Goal: Feedback & Contribution: Leave review/rating

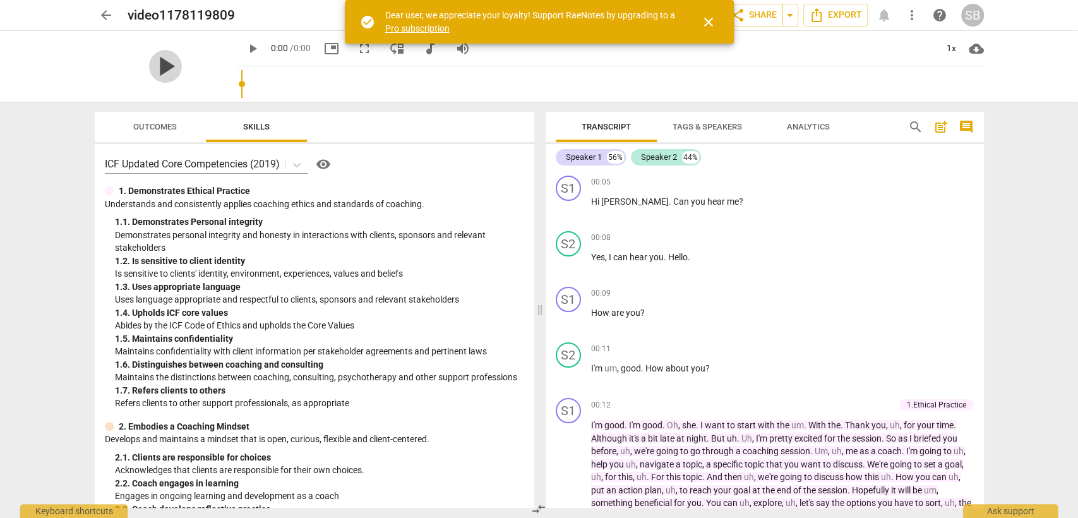
click at [182, 69] on span "play_arrow" at bounding box center [165, 66] width 33 height 33
click at [712, 22] on span "close" at bounding box center [708, 22] width 15 height 15
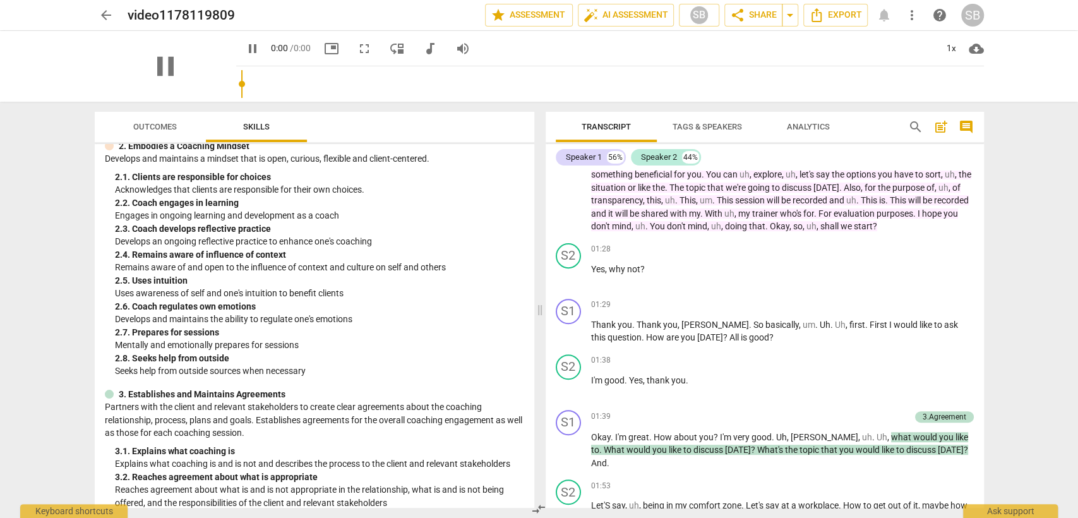
scroll to position [280, 0]
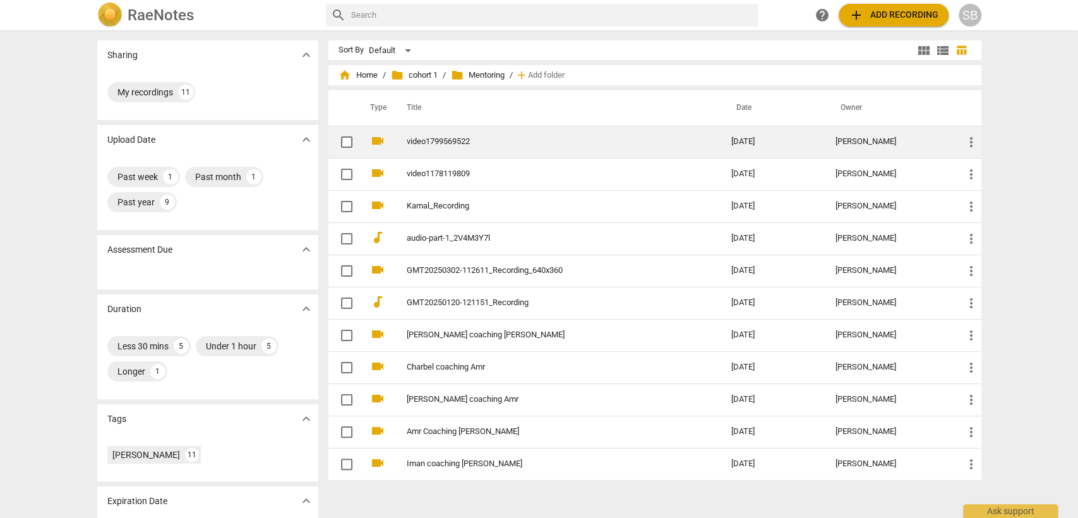
click at [421, 138] on link "video1799569522" at bounding box center [547, 141] width 280 height 9
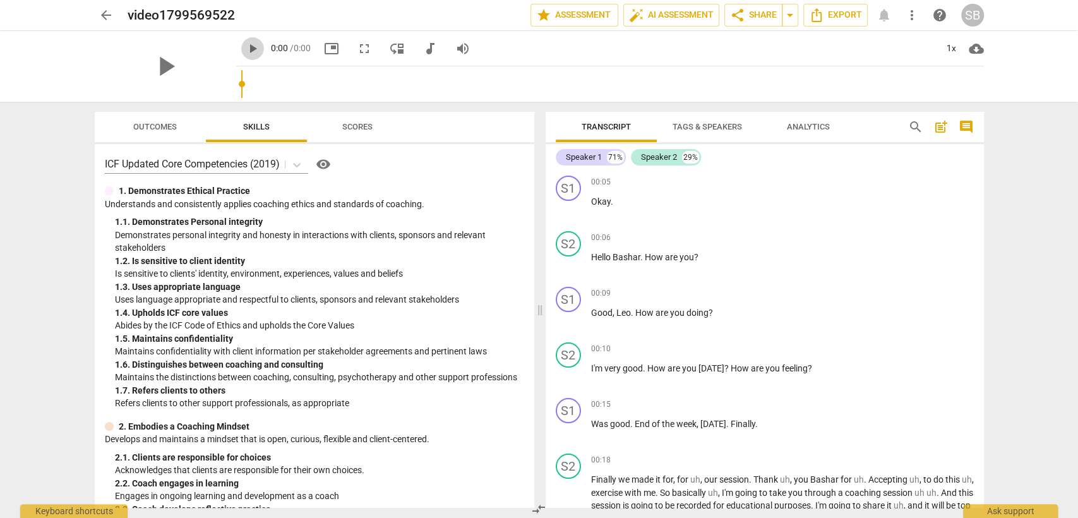
click at [260, 49] on span "play_arrow" at bounding box center [252, 48] width 15 height 15
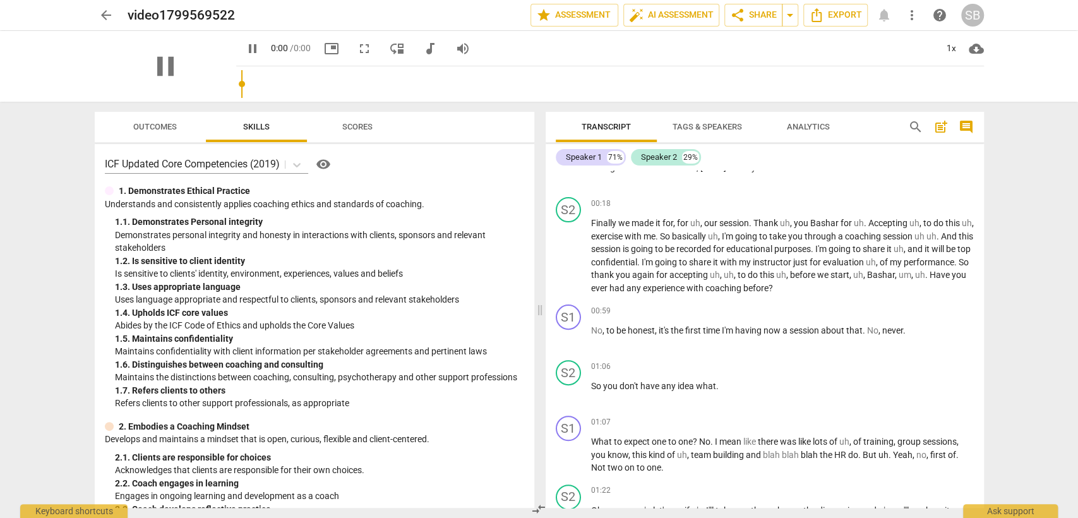
scroll to position [280, 0]
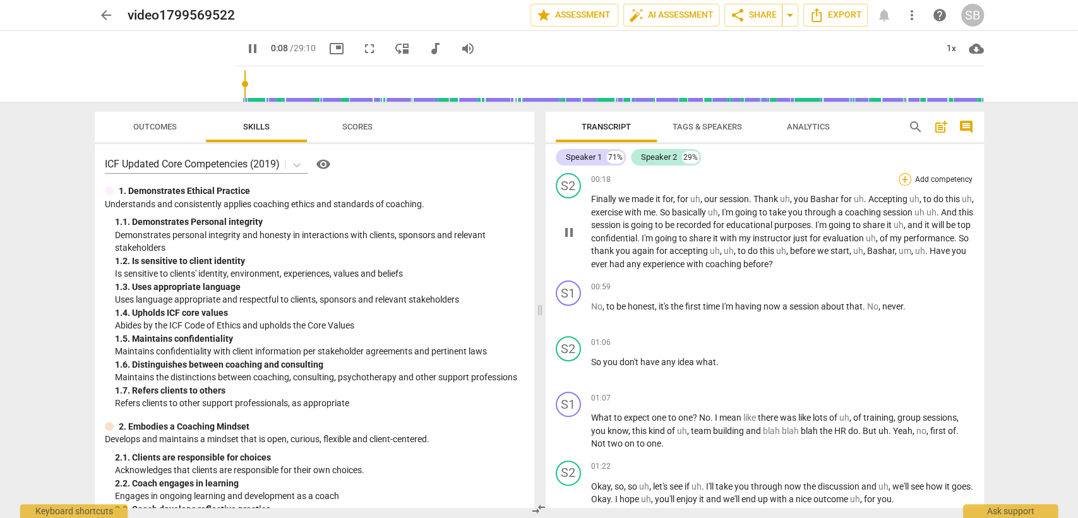
click at [904, 177] on div "+" at bounding box center [905, 179] width 13 height 13
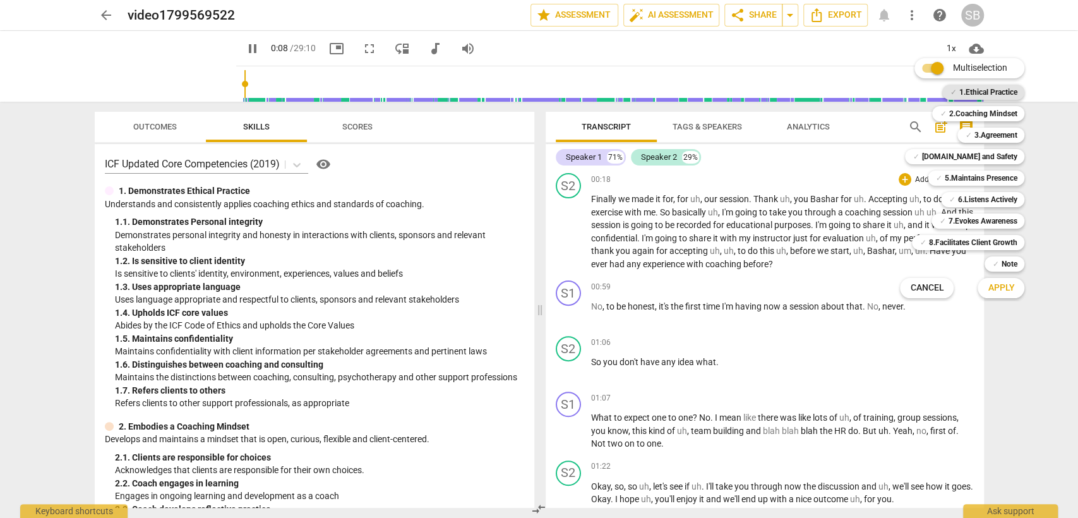
click at [986, 88] on b "1.Ethical Practice" at bounding box center [988, 92] width 58 height 15
click at [1009, 290] on span "Apply" at bounding box center [1001, 288] width 27 height 13
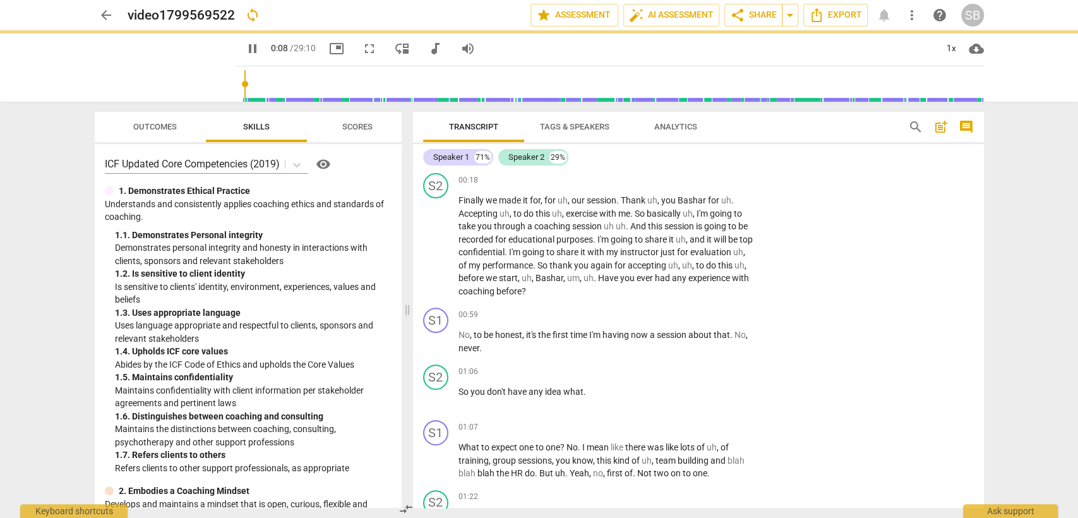
type input "8"
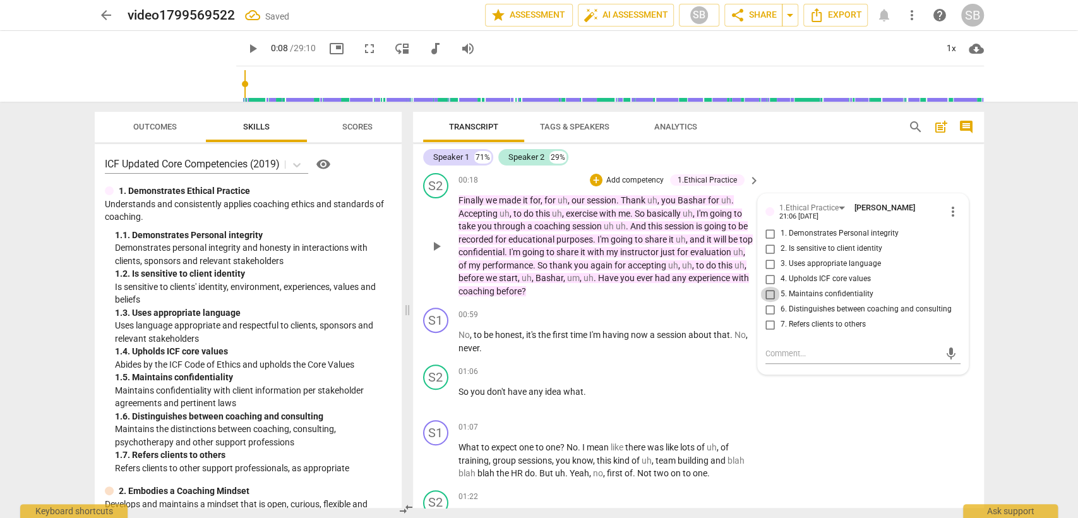
click at [762, 294] on input "5. Maintains confidentiality" at bounding box center [770, 294] width 20 height 15
checkbox input "true"
click at [637, 309] on div "00:59 + Add competency keyboard_arrow_right" at bounding box center [609, 315] width 303 height 14
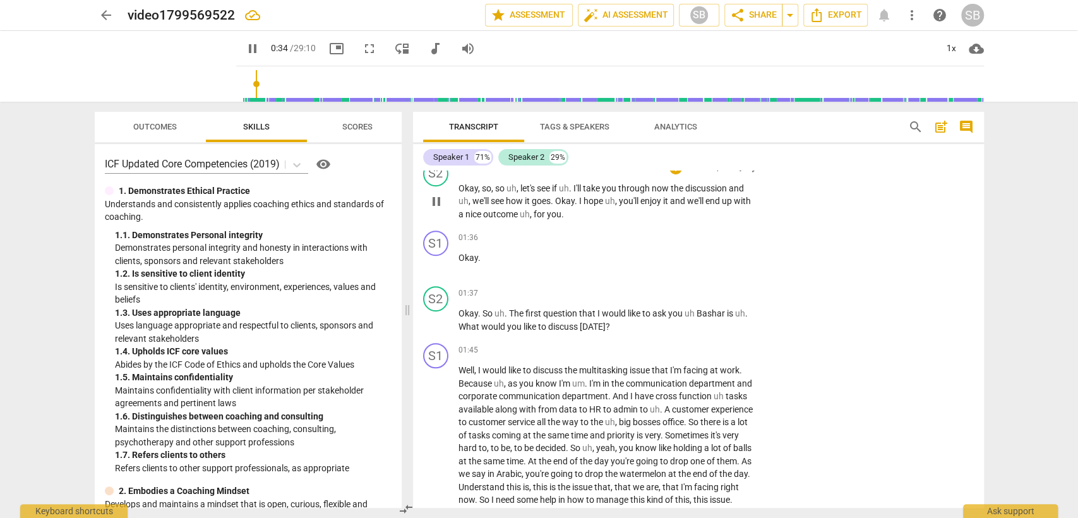
scroll to position [631, 0]
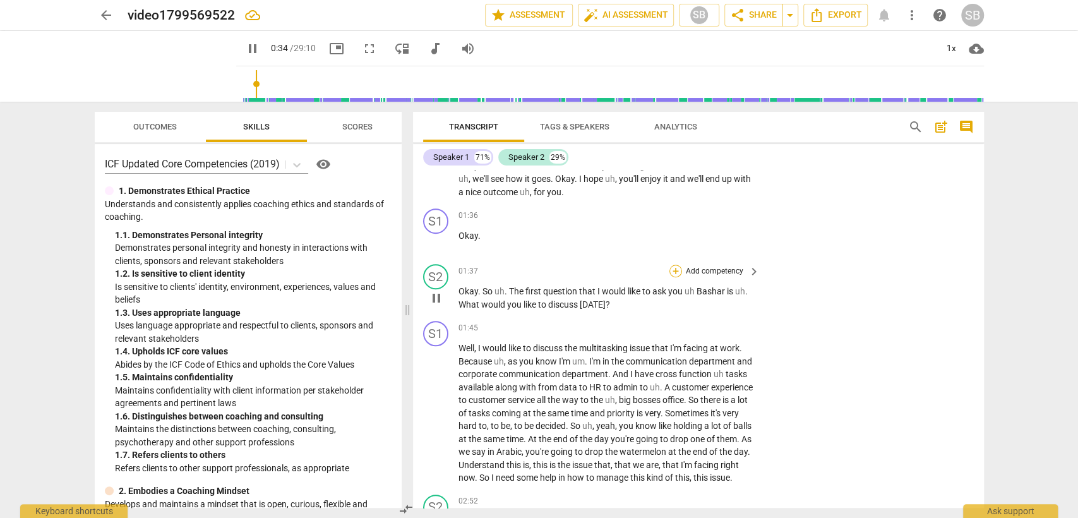
click at [674, 269] on div "+" at bounding box center [675, 271] width 13 height 13
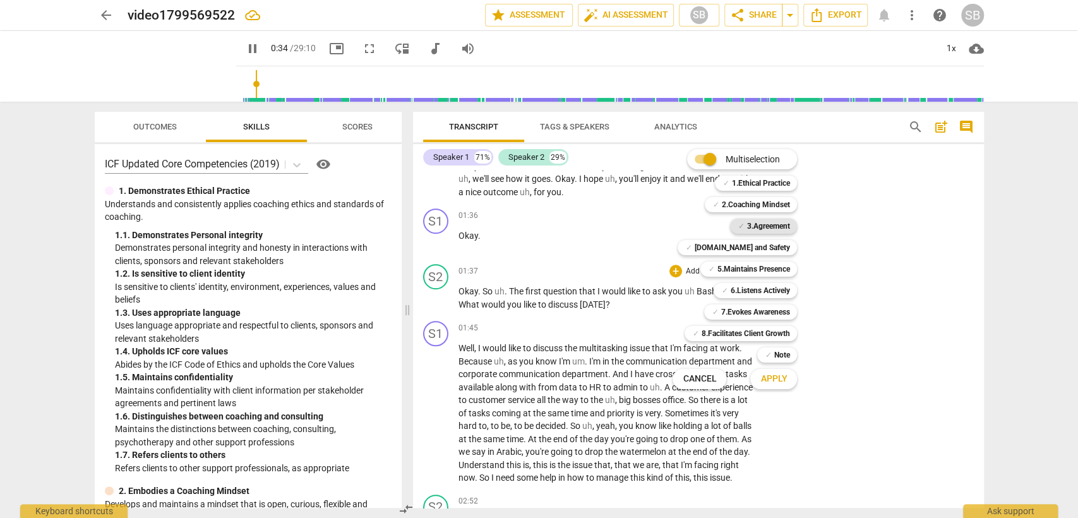
click at [772, 222] on b "3.Agreement" at bounding box center [767, 225] width 43 height 15
click at [786, 379] on span "Apply" at bounding box center [773, 379] width 27 height 13
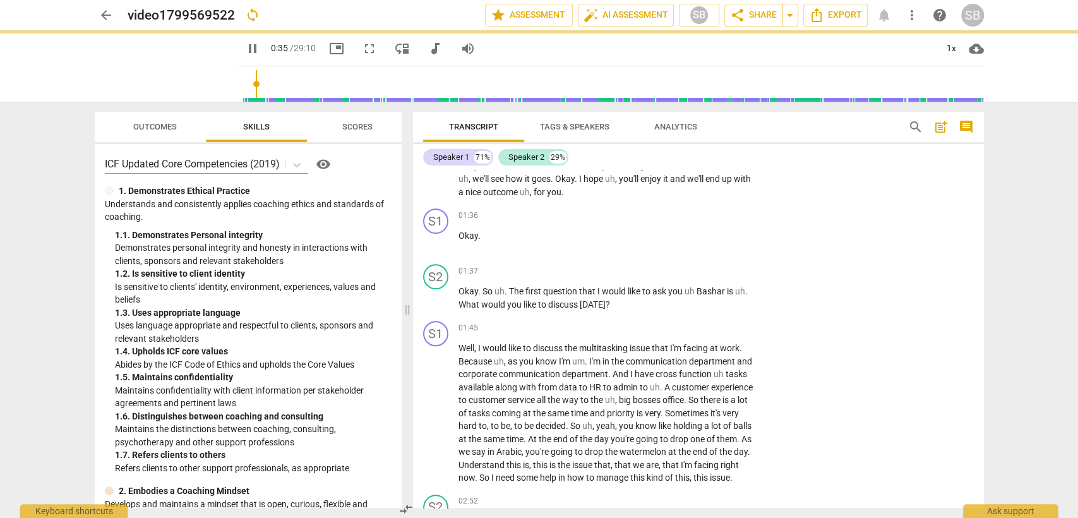
type input "35"
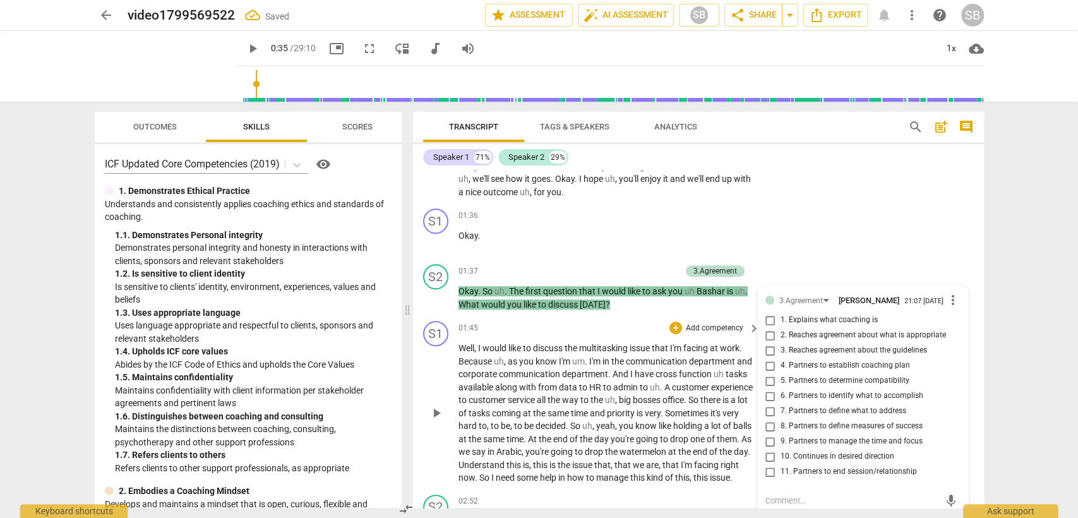
scroll to position [632, 0]
click at [770, 392] on input "6. Partners to identify what to accomplish" at bounding box center [770, 395] width 20 height 15
checkbox input "true"
click at [614, 320] on div "01:45 + Add competency keyboard_arrow_right" at bounding box center [609, 327] width 303 height 14
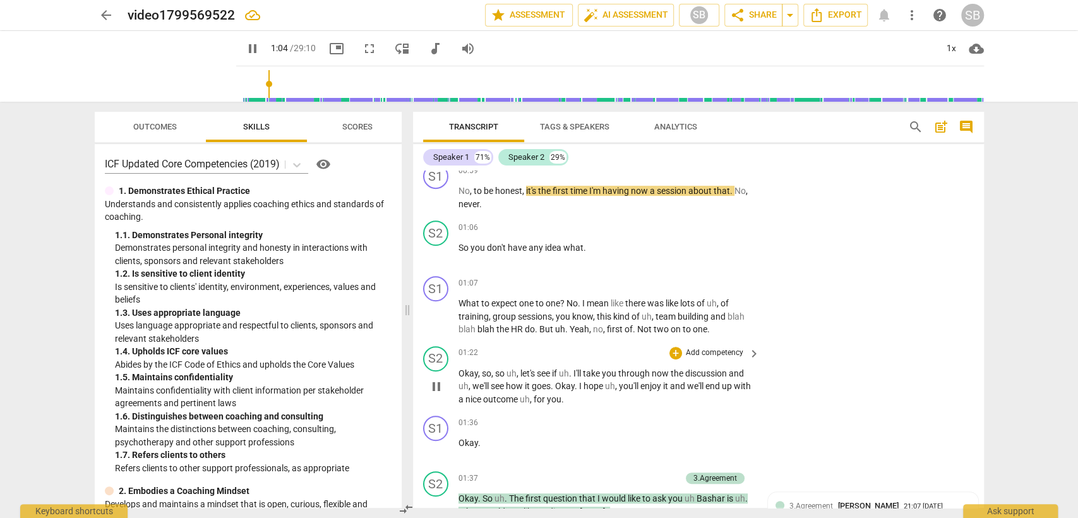
scroll to position [422, 0]
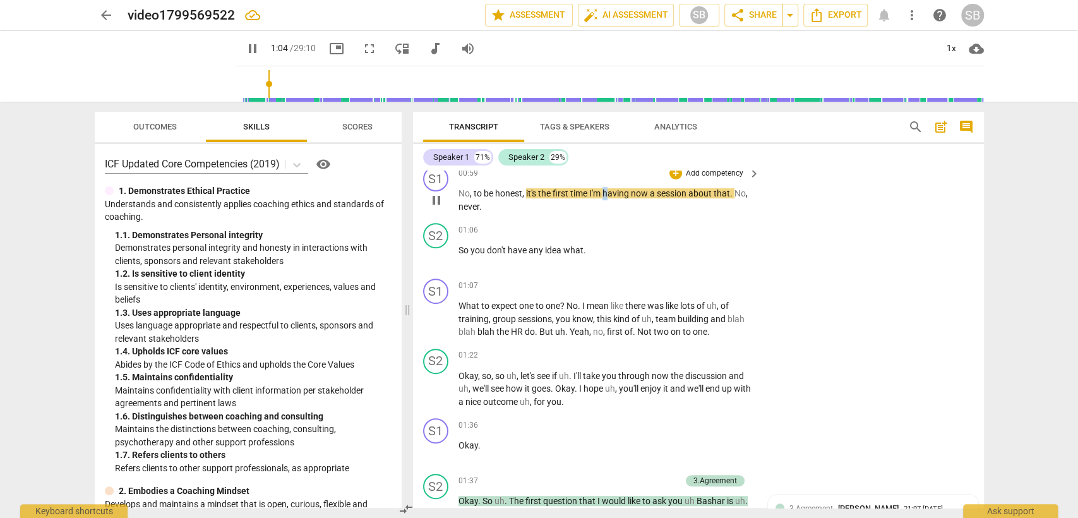
click at [607, 189] on span "having" at bounding box center [616, 193] width 28 height 10
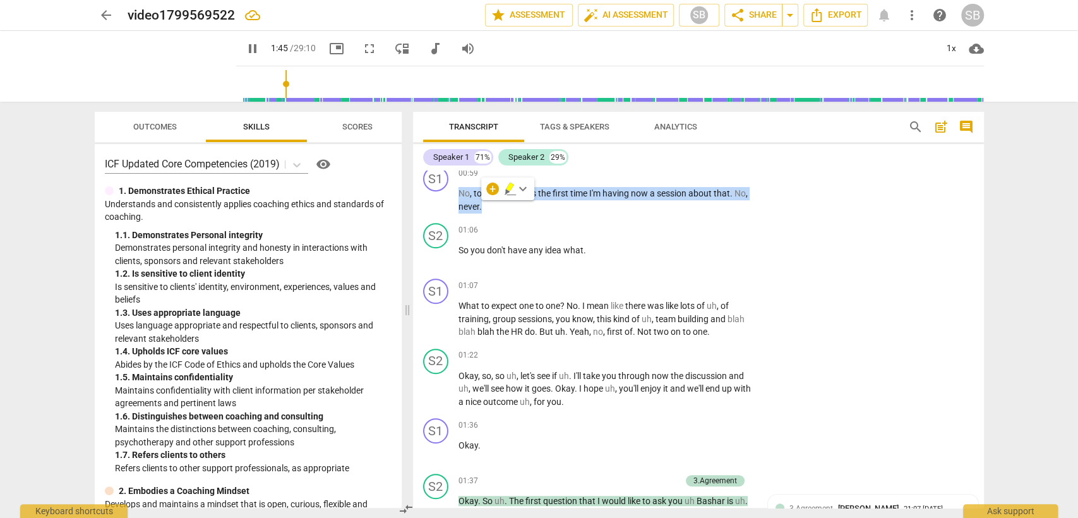
scroll to position [801, 0]
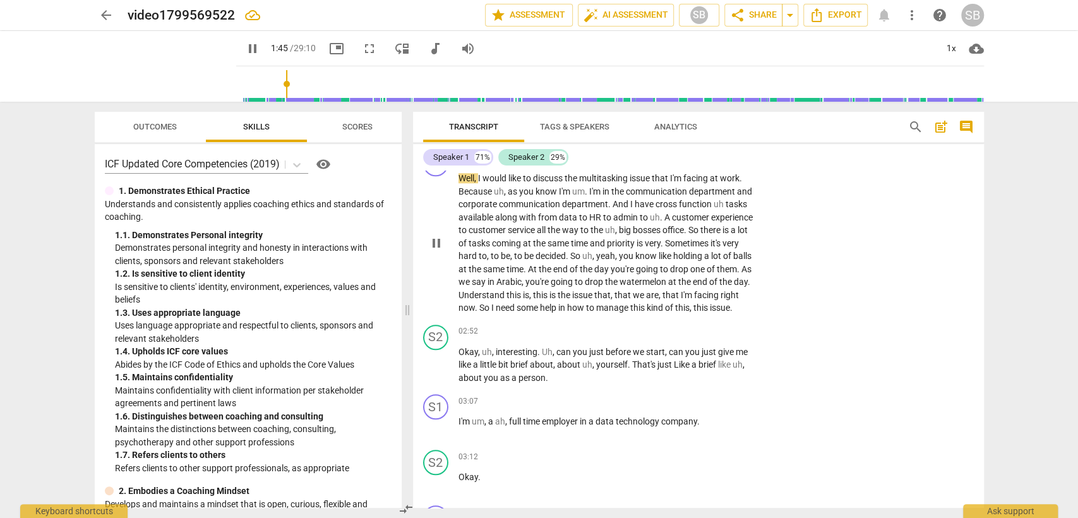
click at [469, 174] on span "Well" at bounding box center [466, 178] width 16 height 10
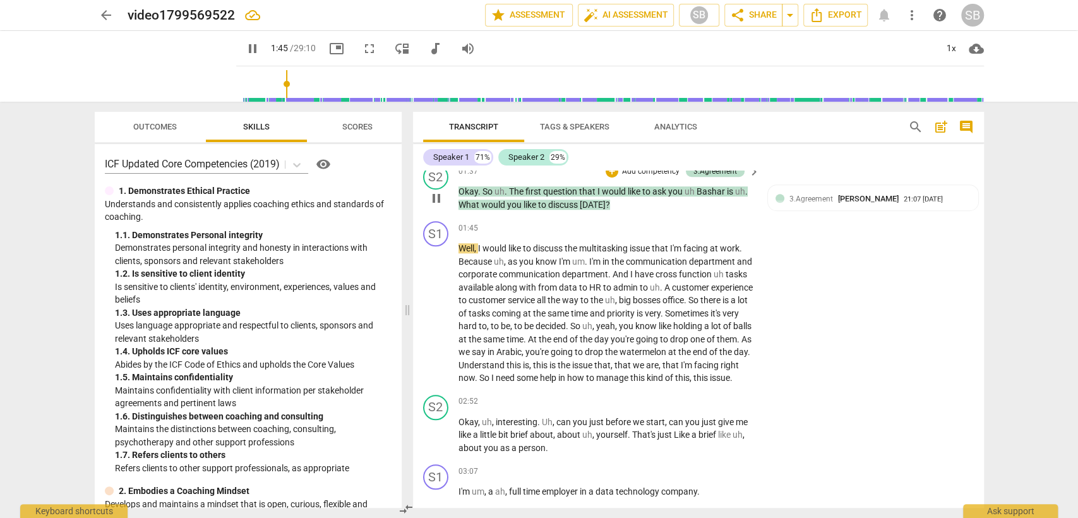
click at [560, 201] on span "discuss" at bounding box center [564, 205] width 32 height 10
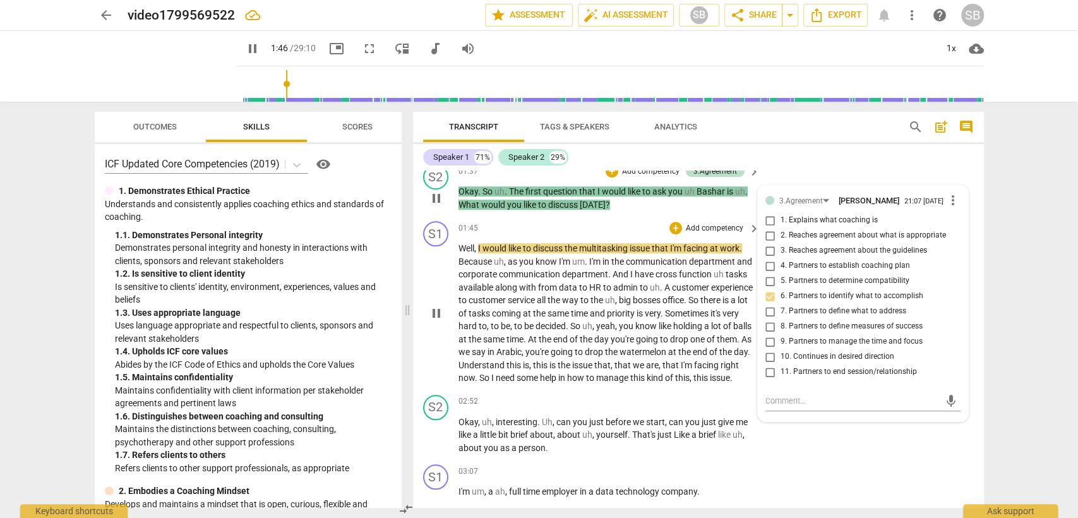
drag, startPoint x: 592, startPoint y: 316, endPoint x: 589, endPoint y: 308, distance: 8.6
click at [592, 316] on p "Well , I would like to discuss the multitasking issue that I'm facing at work .…" at bounding box center [606, 313] width 296 height 143
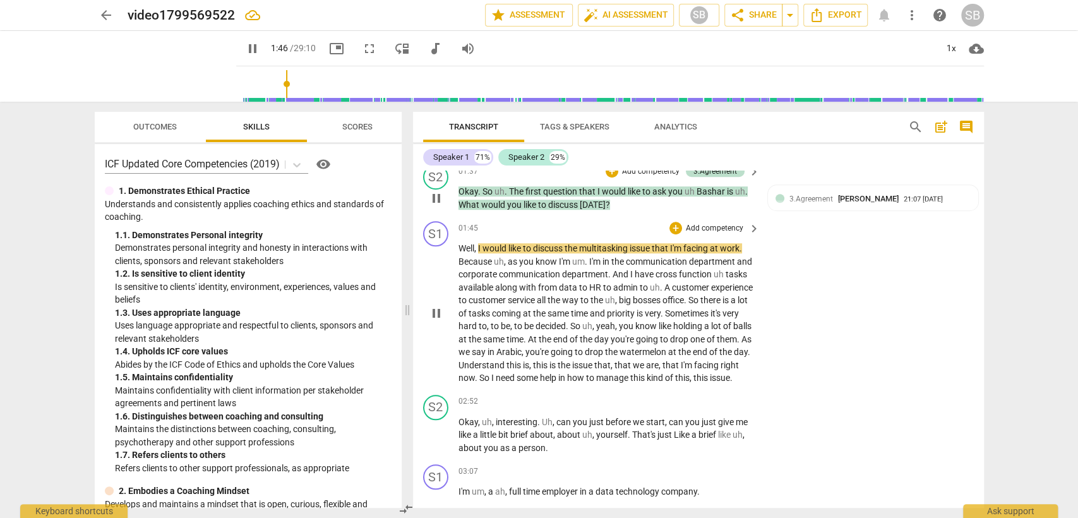
click at [598, 243] on span "multitasking" at bounding box center [604, 248] width 51 height 10
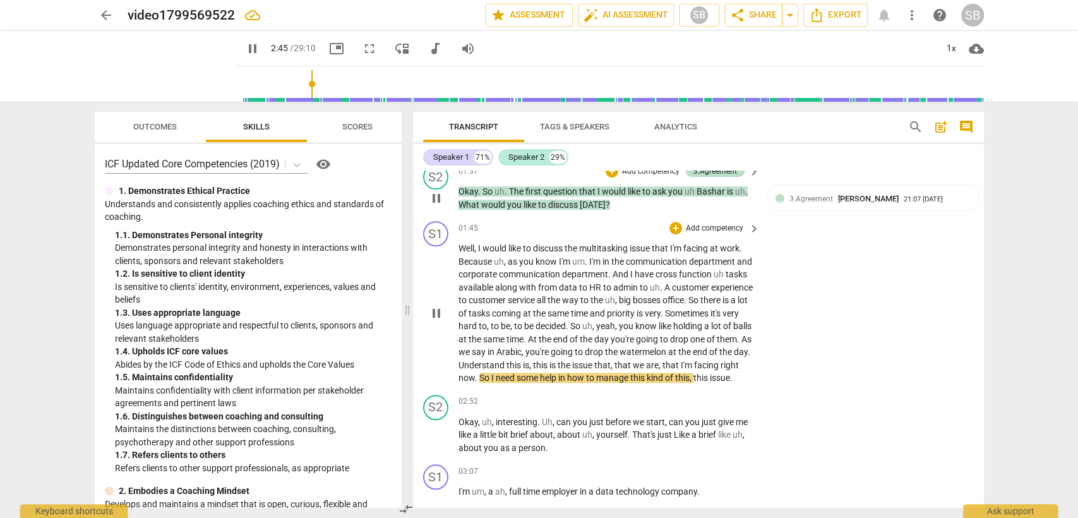
click at [748, 357] on span "." at bounding box center [749, 352] width 3 height 10
type input "168"
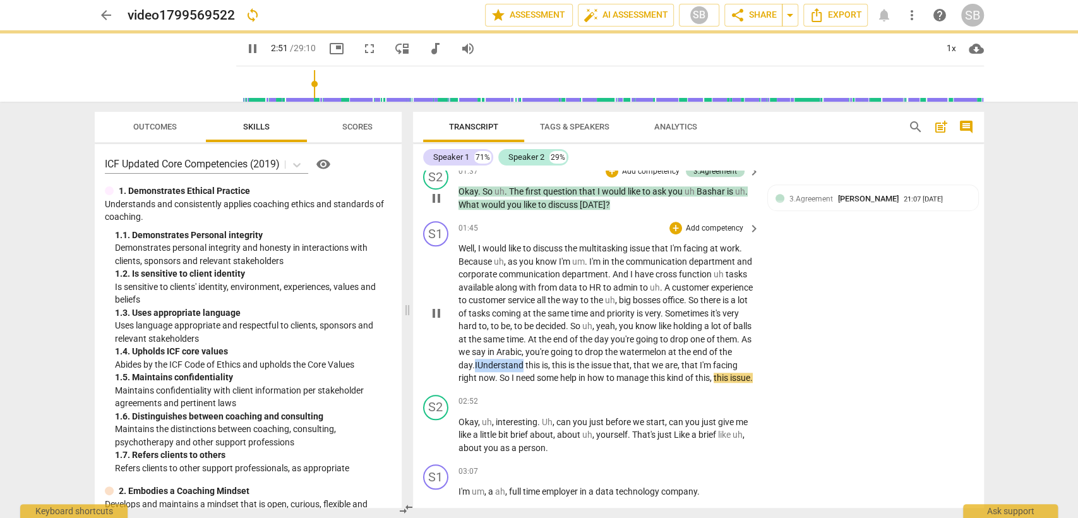
drag, startPoint x: 591, startPoint y: 361, endPoint x: 541, endPoint y: 364, distance: 50.6
click at [541, 364] on p "Well , I would like to discuss the multitasking issue that I'm facing at work .…" at bounding box center [606, 313] width 296 height 143
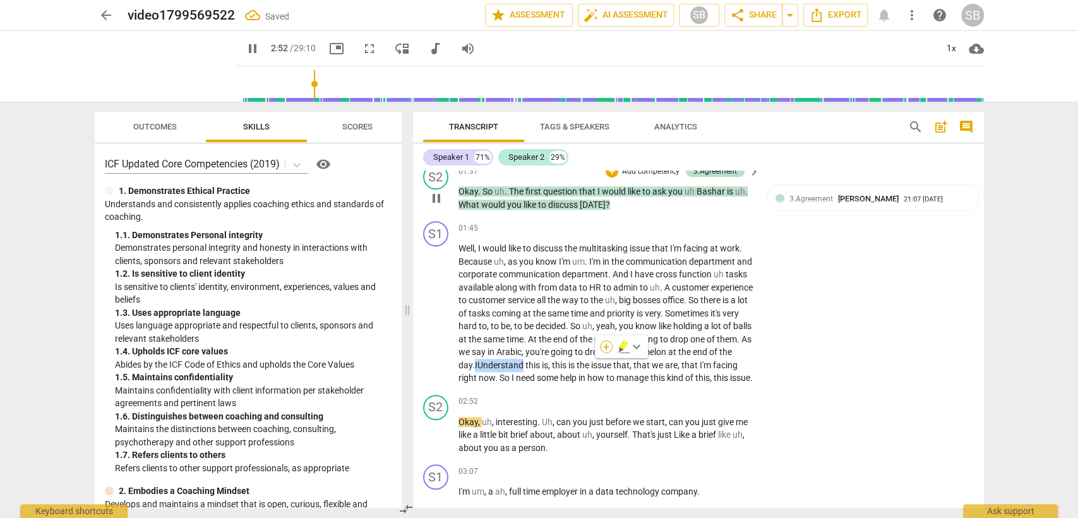
click at [606, 345] on div "+" at bounding box center [606, 346] width 13 height 13
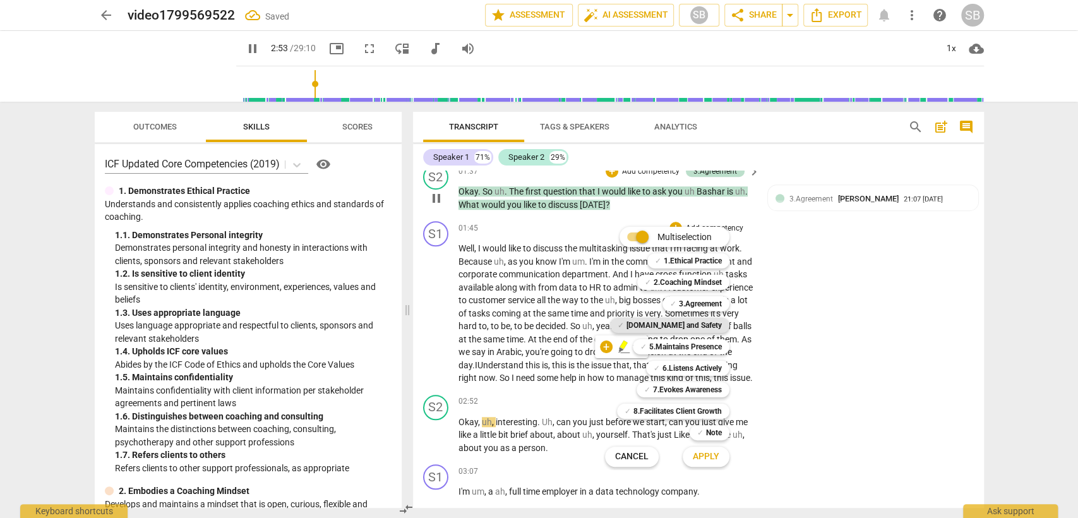
click at [695, 320] on b "[DOMAIN_NAME] and Safety" at bounding box center [673, 325] width 95 height 15
click at [714, 461] on span "Apply" at bounding box center [706, 456] width 27 height 13
type input "175"
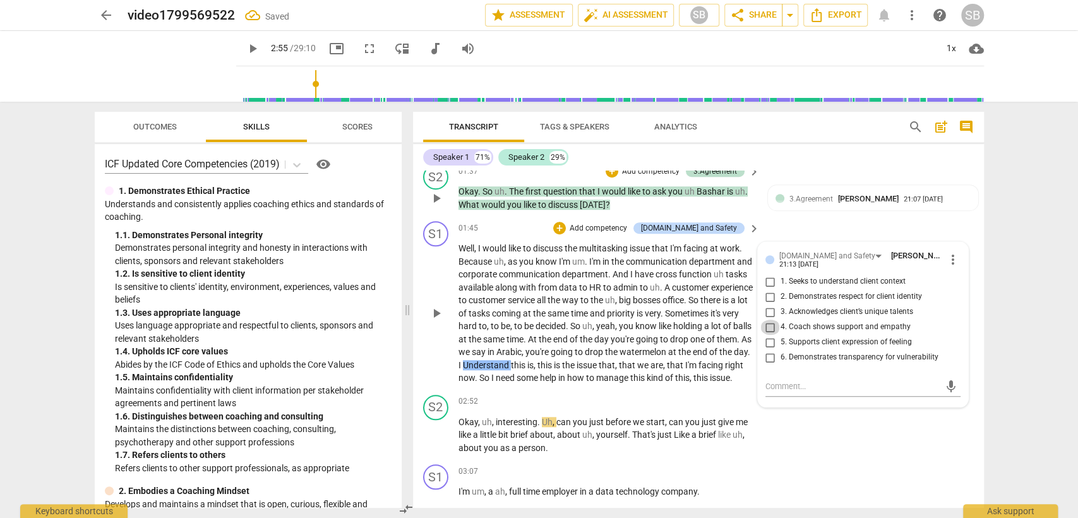
click at [766, 326] on input "4. Coach shows support and empathy" at bounding box center [770, 327] width 20 height 15
checkbox input "true"
click at [606, 409] on div "02:52 + Add competency keyboard_arrow_right" at bounding box center [609, 402] width 303 height 14
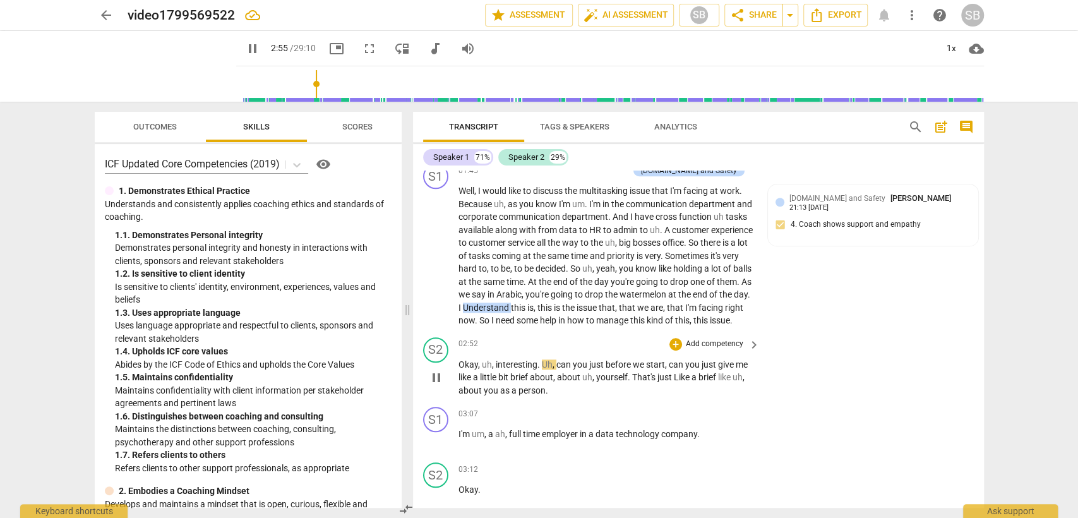
scroll to position [801, 0]
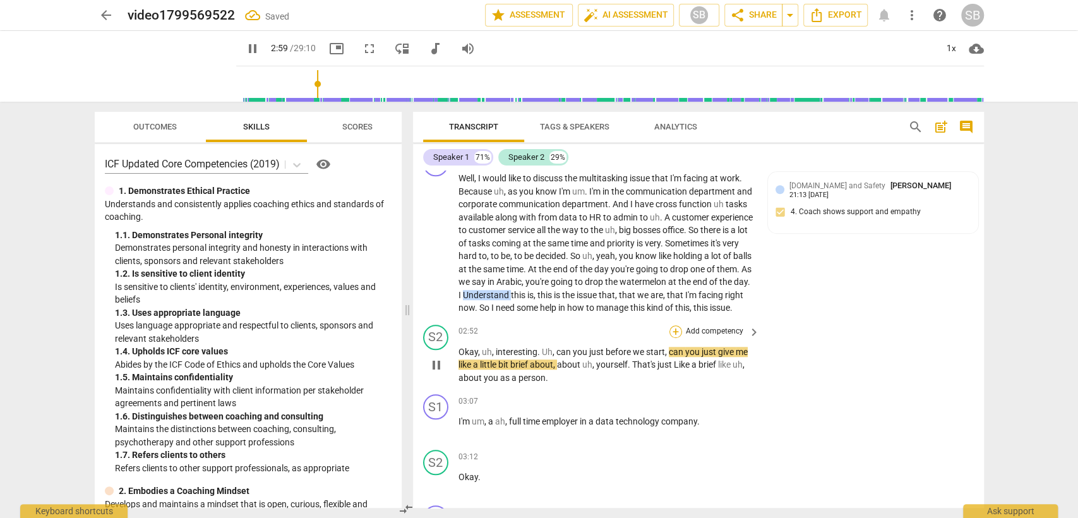
click at [672, 337] on div "+" at bounding box center [675, 331] width 13 height 13
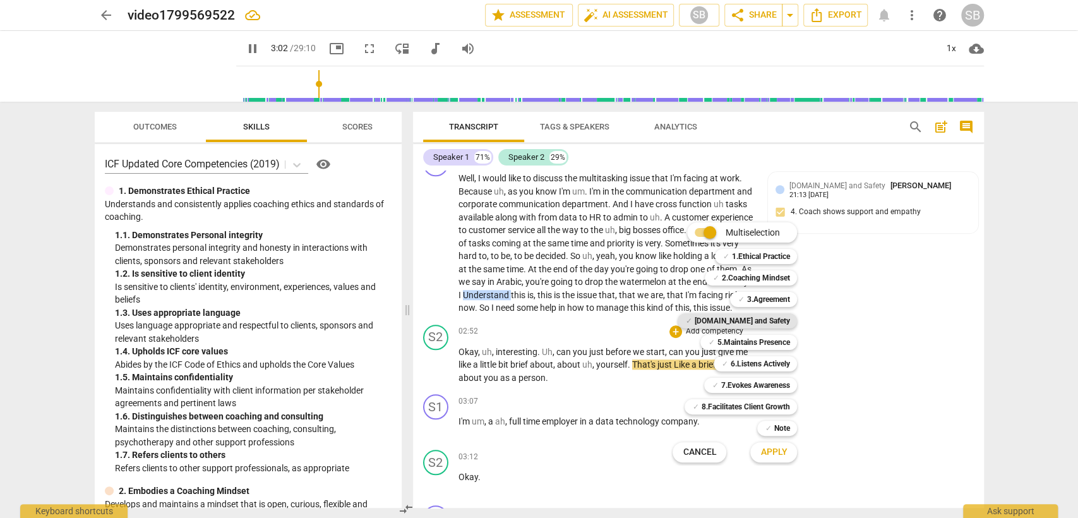
click at [760, 323] on b "[DOMAIN_NAME] and Safety" at bounding box center [741, 320] width 95 height 15
click at [783, 452] on span "Apply" at bounding box center [773, 452] width 27 height 13
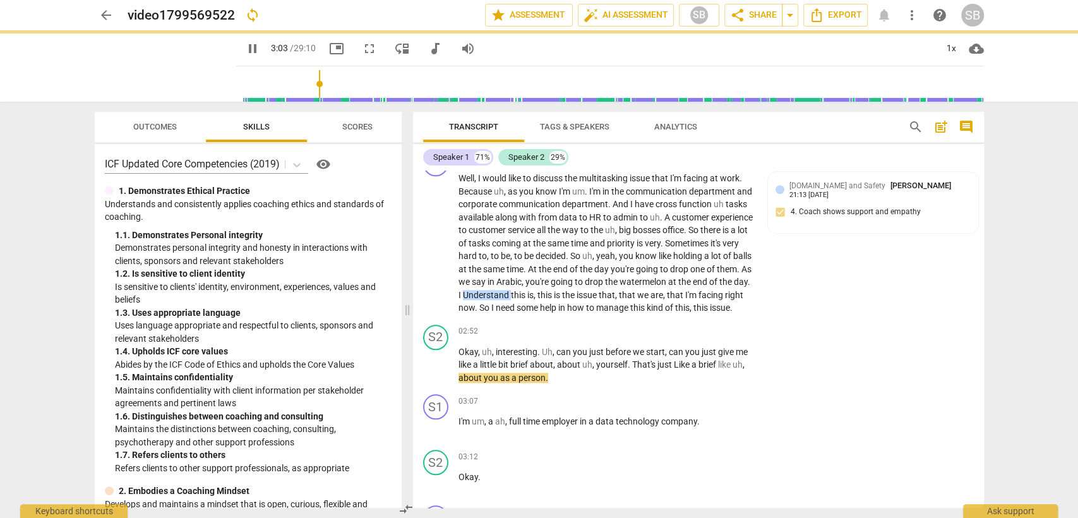
type input "184"
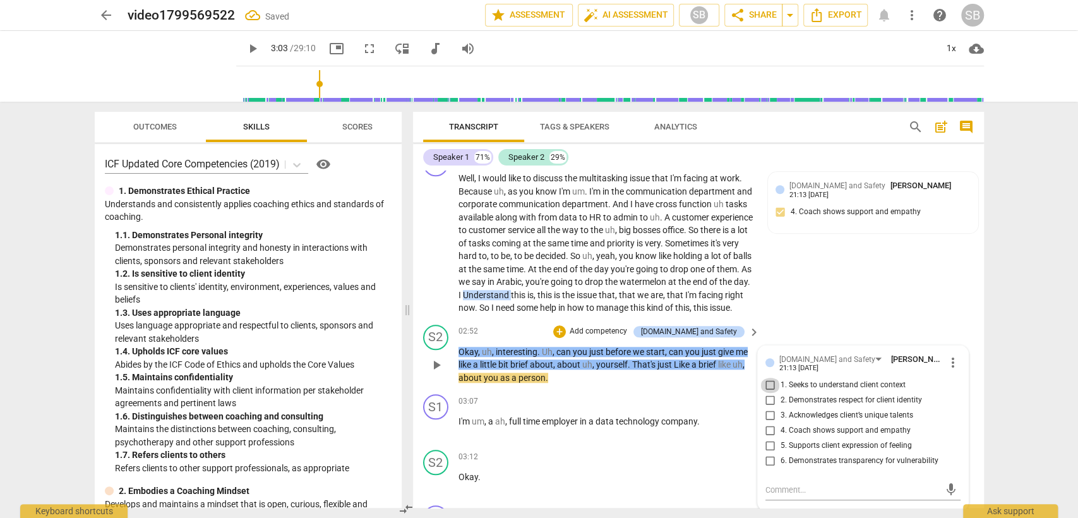
click at [772, 393] on input "1. Seeks to understand client context" at bounding box center [770, 385] width 20 height 15
checkbox input "true"
click at [615, 390] on div "S2 play_arrow pause 02:52 + Add competency [DOMAIN_NAME] and Safety keyboard_ar…" at bounding box center [698, 355] width 571 height 70
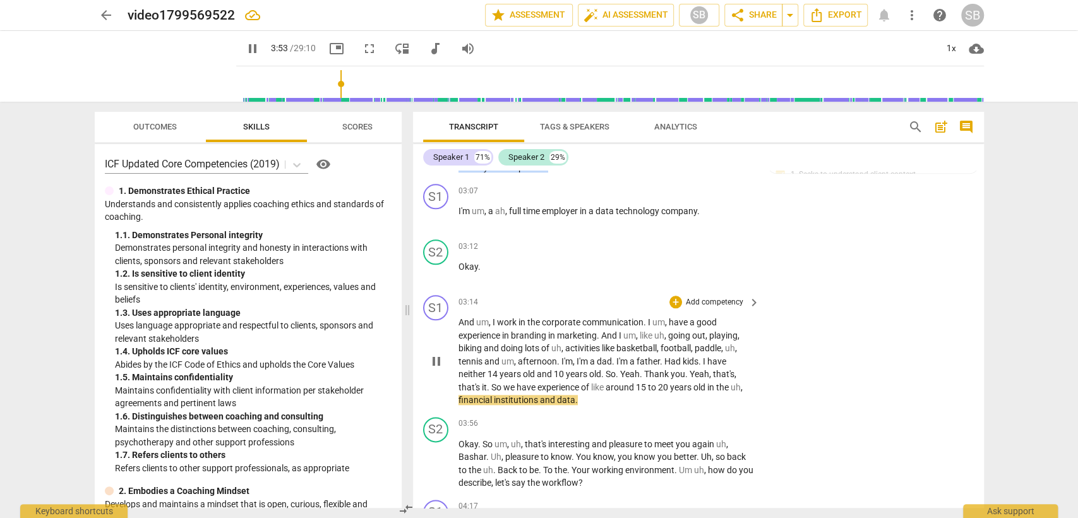
scroll to position [1152, 0]
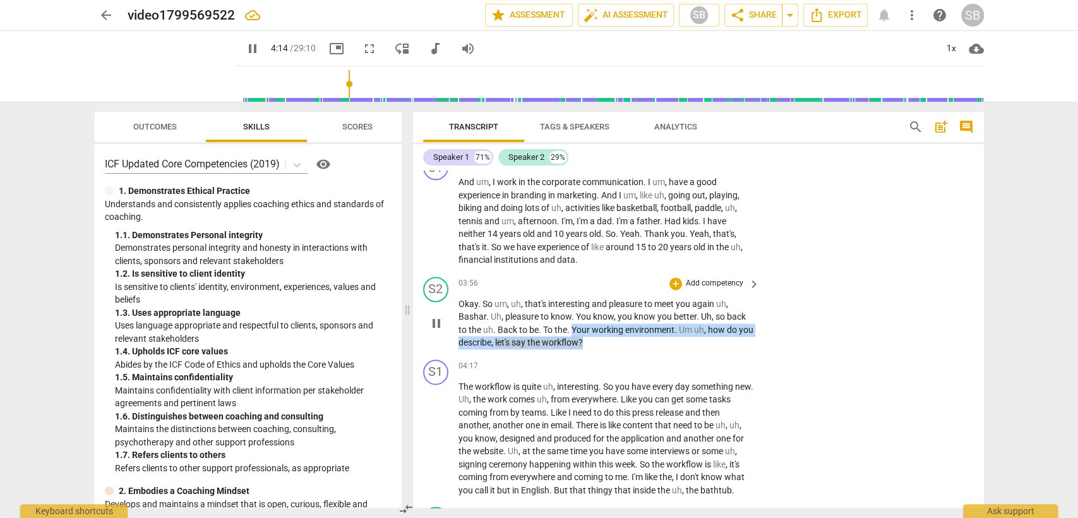
drag, startPoint x: 571, startPoint y: 341, endPoint x: 604, endPoint y: 357, distance: 36.4
click at [604, 349] on p "Okay . So um , uh , that's interesting and pleasure to meet you again uh , [PER…" at bounding box center [606, 323] width 296 height 52
drag, startPoint x: 495, startPoint y: 340, endPoint x: 656, endPoint y: 314, distance: 163.2
click at [619, 354] on div "S2 play_arrow pause 03:56 + Add competency keyboard_arrow_right Okay . So um , …" at bounding box center [698, 313] width 571 height 83
click at [671, 290] on div "+" at bounding box center [675, 283] width 13 height 13
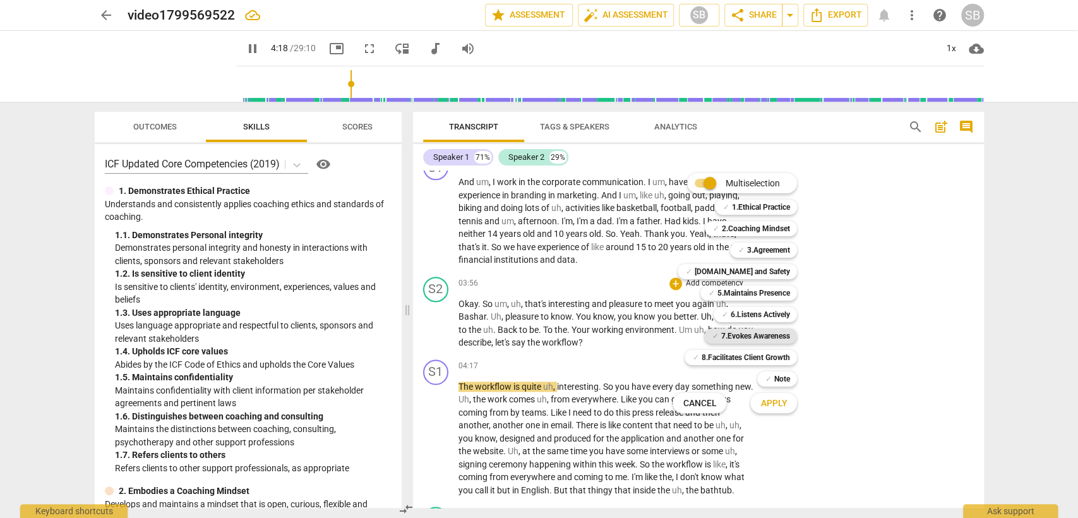
click at [760, 333] on b "7.Evokes Awareness" at bounding box center [755, 335] width 69 height 15
click at [779, 273] on b "[DOMAIN_NAME] and Safety" at bounding box center [741, 271] width 95 height 15
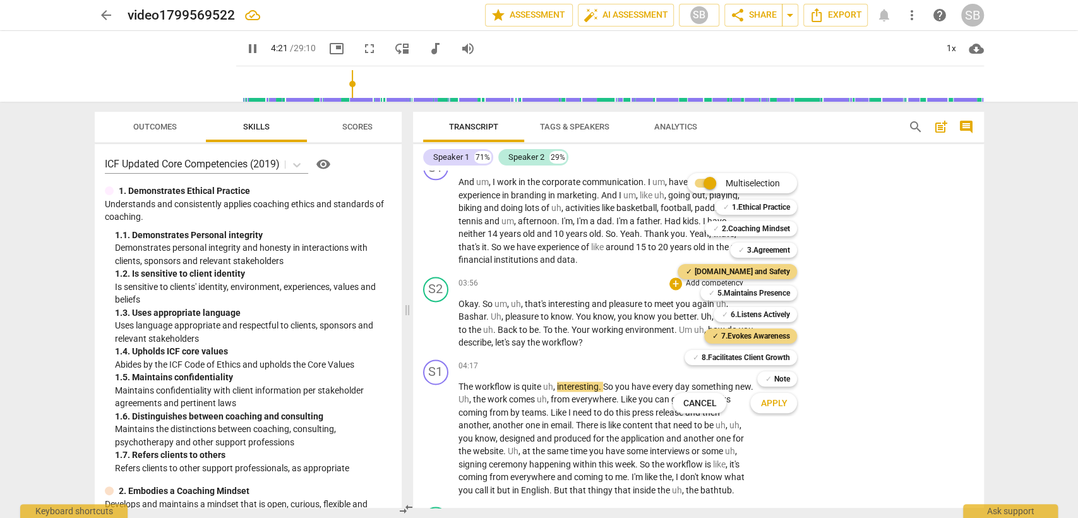
click at [768, 402] on span "Apply" at bounding box center [773, 403] width 27 height 13
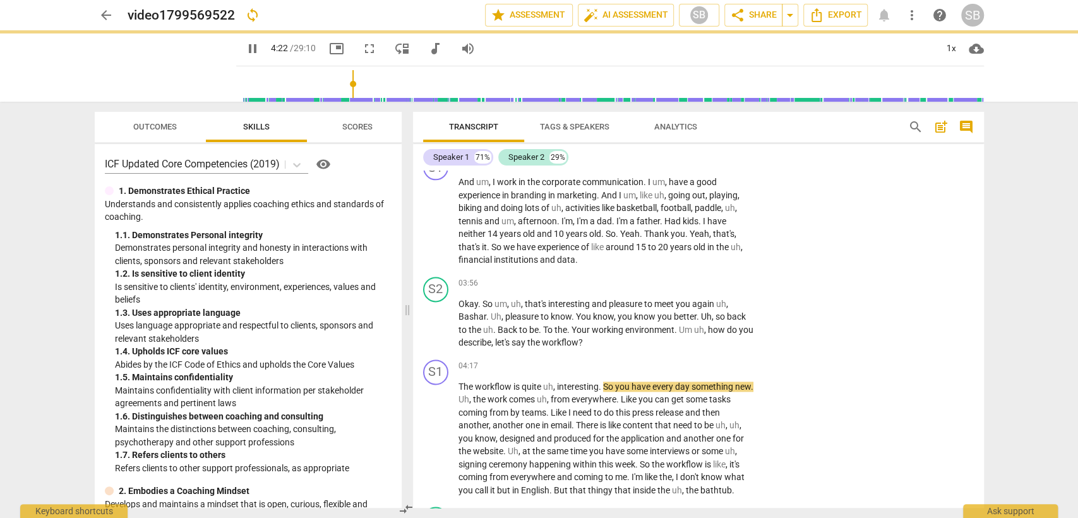
type input "262"
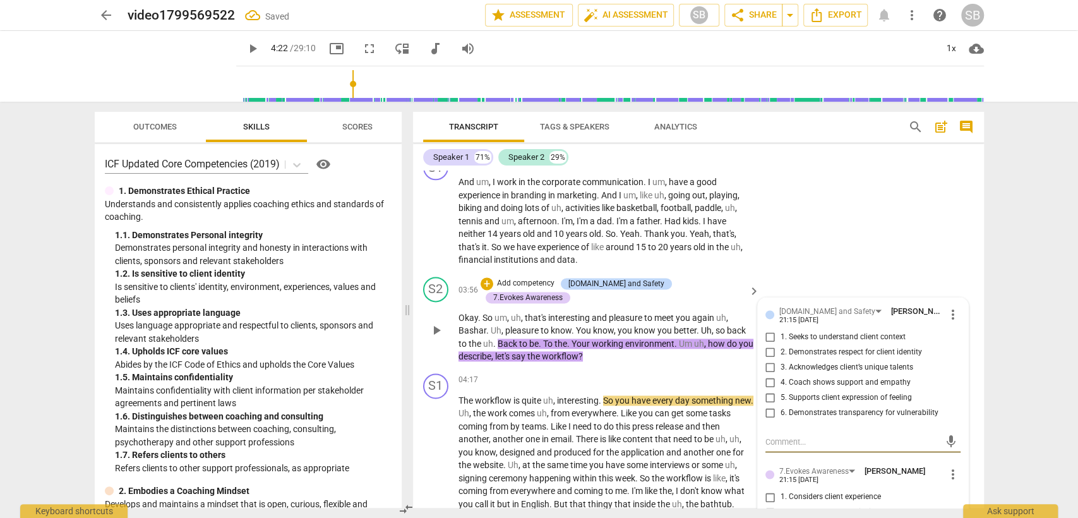
click at [767, 345] on input "1. Seeks to understand client context" at bounding box center [770, 337] width 20 height 15
checkbox input "true"
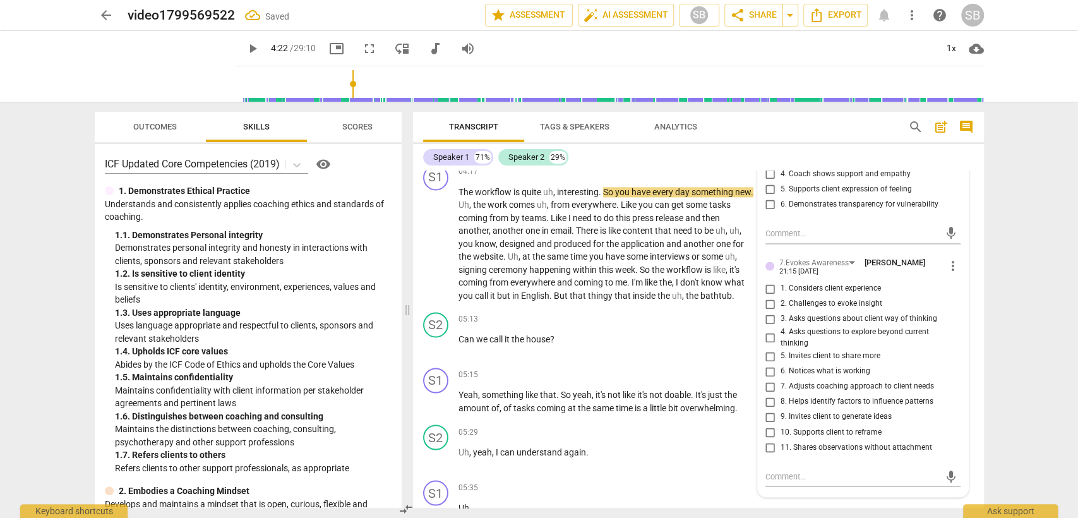
scroll to position [1363, 0]
click at [768, 324] on input "3. Asks questions about client way of thinking" at bounding box center [770, 316] width 20 height 15
checkbox input "true"
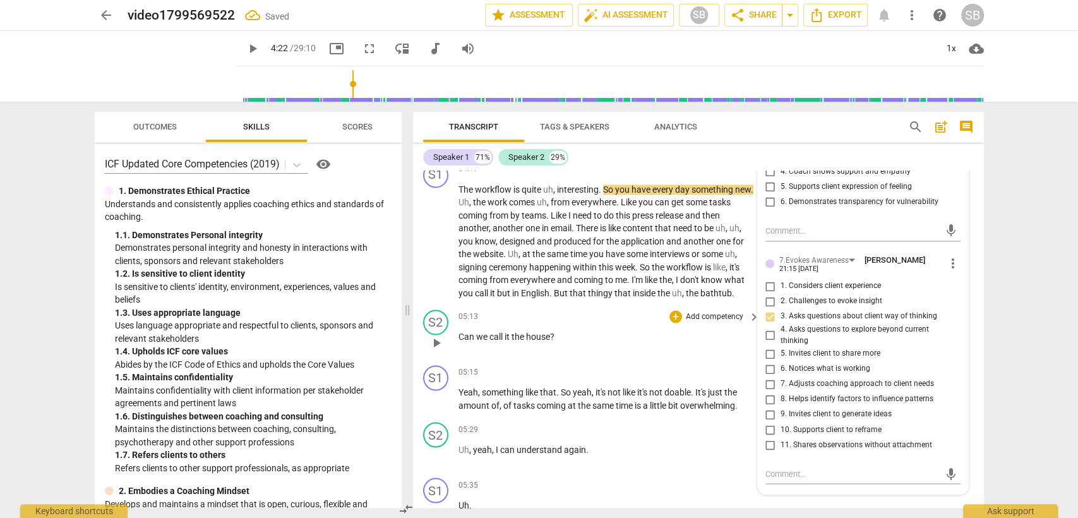
click at [611, 340] on div "05:13 + Add competency keyboard_arrow_right Can we call it the house ?" at bounding box center [609, 331] width 303 height 45
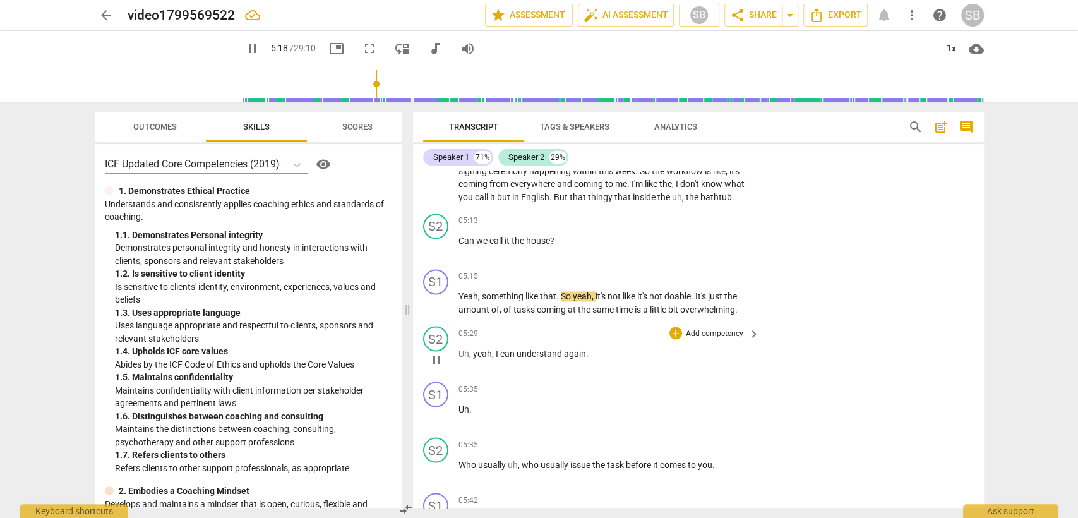
scroll to position [1503, 0]
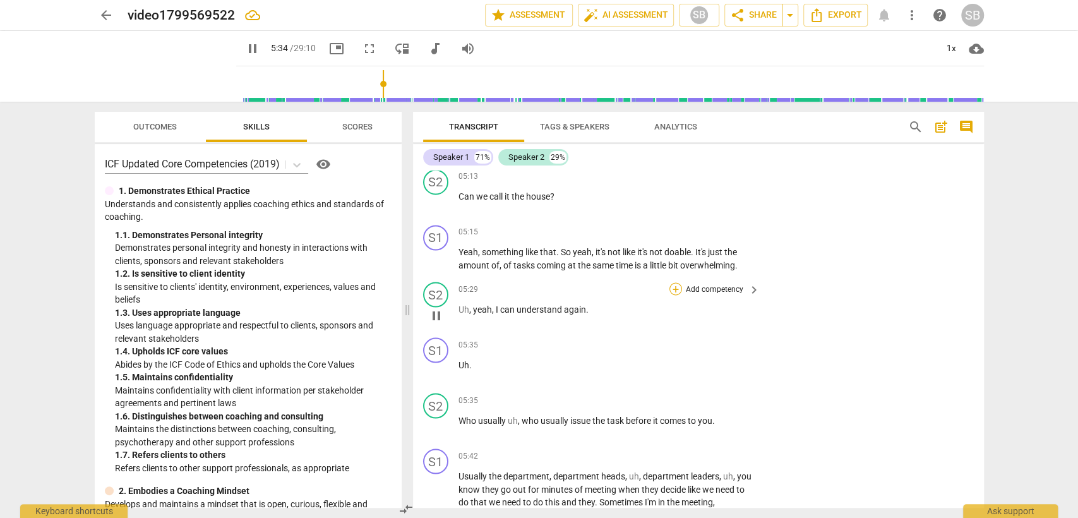
click at [677, 288] on div "+" at bounding box center [675, 288] width 13 height 13
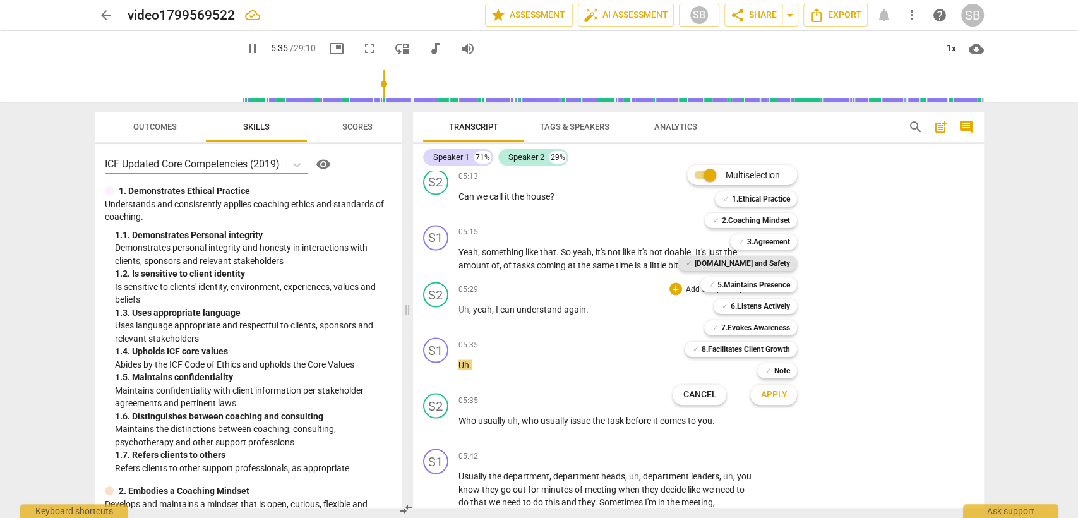
click at [757, 265] on b "[DOMAIN_NAME] and Safety" at bounding box center [741, 263] width 95 height 15
click at [753, 397] on button "Apply" at bounding box center [773, 394] width 47 height 23
type input "336"
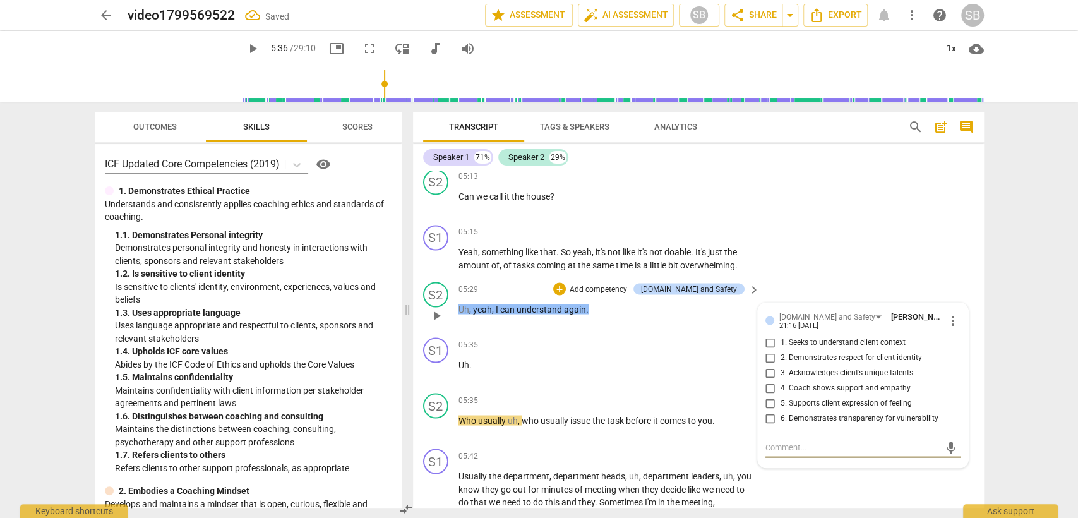
click at [769, 381] on input "4. Coach shows support and empathy" at bounding box center [770, 387] width 20 height 15
checkbox input "true"
click at [607, 393] on div "05:35 + Add competency keyboard_arrow_right" at bounding box center [609, 400] width 303 height 14
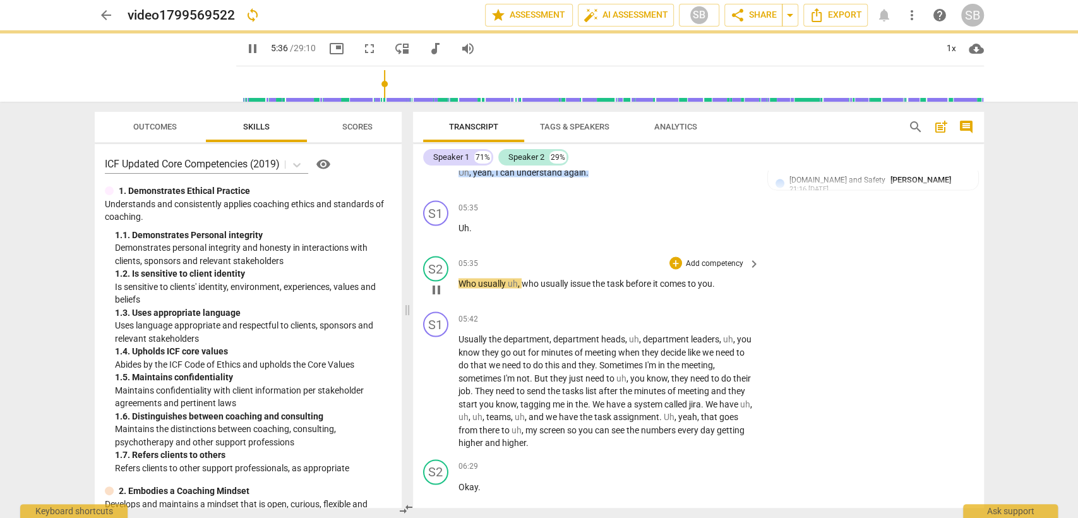
scroll to position [1643, 0]
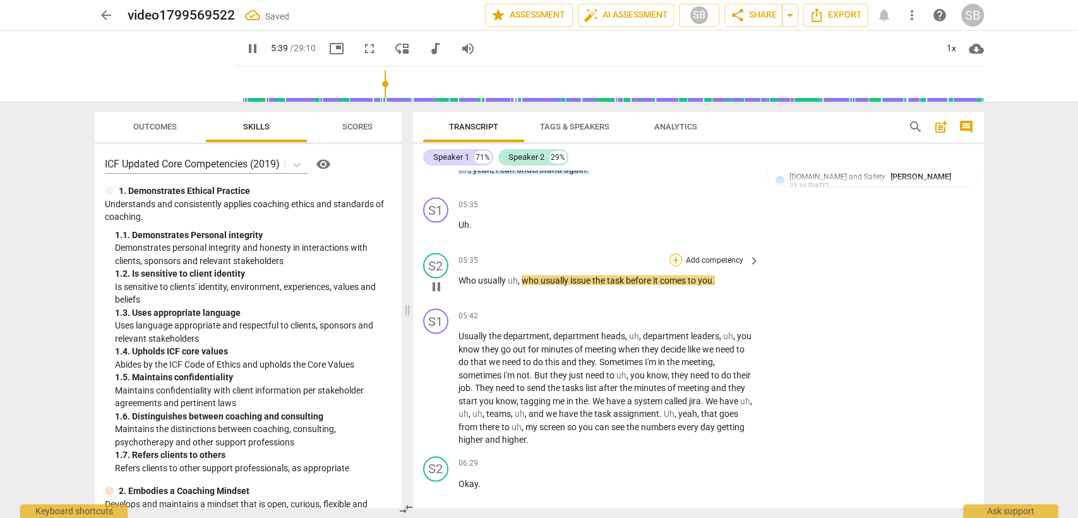
click at [676, 253] on div "+" at bounding box center [675, 259] width 13 height 13
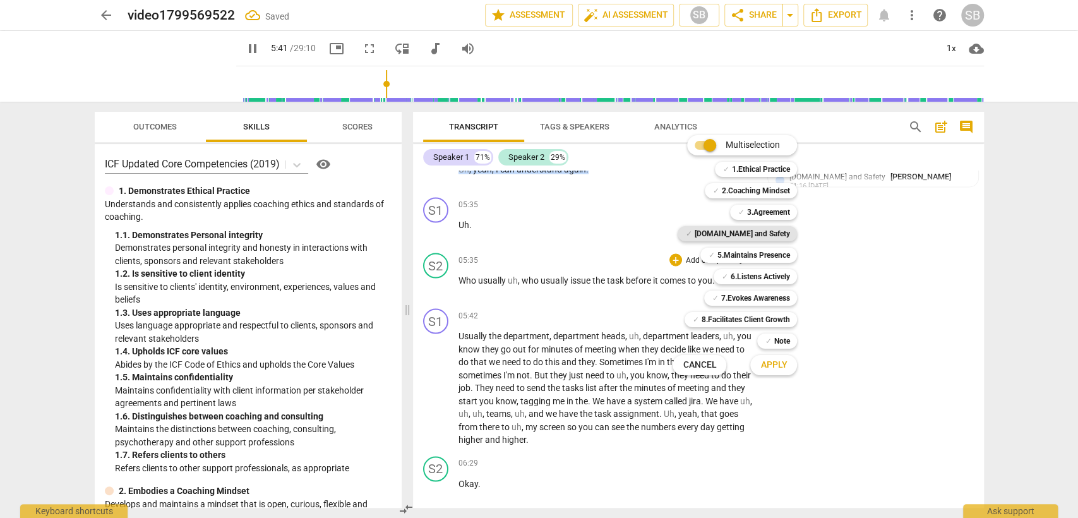
click at [772, 232] on b "[DOMAIN_NAME] and Safety" at bounding box center [741, 233] width 95 height 15
click at [793, 366] on button "Apply" at bounding box center [773, 365] width 47 height 23
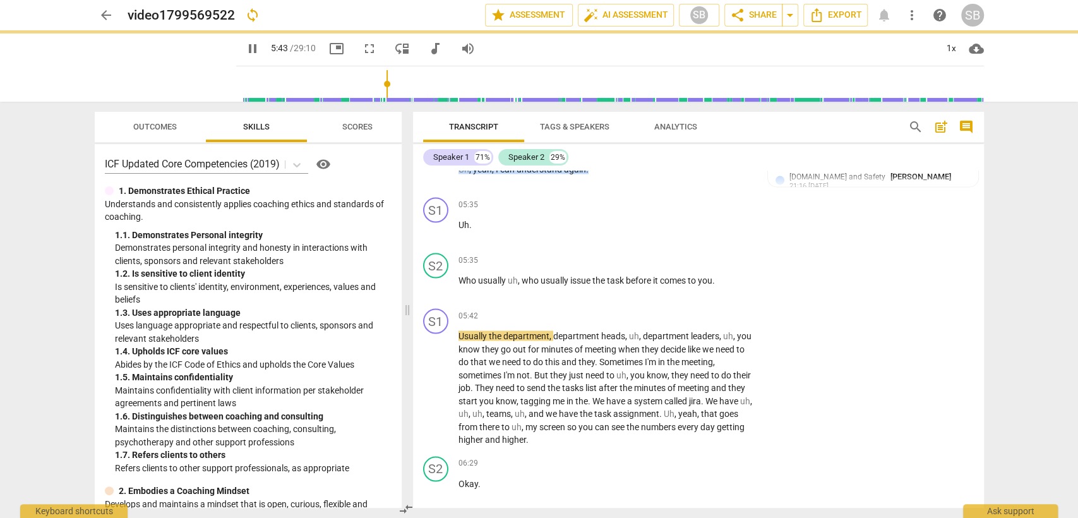
type input "344"
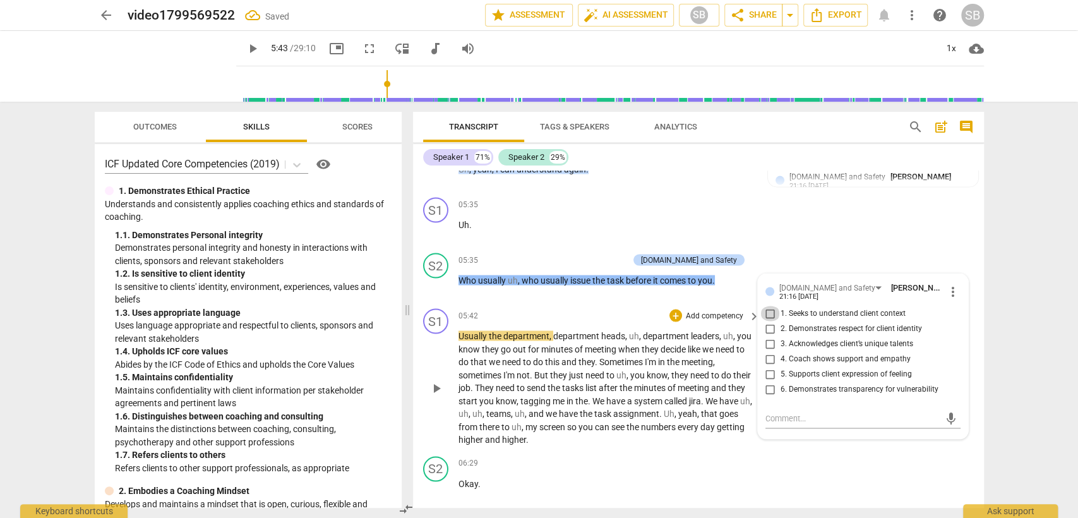
drag, startPoint x: 767, startPoint y: 306, endPoint x: 703, endPoint y: 314, distance: 64.4
click at [765, 306] on input "1. Seeks to understand client context" at bounding box center [770, 313] width 20 height 15
checkbox input "true"
click at [617, 435] on p "Usually the department , department heads , uh , department leaders , uh , you …" at bounding box center [606, 387] width 296 height 117
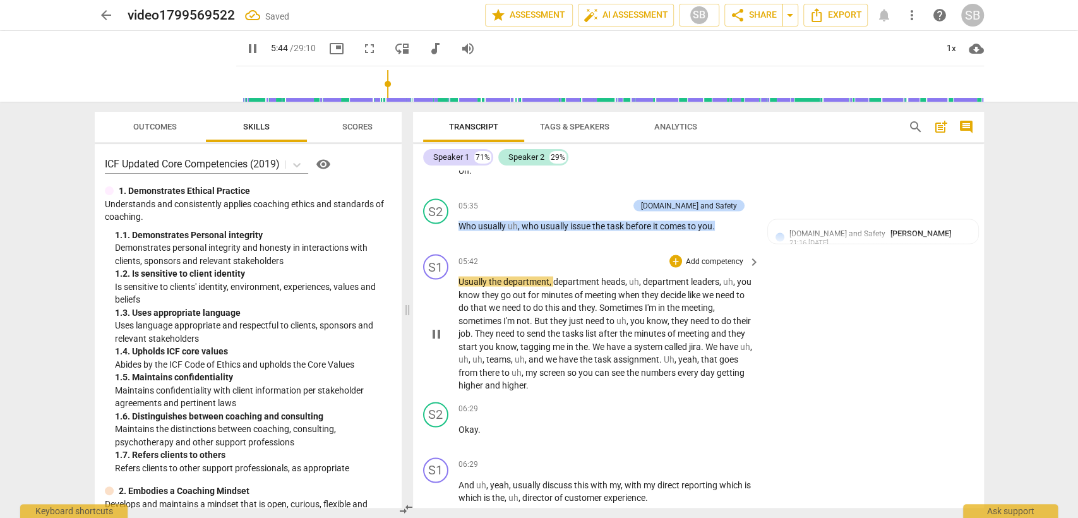
scroll to position [1713, 0]
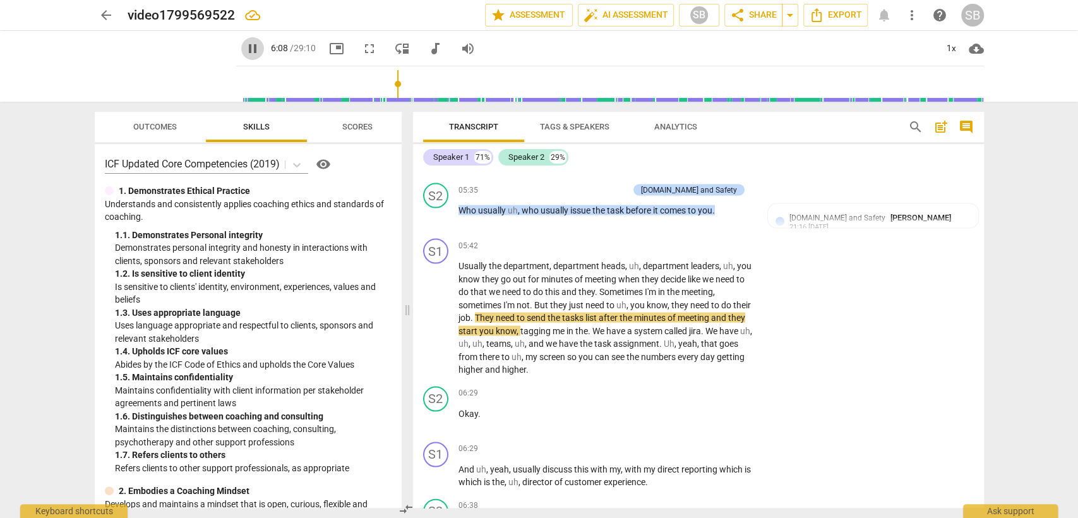
drag, startPoint x: 614, startPoint y: 431, endPoint x: 231, endPoint y: 46, distance: 543.0
click at [245, 46] on span "pause" at bounding box center [252, 48] width 15 height 15
click at [433, 310] on span "play_arrow" at bounding box center [436, 317] width 15 height 15
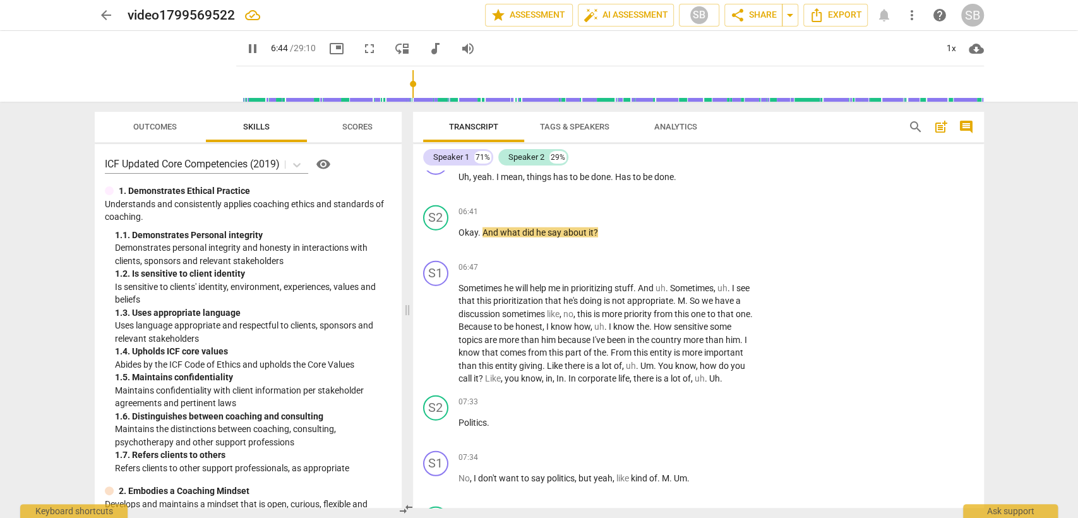
scroll to position [2064, 0]
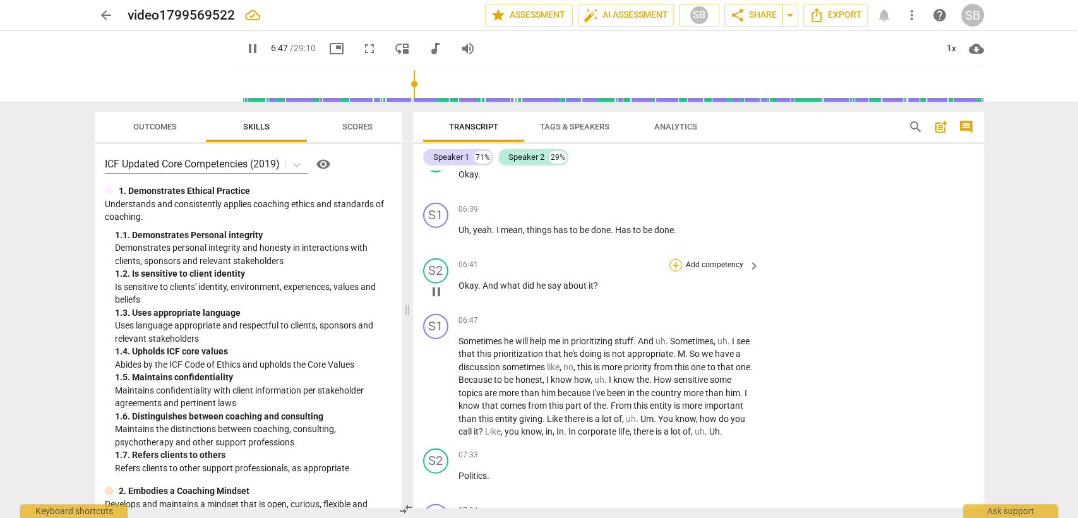
click at [672, 259] on div "+" at bounding box center [675, 265] width 13 height 13
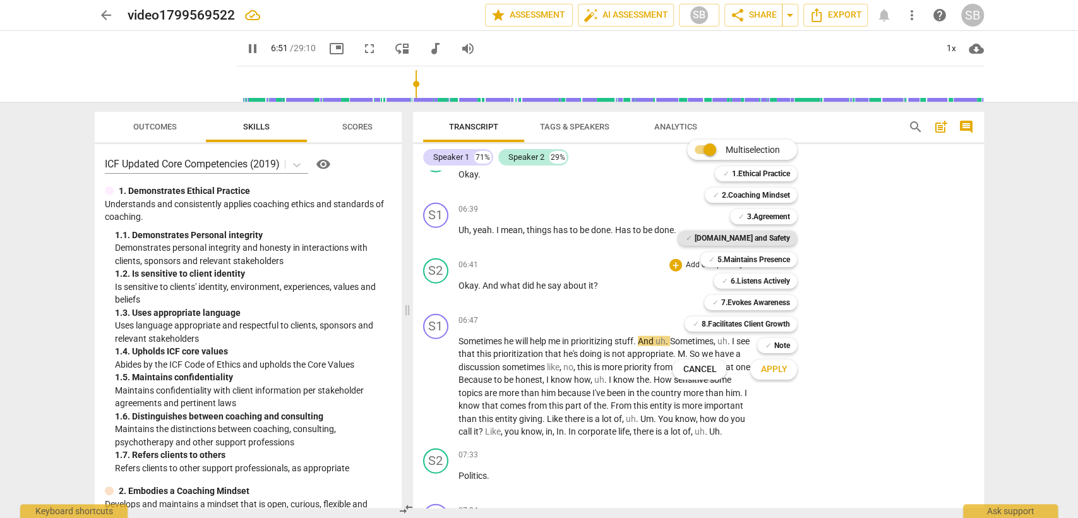
click at [784, 234] on b "[DOMAIN_NAME] and Safety" at bounding box center [741, 237] width 95 height 15
click at [789, 258] on div "✓ 5.Maintains Presence" at bounding box center [748, 259] width 97 height 15
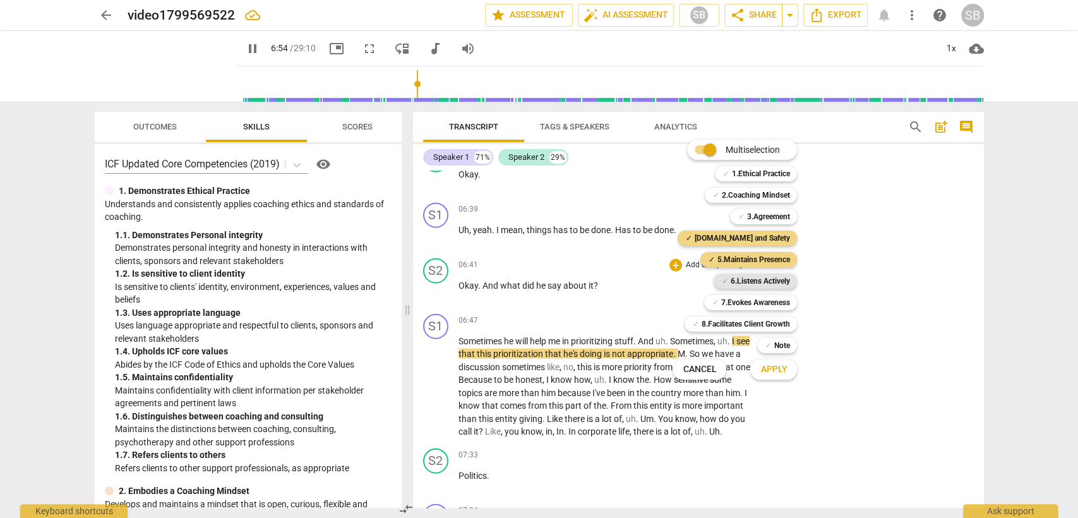
click at [767, 275] on b "6.Listens Actively" at bounding box center [759, 280] width 59 height 15
click at [778, 375] on span "Apply" at bounding box center [773, 369] width 27 height 13
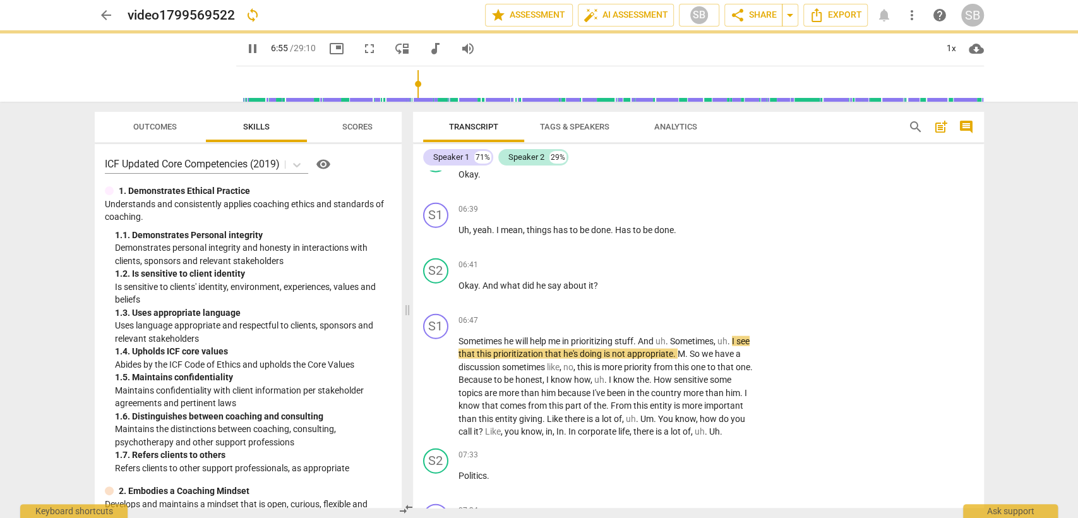
type input "416"
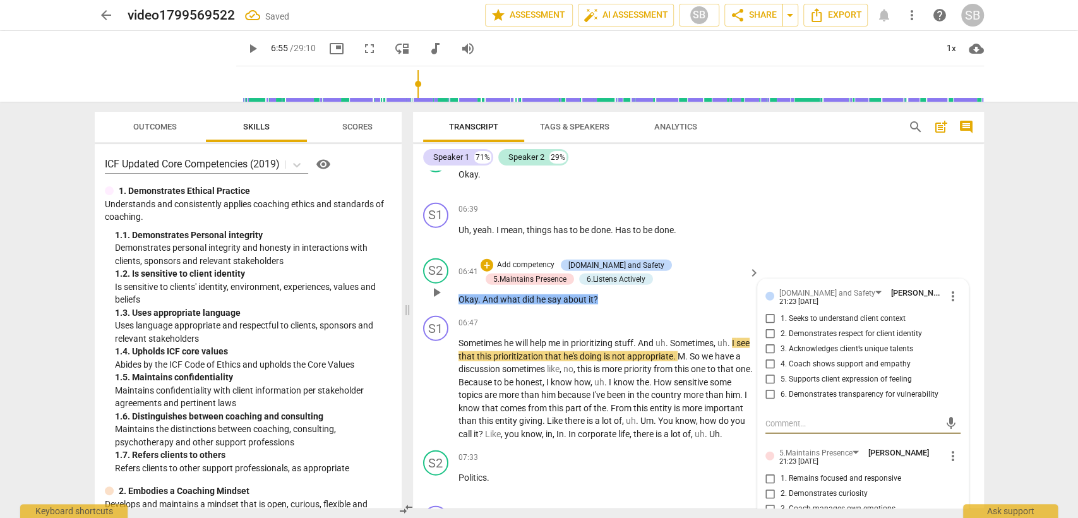
click at [769, 313] on input "1. Seeks to understand client context" at bounding box center [770, 318] width 20 height 15
checkbox input "true"
click at [764, 472] on input "1. Remains focused and responsive" at bounding box center [770, 478] width 20 height 15
checkbox input "true"
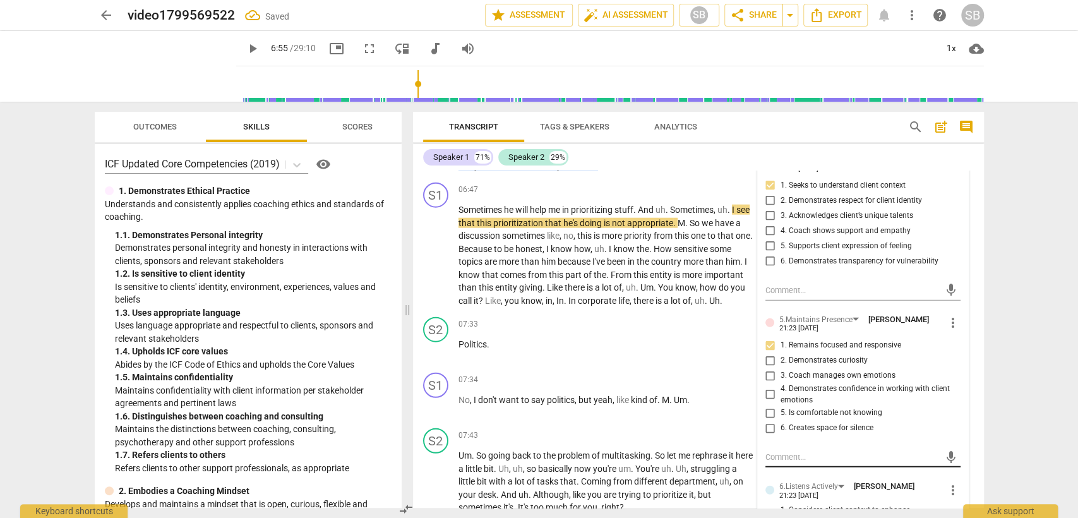
scroll to position [2205, 0]
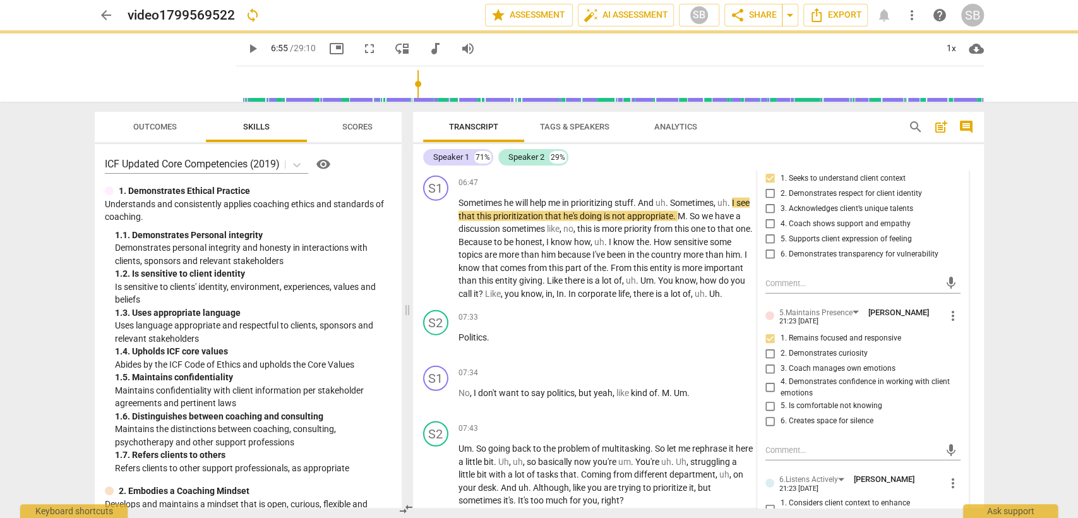
click at [770, 501] on input "1. Considers client context to enhance understanding" at bounding box center [770, 508] width 20 height 15
checkbox input "true"
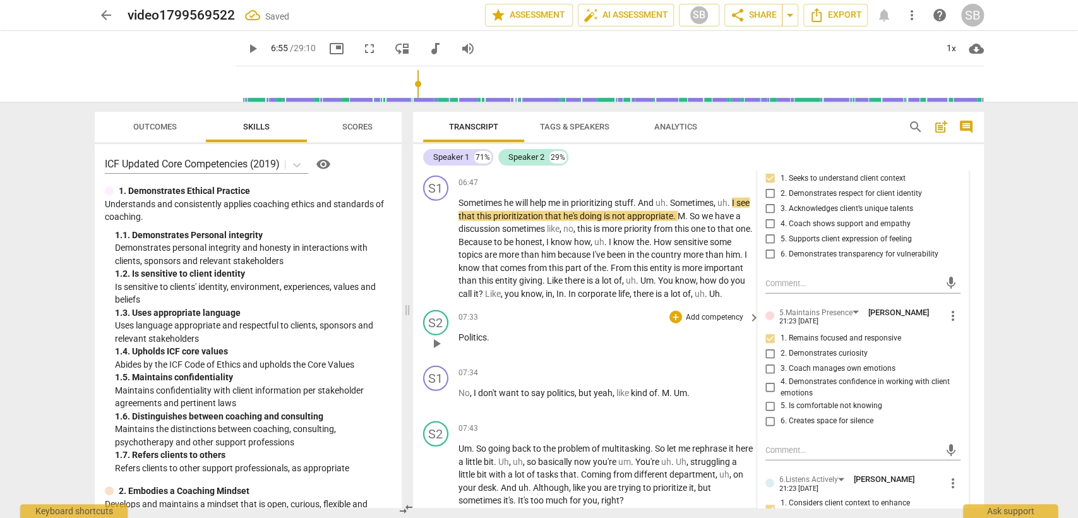
click at [653, 333] on div "07:33 + Add competency keyboard_arrow_right Politics ." at bounding box center [609, 332] width 303 height 45
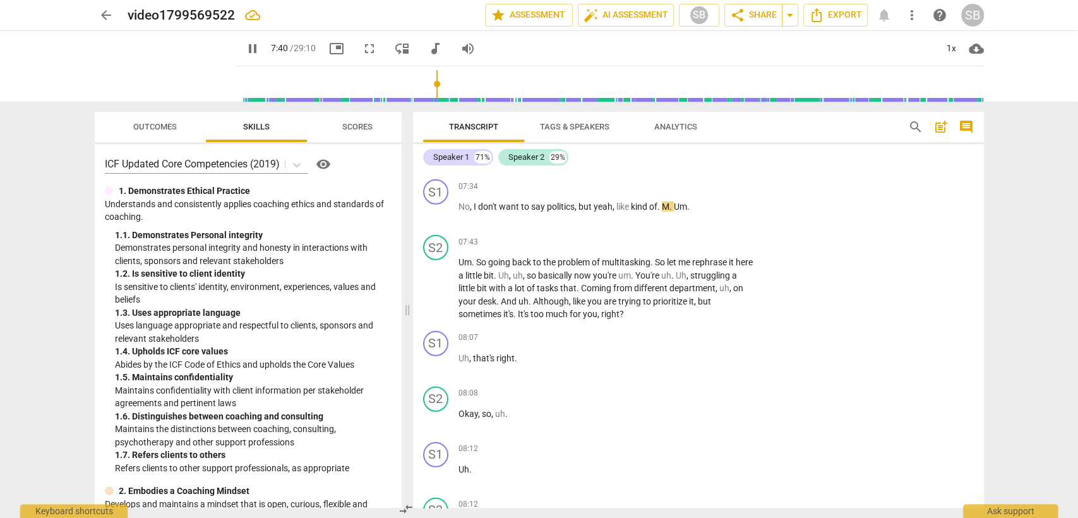
scroll to position [2415, 0]
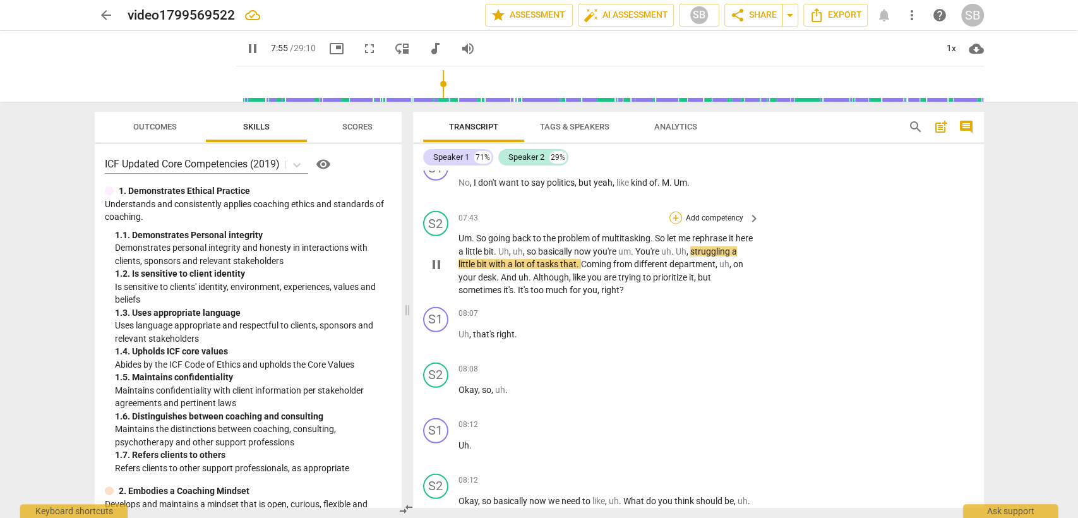
click at [675, 224] on div "+" at bounding box center [675, 218] width 13 height 13
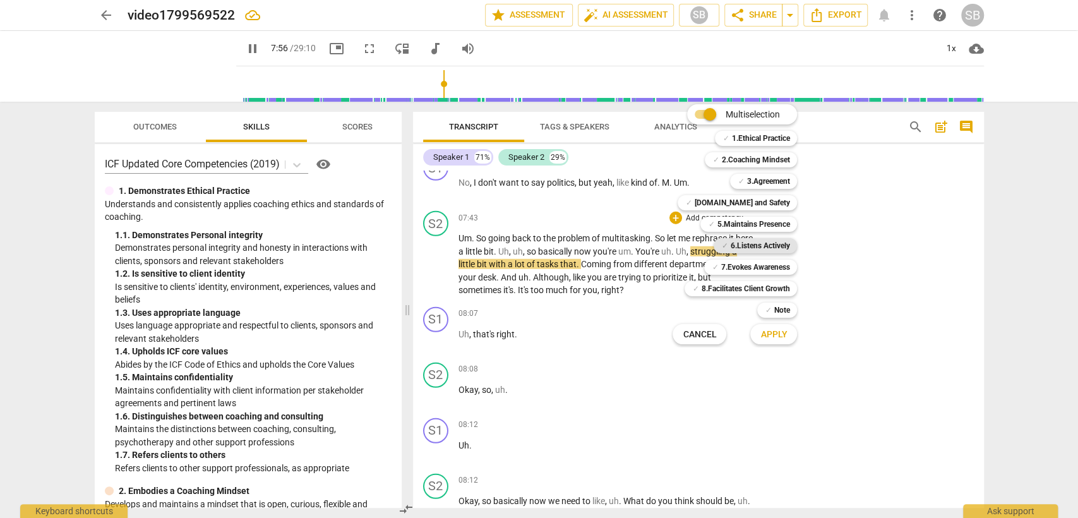
click at [760, 244] on b "6.Listens Actively" at bounding box center [759, 245] width 59 height 15
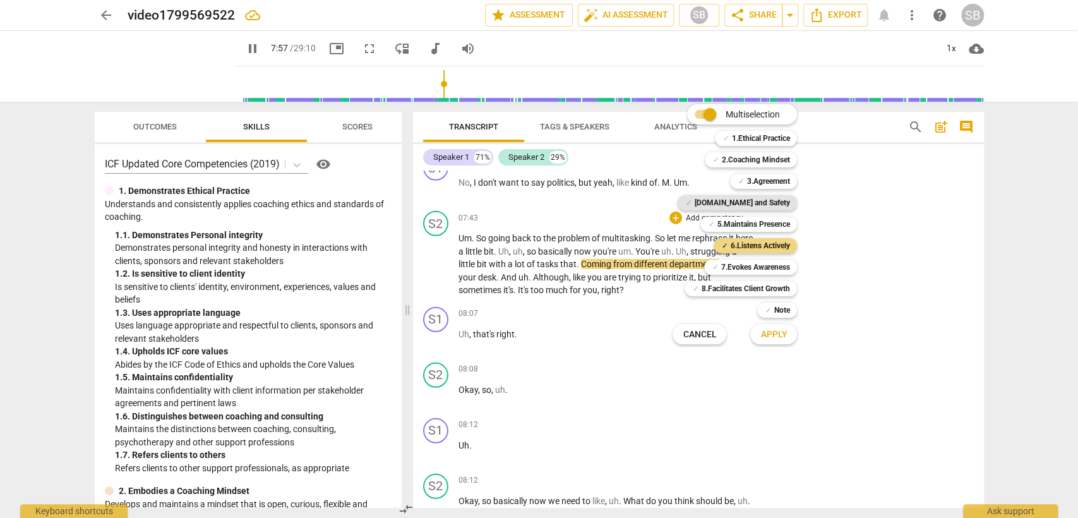
click at [762, 200] on b "[DOMAIN_NAME] and Safety" at bounding box center [741, 202] width 95 height 15
click at [777, 338] on span "Apply" at bounding box center [773, 334] width 27 height 13
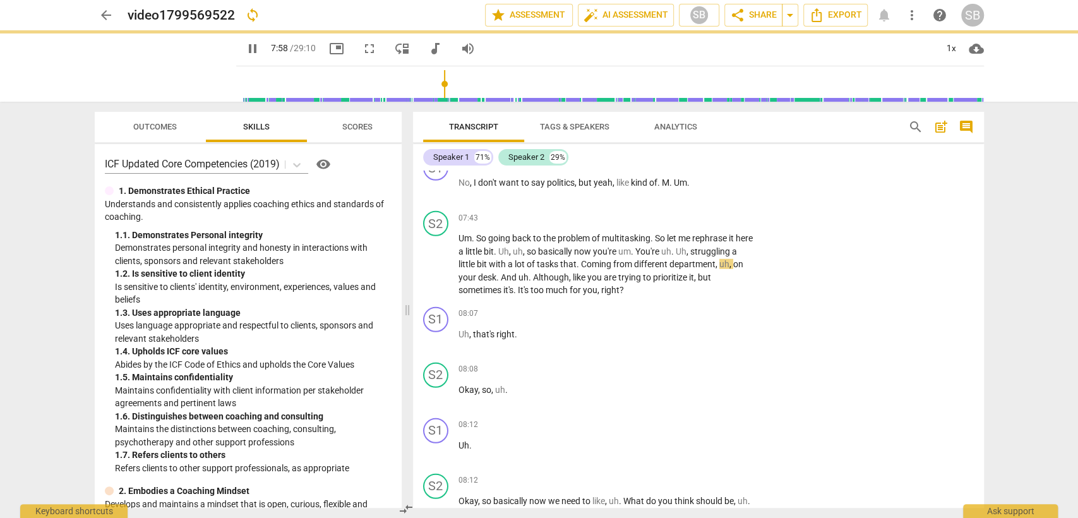
type input "479"
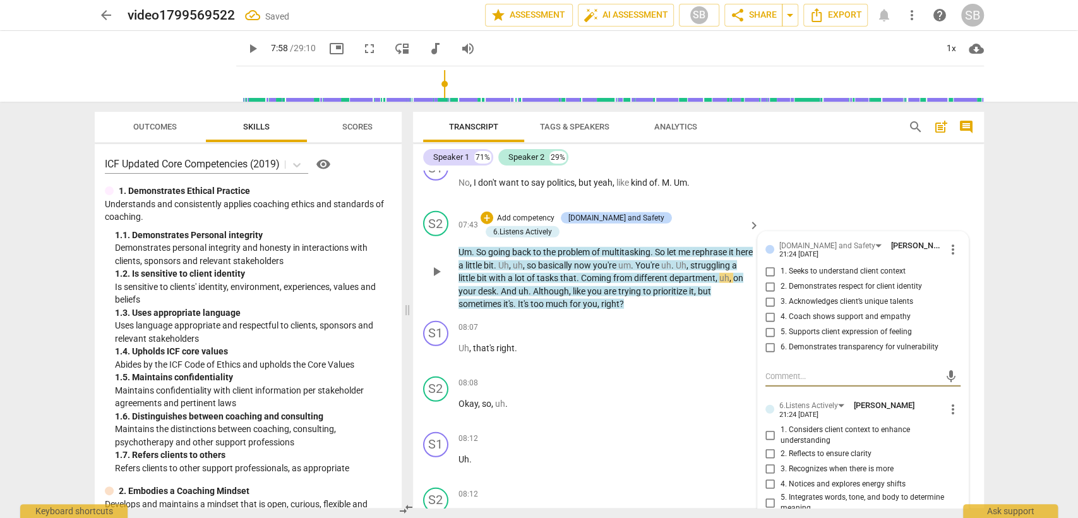
click at [766, 354] on input "6. Demonstrates transparency for vulnerability" at bounding box center [770, 347] width 20 height 15
checkbox input "true"
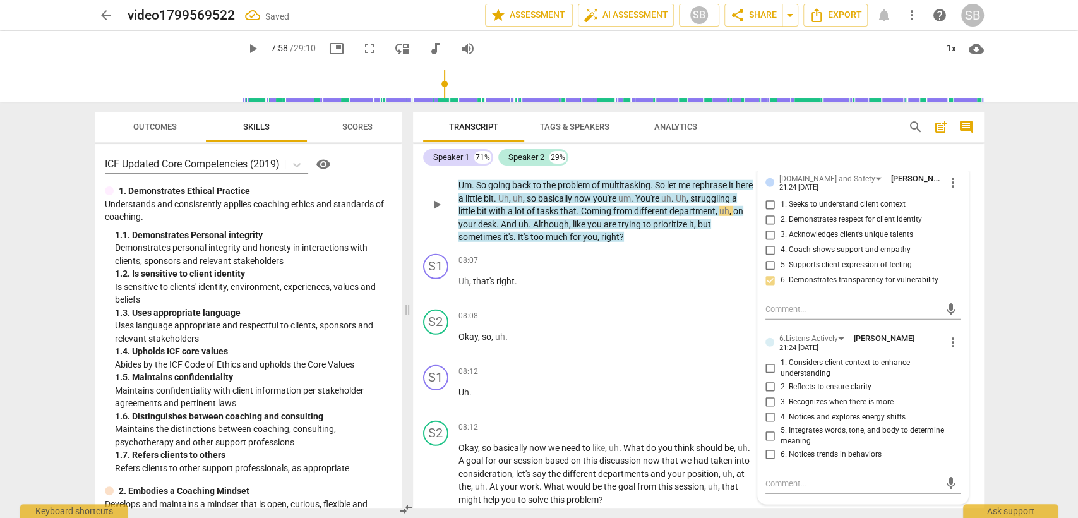
scroll to position [2486, 0]
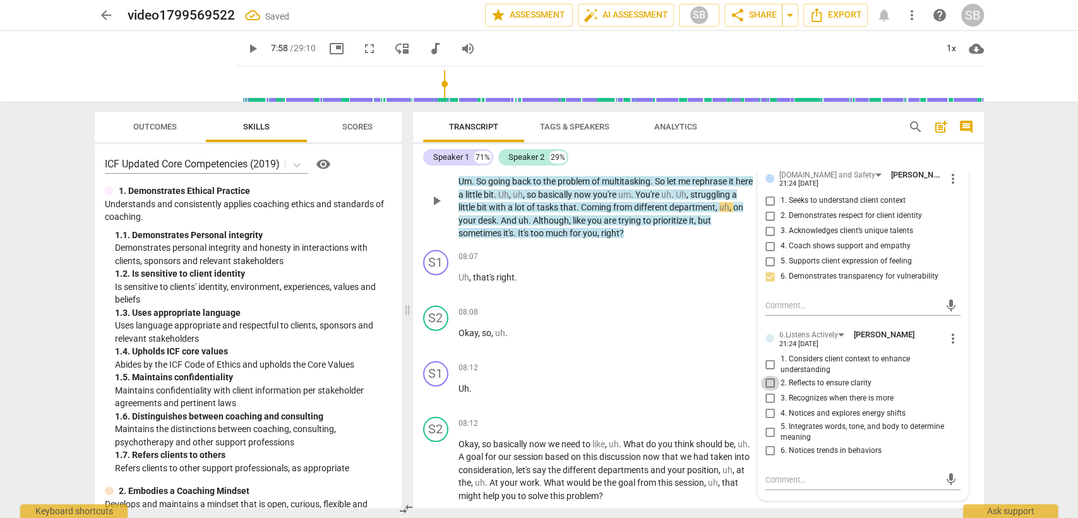
click at [770, 387] on input "2. Reflects to ensure clarity" at bounding box center [770, 383] width 20 height 15
checkbox input "true"
click at [597, 333] on div "08:08 + Add competency keyboard_arrow_right Okay , so , uh ." at bounding box center [609, 328] width 303 height 45
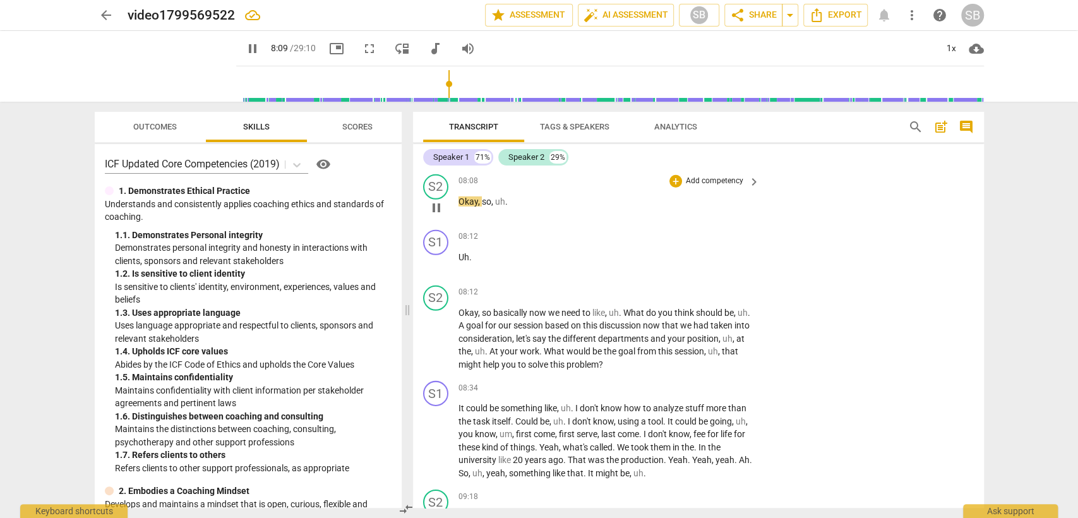
scroll to position [2626, 0]
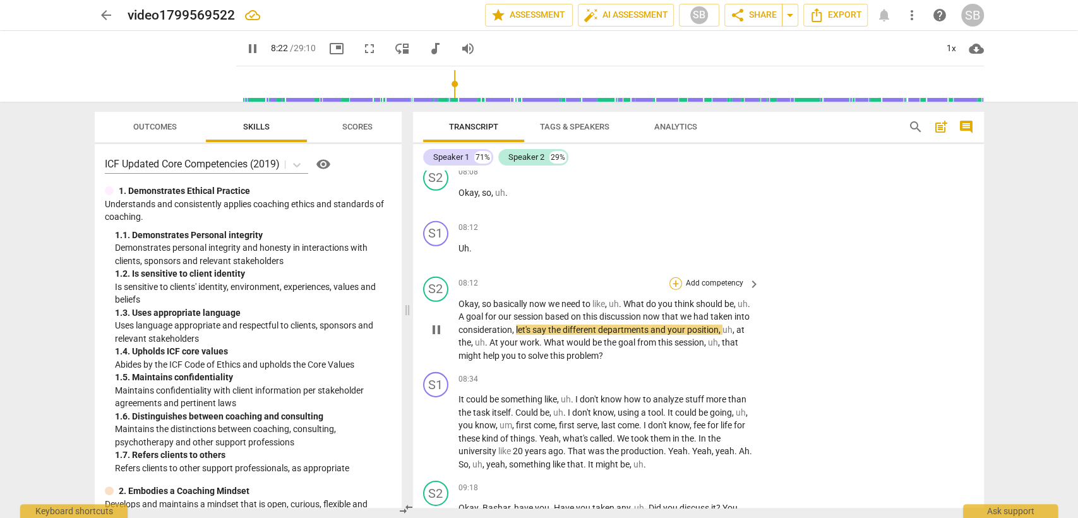
click at [672, 277] on div "+" at bounding box center [675, 283] width 13 height 13
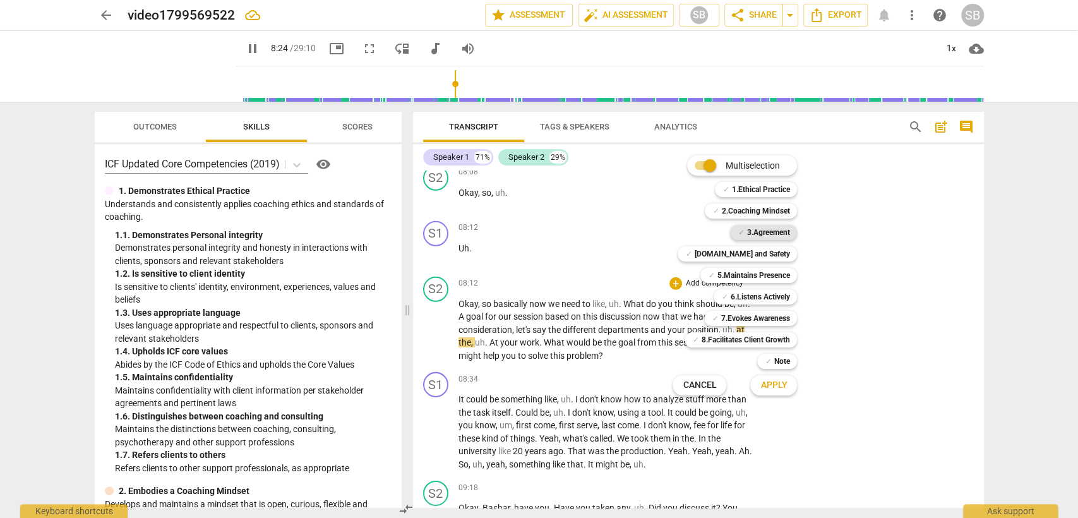
click at [775, 234] on b "3.Agreement" at bounding box center [767, 232] width 43 height 15
click at [770, 385] on span "Apply" at bounding box center [773, 385] width 27 height 13
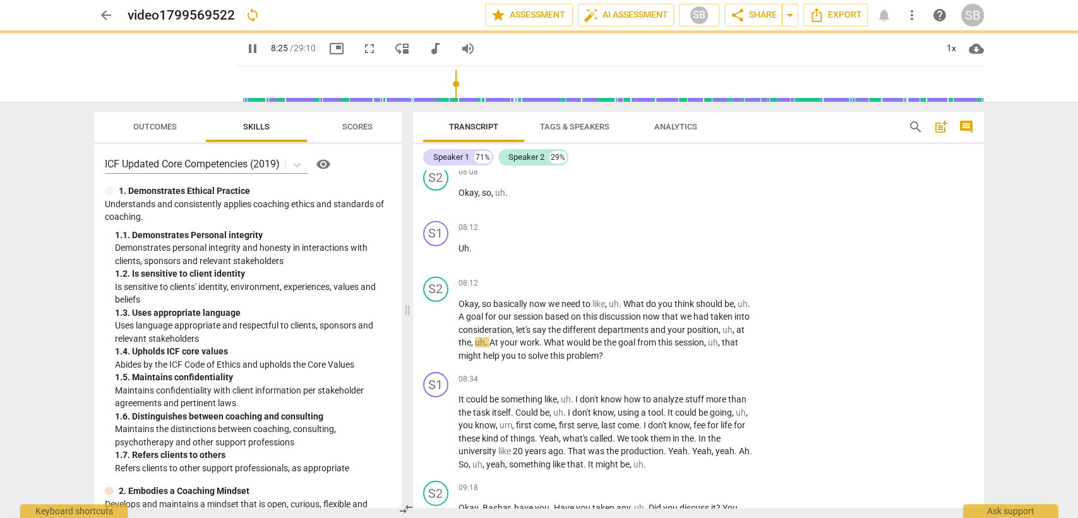
type input "506"
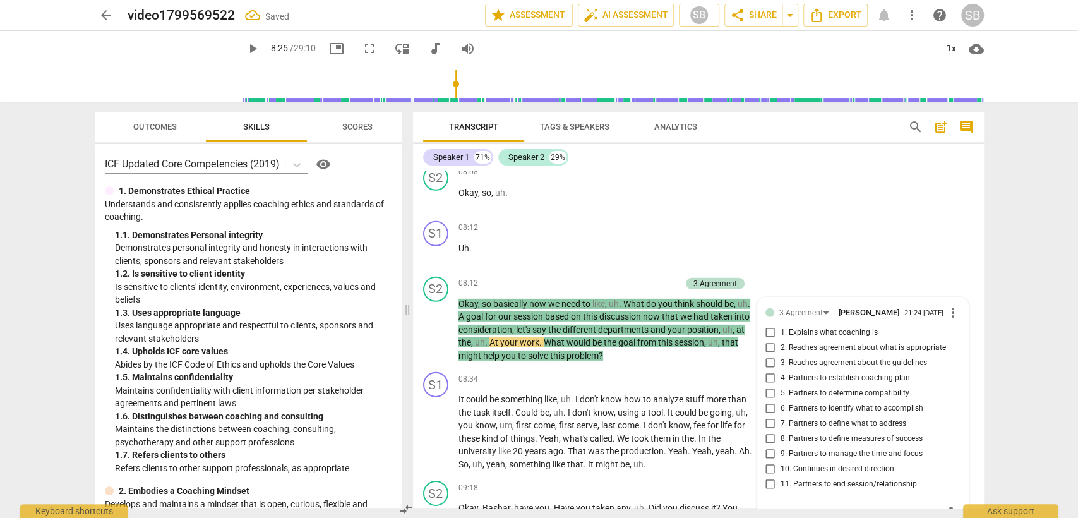
scroll to position [2633, 0]
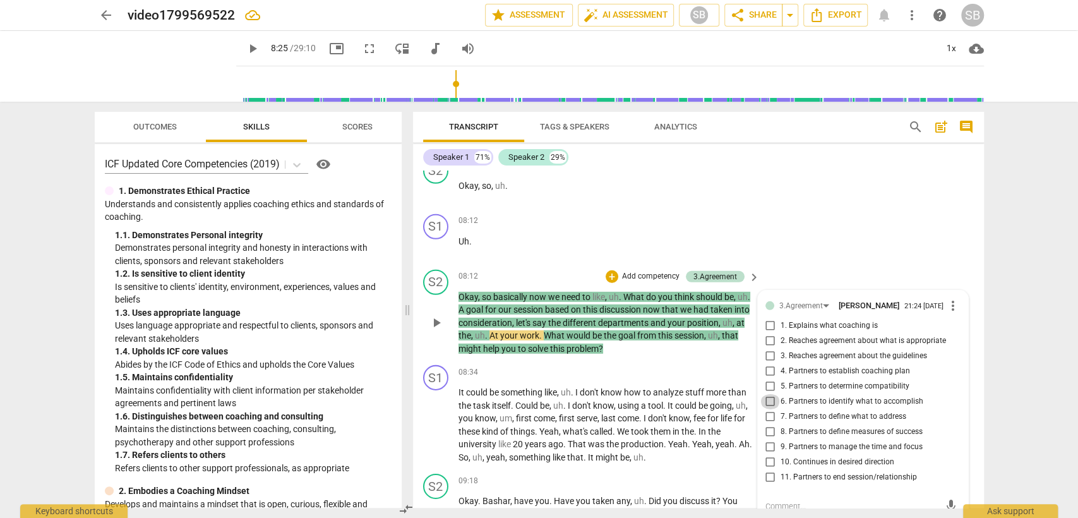
click at [769, 394] on input "6. Partners to identify what to accomplish" at bounding box center [770, 401] width 20 height 15
checkbox input "true"
click at [596, 350] on div "S2 play_arrow pause 08:12 + Add competency 3.Agreement keyboard_arrow_right Oka…" at bounding box center [698, 313] width 571 height 96
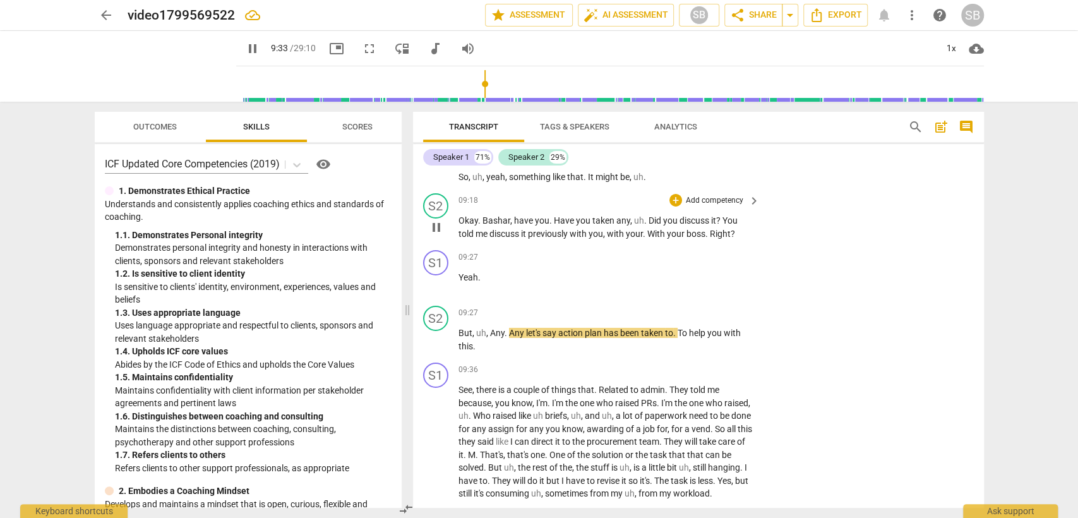
scroll to position [2914, 0]
click at [677, 194] on div "+" at bounding box center [675, 199] width 13 height 13
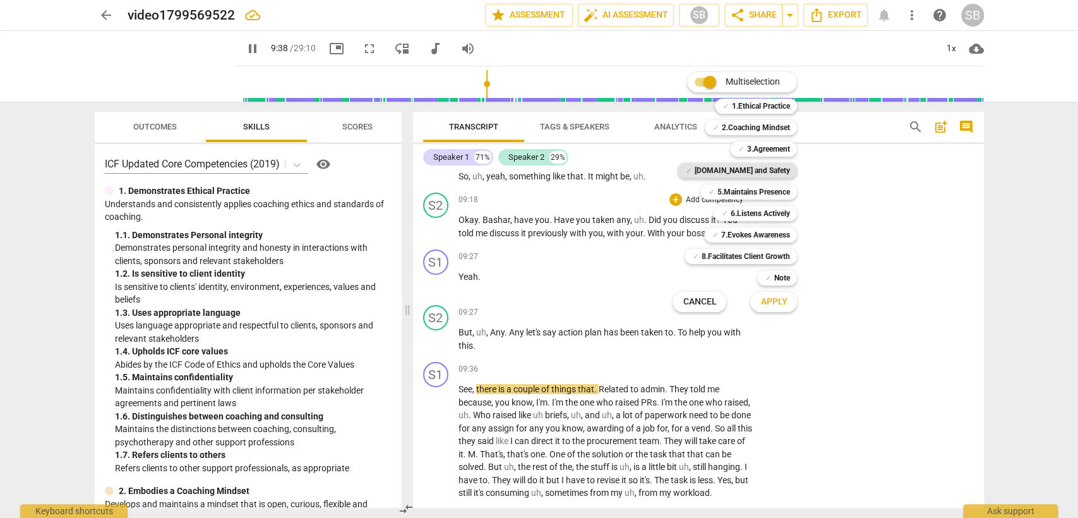
click at [759, 168] on b "[DOMAIN_NAME] and Safety" at bounding box center [741, 170] width 95 height 15
click at [775, 302] on span "Apply" at bounding box center [773, 302] width 27 height 13
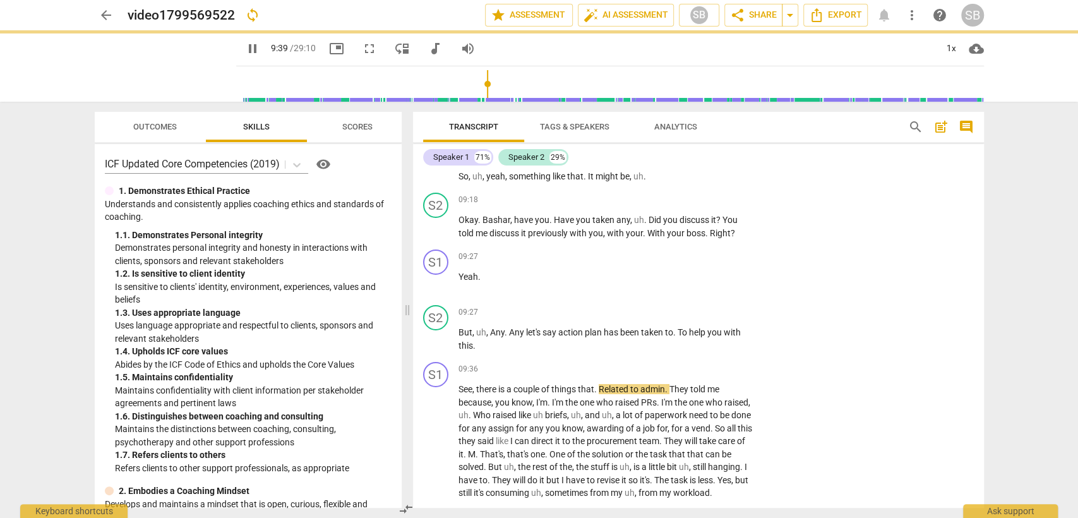
type input "580"
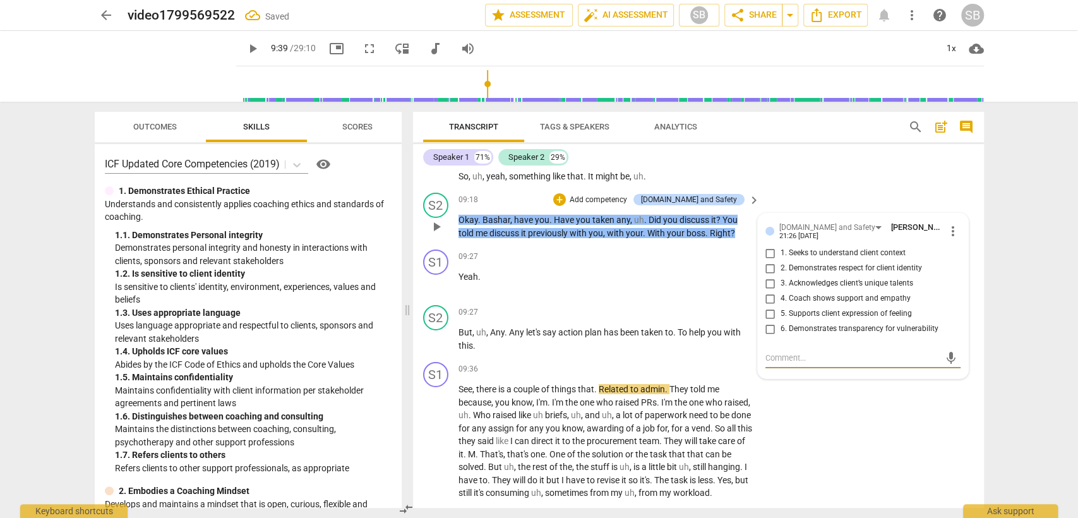
click at [770, 321] on input "6. Demonstrates transparency for vulnerability" at bounding box center [770, 328] width 20 height 15
checkbox input "true"
click at [675, 306] on div "+" at bounding box center [675, 312] width 13 height 13
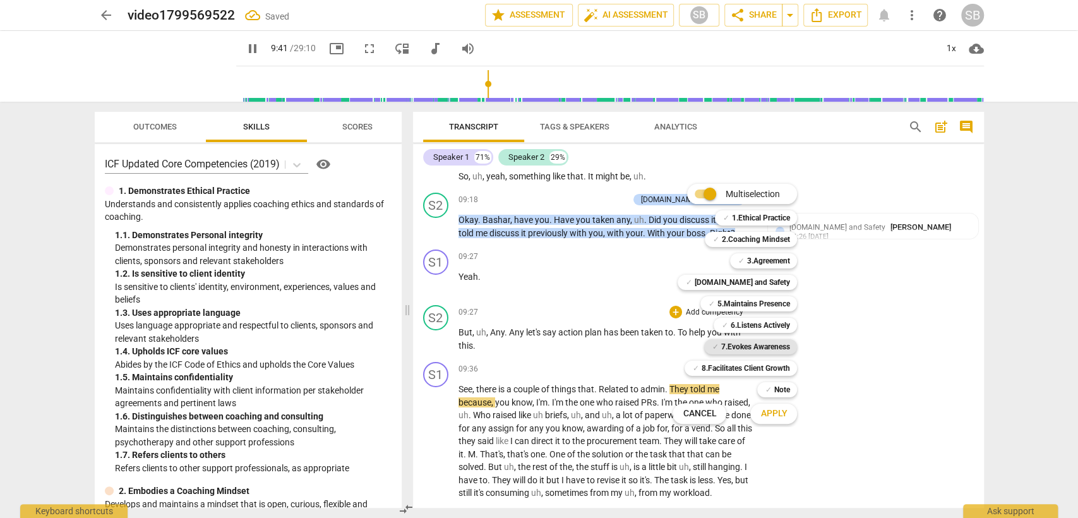
click at [758, 346] on b "7.Evokes Awareness" at bounding box center [755, 346] width 69 height 15
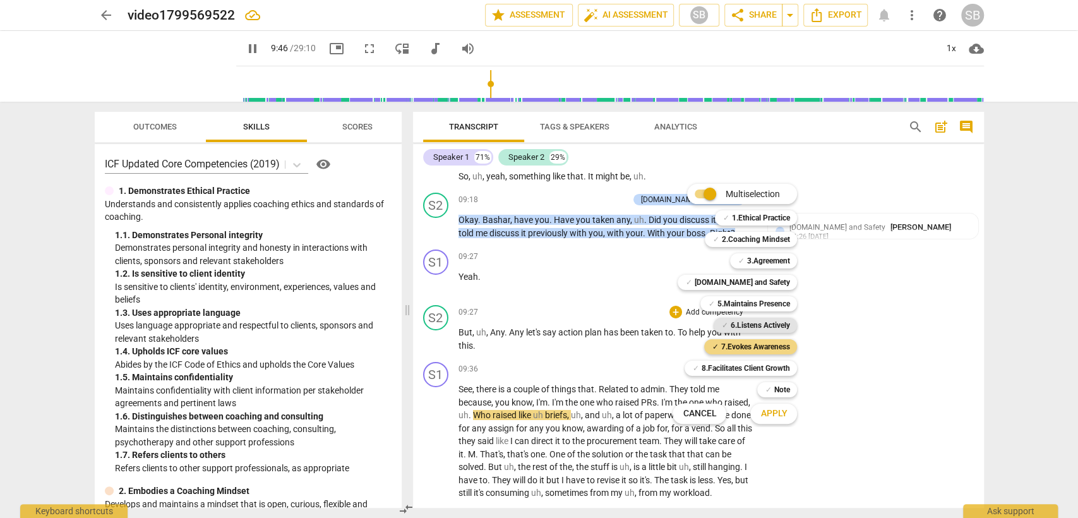
click at [764, 329] on b "6.Listens Actively" at bounding box center [759, 325] width 59 height 15
click at [764, 406] on button "Apply" at bounding box center [773, 413] width 47 height 23
type input "588"
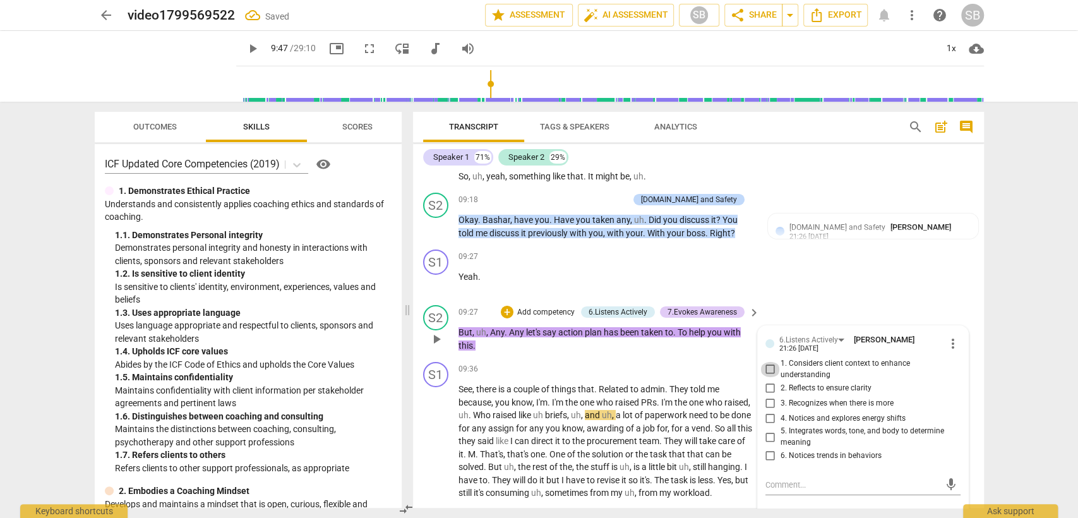
click at [767, 362] on input "1. Considers client context to enhance understanding" at bounding box center [770, 369] width 20 height 15
checkbox input "true"
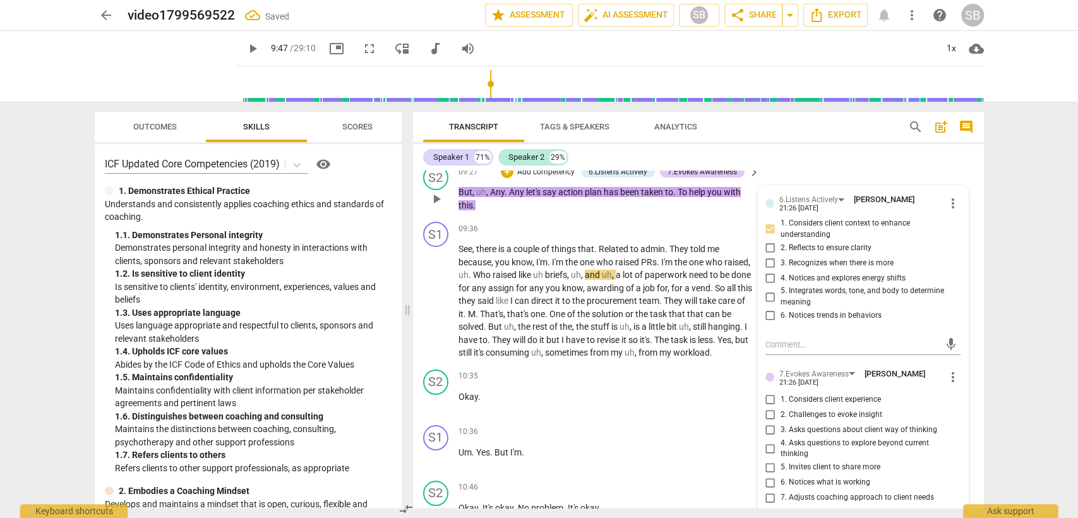
scroll to position [3124, 0]
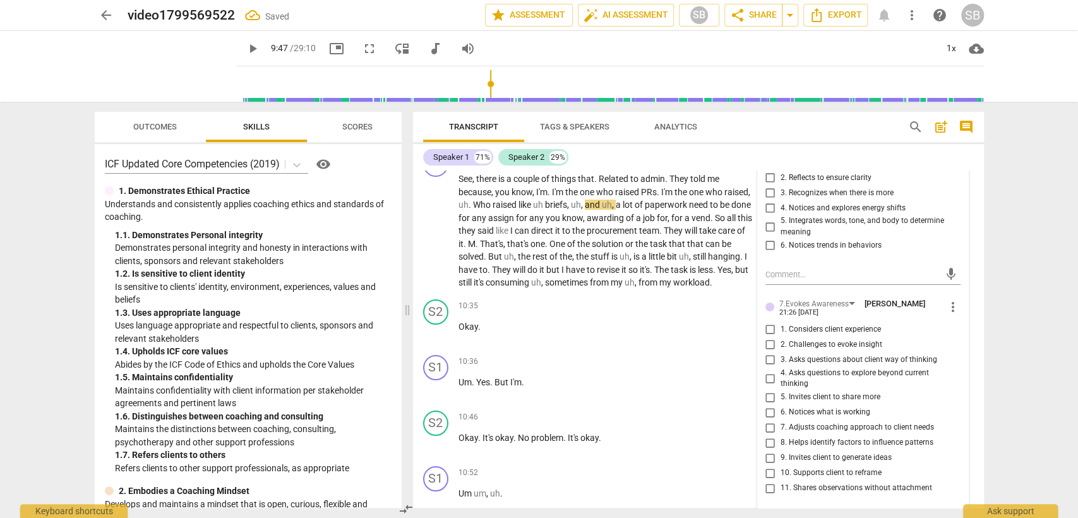
click at [767, 352] on input "3. Asks questions about client way of thinking" at bounding box center [770, 359] width 20 height 15
checkbox input "true"
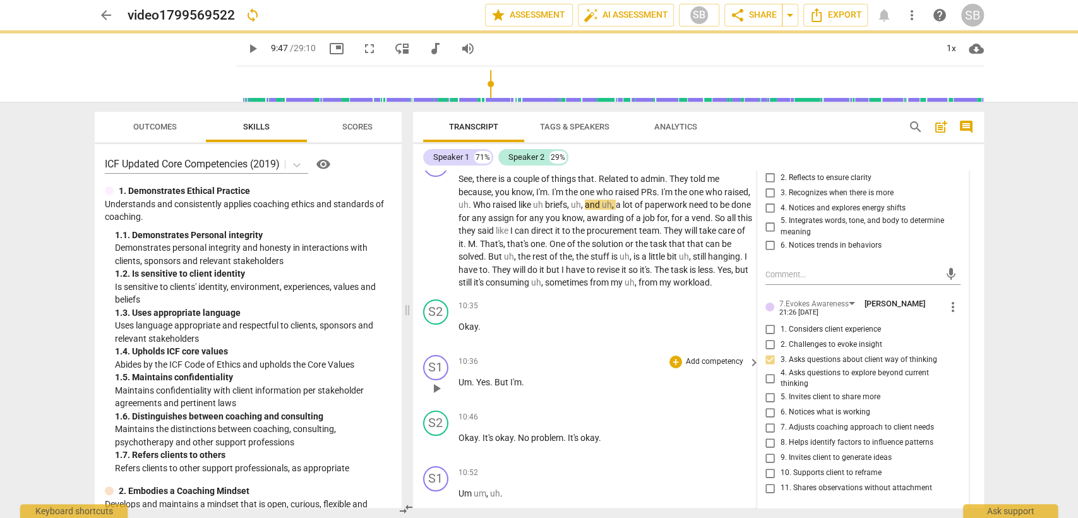
click at [606, 360] on div "10:36 + Add competency keyboard_arrow_right" at bounding box center [609, 362] width 303 height 14
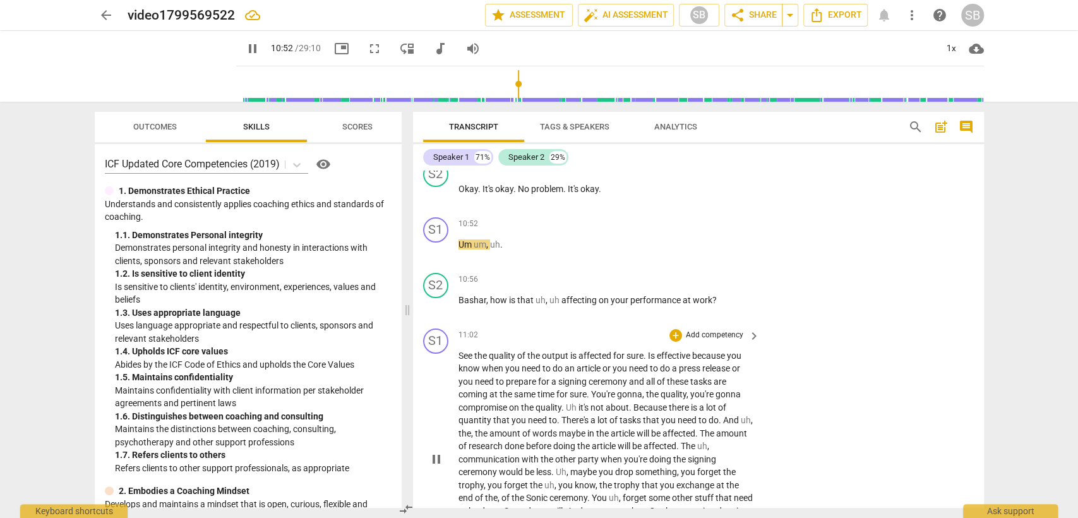
scroll to position [3405, 0]
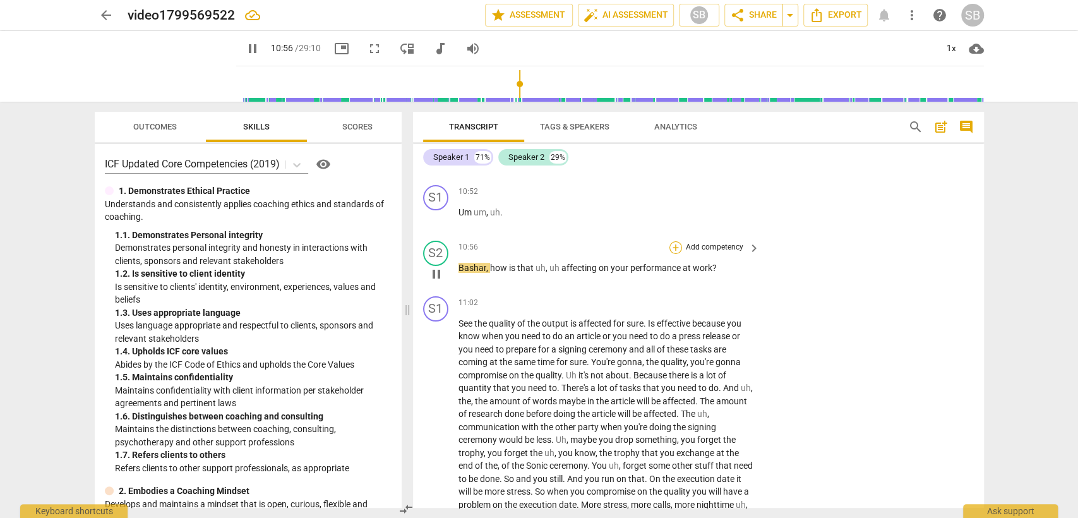
click at [677, 249] on div "+" at bounding box center [675, 247] width 13 height 13
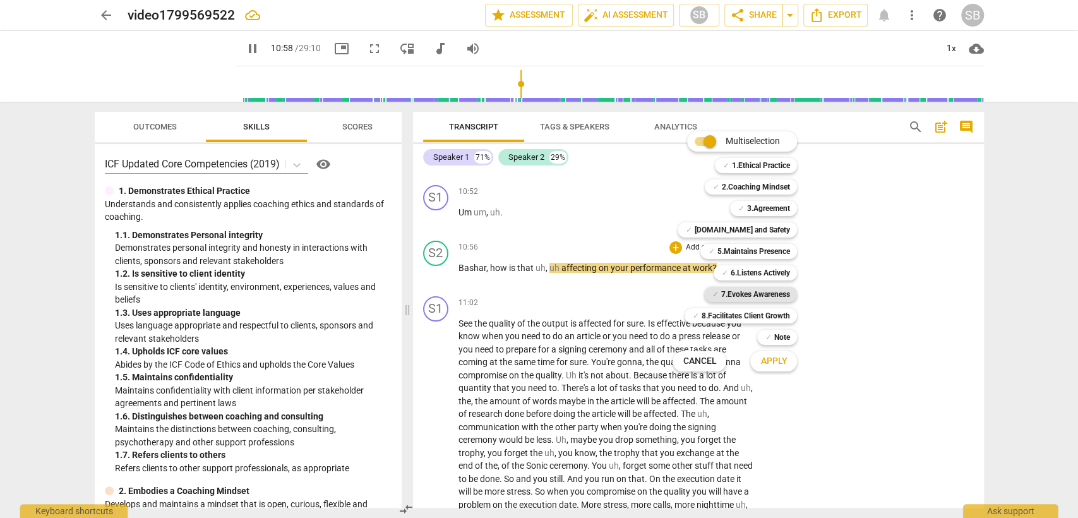
click at [758, 289] on b "7.Evokes Awareness" at bounding box center [755, 294] width 69 height 15
click at [771, 359] on span "Apply" at bounding box center [773, 361] width 27 height 13
type input "662"
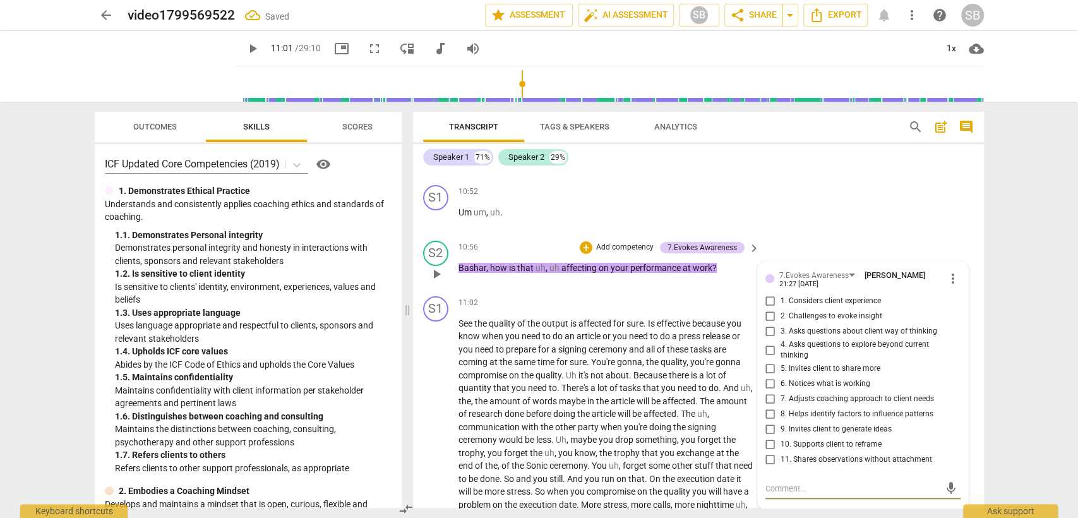
click at [767, 333] on input "3. Asks questions about client way of thinking" at bounding box center [770, 331] width 20 height 15
checkbox input "true"
click at [633, 309] on div "11:02 + Add competency keyboard_arrow_right" at bounding box center [609, 303] width 303 height 14
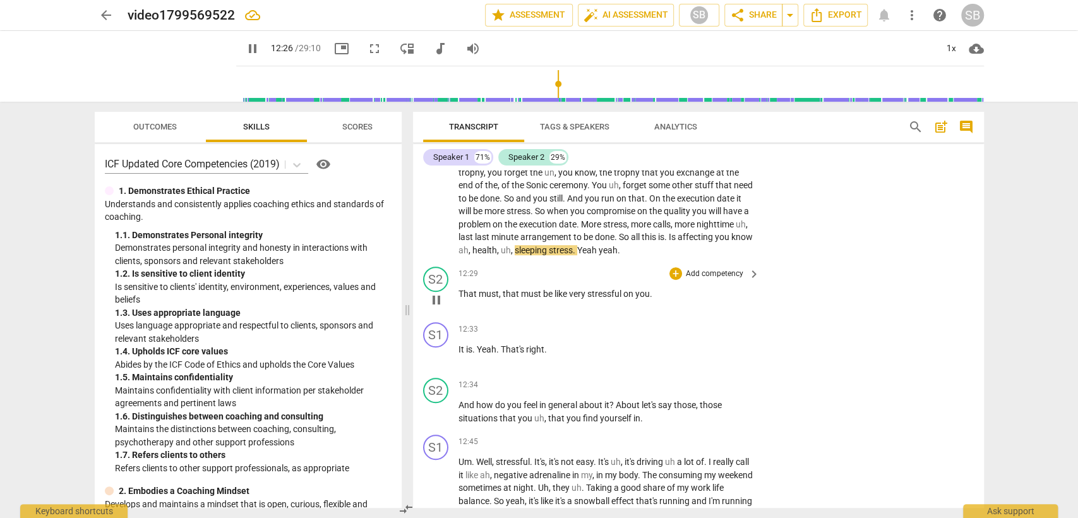
scroll to position [3756, 0]
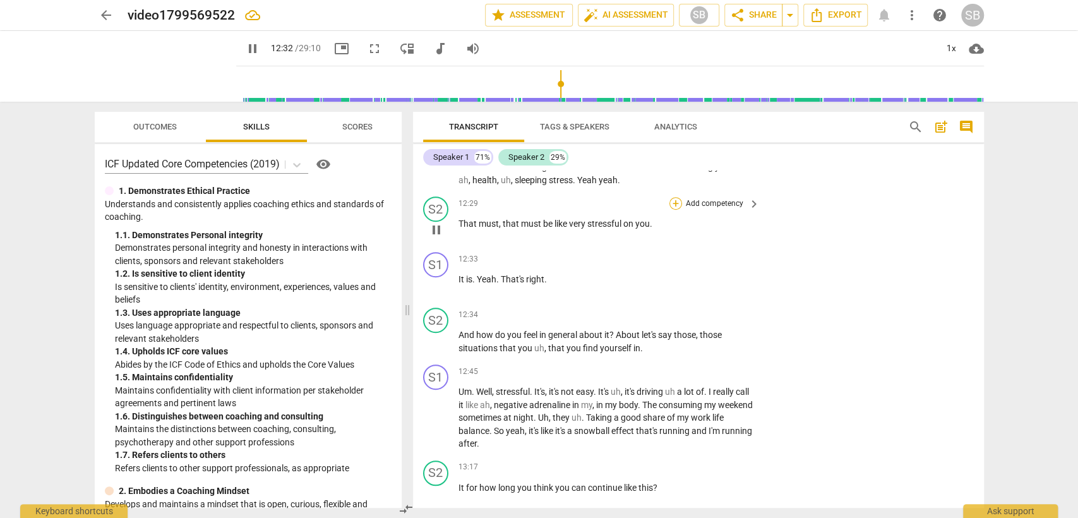
click at [671, 207] on div "+" at bounding box center [675, 203] width 13 height 13
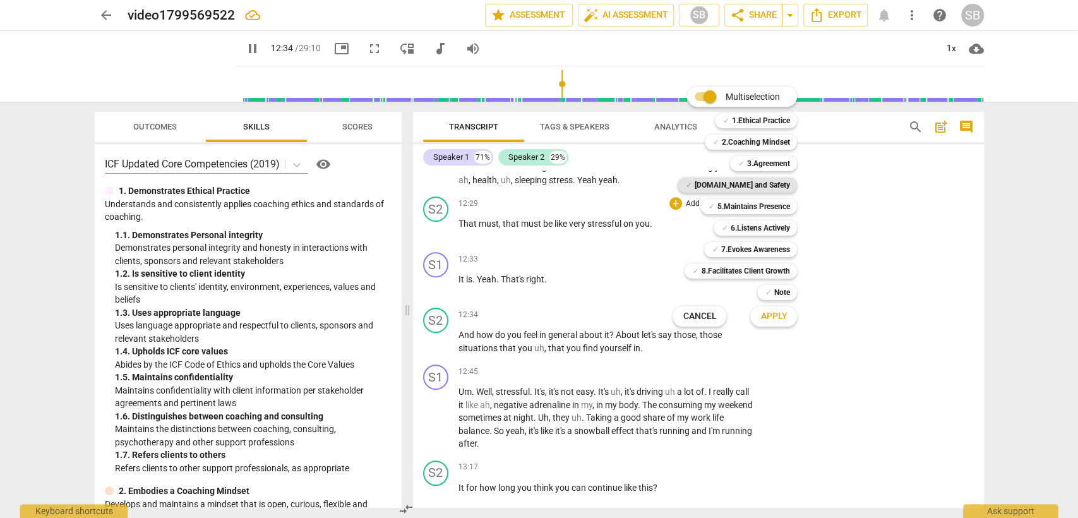
click at [773, 181] on b "[DOMAIN_NAME] and Safety" at bounding box center [741, 184] width 95 height 15
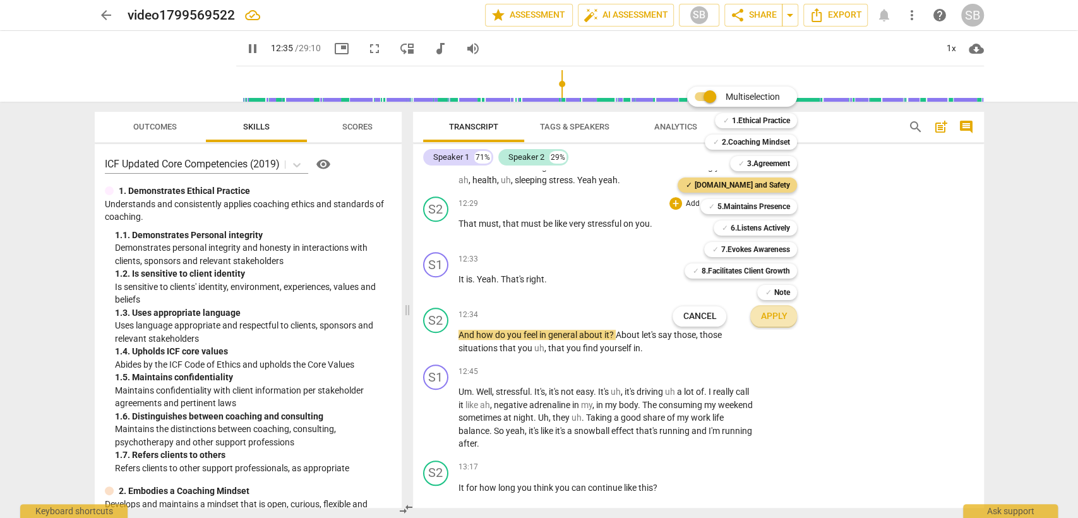
click at [769, 318] on span "Apply" at bounding box center [773, 316] width 27 height 13
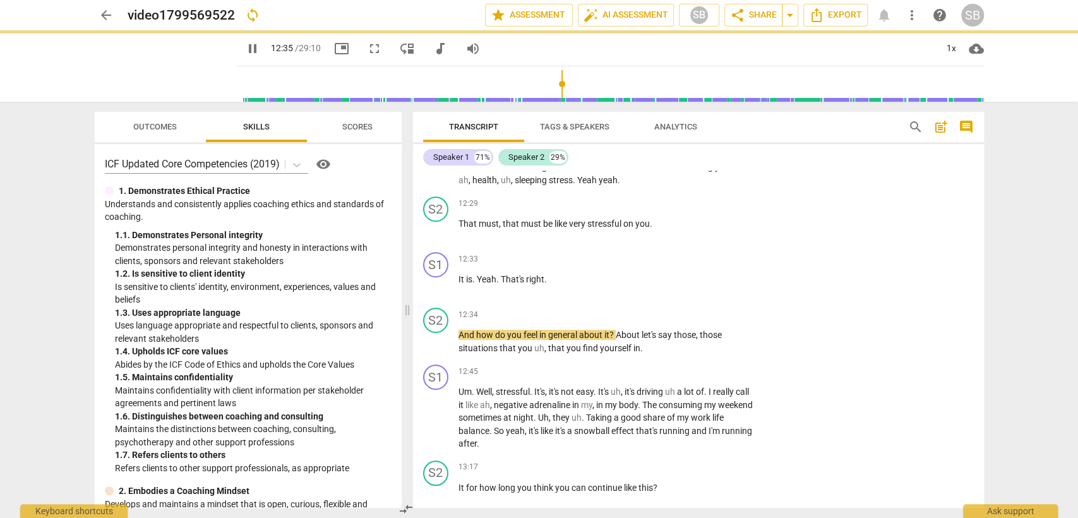
type input "756"
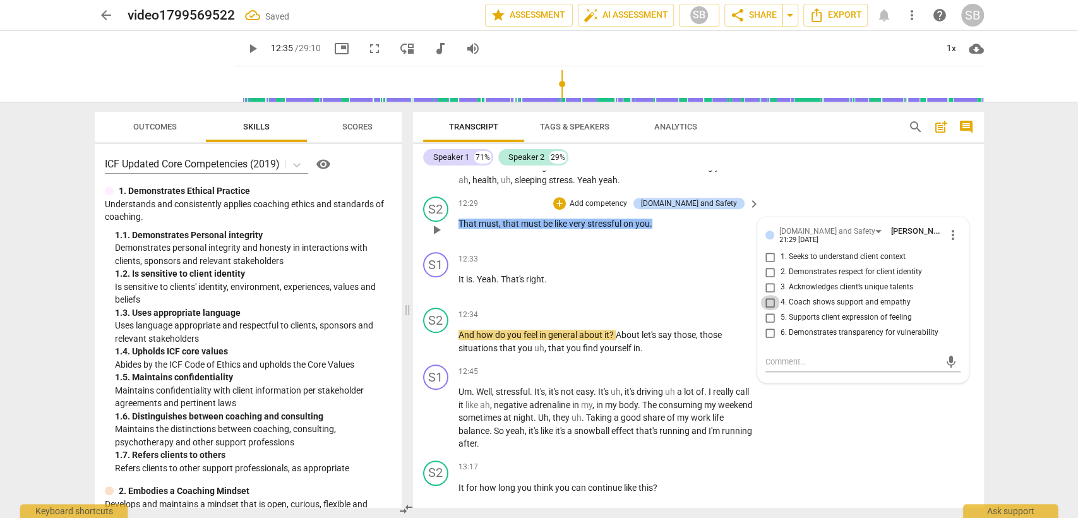
click at [768, 304] on input "4. Coach shows support and empathy" at bounding box center [770, 302] width 20 height 15
checkbox input "true"
click at [642, 302] on div "S1 play_arrow pause 12:33 + Add competency keyboard_arrow_right It is . Yeah . …" at bounding box center [698, 275] width 571 height 56
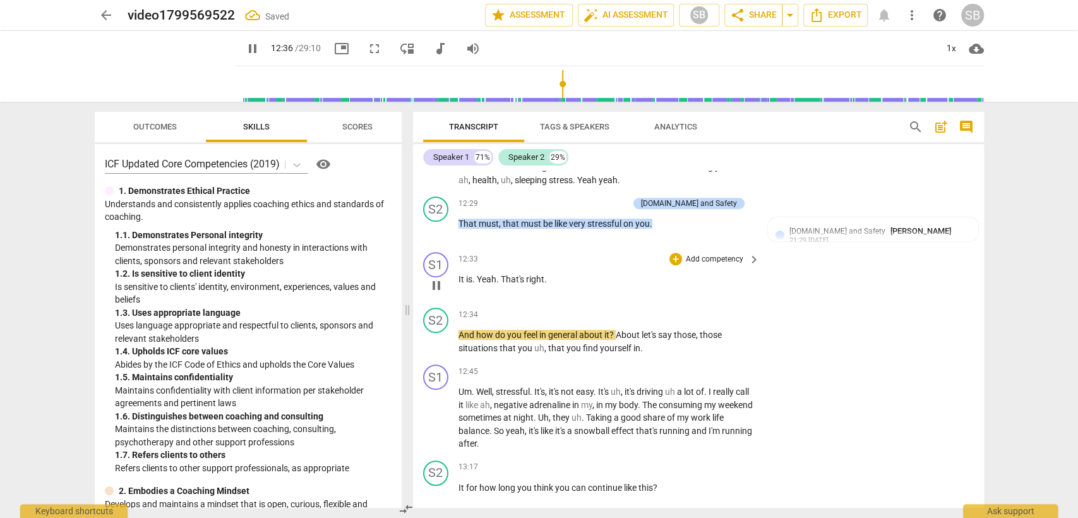
scroll to position [3826, 0]
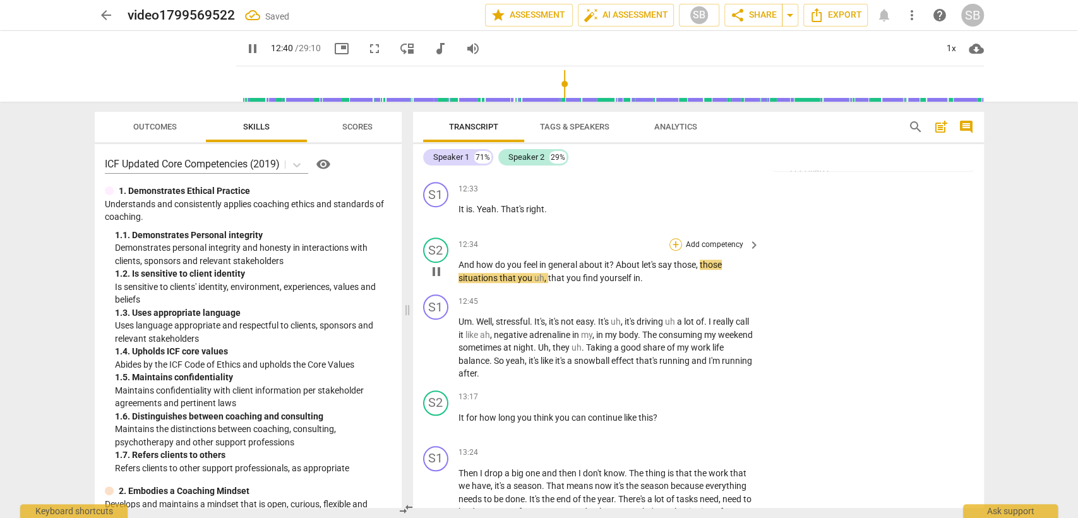
click at [673, 246] on div "+" at bounding box center [675, 244] width 13 height 13
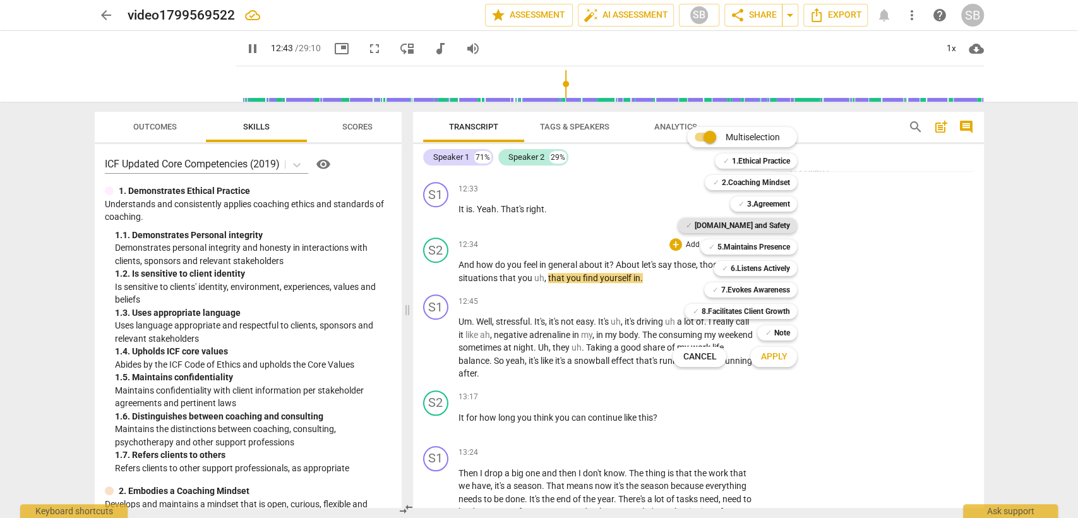
click at [763, 229] on b "[DOMAIN_NAME] and Safety" at bounding box center [741, 225] width 95 height 15
click at [757, 289] on b "7.Evokes Awareness" at bounding box center [755, 289] width 69 height 15
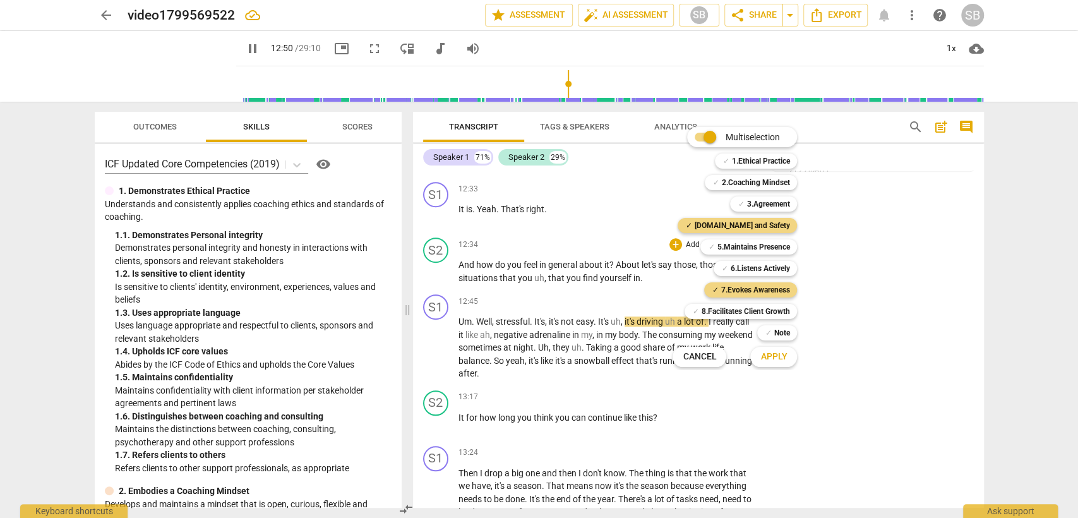
click at [777, 359] on span "Apply" at bounding box center [773, 356] width 27 height 13
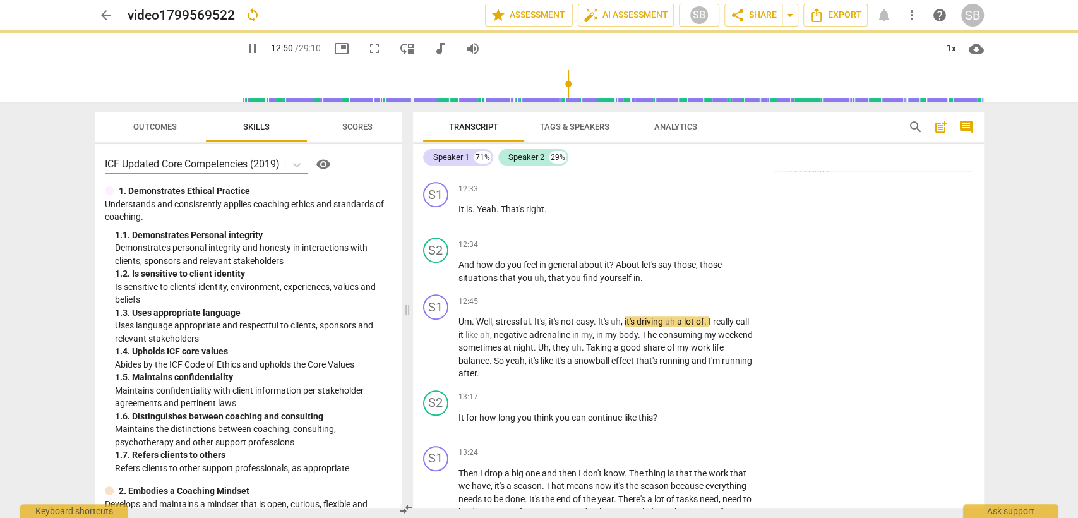
type input "771"
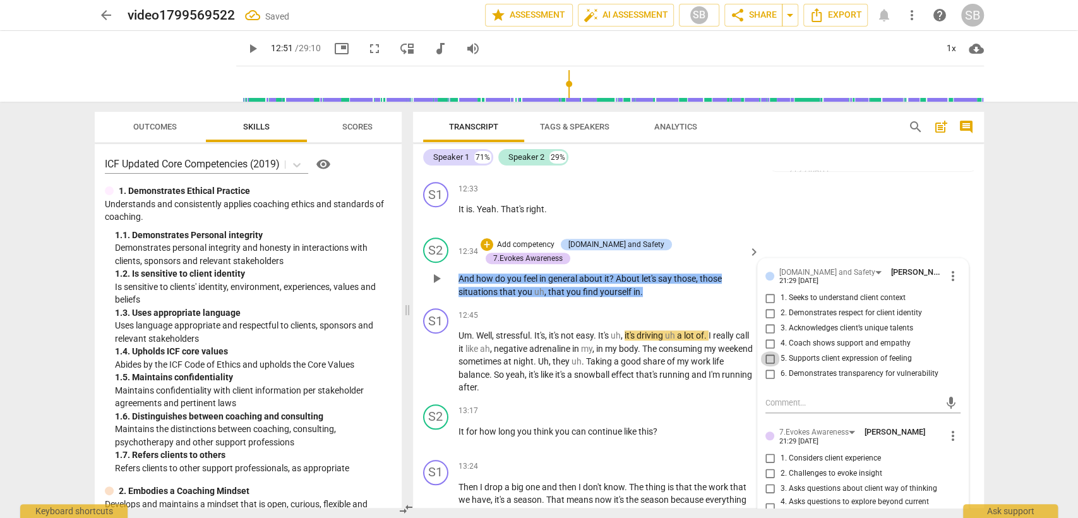
click at [768, 362] on input "5. Supports client expression of feeling" at bounding box center [770, 358] width 20 height 15
checkbox input "true"
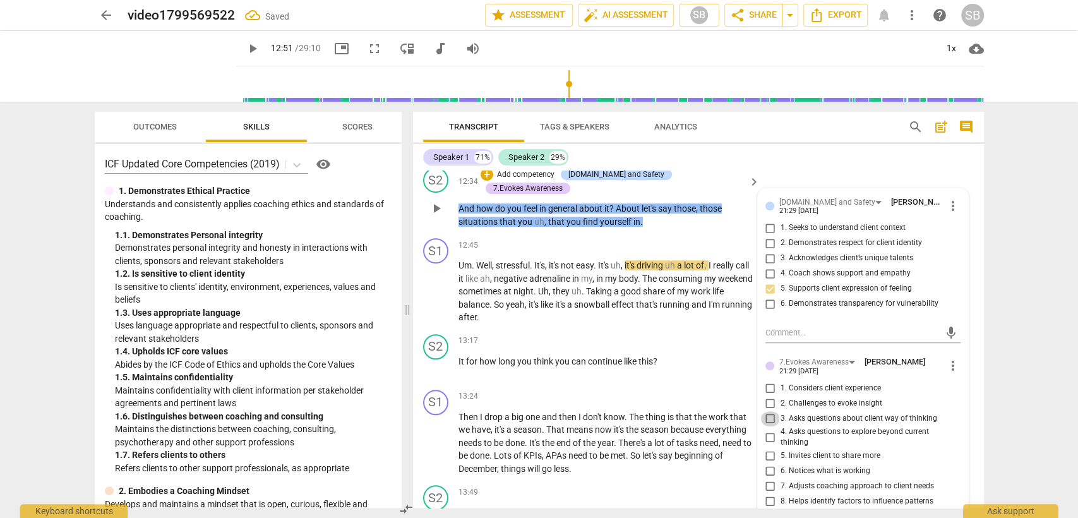
click at [763, 421] on input "3. Asks questions about client way of thinking" at bounding box center [770, 418] width 20 height 15
checkbox input "true"
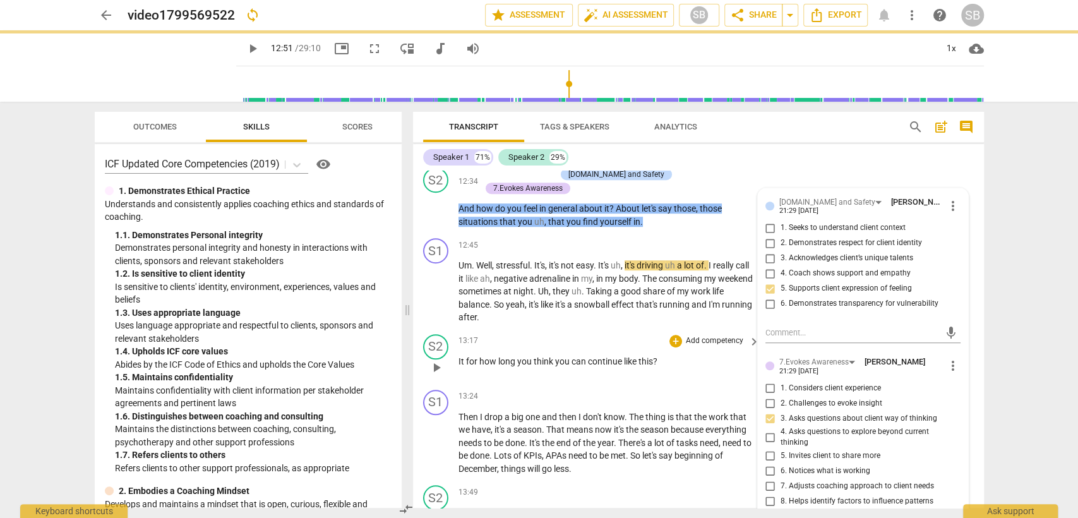
click at [654, 334] on div "13:17 + Add competency keyboard_arrow_right" at bounding box center [609, 341] width 303 height 14
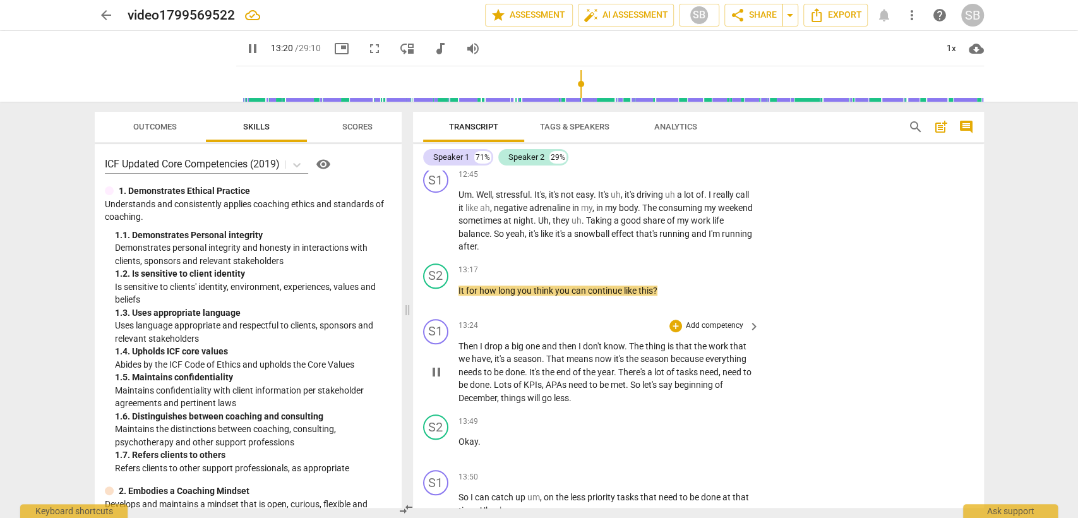
scroll to position [3966, 0]
click at [670, 265] on div "+" at bounding box center [675, 271] width 13 height 13
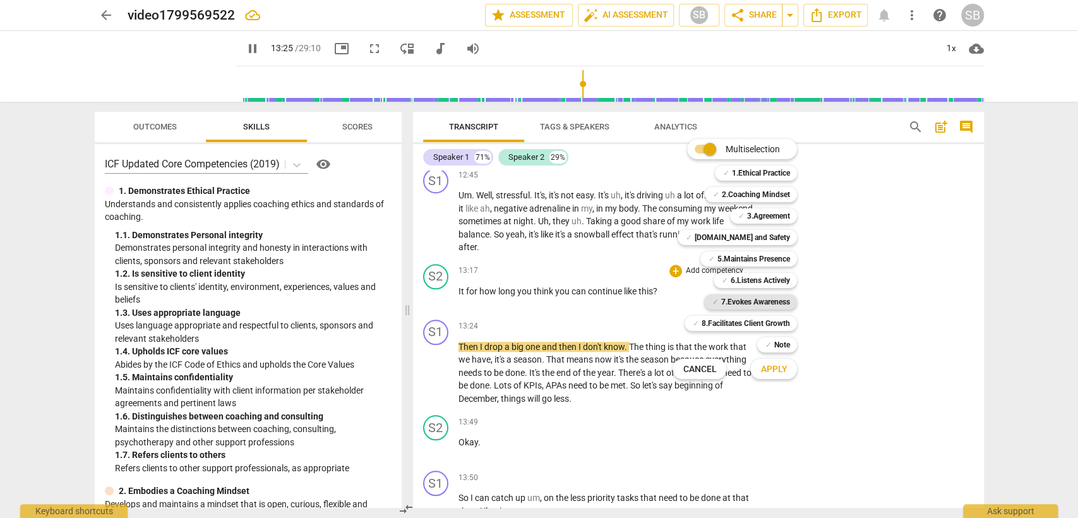
click at [760, 298] on b "7.Evokes Awareness" at bounding box center [755, 301] width 69 height 15
click at [765, 370] on span "Apply" at bounding box center [773, 369] width 27 height 13
type input "806"
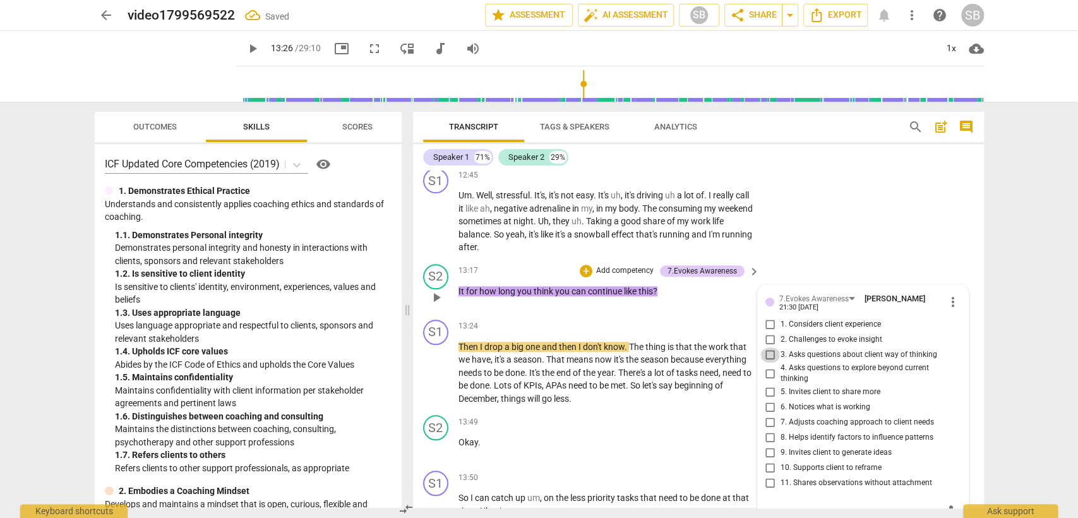
click at [773, 347] on input "3. Asks questions about client way of thinking" at bounding box center [770, 354] width 20 height 15
checkbox input "true"
click at [633, 421] on div "13:49 + Add competency keyboard_arrow_right Okay ." at bounding box center [609, 437] width 303 height 45
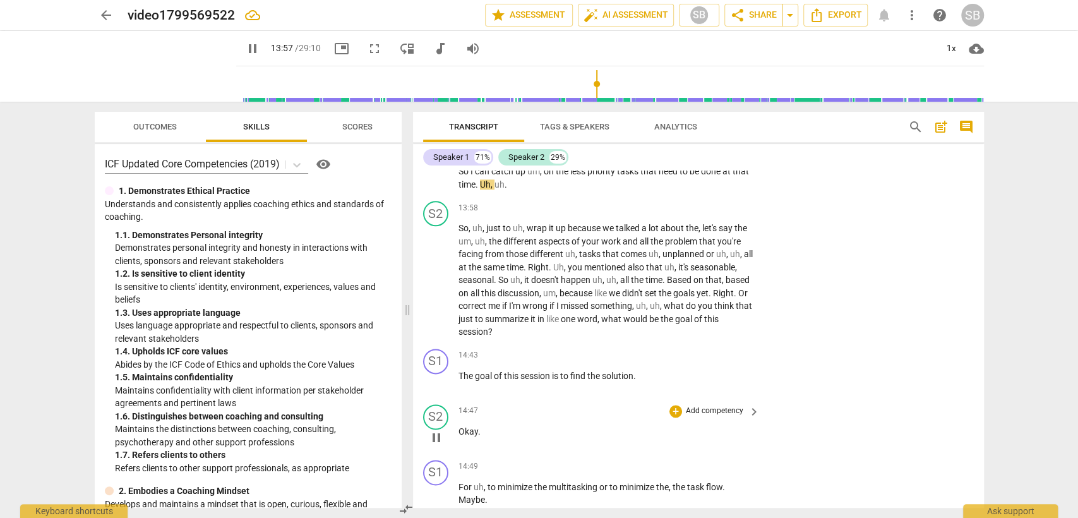
scroll to position [4317, 0]
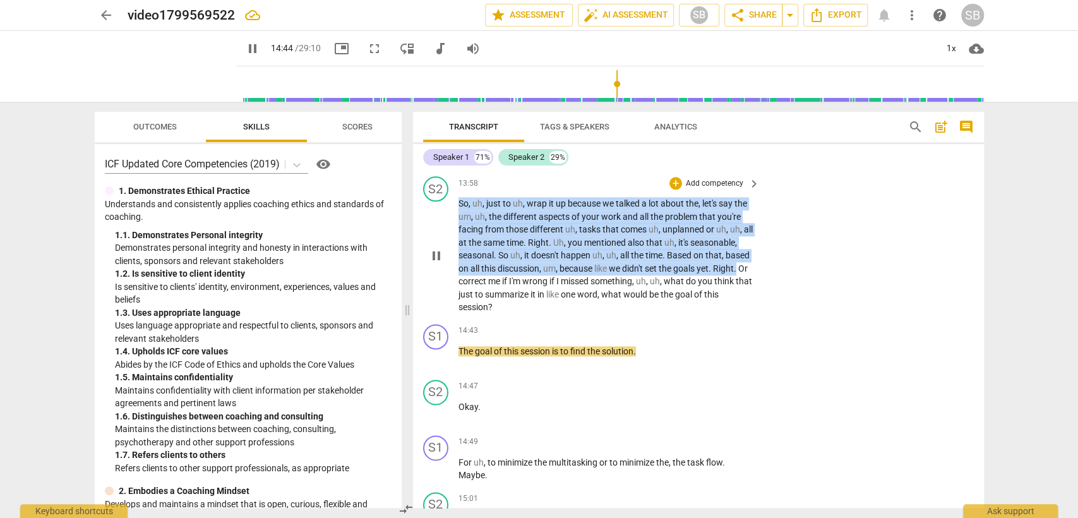
drag, startPoint x: 458, startPoint y: 190, endPoint x: 743, endPoint y: 261, distance: 292.8
click at [743, 261] on p "So , uh , just to uh , wrap it up because we talked a lot about the , let's say…" at bounding box center [606, 255] width 296 height 117
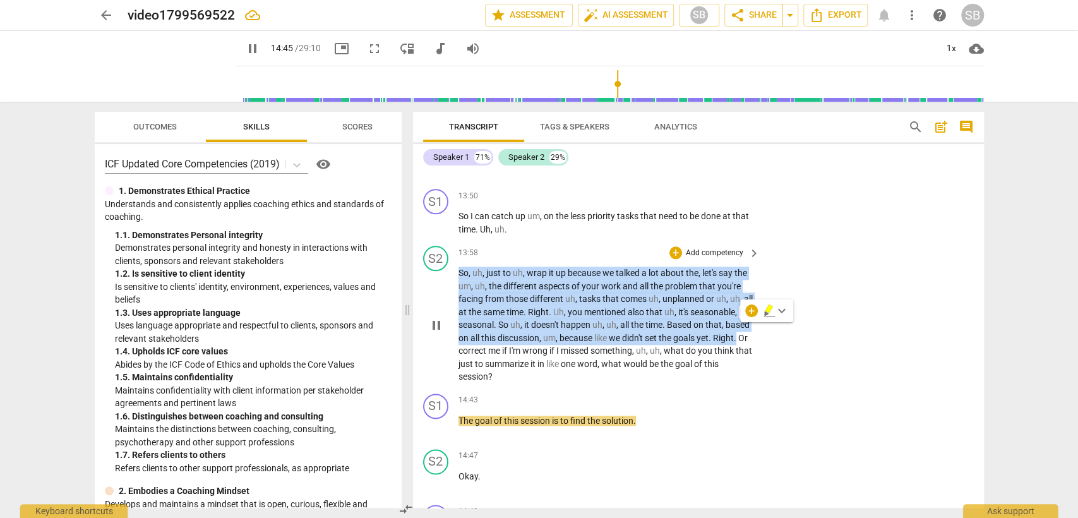
scroll to position [4247, 0]
click at [677, 247] on div "+" at bounding box center [675, 253] width 13 height 13
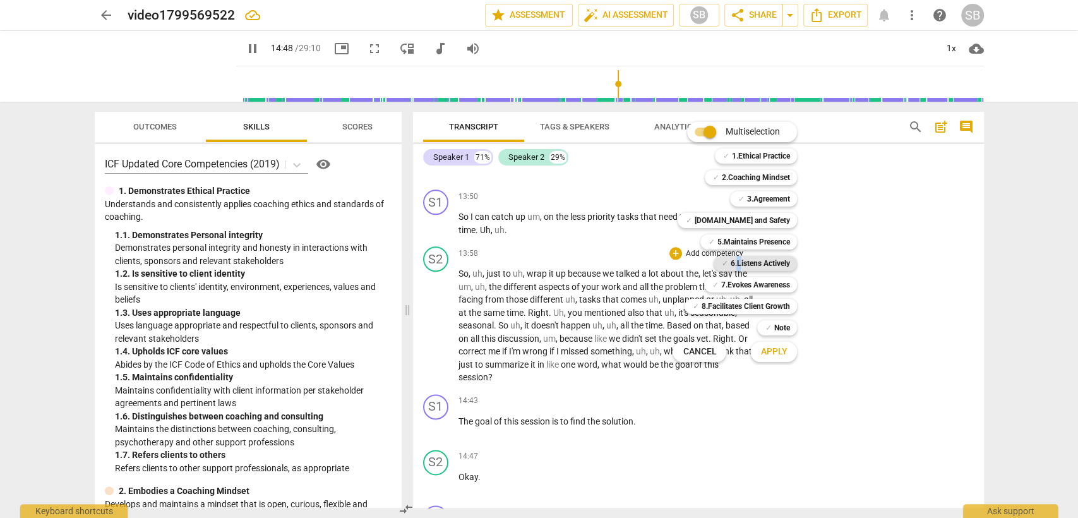
click at [738, 263] on b "6.Listens Actively" at bounding box center [759, 263] width 59 height 15
click at [786, 352] on span "Apply" at bounding box center [773, 351] width 27 height 13
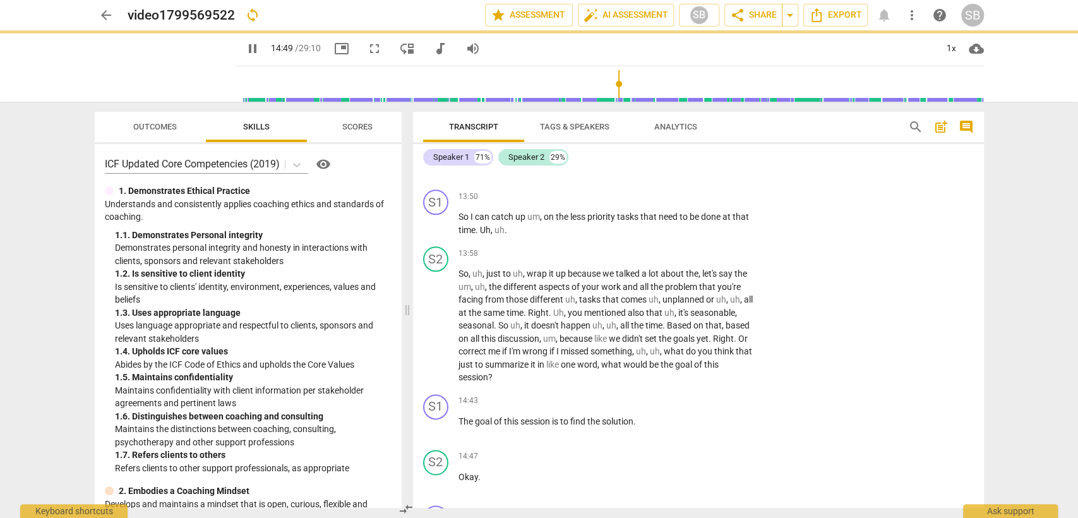
type input "889"
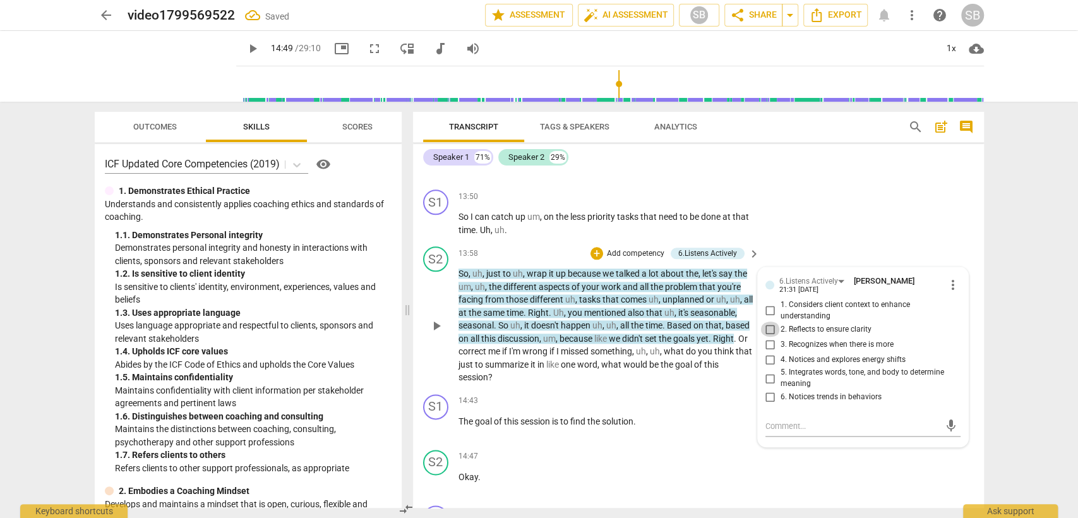
click at [771, 321] on input "2. Reflects to ensure clarity" at bounding box center [770, 328] width 20 height 15
checkbox input "true"
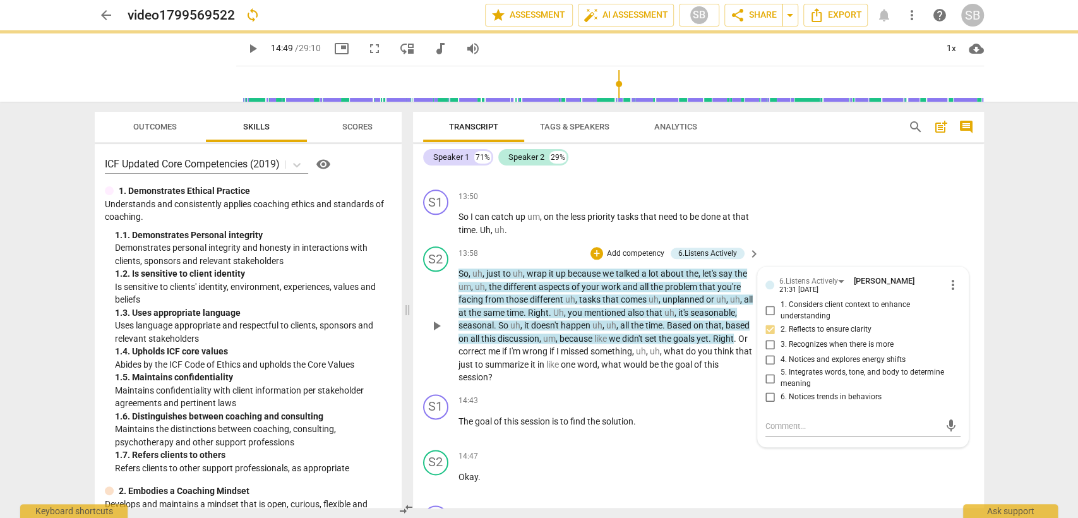
click at [488, 346] on span "correct" at bounding box center [473, 351] width 30 height 10
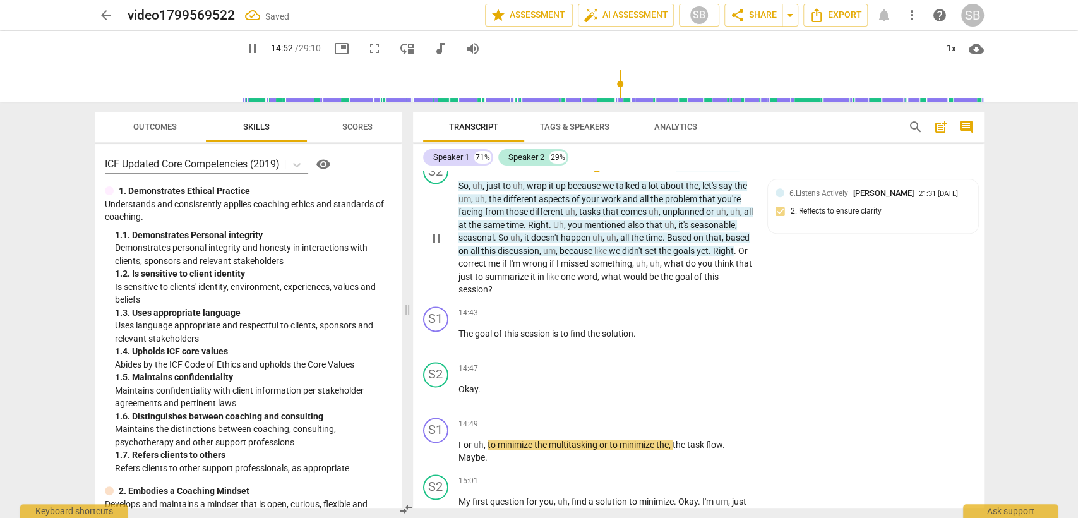
scroll to position [4310, 0]
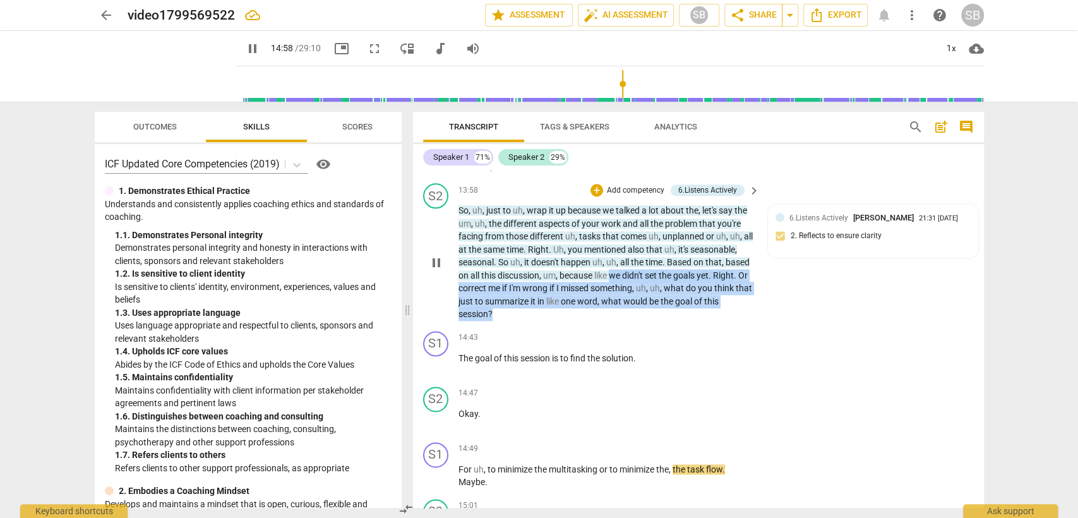
drag, startPoint x: 611, startPoint y: 263, endPoint x: 712, endPoint y: 298, distance: 107.4
click at [712, 298] on p "So , uh , just to uh , wrap it up because we talked a lot about the , let's say…" at bounding box center [606, 262] width 296 height 117
click at [436, 255] on span "pause" at bounding box center [436, 262] width 15 height 15
type input "900"
click at [592, 184] on div "+" at bounding box center [596, 190] width 13 height 13
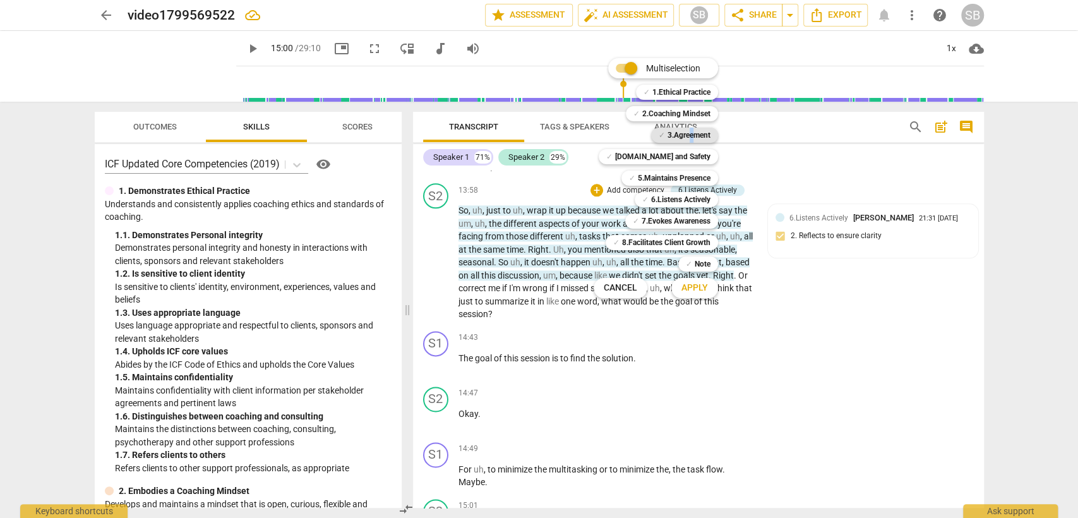
click at [691, 134] on b "3.Agreement" at bounding box center [688, 135] width 43 height 15
click at [693, 289] on span "Apply" at bounding box center [694, 288] width 27 height 13
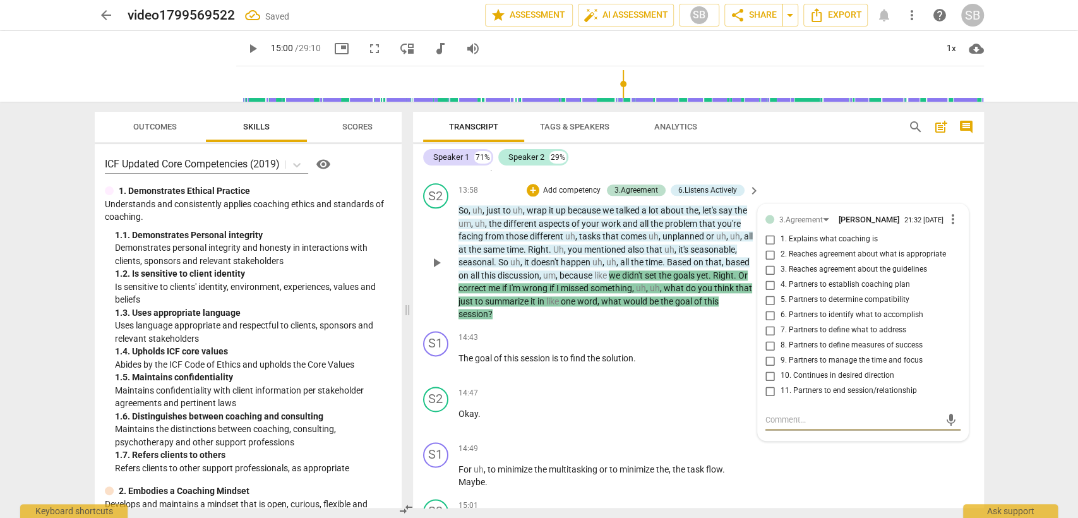
click at [765, 309] on input "6. Partners to identify what to accomplish" at bounding box center [770, 315] width 20 height 15
checkbox input "true"
drag, startPoint x: 779, startPoint y: 409, endPoint x: 775, endPoint y: 403, distance: 7.4
click at [779, 414] on textarea at bounding box center [852, 420] width 175 height 12
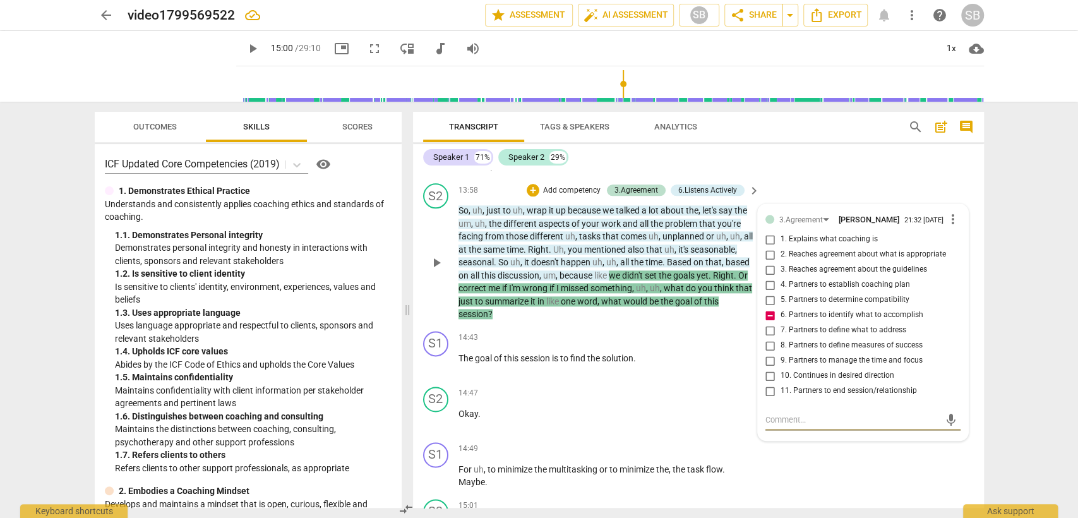
type textarea "t"
type textarea "th"
type textarea "the"
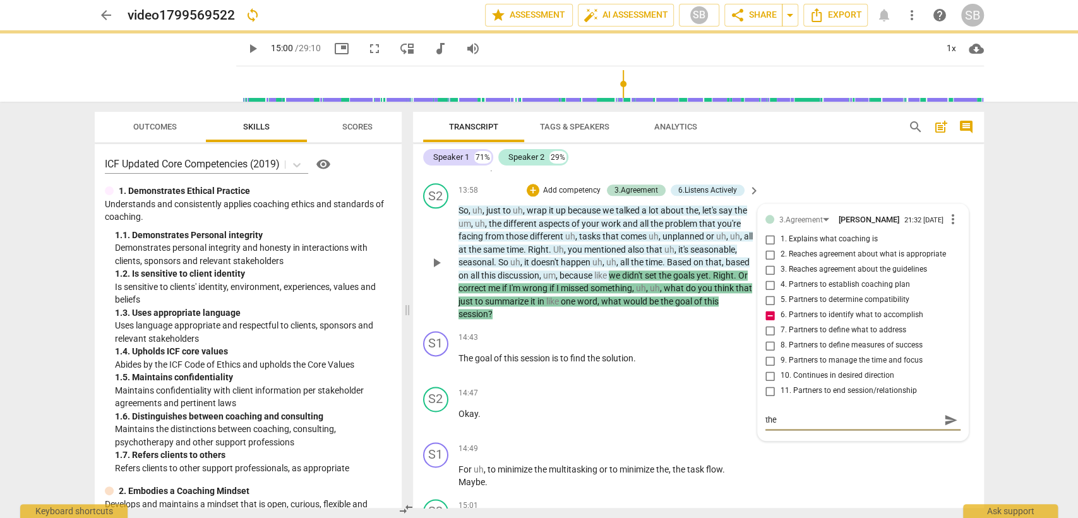
type textarea "the c"
type textarea "the cl"
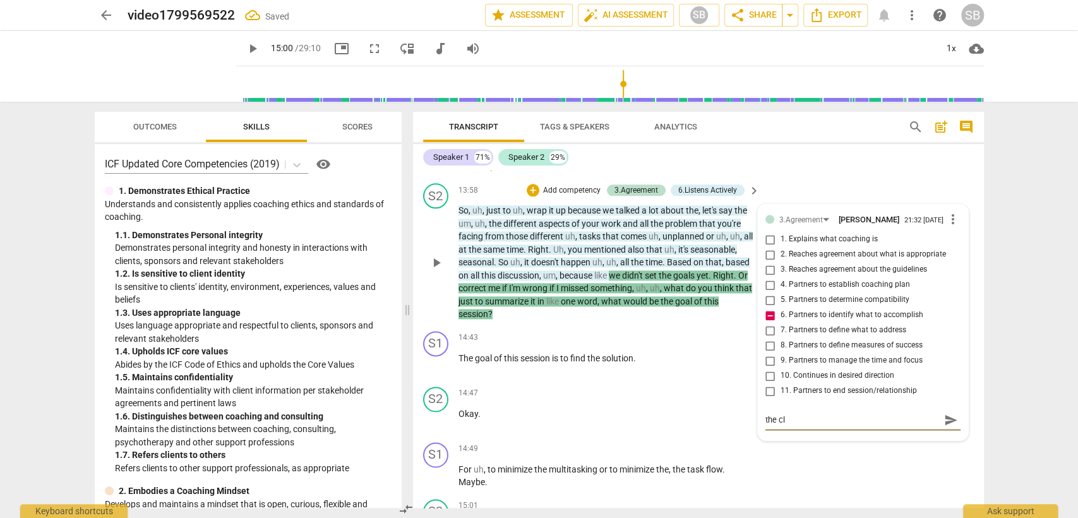
type textarea "the cli"
type textarea "the clie"
type textarea "the clien"
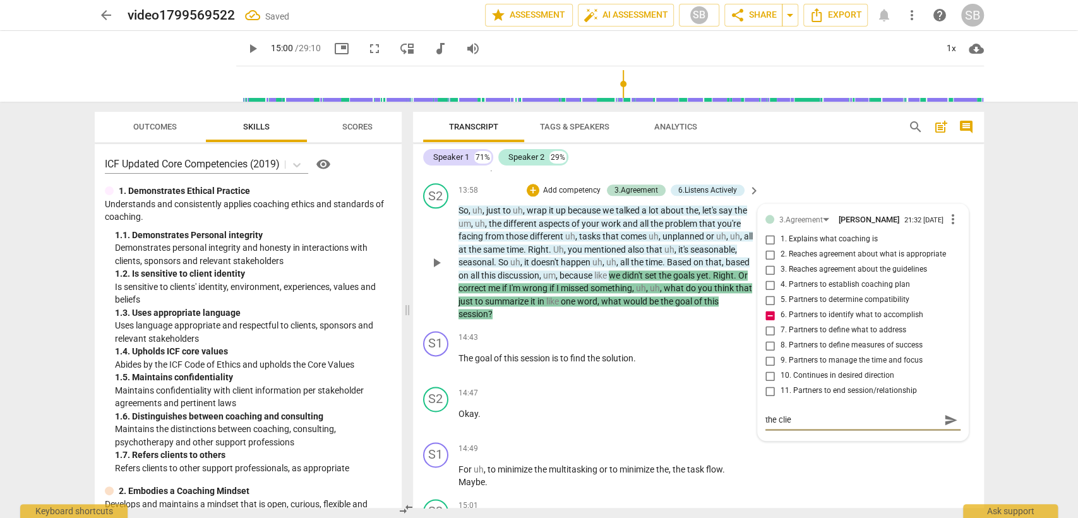
type textarea "the clien"
type textarea "the client"
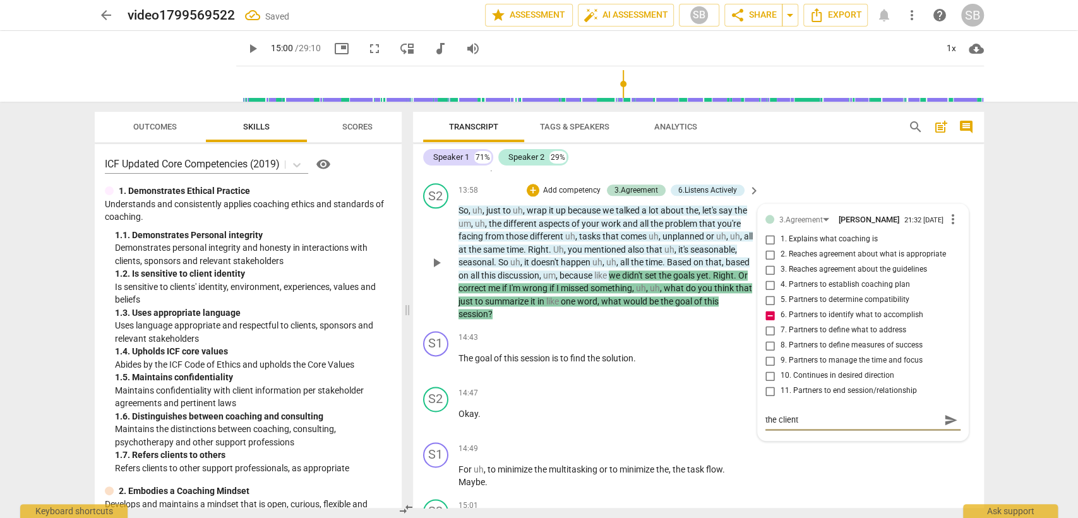
type textarea "the client a"
type textarea "the client al"
type textarea "the client alr"
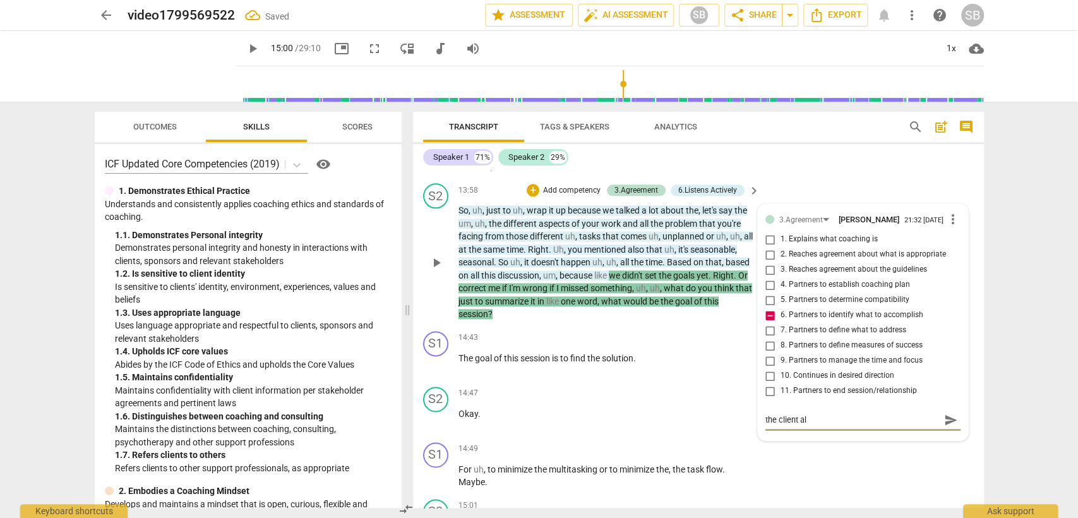
type textarea "the client alr"
type textarea "the client alre"
type textarea "the client alrea"
type textarea "the client alread"
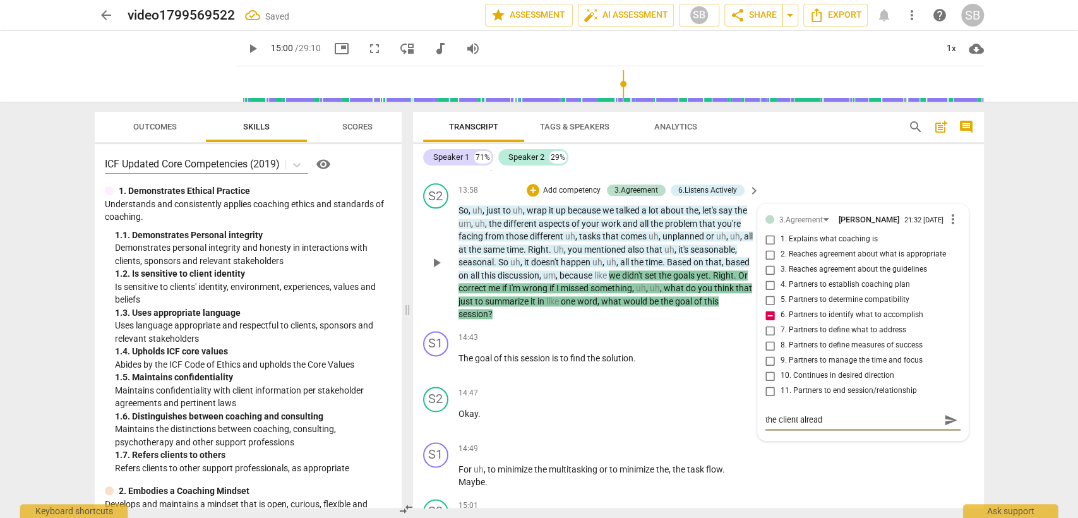
type textarea "the client already"
type textarea "the client already m"
type textarea "the client already me"
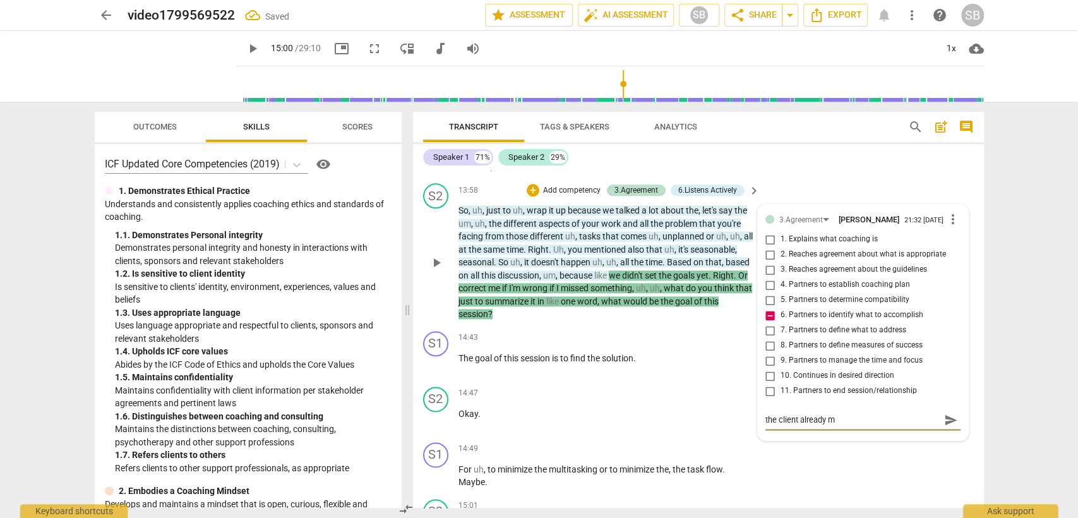
type textarea "the client already me"
type textarea "the client already men"
type textarea "the client already ment"
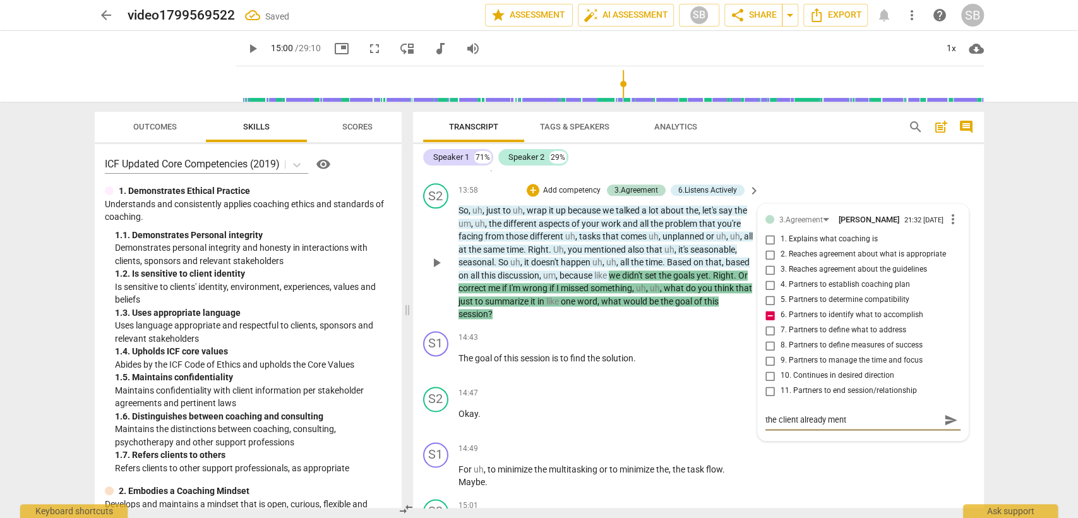
type textarea "the client already menti"
type textarea "the client already mentio"
type textarea "the client already mention"
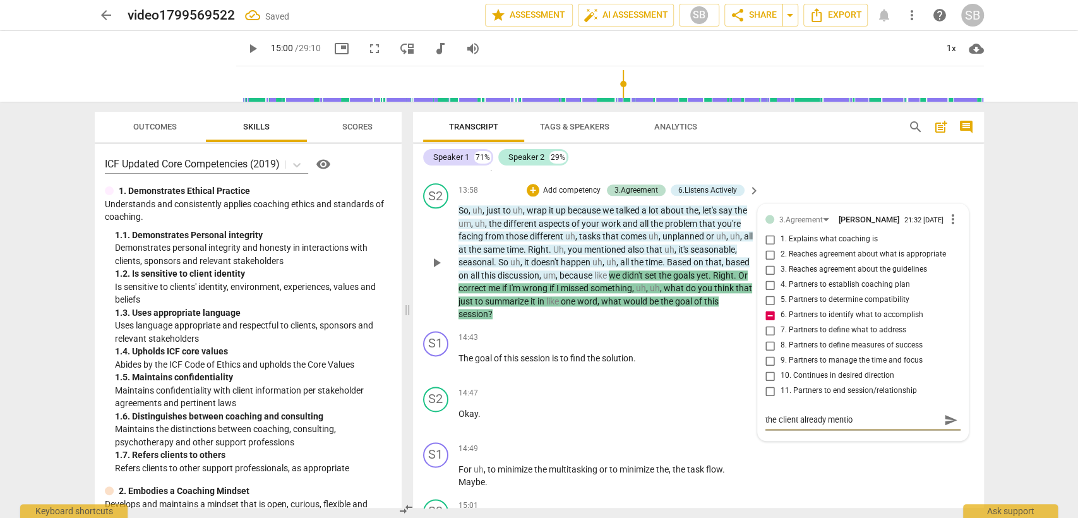
type textarea "the client already mention"
type textarea "the client already mentione"
type textarea "the client already mentioned"
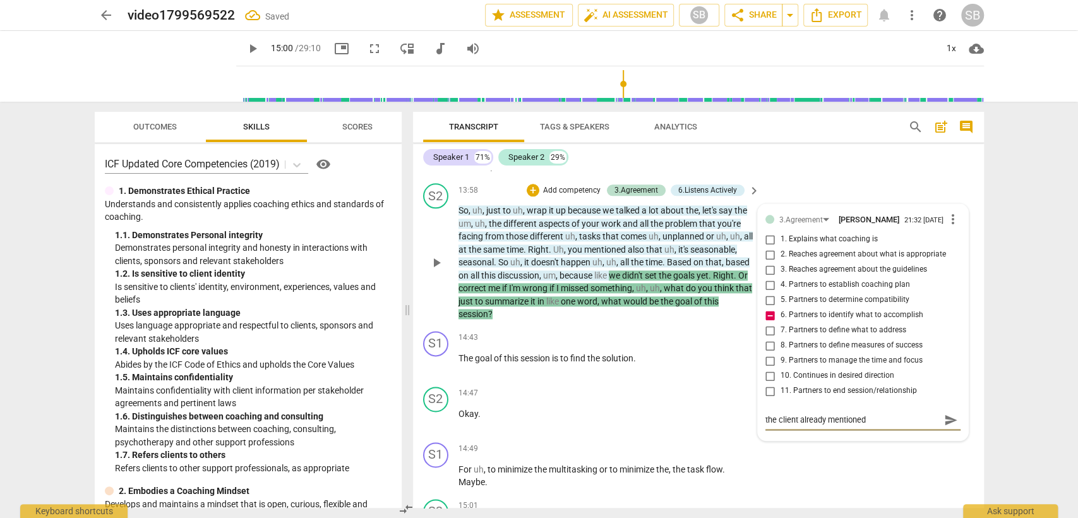
type textarea "the client already mentioned"
type textarea "the client already mentioned i"
type textarea "the client already mentioned it"
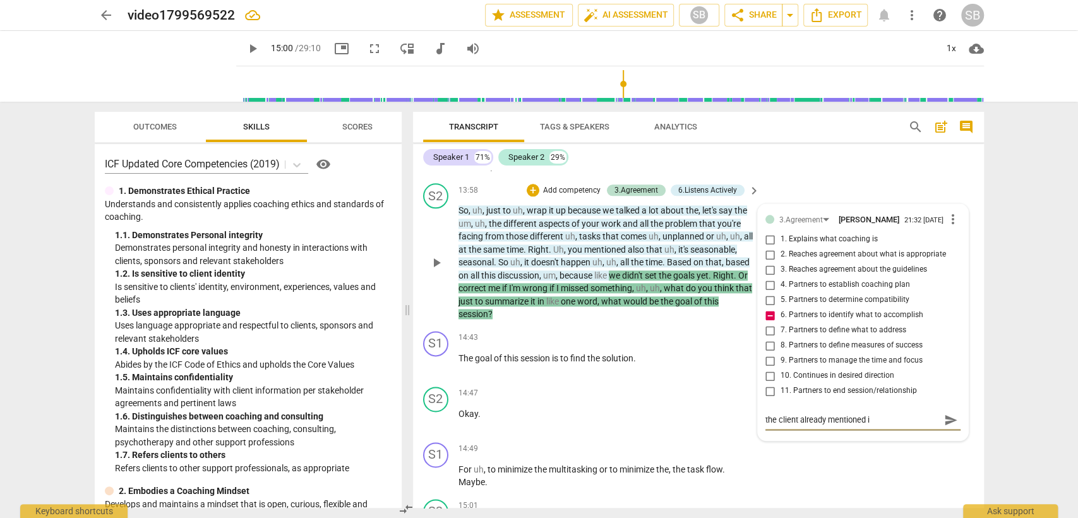
type textarea "the client already mentioned it"
type textarea "the client already mentioned it."
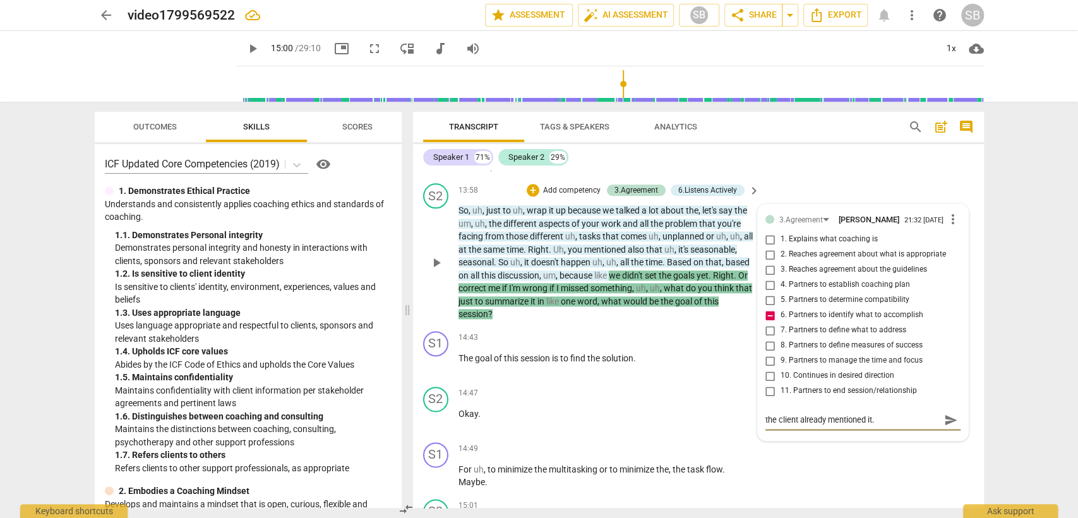
click at [945, 413] on span "send" at bounding box center [951, 420] width 14 height 14
click at [541, 313] on div "S2 play_arrow pause 13:58 + Add competency 3.Agreement 6.Listens Actively keybo…" at bounding box center [698, 252] width 571 height 148
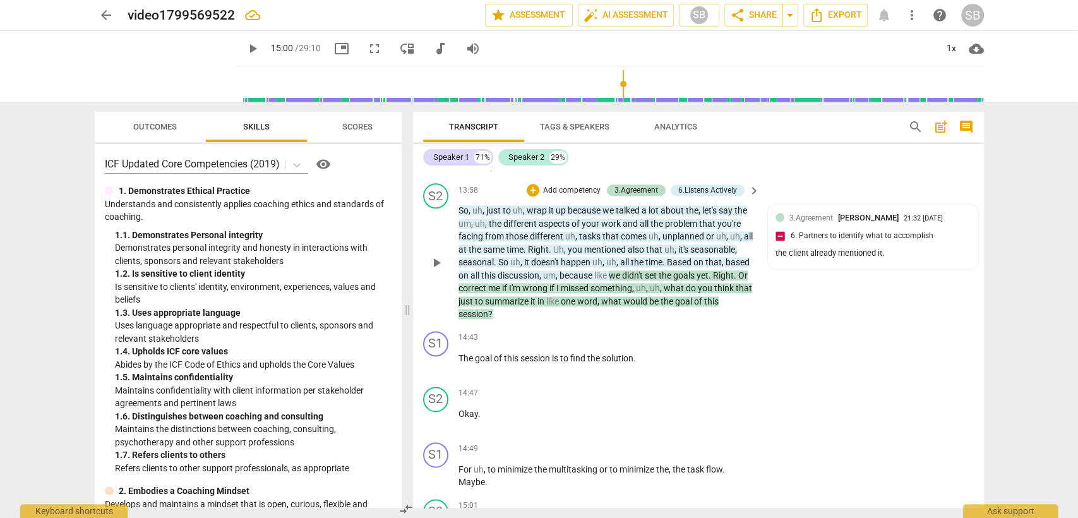
click at [597, 296] on span "word" at bounding box center [587, 301] width 20 height 10
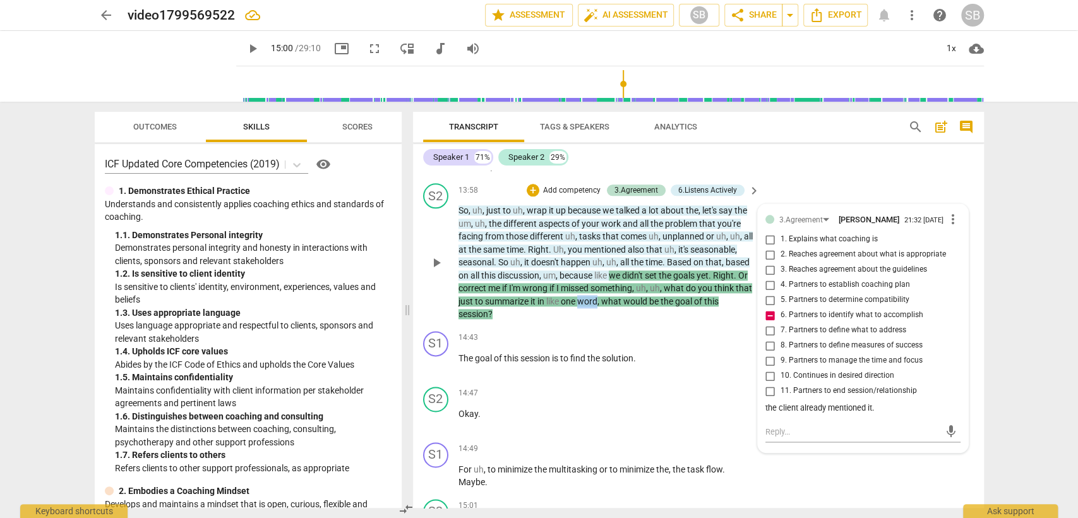
click at [597, 296] on span "word" at bounding box center [587, 301] width 20 height 10
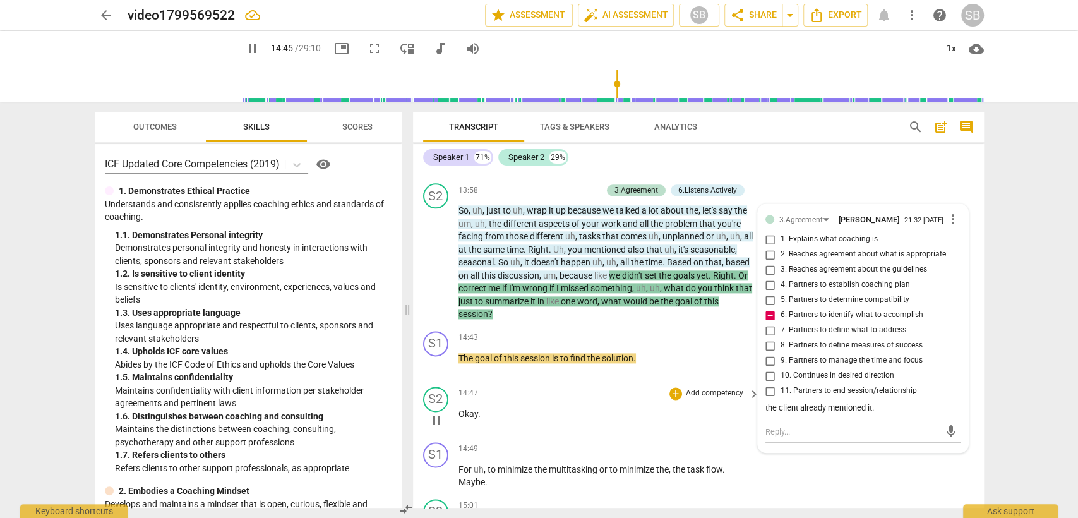
click at [560, 389] on div "14:47 + Add competency keyboard_arrow_right Okay ." at bounding box center [609, 408] width 303 height 45
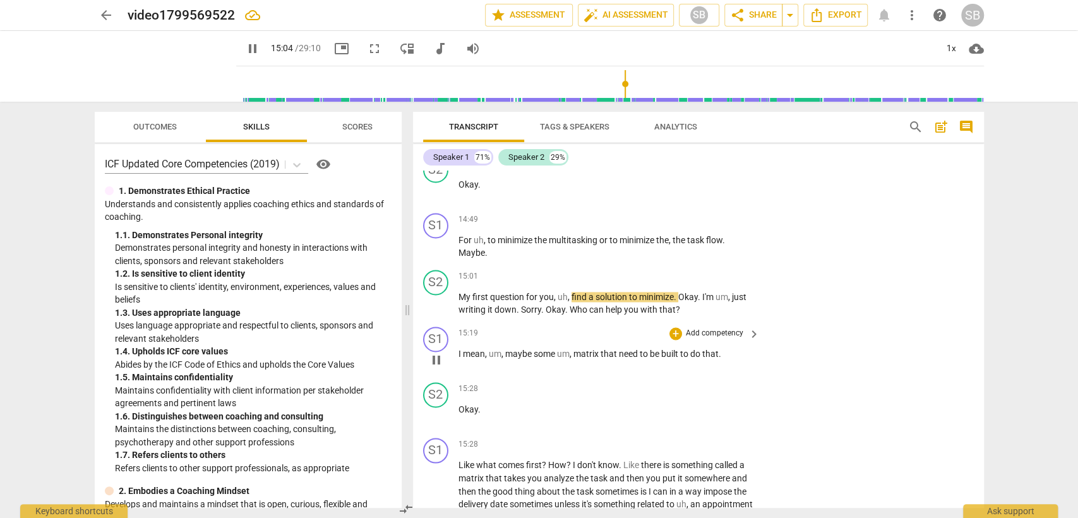
scroll to position [4591, 0]
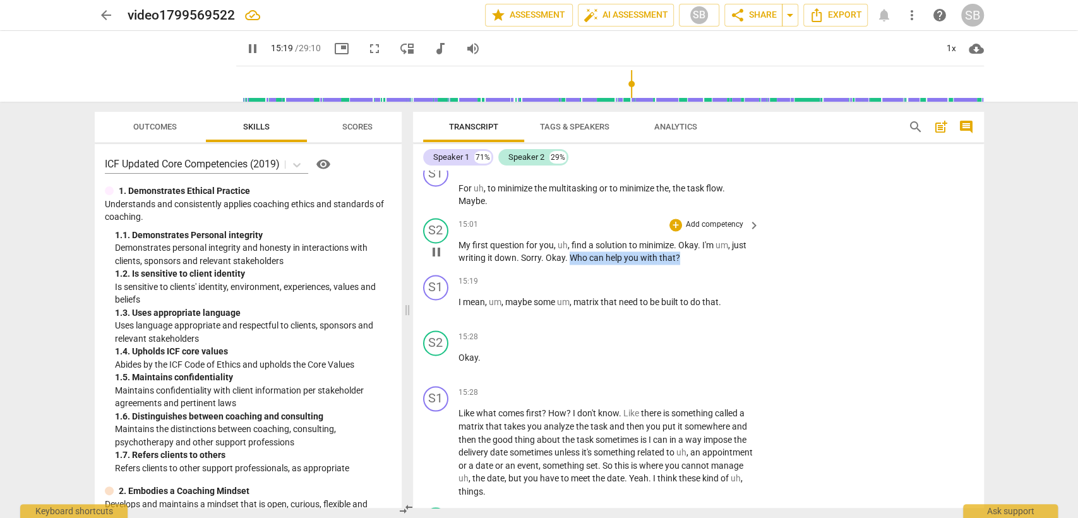
drag, startPoint x: 571, startPoint y: 246, endPoint x: 684, endPoint y: 240, distance: 113.2
click at [684, 240] on p "My first question for you , uh , find a solution to minimize . Okay . I'm um , …" at bounding box center [606, 252] width 296 height 26
click at [676, 218] on div "+" at bounding box center [675, 224] width 13 height 13
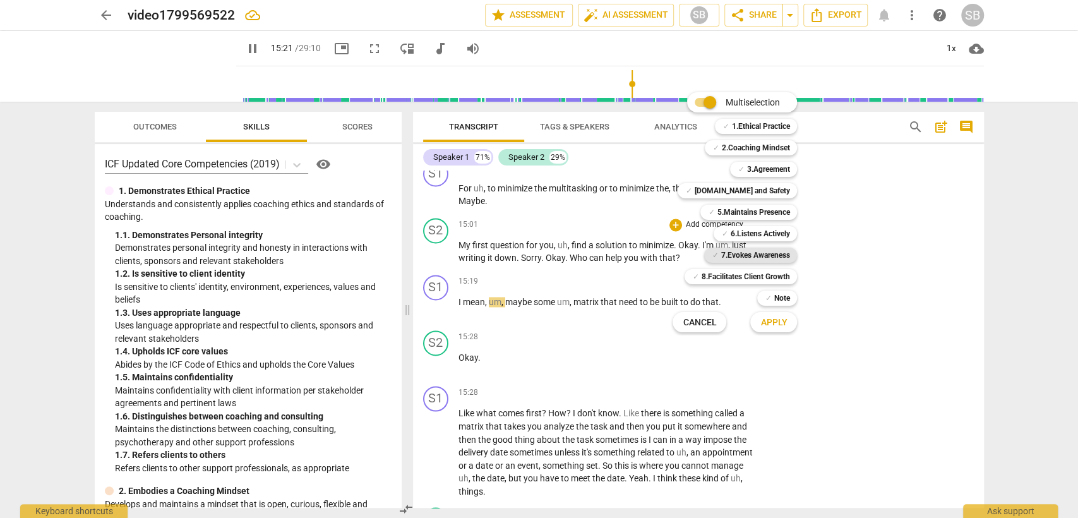
click at [722, 251] on b "7.Evokes Awareness" at bounding box center [755, 255] width 69 height 15
click at [781, 326] on span "Apply" at bounding box center [773, 322] width 27 height 13
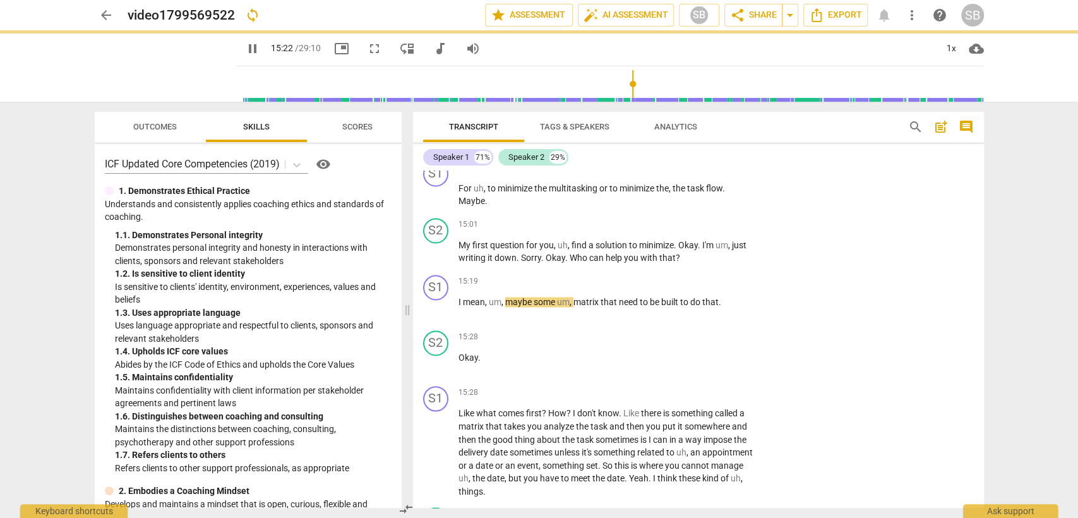
type input "923"
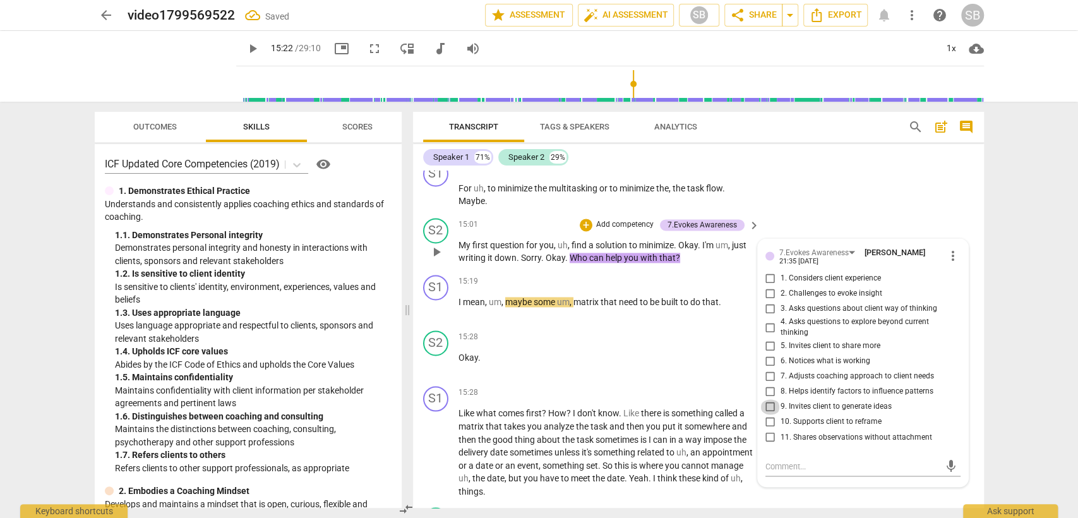
click at [765, 399] on input "9. Invites client to generate ideas" at bounding box center [770, 406] width 20 height 15
checkbox input "true"
click at [584, 351] on p "Okay ." at bounding box center [606, 357] width 296 height 13
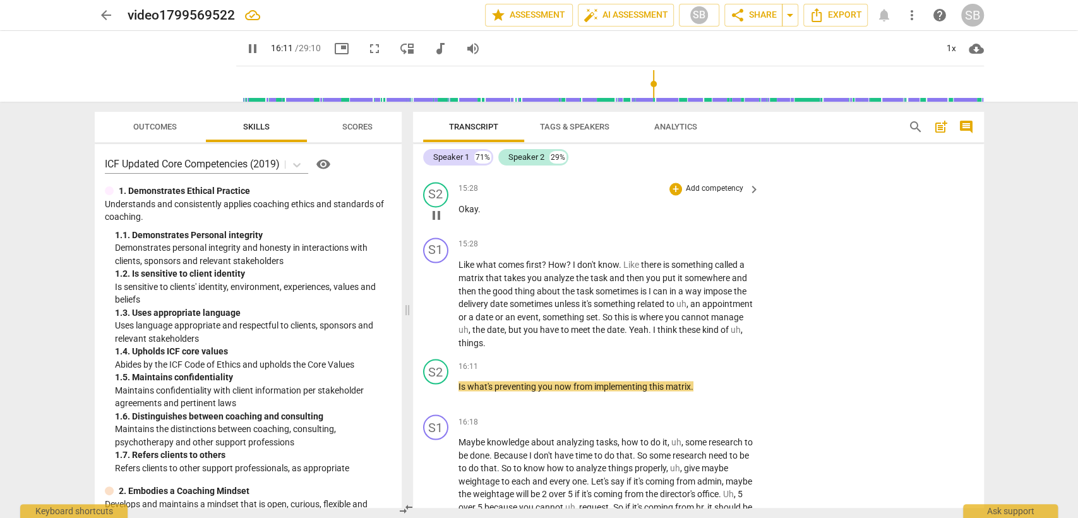
scroll to position [4731, 0]
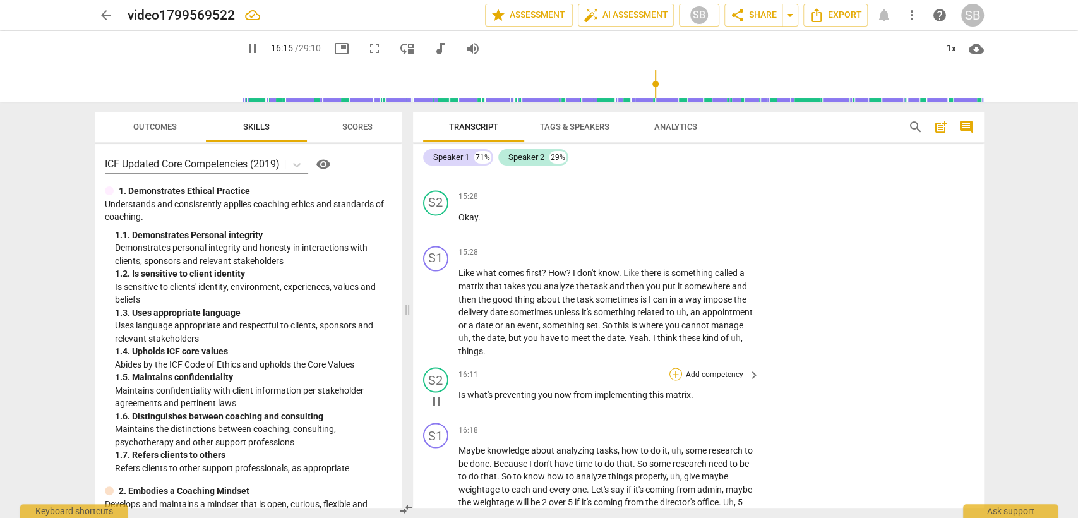
click at [674, 368] on div "+" at bounding box center [675, 374] width 13 height 13
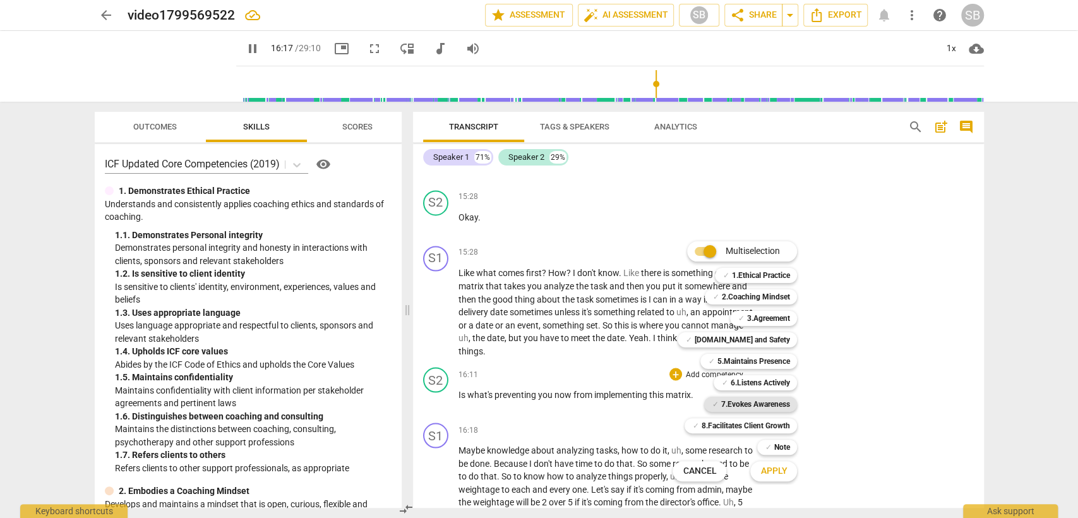
click at [737, 400] on b "7.Evokes Awareness" at bounding box center [755, 404] width 69 height 15
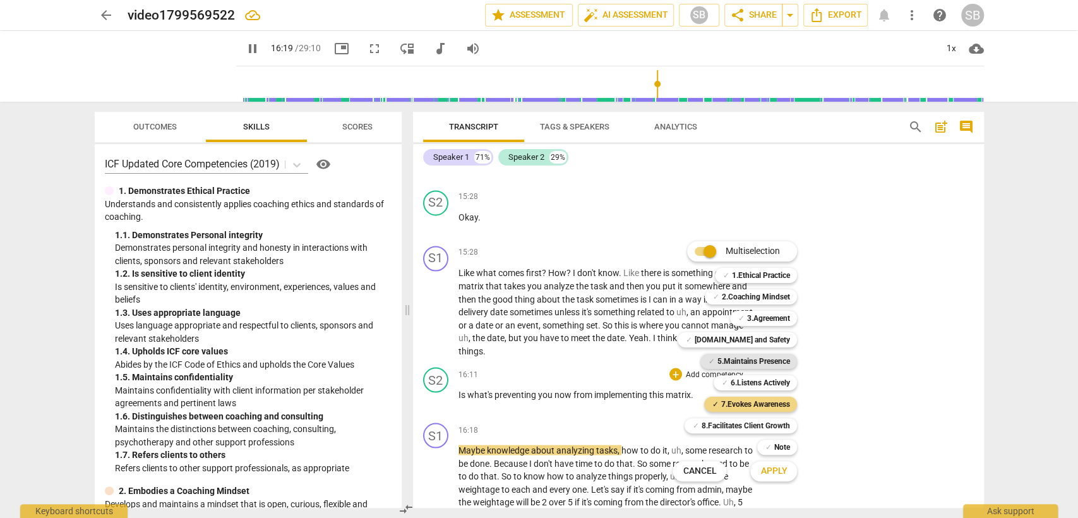
click at [743, 361] on b "5.Maintains Presence" at bounding box center [753, 361] width 73 height 15
click at [747, 381] on b "6.Listens Actively" at bounding box center [759, 382] width 59 height 15
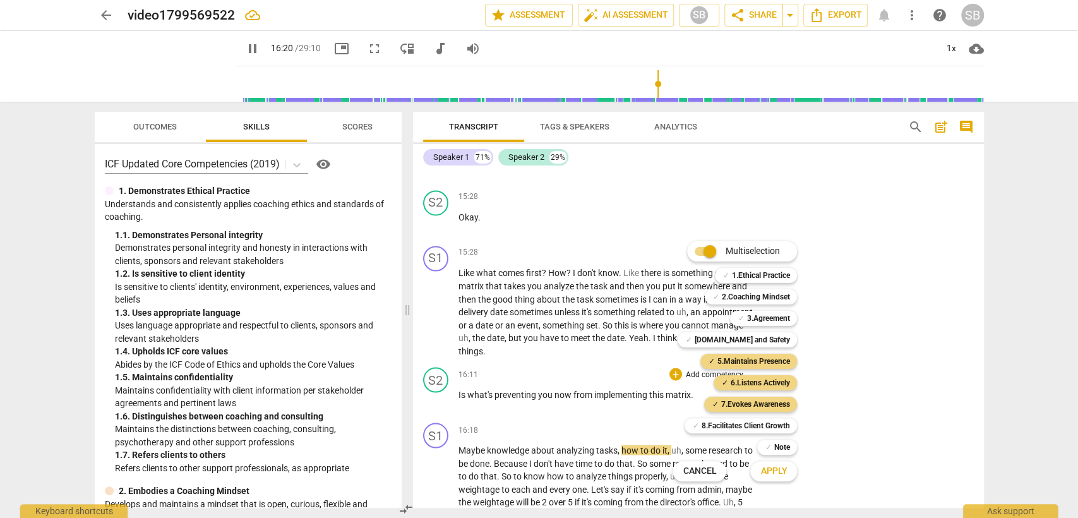
click at [769, 464] on button "Apply" at bounding box center [773, 471] width 47 height 23
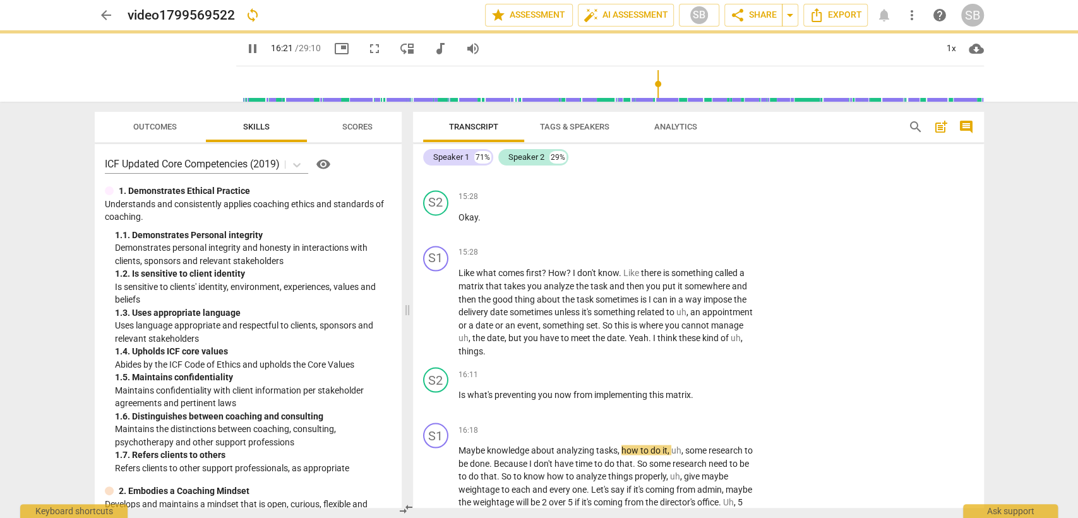
type input "981"
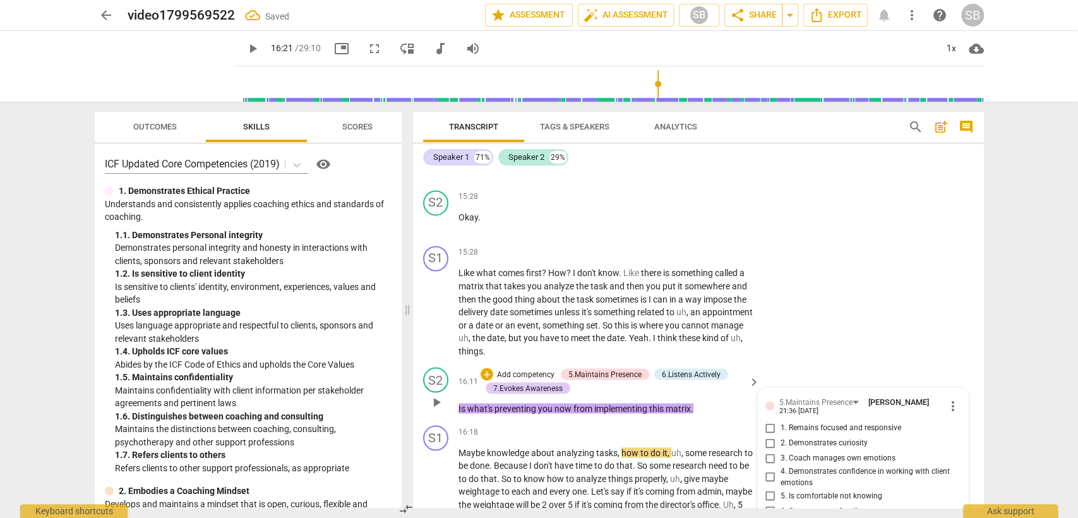
scroll to position [4919, 0]
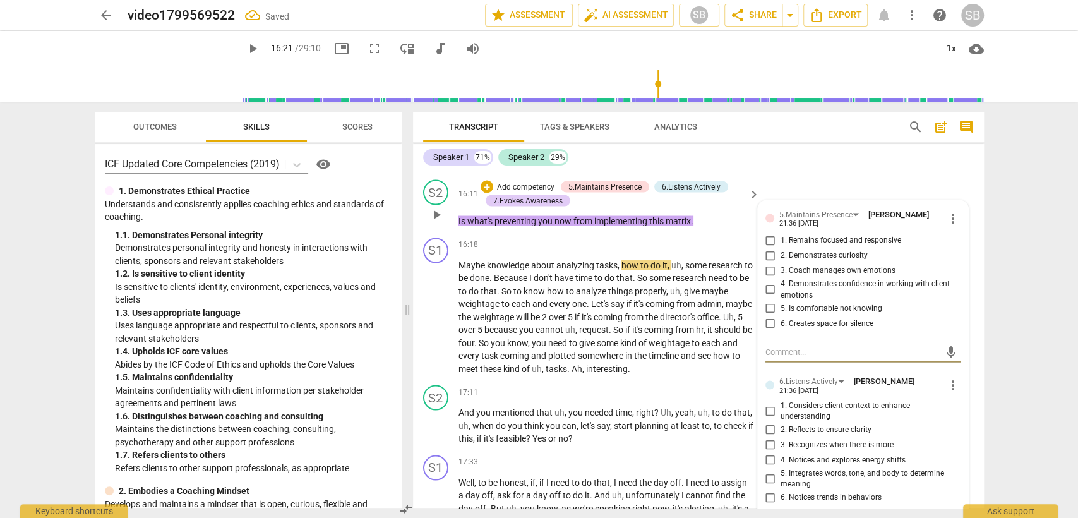
click at [766, 232] on input "1. Remains focused and responsive" at bounding box center [770, 239] width 20 height 15
checkbox input "true"
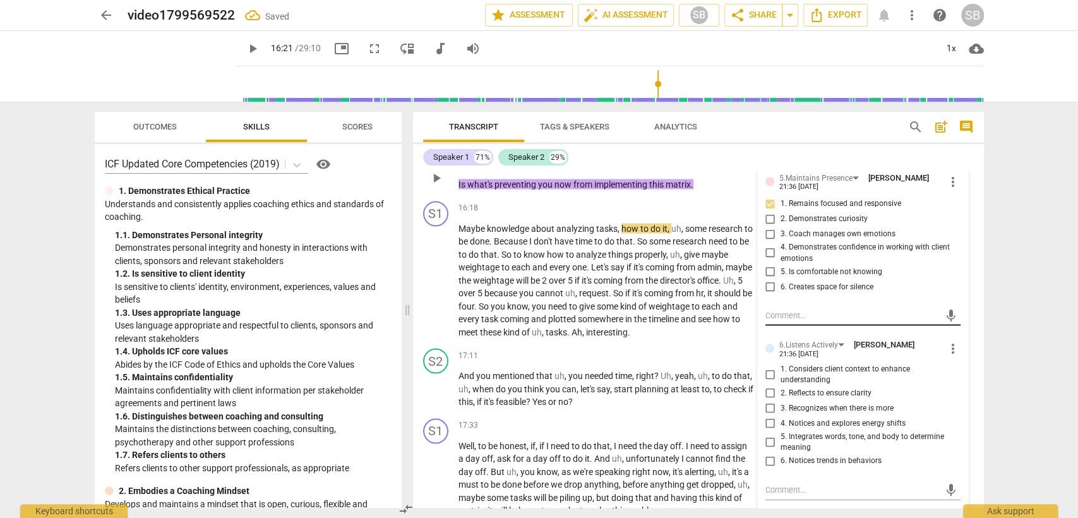
scroll to position [4989, 0]
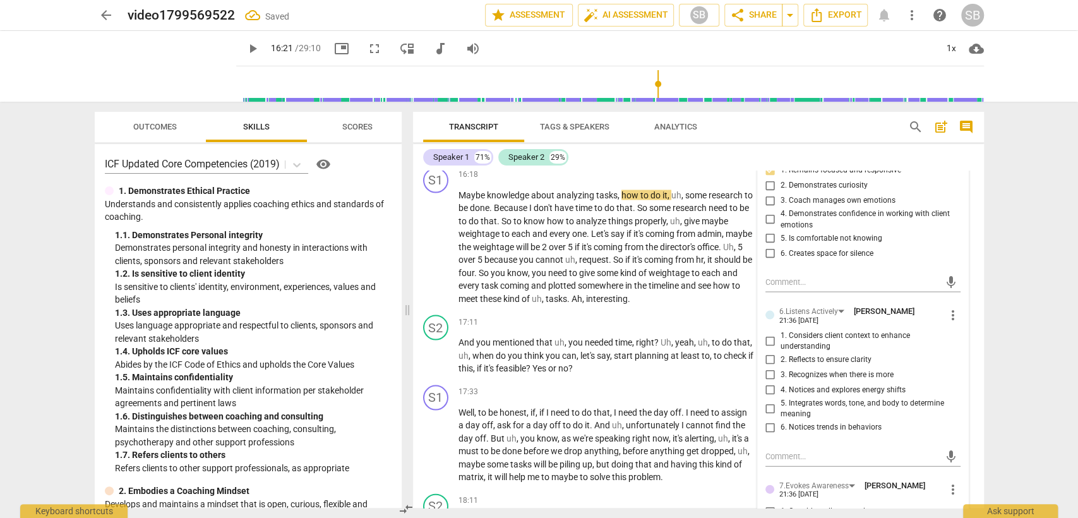
click at [769, 333] on input "1. Considers client context to enhance understanding" at bounding box center [770, 340] width 20 height 15
checkbox input "true"
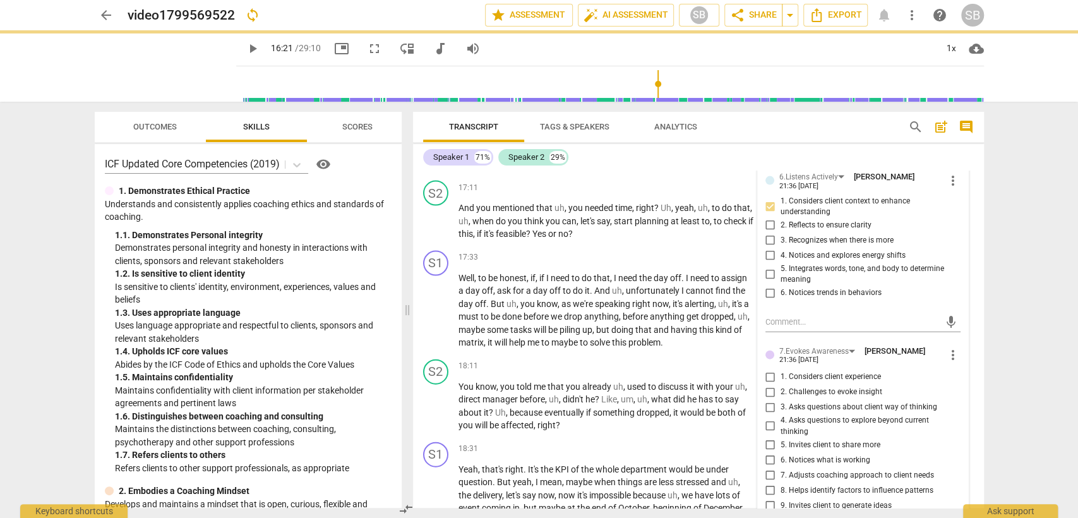
scroll to position [5199, 0]
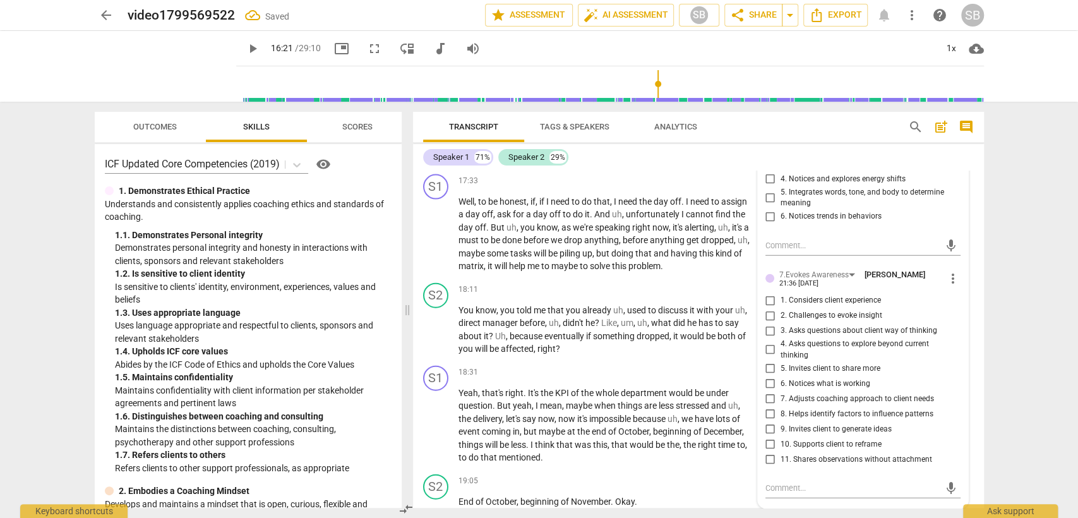
click at [766, 323] on input "3. Asks questions about client way of thinking" at bounding box center [770, 330] width 20 height 15
checkbox input "true"
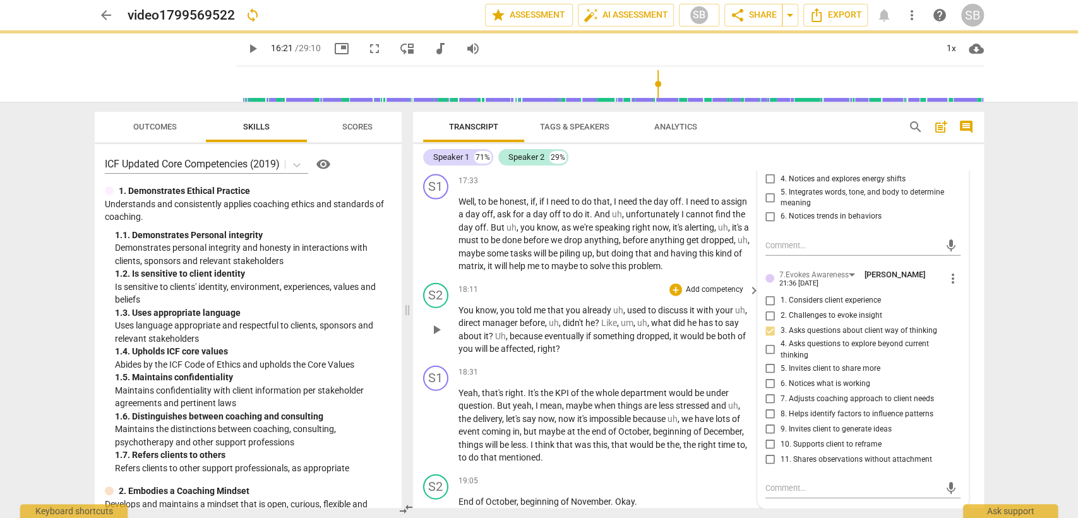
click at [540, 283] on div "18:11 + Add competency keyboard_arrow_right" at bounding box center [609, 290] width 303 height 14
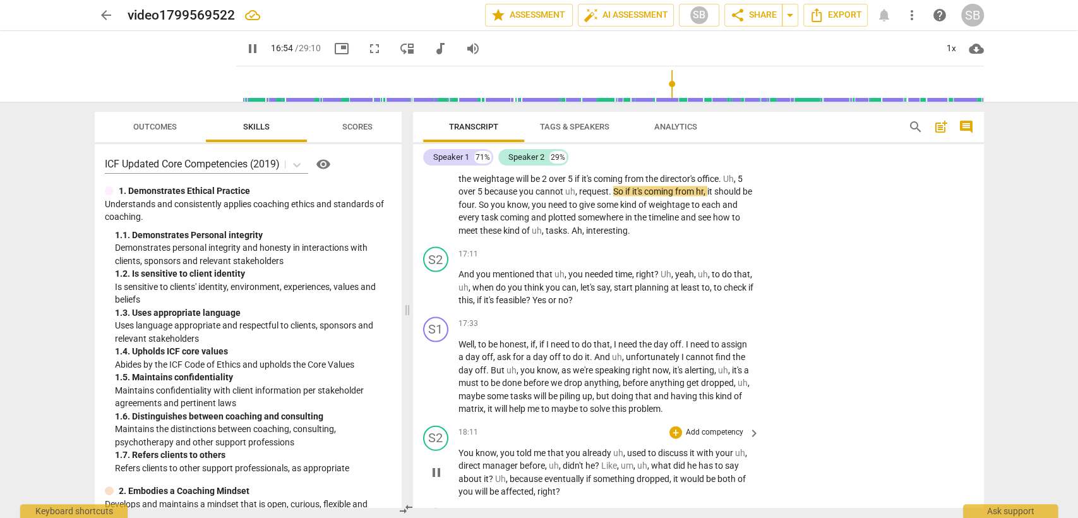
scroll to position [5059, 0]
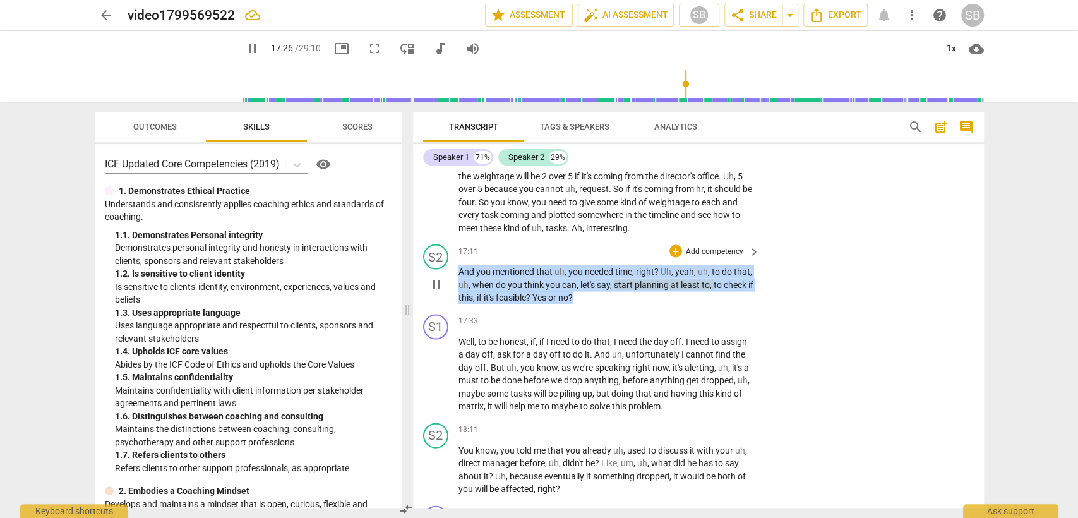
drag, startPoint x: 458, startPoint y: 258, endPoint x: 680, endPoint y: 287, distance: 223.5
click at [680, 287] on p "And you mentioned that uh , you needed time , right ? Uh , yeah , uh , to do th…" at bounding box center [606, 284] width 296 height 39
click at [678, 245] on div "+" at bounding box center [675, 251] width 13 height 13
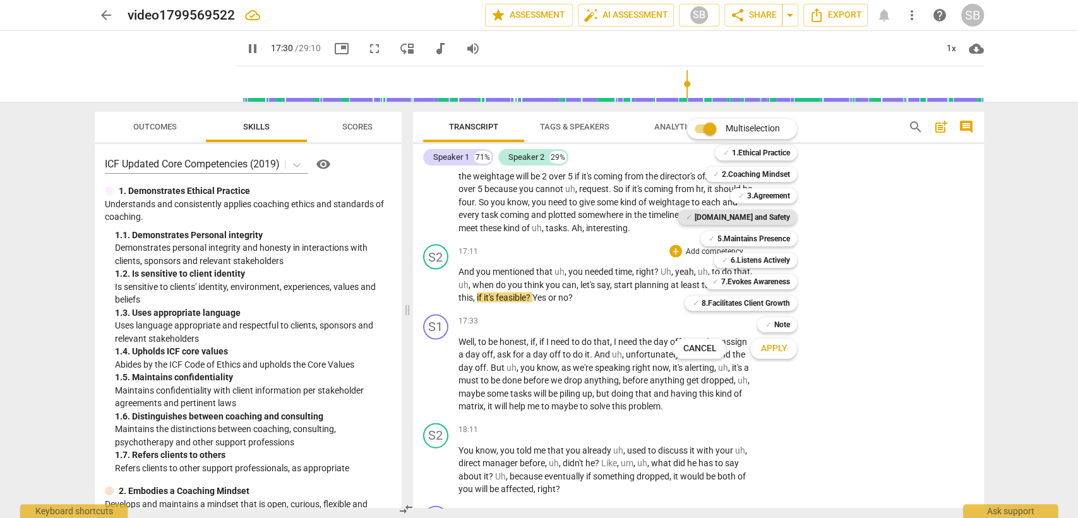
click at [737, 215] on b "[DOMAIN_NAME] and Safety" at bounding box center [741, 217] width 95 height 15
click at [748, 240] on b "5.Maintains Presence" at bounding box center [753, 238] width 73 height 15
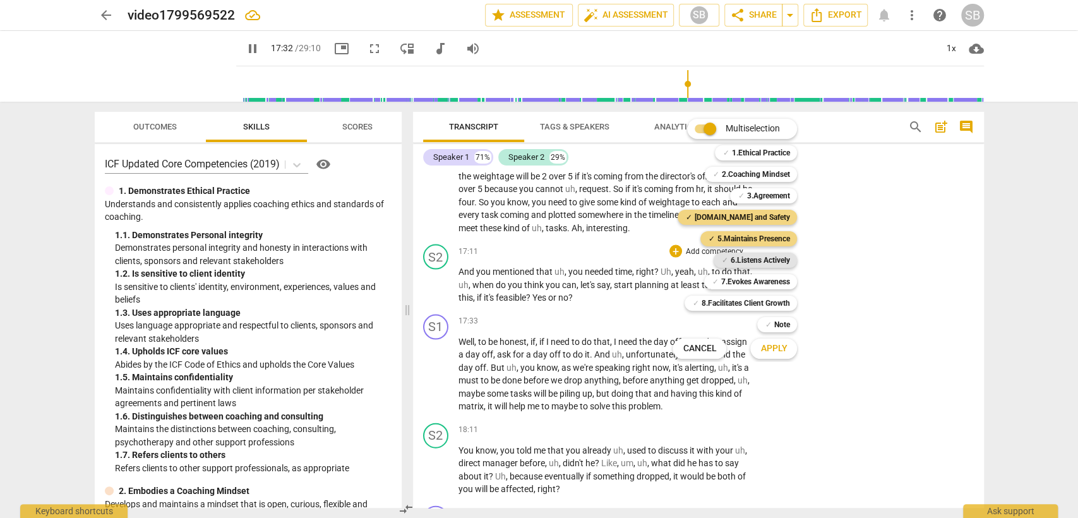
click at [752, 257] on b "6.Listens Actively" at bounding box center [759, 260] width 59 height 15
click at [743, 280] on b "7.Evokes Awareness" at bounding box center [755, 281] width 69 height 15
click at [754, 347] on button "Apply" at bounding box center [773, 348] width 47 height 23
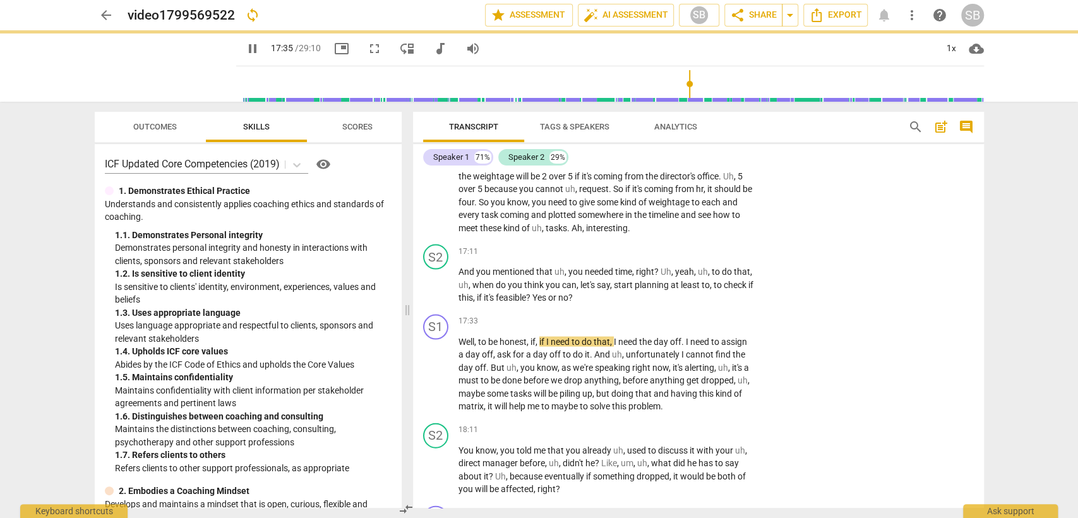
type input "1056"
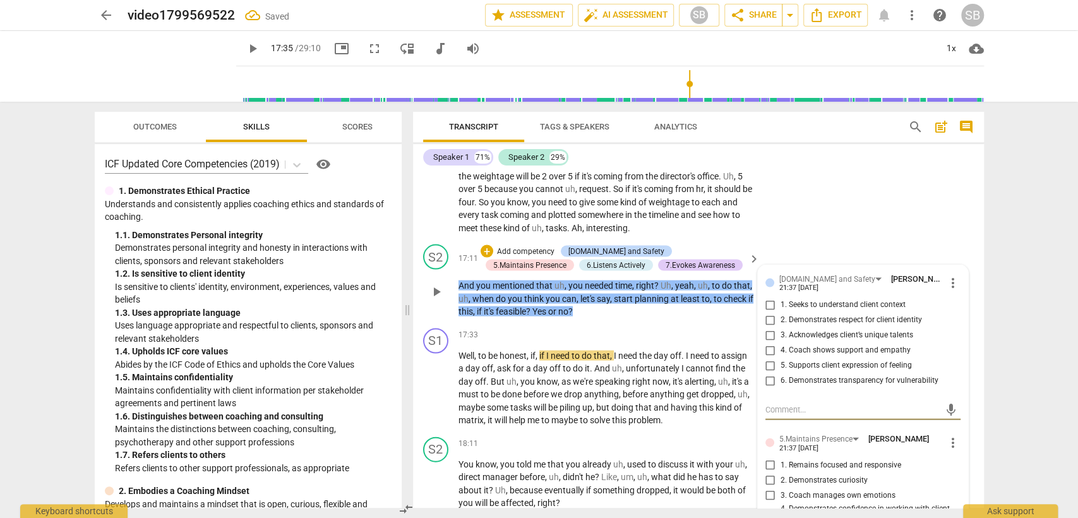
click at [767, 373] on input "6. Demonstrates transparency for vulnerability" at bounding box center [770, 380] width 20 height 15
checkbox input "true"
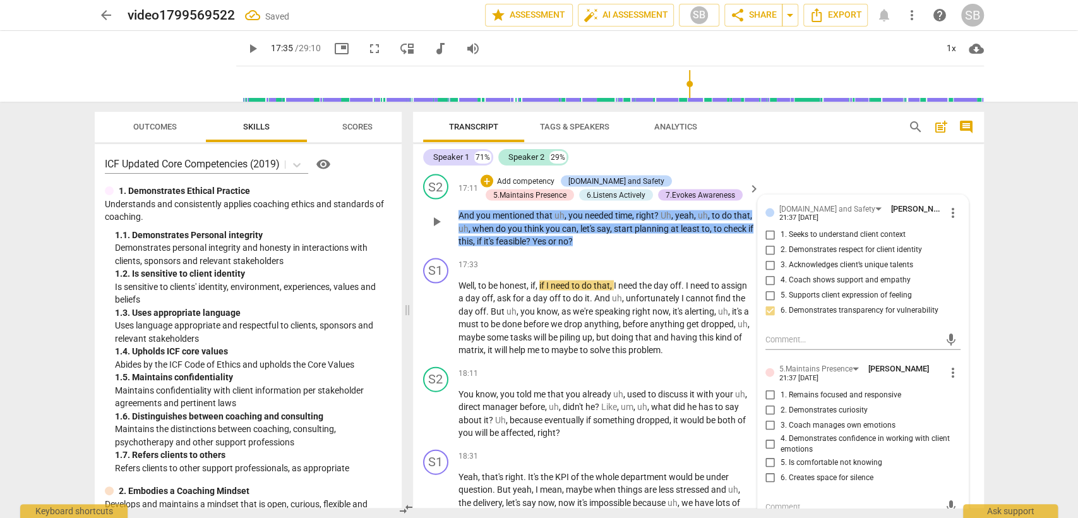
click at [770, 388] on input "1. Remains focused and responsive" at bounding box center [770, 395] width 20 height 15
checkbox input "true"
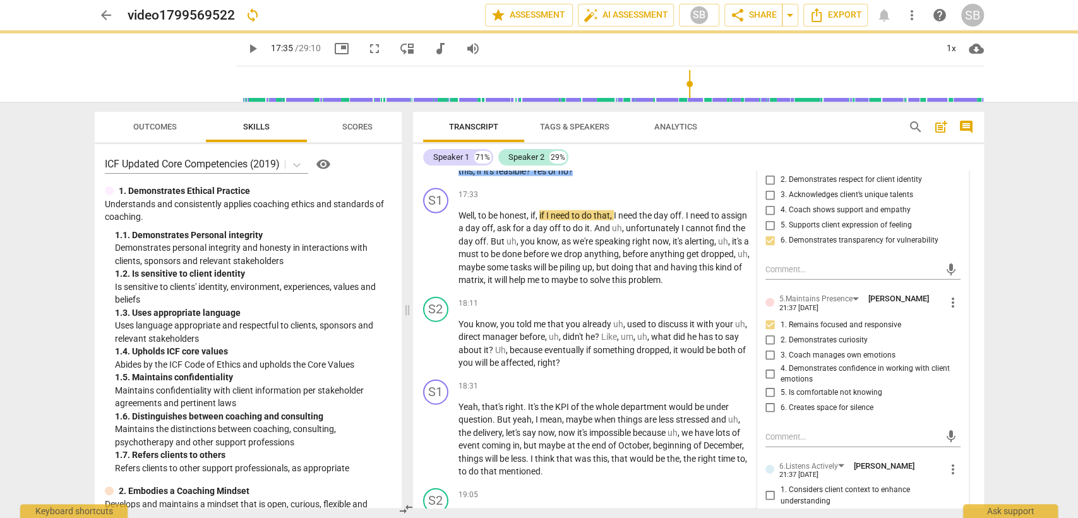
scroll to position [5340, 0]
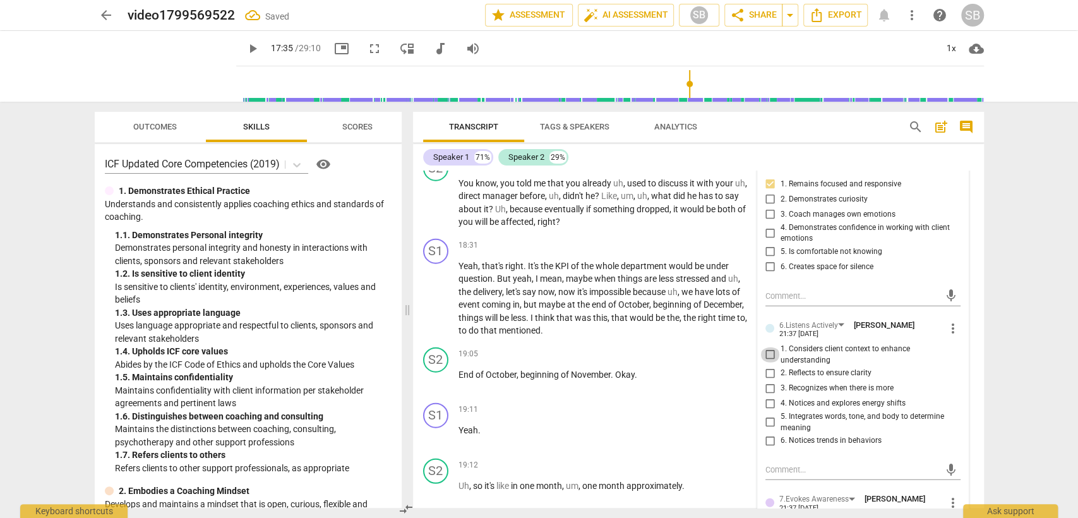
click at [769, 347] on input "1. Considers client context to enhance understanding" at bounding box center [770, 354] width 20 height 15
checkbox input "true"
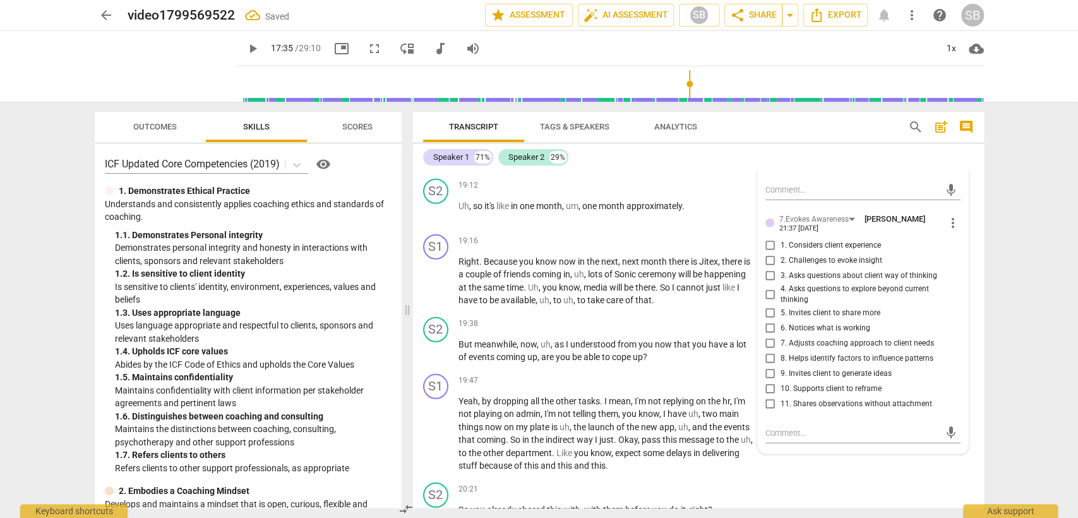
scroll to position [5620, 0]
click at [769, 366] on input "9. Invites client to generate ideas" at bounding box center [770, 373] width 20 height 15
checkbox input "true"
click at [655, 373] on div "19:47 + Add competency keyboard_arrow_right" at bounding box center [609, 380] width 303 height 14
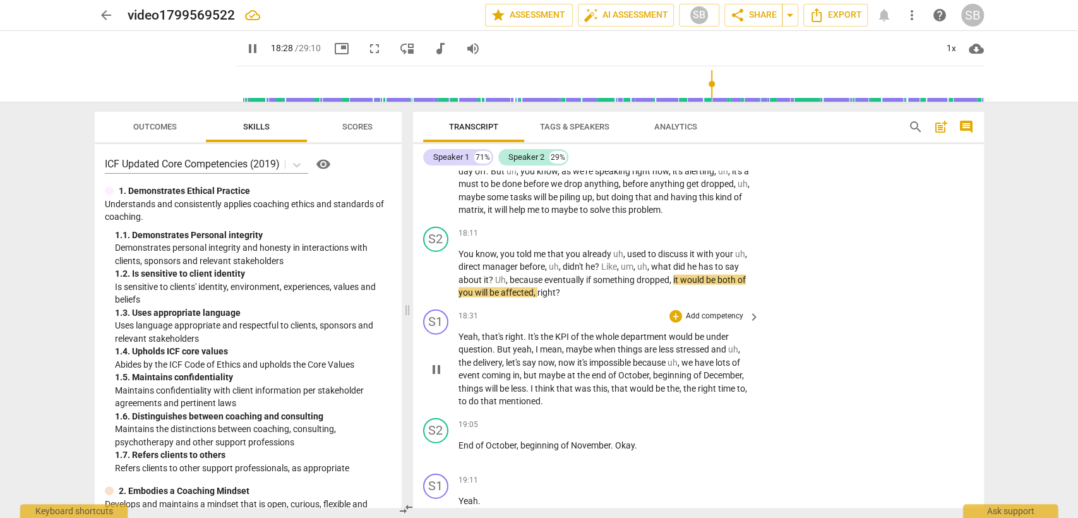
scroll to position [5199, 0]
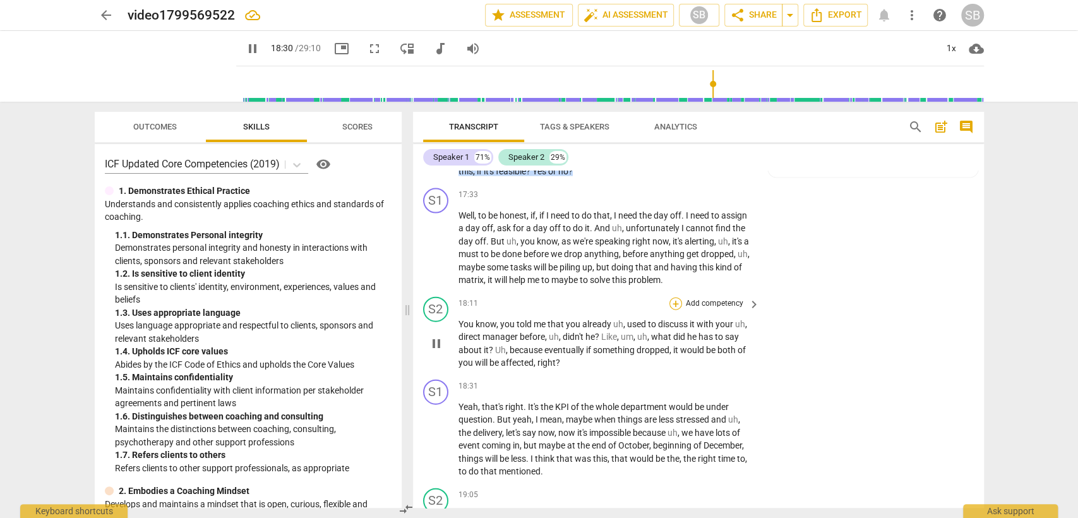
click at [676, 297] on div "+" at bounding box center [675, 303] width 13 height 13
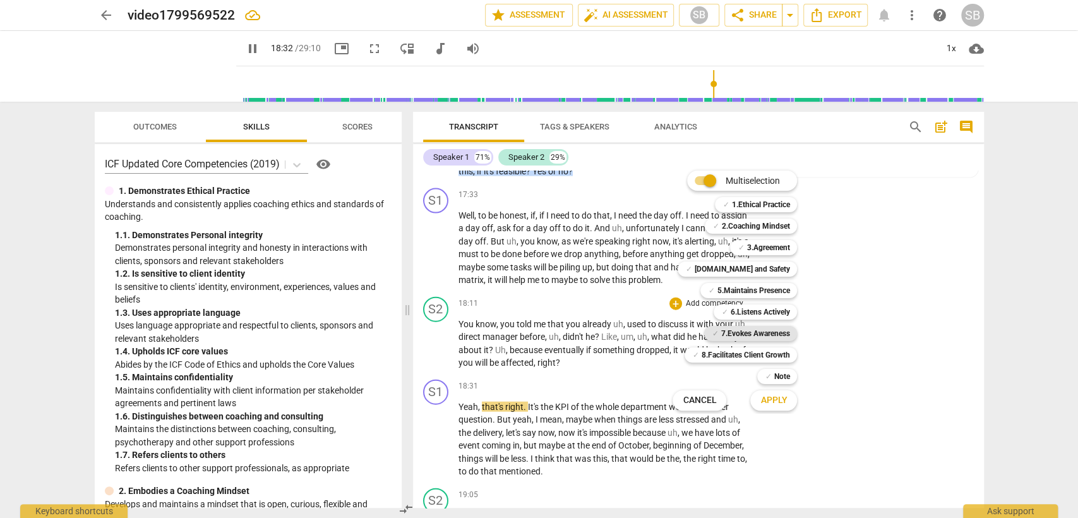
click at [764, 333] on b "7.Evokes Awareness" at bounding box center [755, 333] width 69 height 15
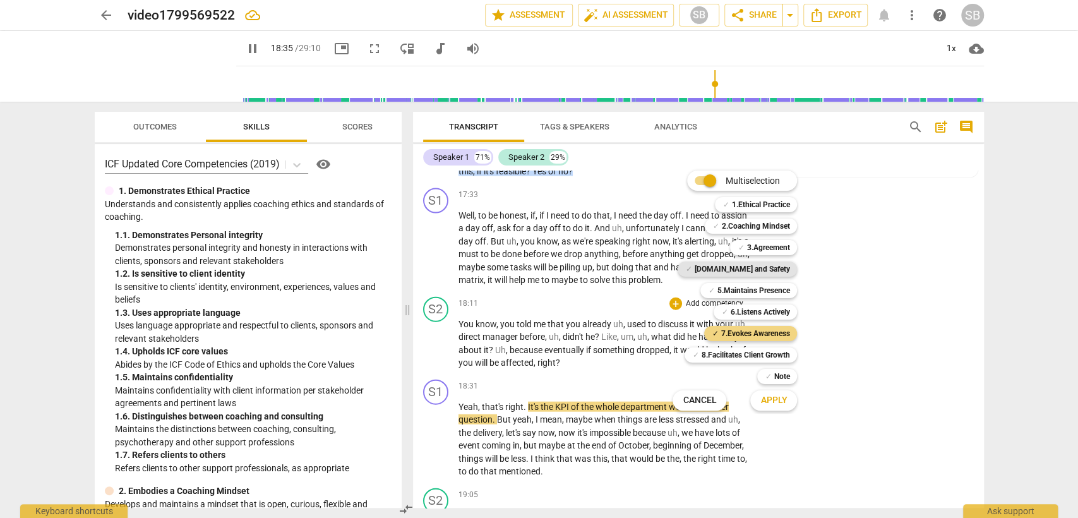
click at [746, 270] on b "[DOMAIN_NAME] and Safety" at bounding box center [741, 268] width 95 height 15
click at [772, 395] on span "Apply" at bounding box center [773, 400] width 27 height 13
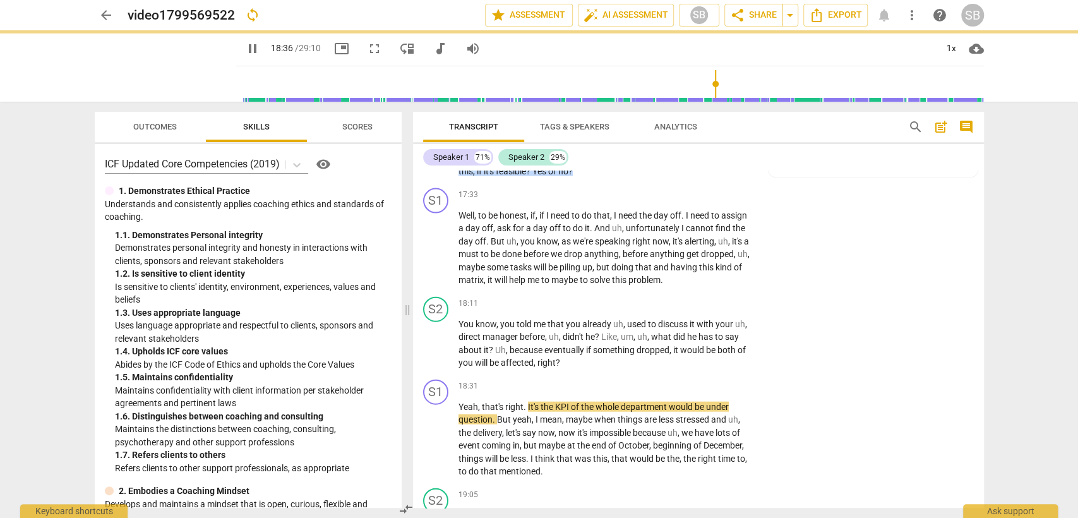
type input "1117"
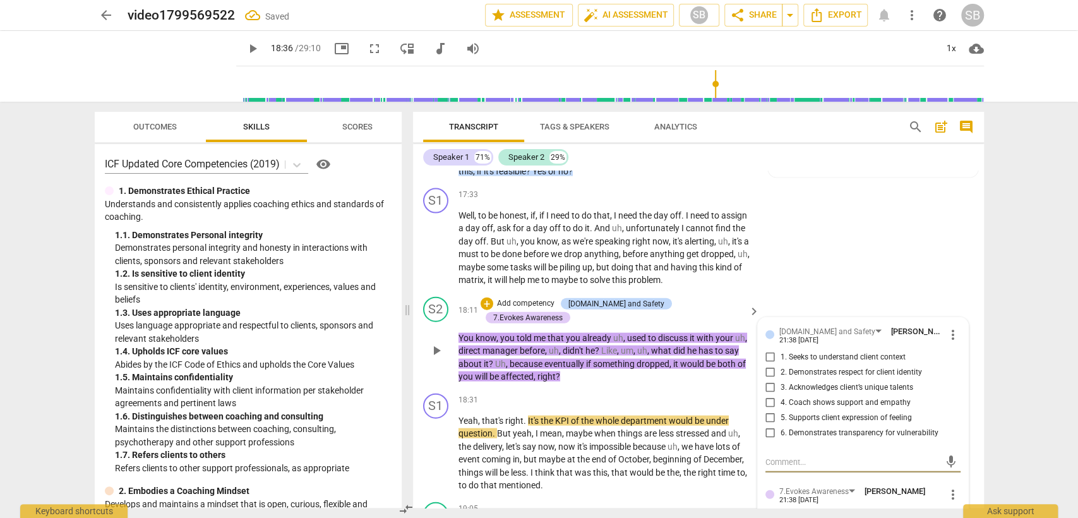
click at [769, 426] on input "6. Demonstrates transparency for vulnerability" at bounding box center [770, 433] width 20 height 15
checkbox input "true"
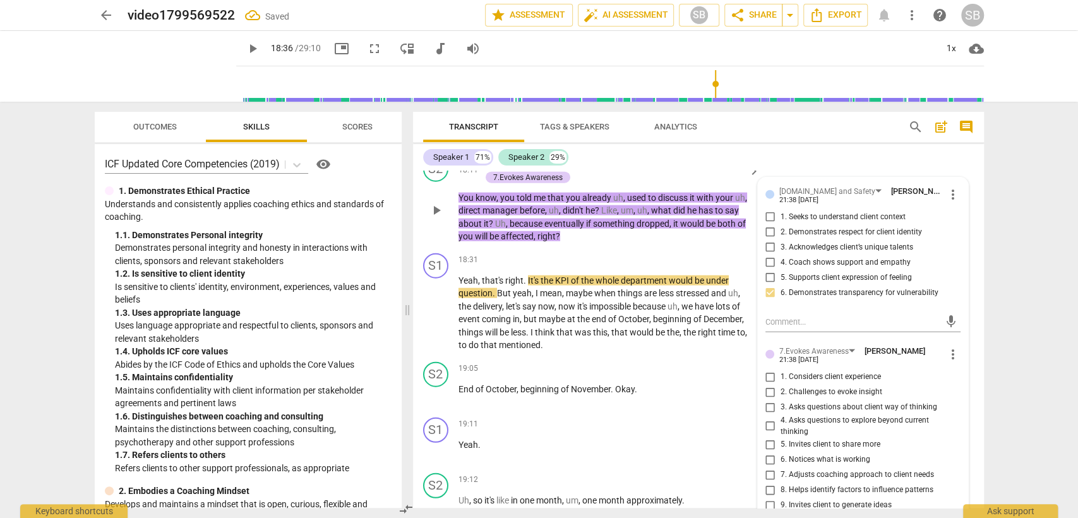
scroll to position [5340, 0]
click at [763, 399] on input "3. Asks questions about client way of thinking" at bounding box center [770, 406] width 20 height 15
checkbox input "true"
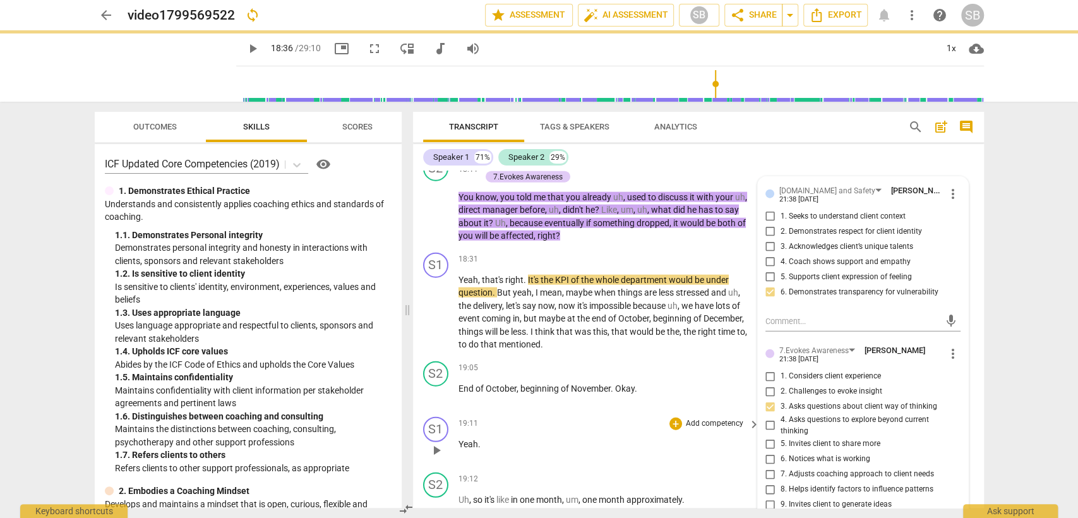
click at [614, 438] on p "Yeah ." at bounding box center [606, 444] width 296 height 13
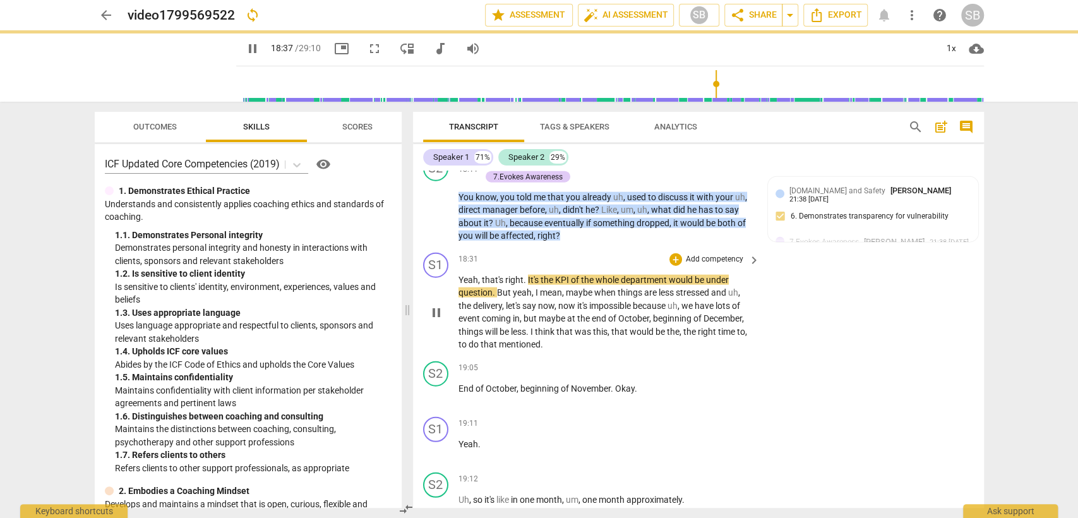
scroll to position [5269, 0]
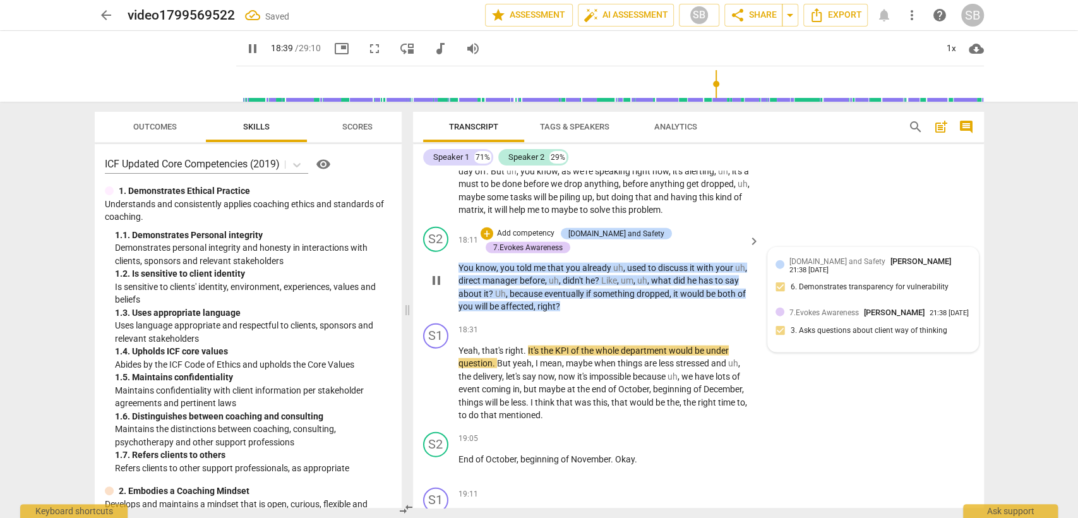
click at [799, 260] on div "[DOMAIN_NAME] and Safety [PERSON_NAME] 21:38 [DATE] 6. Demonstrates transparenc…" at bounding box center [872, 278] width 195 height 46
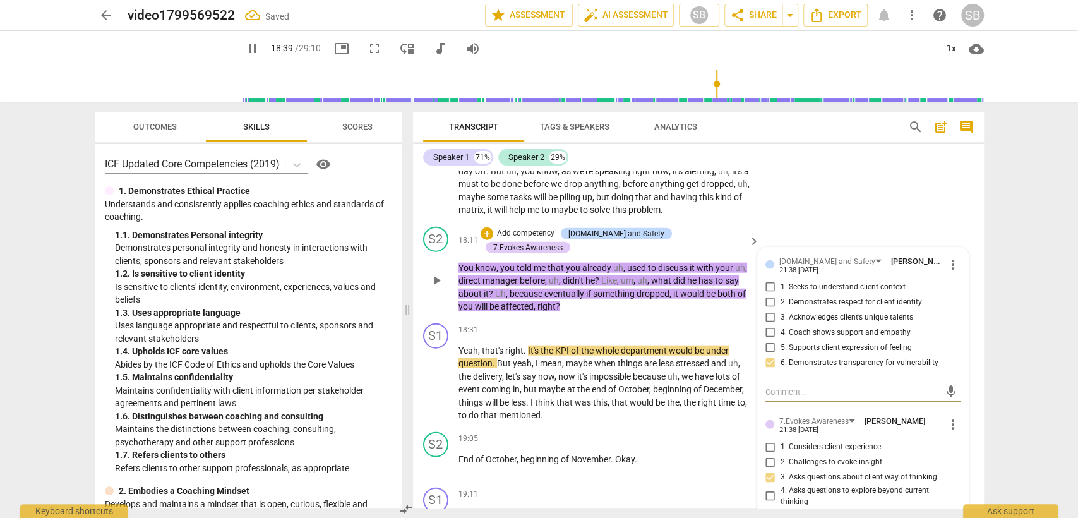
type input "1120"
click at [770, 280] on input "1. Seeks to understand client context" at bounding box center [770, 287] width 20 height 15
checkbox input "true"
click at [611, 488] on div "19:11 + Add competency keyboard_arrow_right" at bounding box center [609, 495] width 303 height 14
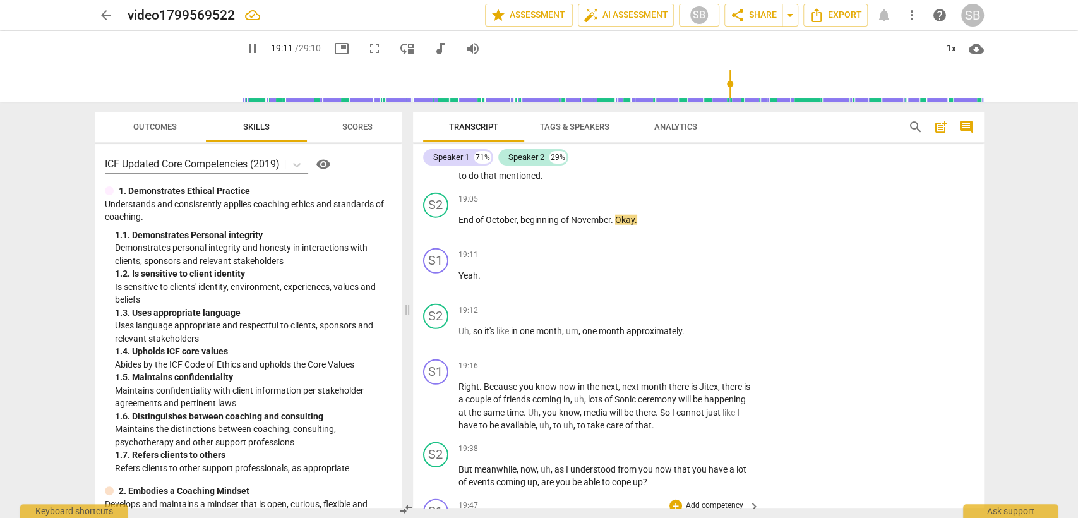
scroll to position [5410, 0]
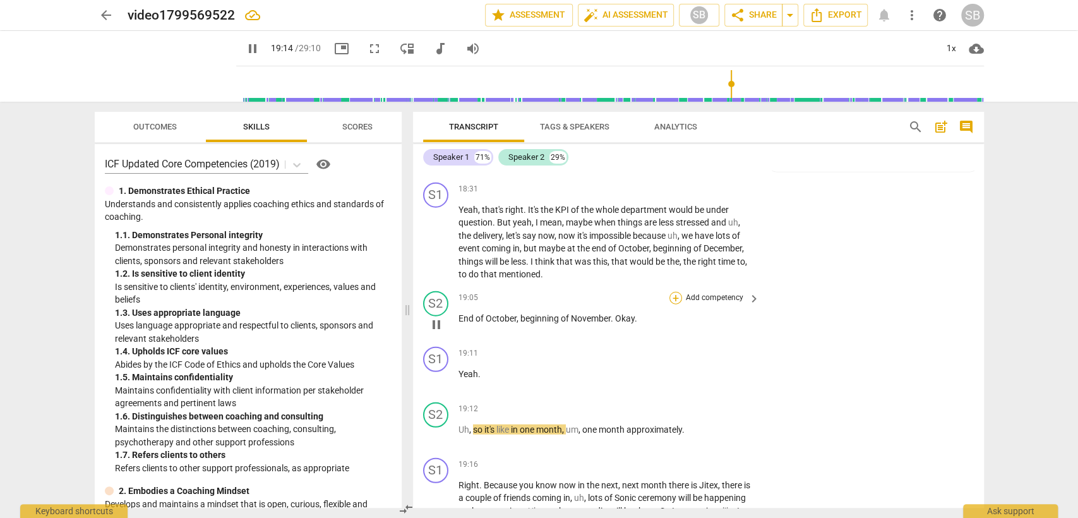
click at [672, 292] on div "+" at bounding box center [675, 298] width 13 height 13
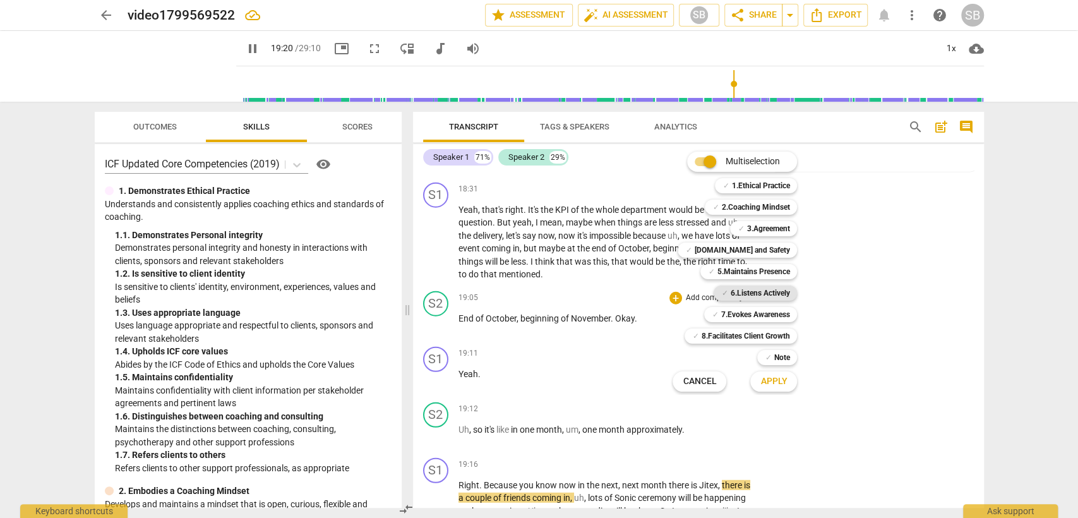
click at [763, 293] on b "6.Listens Actively" at bounding box center [759, 292] width 59 height 15
click at [777, 383] on span "Apply" at bounding box center [773, 381] width 27 height 13
type input "1161"
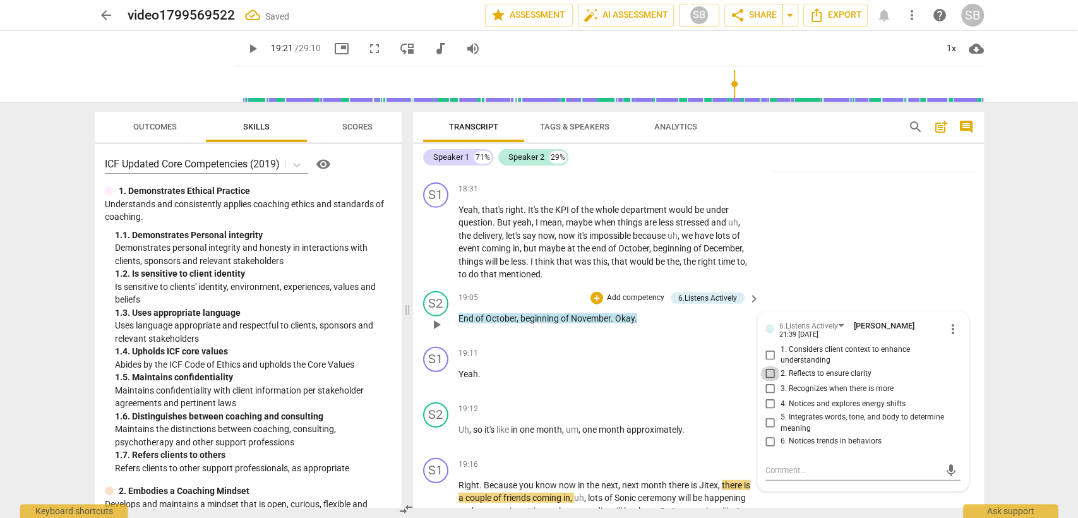
click at [765, 366] on input "2. Reflects to ensure clarity" at bounding box center [770, 373] width 20 height 15
checkbox input "true"
click at [630, 354] on div "19:11 + Add competency keyboard_arrow_right Yeah ." at bounding box center [609, 369] width 303 height 45
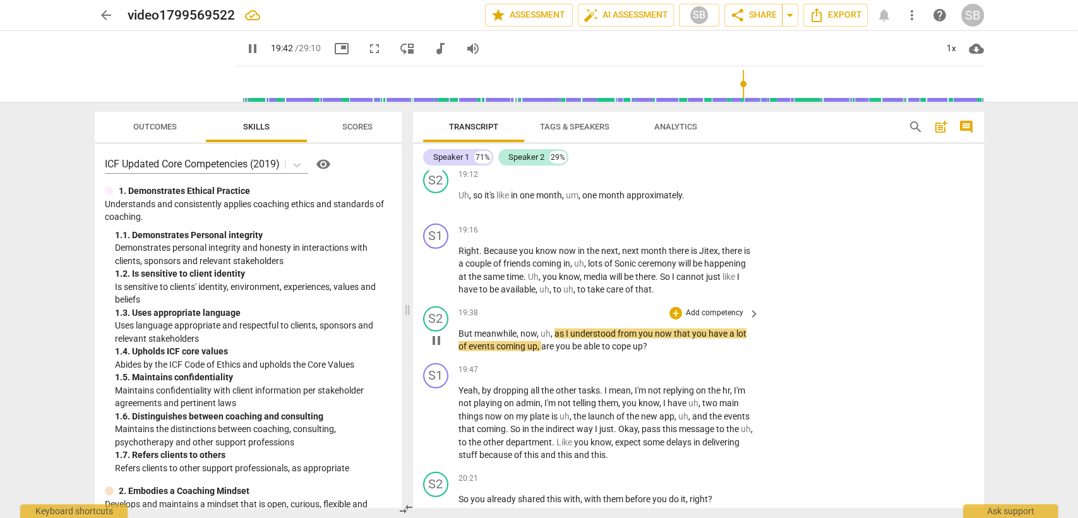
scroll to position [5620, 0]
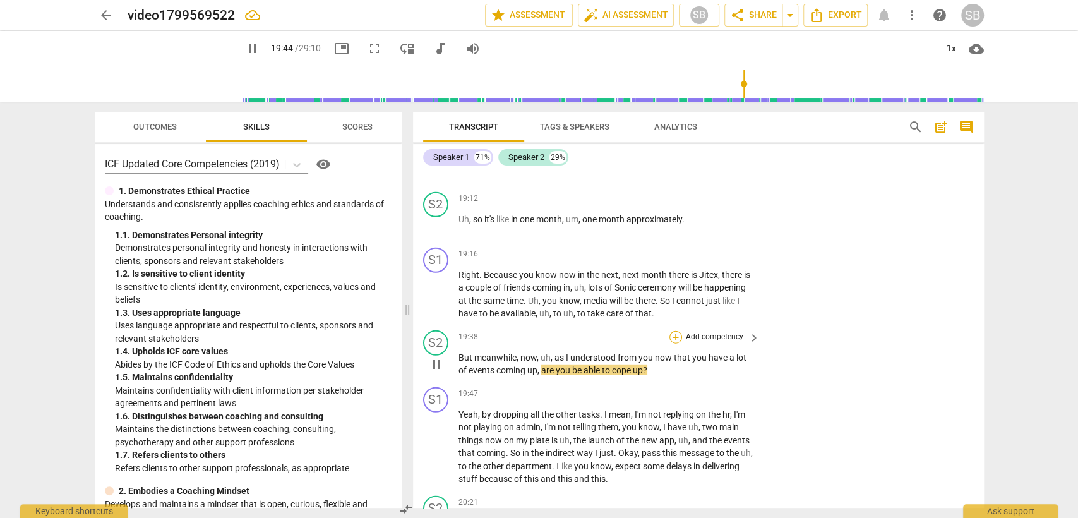
click at [677, 331] on div "+" at bounding box center [675, 337] width 13 height 13
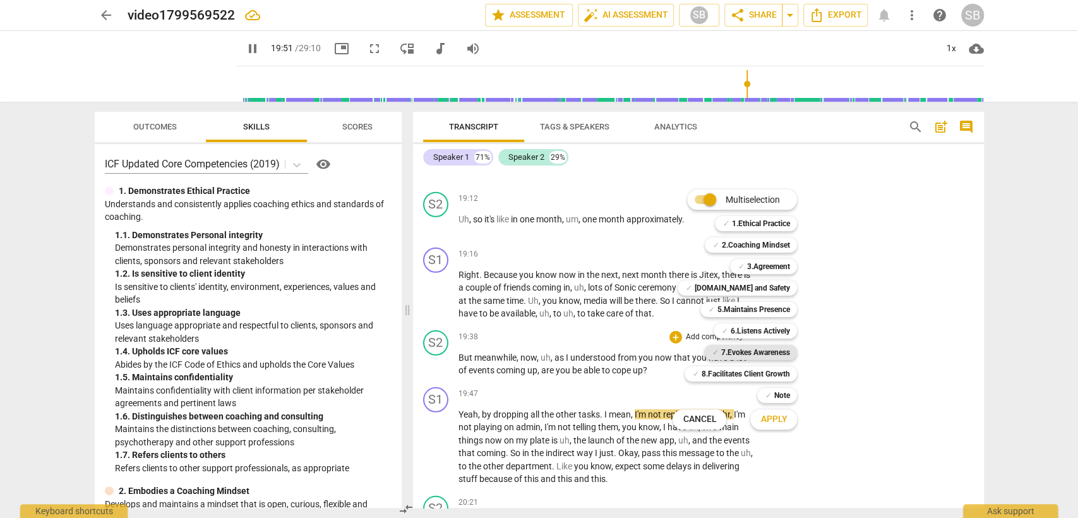
click at [753, 353] on b "7.Evokes Awareness" at bounding box center [755, 352] width 69 height 15
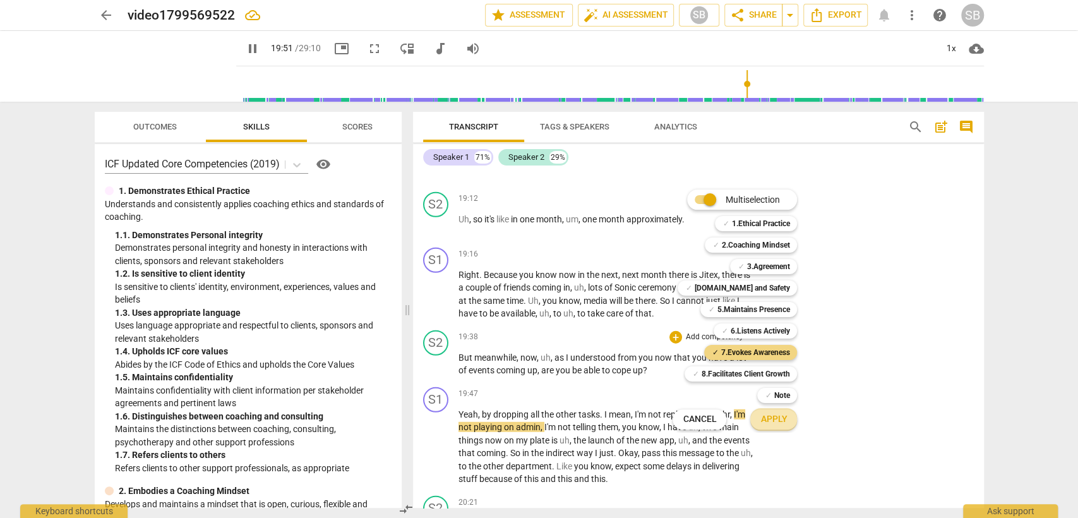
click at [768, 421] on span "Apply" at bounding box center [773, 419] width 27 height 13
type input "1192"
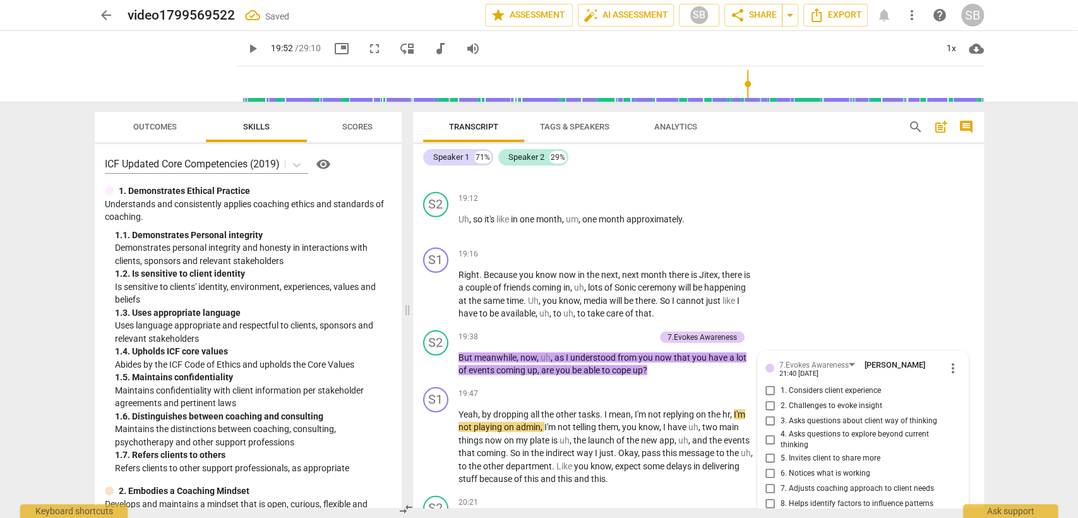
scroll to position [5832, 0]
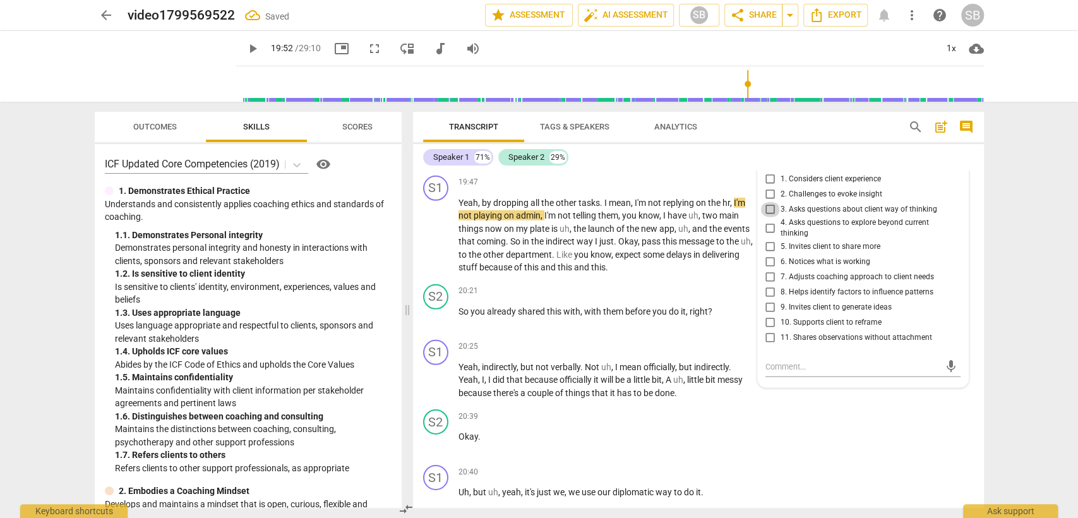
click at [769, 202] on input "3. Asks questions about client way of thinking" at bounding box center [770, 209] width 20 height 15
checkbox input "true"
click at [594, 340] on div "20:25 + Add competency keyboard_arrow_right Yeah , indirectly , but not verball…" at bounding box center [609, 370] width 303 height 60
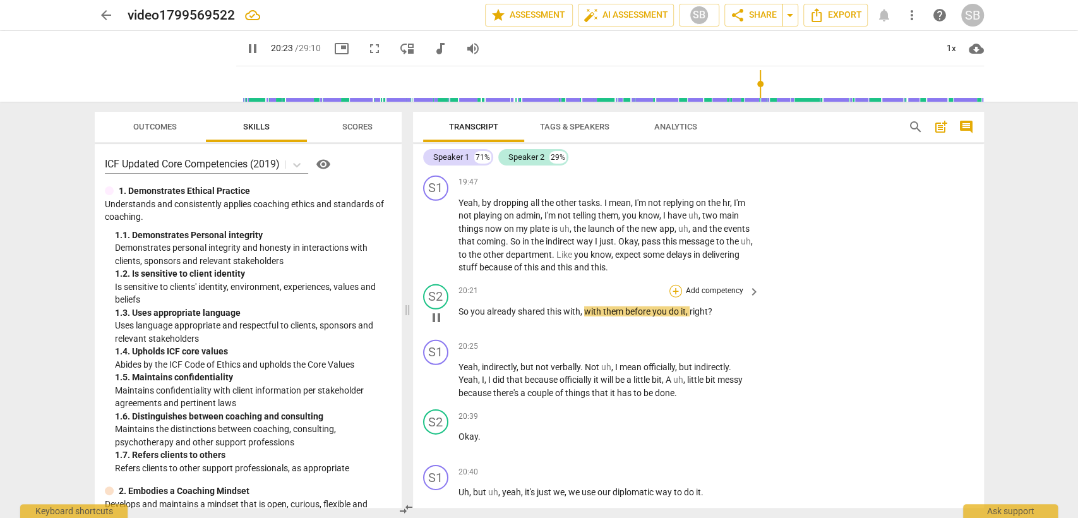
click at [677, 285] on div "+" at bounding box center [675, 291] width 13 height 13
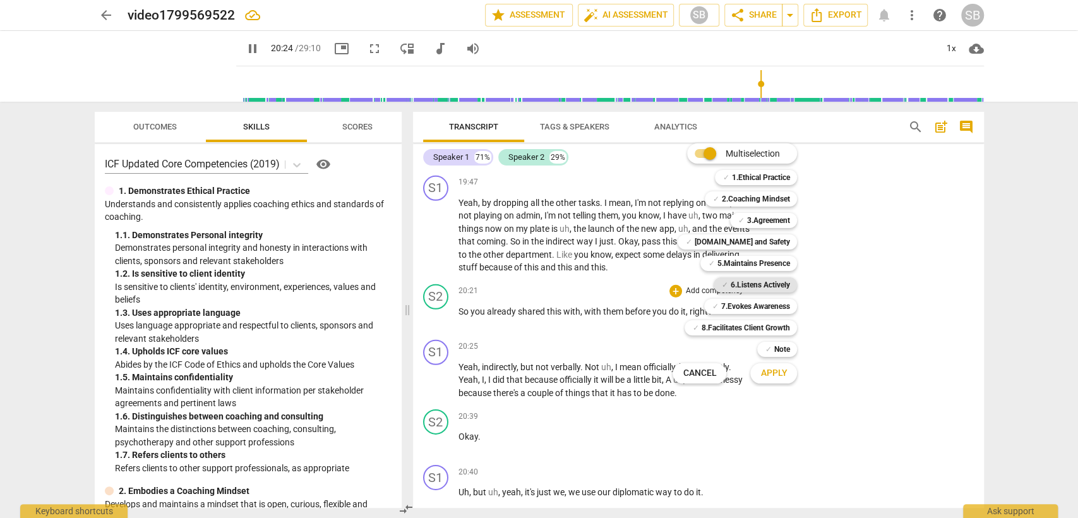
click at [763, 277] on b "6.Listens Actively" at bounding box center [759, 284] width 59 height 15
click at [764, 243] on b "[DOMAIN_NAME] and Safety" at bounding box center [741, 241] width 95 height 15
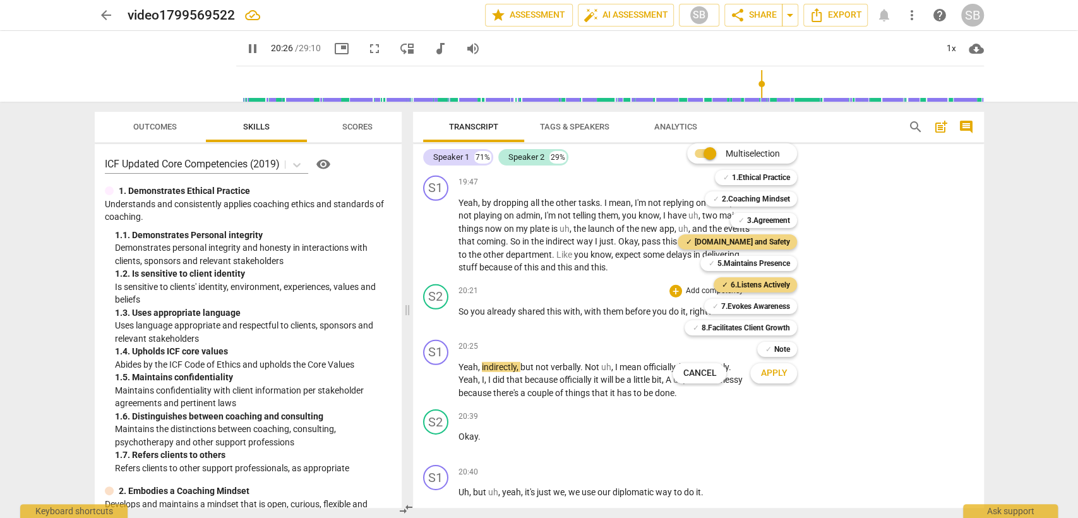
click at [789, 375] on button "Apply" at bounding box center [773, 373] width 47 height 23
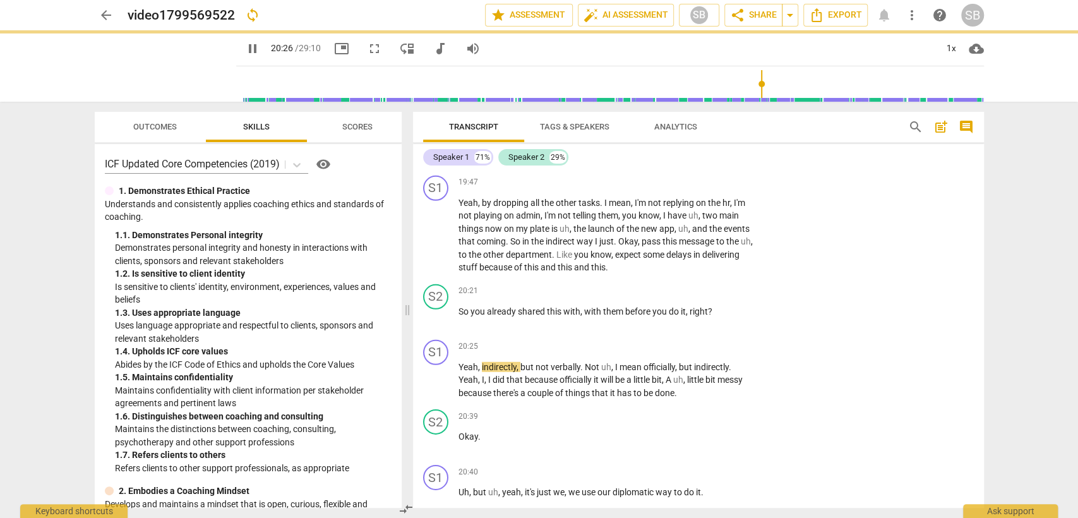
type input "1227"
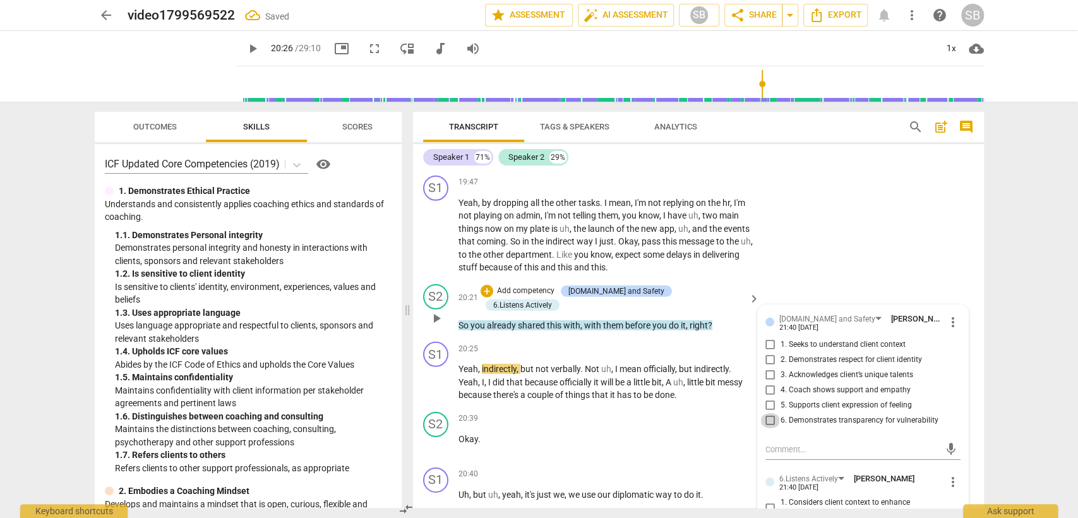
click at [772, 413] on input "6. Demonstrates transparency for vulnerability" at bounding box center [770, 420] width 20 height 15
checkbox input "true"
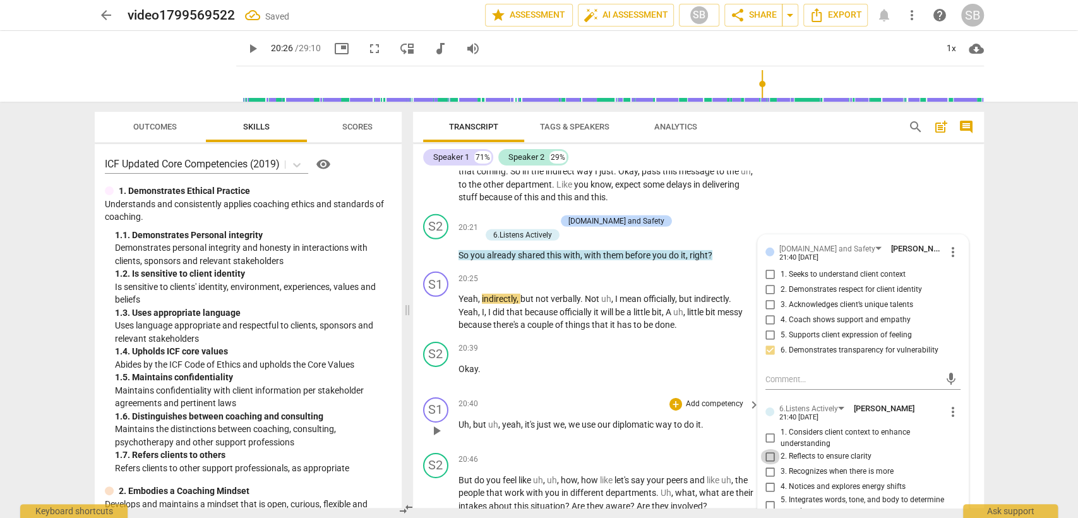
drag, startPoint x: 769, startPoint y: 428, endPoint x: 738, endPoint y: 412, distance: 34.5
click at [768, 449] on input "2. Reflects to ensure clarity" at bounding box center [770, 456] width 20 height 15
checkbox input "true"
click at [592, 397] on div "20:40 + Add competency keyboard_arrow_right" at bounding box center [609, 404] width 303 height 14
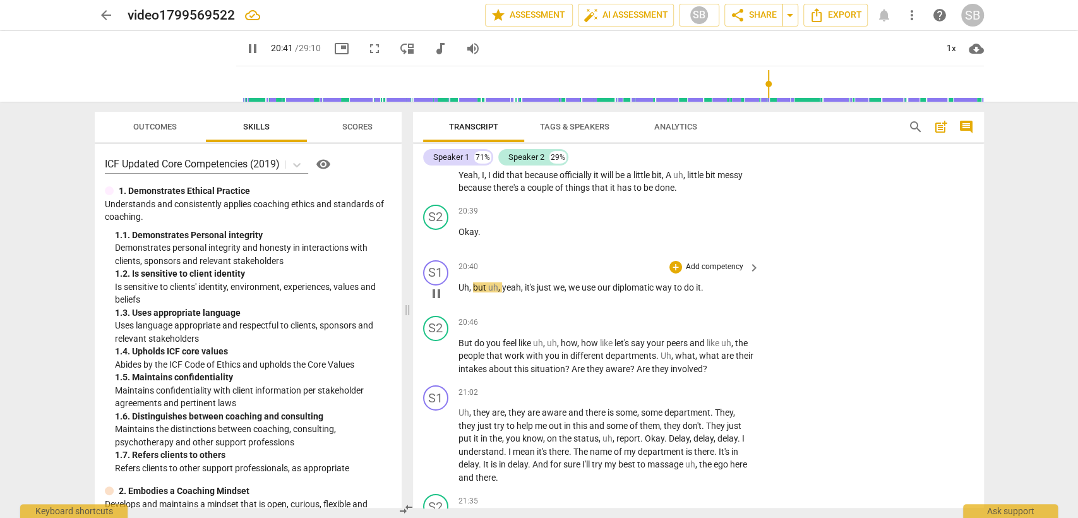
scroll to position [6042, 0]
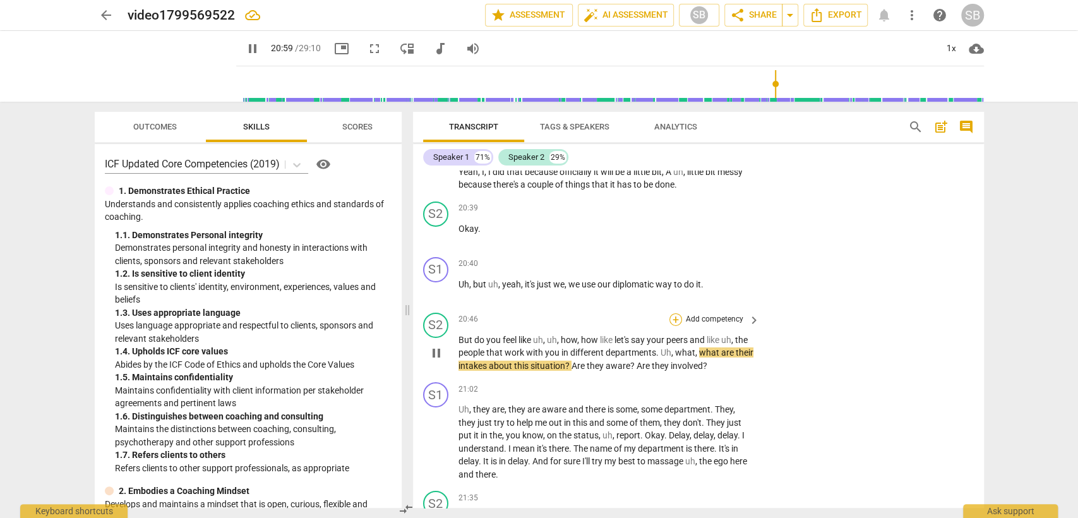
click at [669, 313] on div "+" at bounding box center [675, 319] width 13 height 13
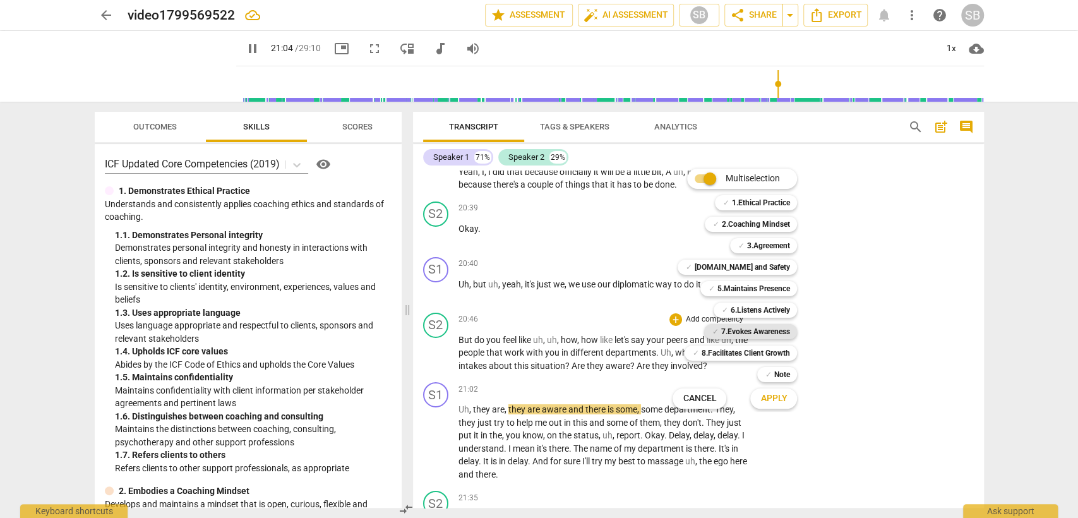
click at [752, 327] on b "7.Evokes Awareness" at bounding box center [755, 331] width 69 height 15
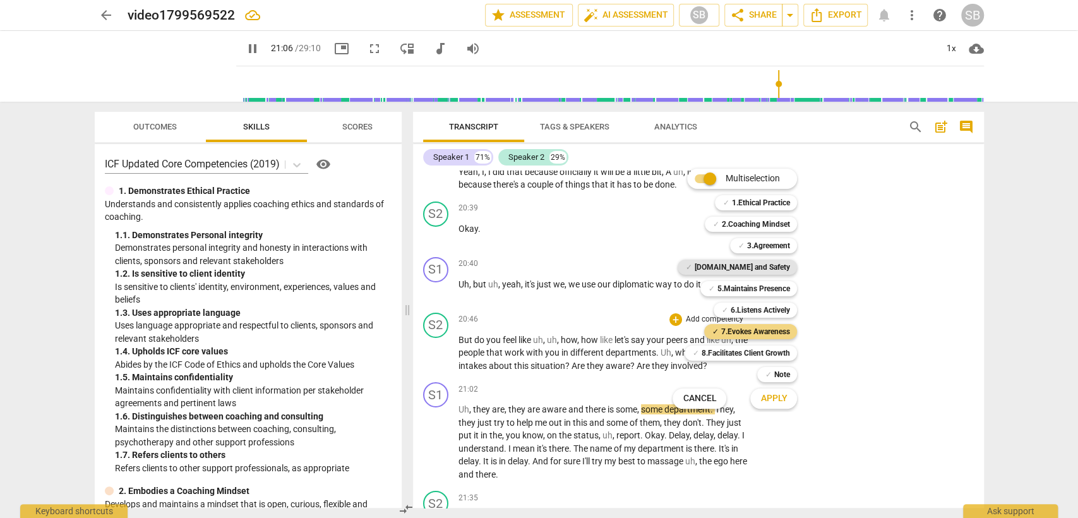
click at [753, 265] on b "[DOMAIN_NAME] and Safety" at bounding box center [741, 267] width 95 height 15
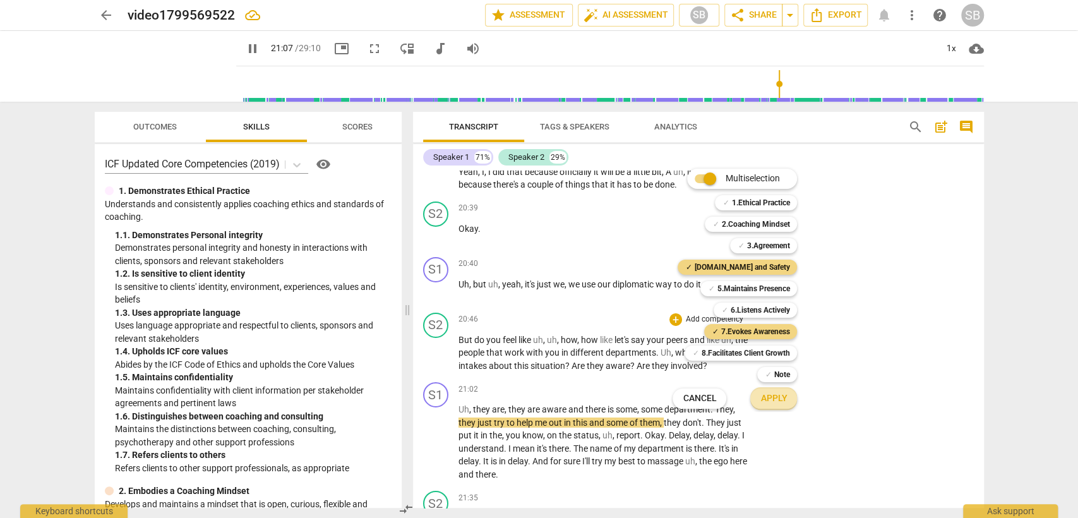
click at [763, 405] on button "Apply" at bounding box center [773, 398] width 47 height 23
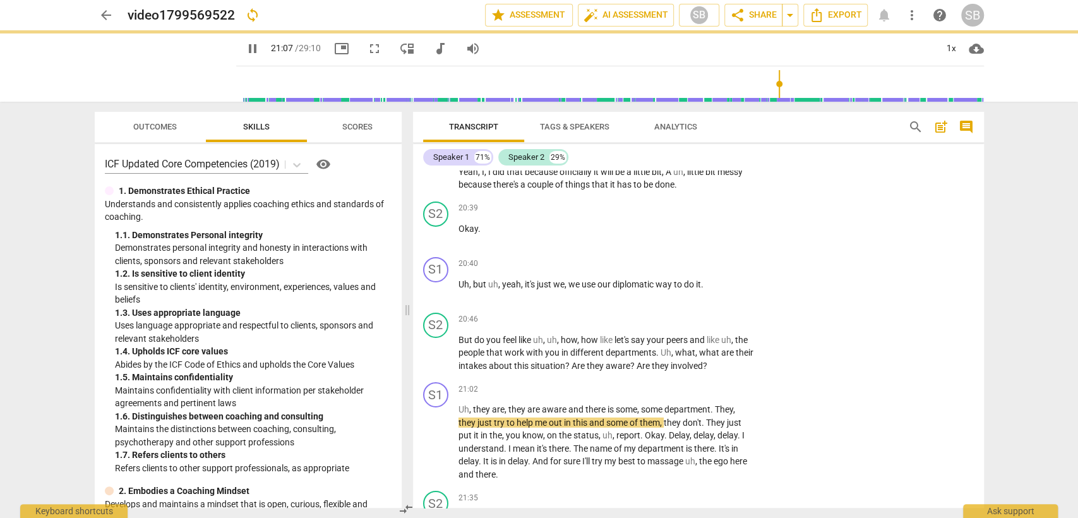
type input "1268"
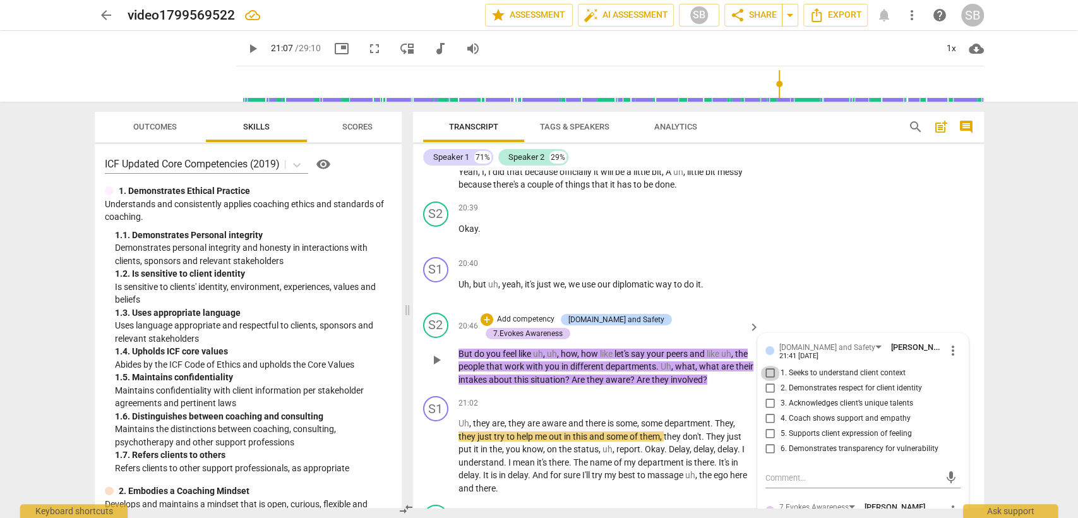
click at [768, 366] on input "1. Seeks to understand client context" at bounding box center [770, 373] width 20 height 15
checkbox input "true"
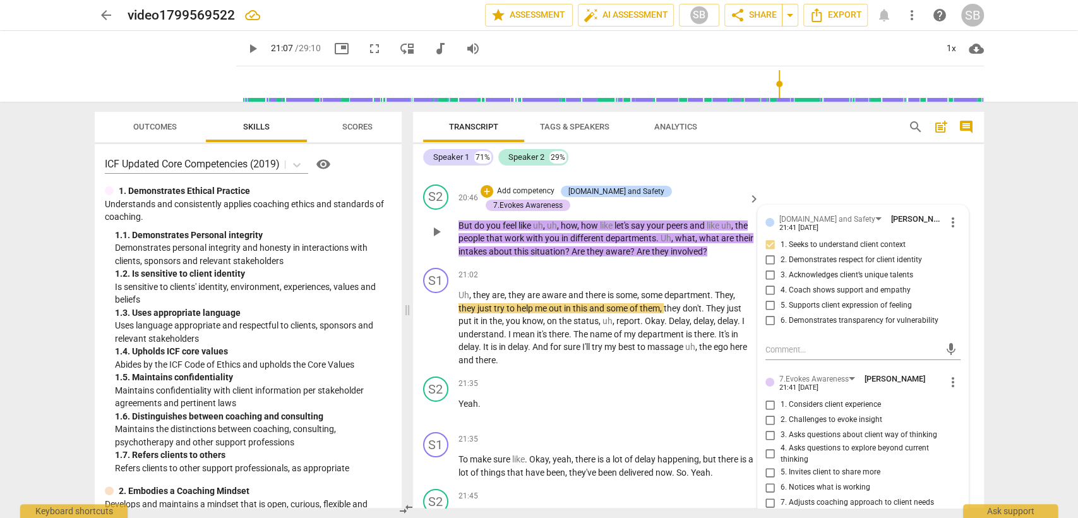
scroll to position [6183, 0]
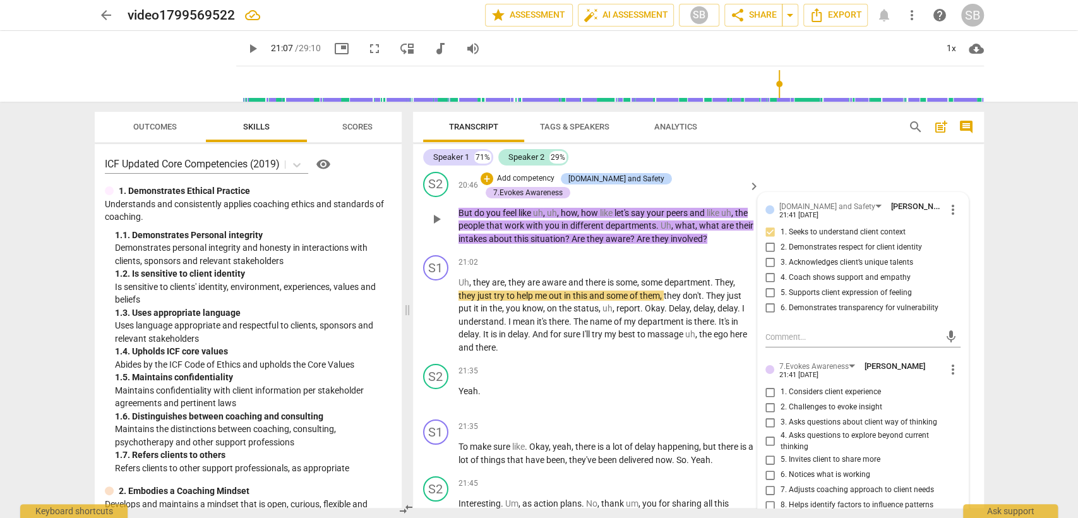
click at [765, 415] on input "3. Asks questions about client way of thinking" at bounding box center [770, 422] width 20 height 15
checkbox input "true"
click at [611, 364] on div "21:35 + Add competency keyboard_arrow_right Yeah ." at bounding box center [609, 386] width 303 height 45
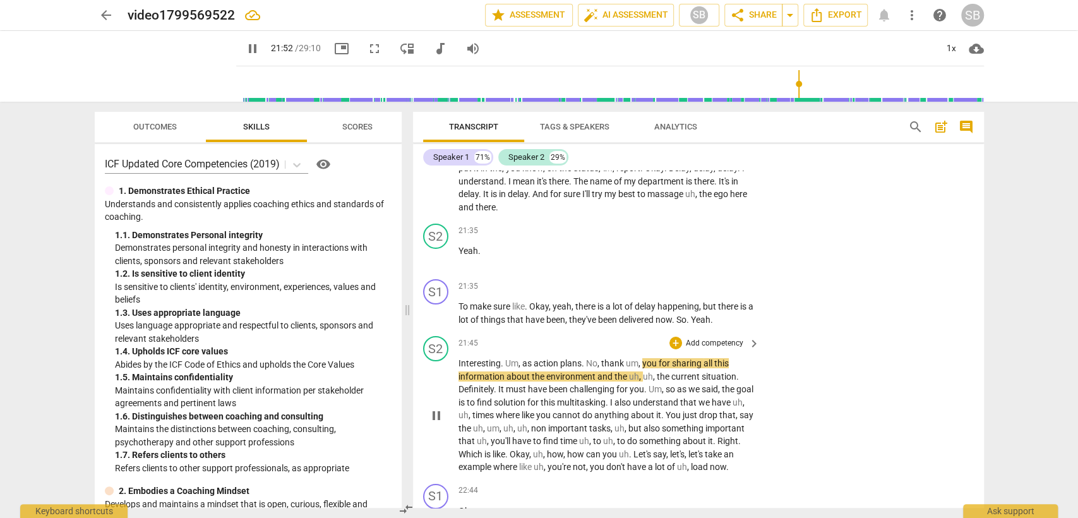
scroll to position [6393, 0]
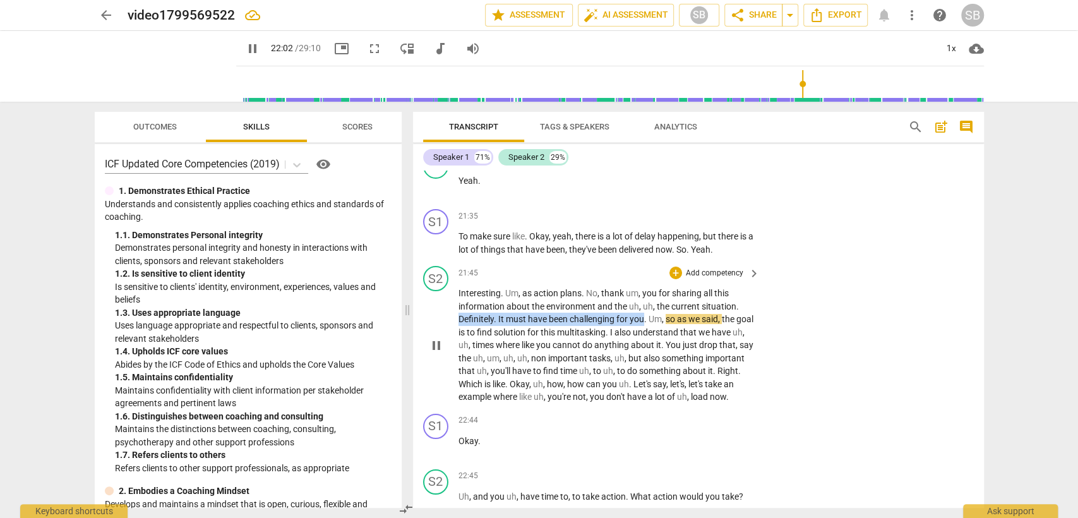
drag, startPoint x: 458, startPoint y: 274, endPoint x: 645, endPoint y: 274, distance: 186.3
click at [645, 287] on p "Interesting . Um , as action plans . No , thank um , you for sharing all this i…" at bounding box center [606, 345] width 296 height 117
click at [669, 266] on div "+" at bounding box center [675, 272] width 13 height 13
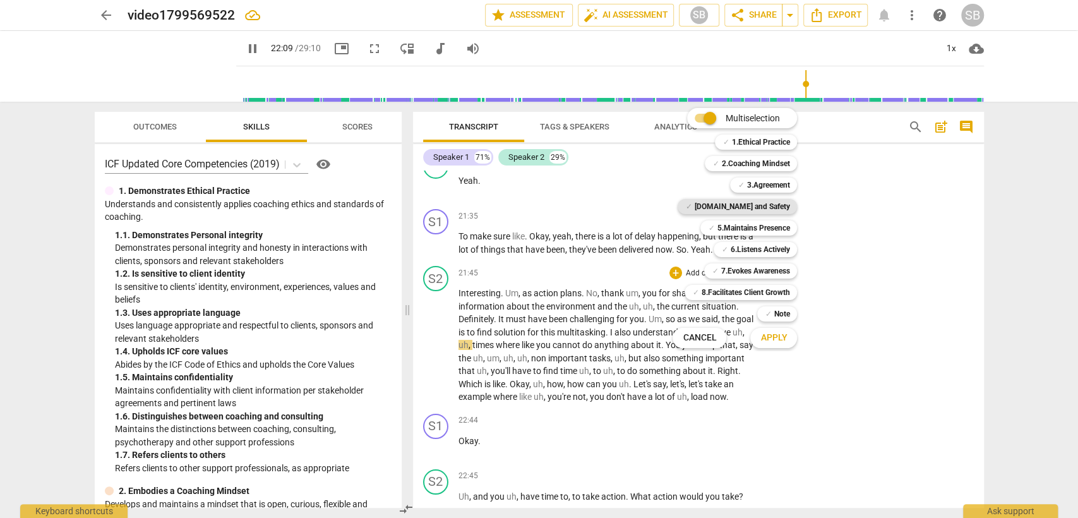
click at [753, 200] on b "[DOMAIN_NAME] and Safety" at bounding box center [741, 206] width 95 height 15
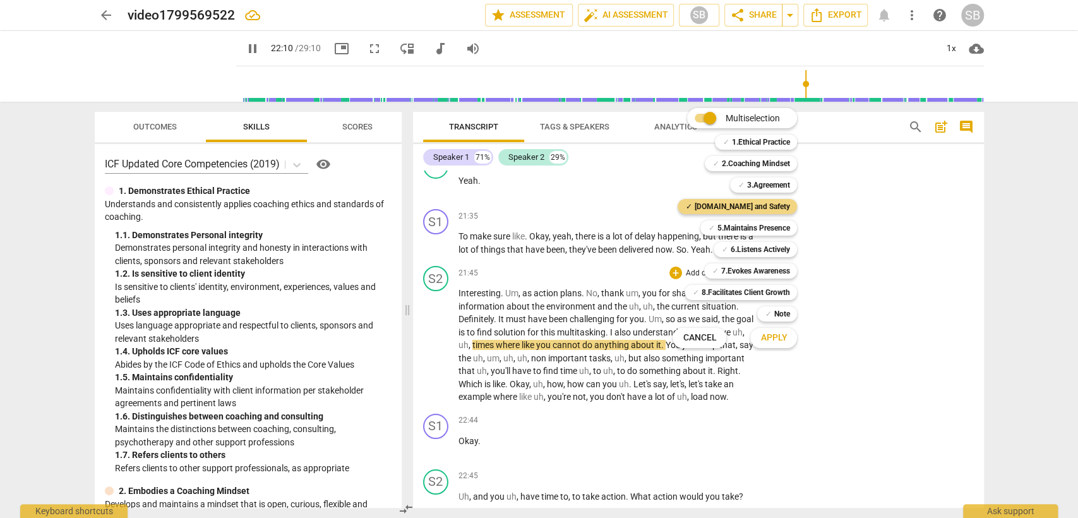
click at [772, 345] on button "Apply" at bounding box center [773, 337] width 47 height 23
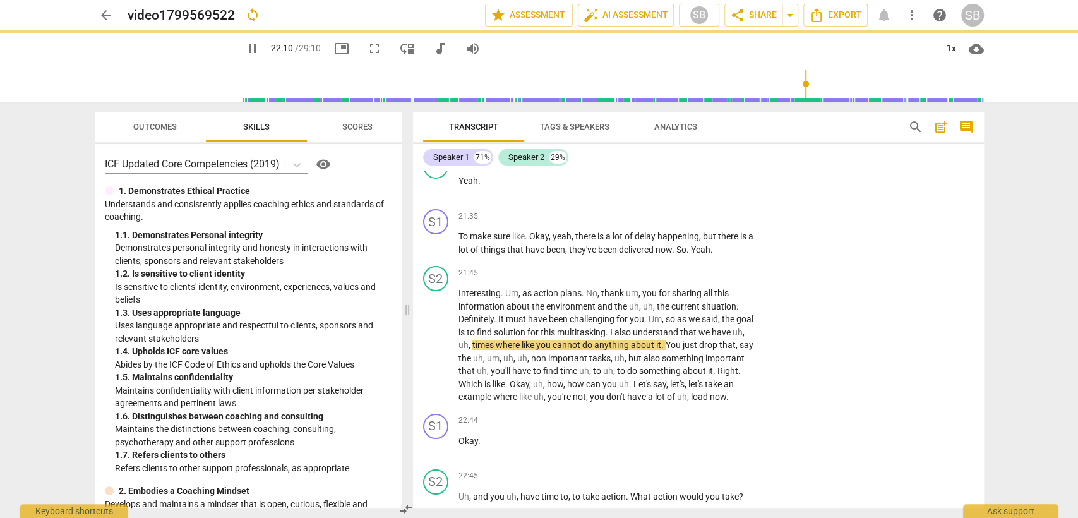
type input "1331"
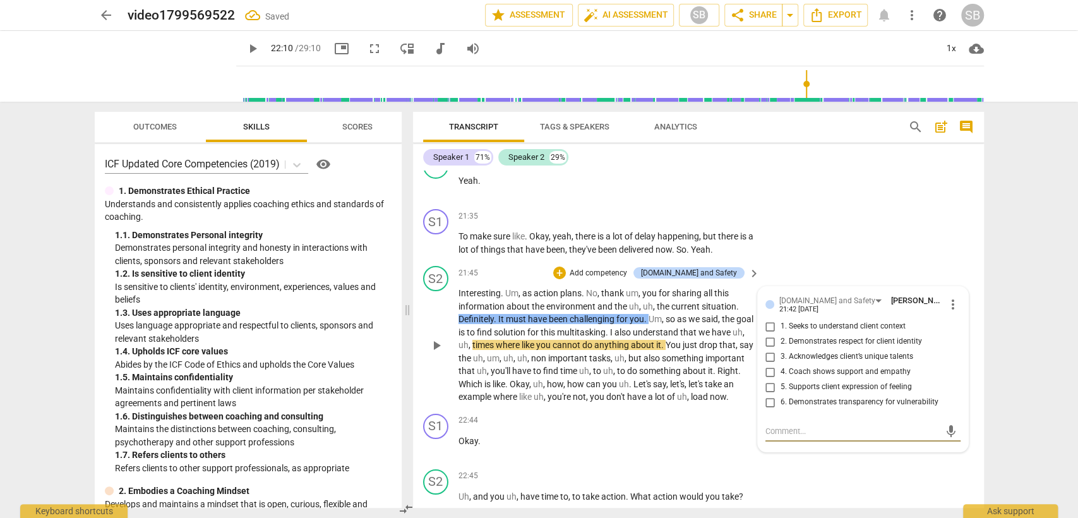
click at [763, 364] on input "4. Coach shows support and empathy" at bounding box center [770, 371] width 20 height 15
checkbox input "true"
click at [564, 434] on p "Okay ." at bounding box center [606, 440] width 296 height 13
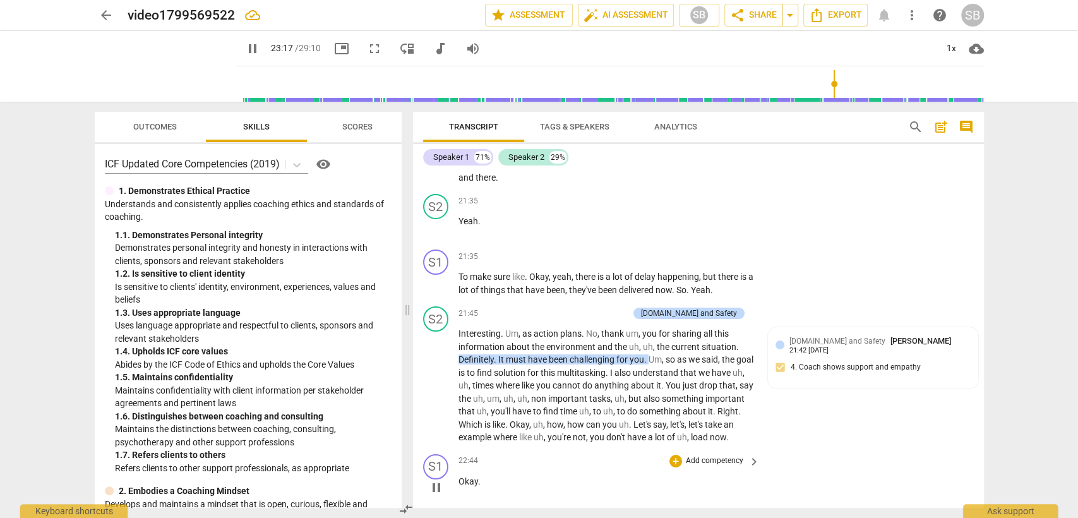
scroll to position [6316, 0]
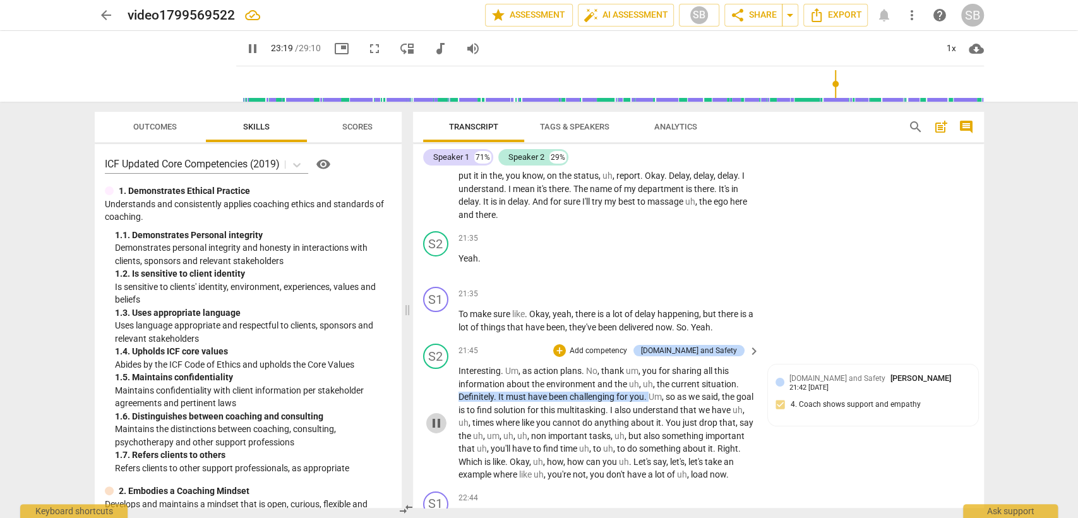
drag, startPoint x: 434, startPoint y: 381, endPoint x: 447, endPoint y: 383, distance: 12.8
click at [434, 416] on span "pause" at bounding box center [436, 423] width 15 height 15
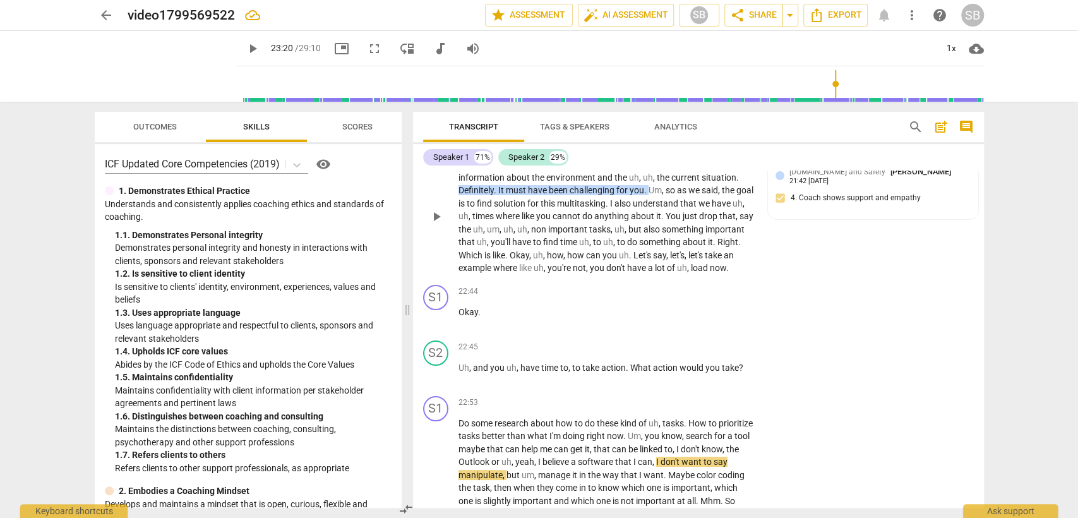
scroll to position [6527, 0]
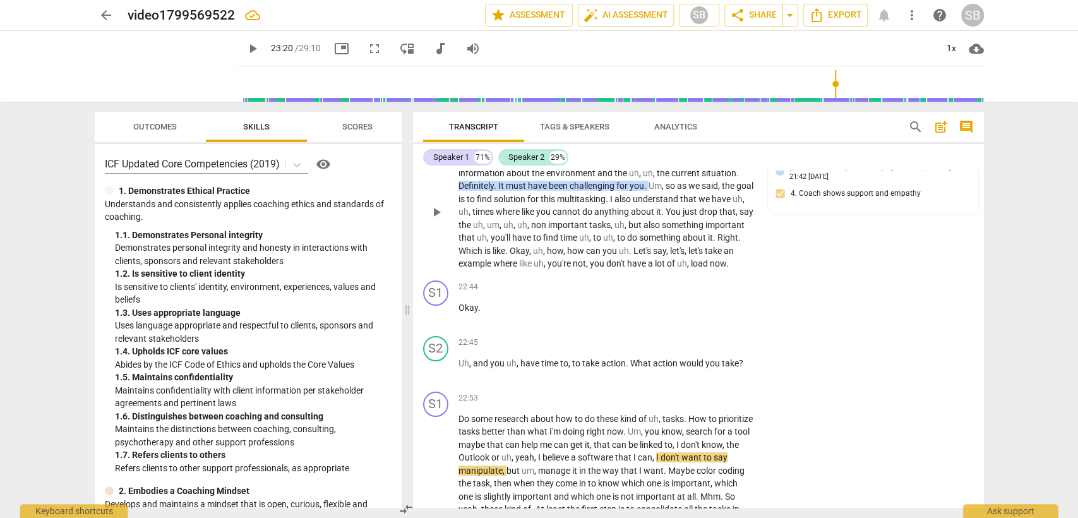
click at [710, 258] on span "load" at bounding box center [700, 263] width 19 height 10
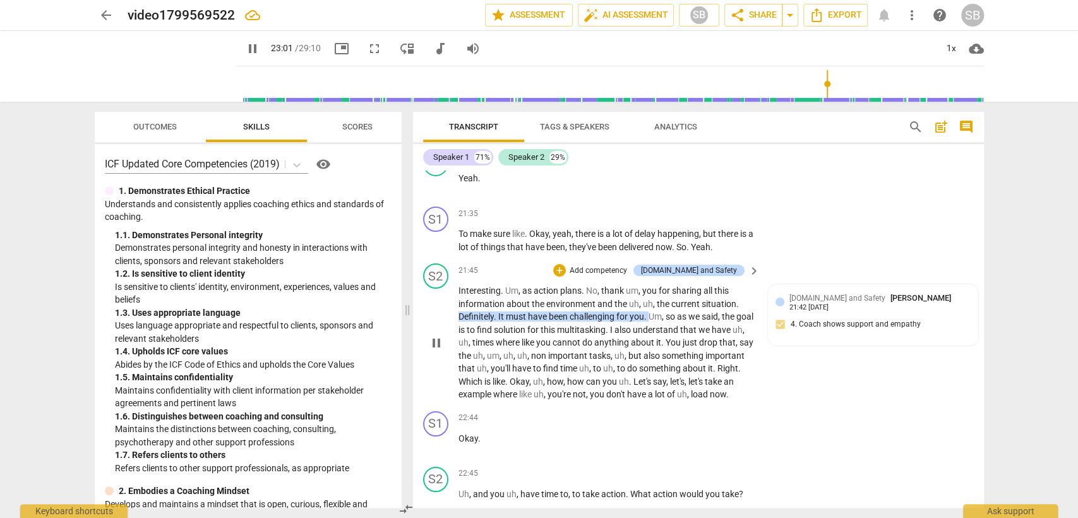
scroll to position [6316, 0]
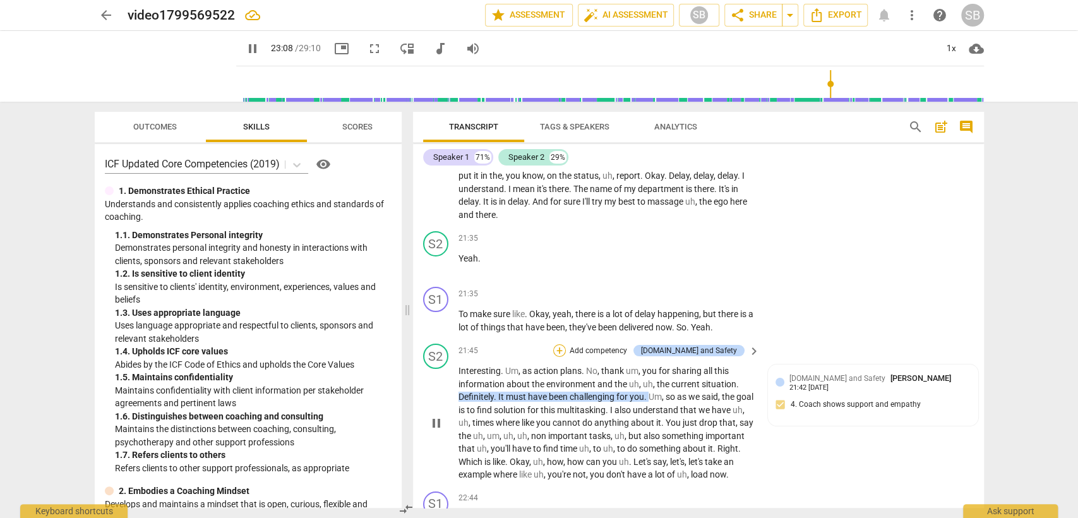
click at [566, 344] on div "+" at bounding box center [559, 350] width 13 height 13
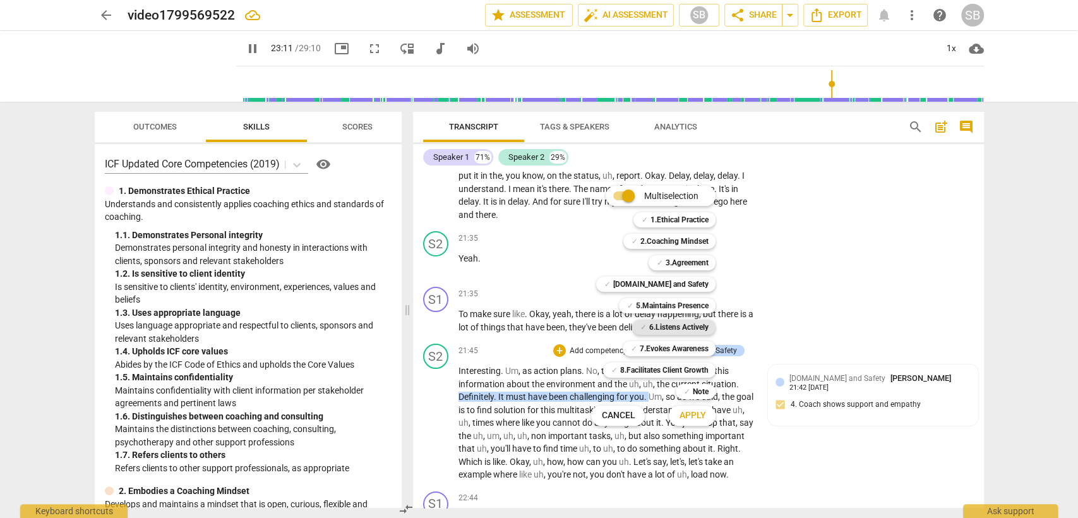
scroll to position [6763, 0]
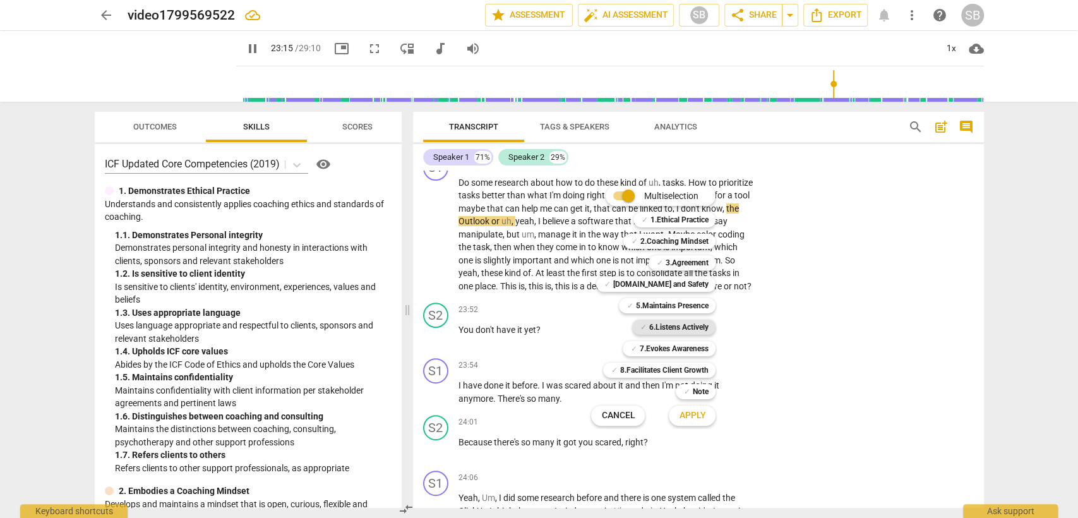
click at [674, 325] on b "6.Listens Actively" at bounding box center [678, 327] width 59 height 15
click at [664, 347] on b "7.Evokes Awareness" at bounding box center [673, 348] width 69 height 15
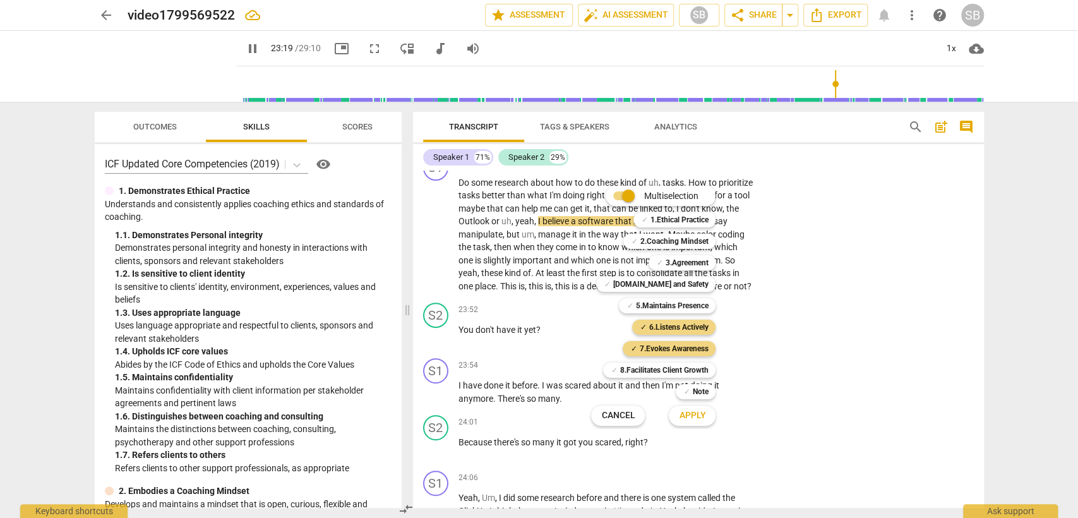
click at [688, 424] on button "Apply" at bounding box center [692, 415] width 47 height 23
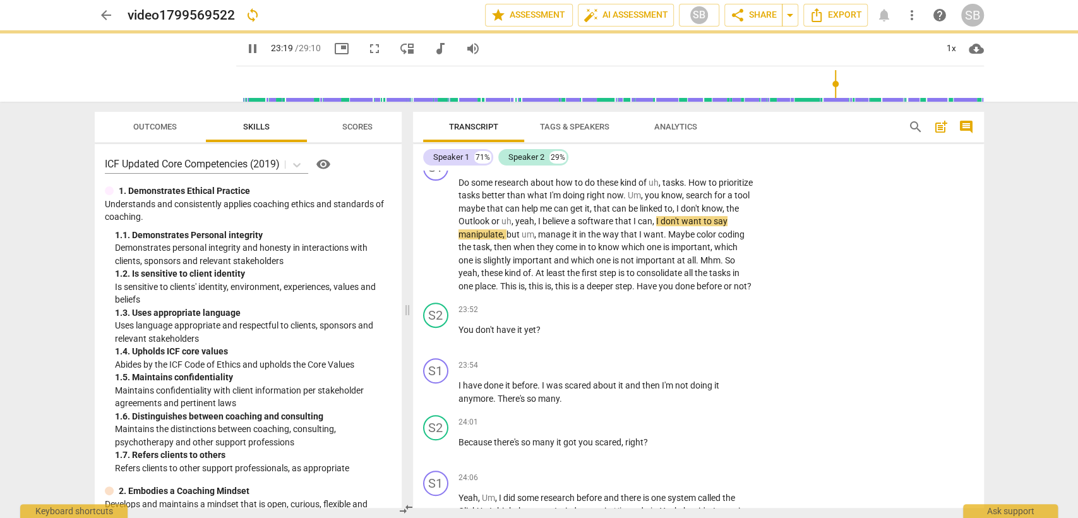
type input "1400"
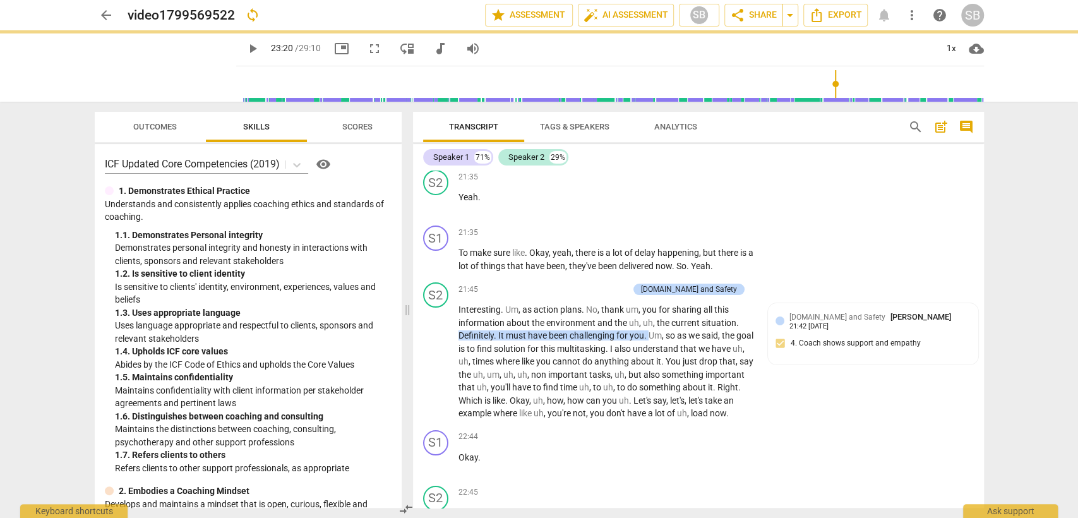
scroll to position [6350, 0]
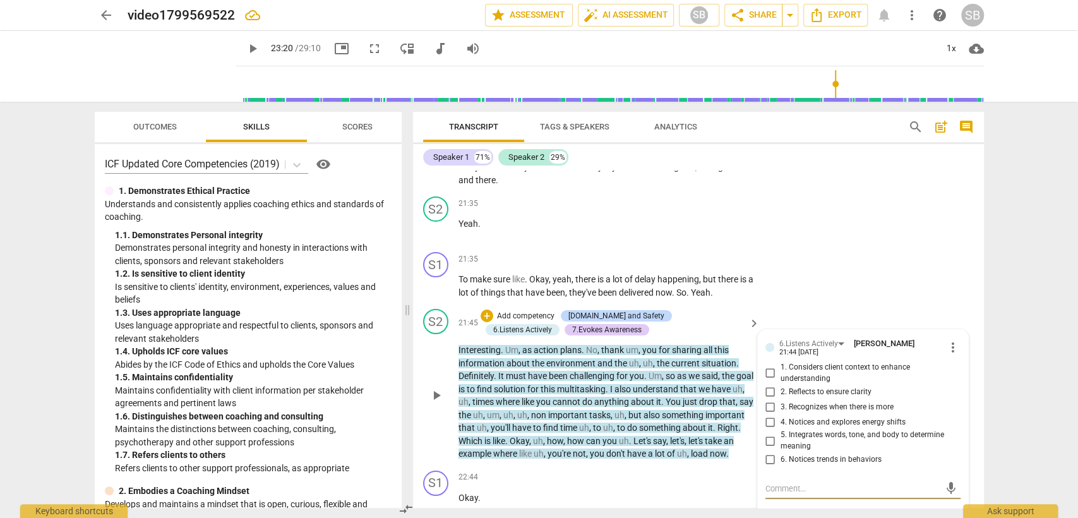
click at [768, 384] on input "2. Reflects to ensure clarity" at bounding box center [770, 391] width 20 height 15
checkbox input "true"
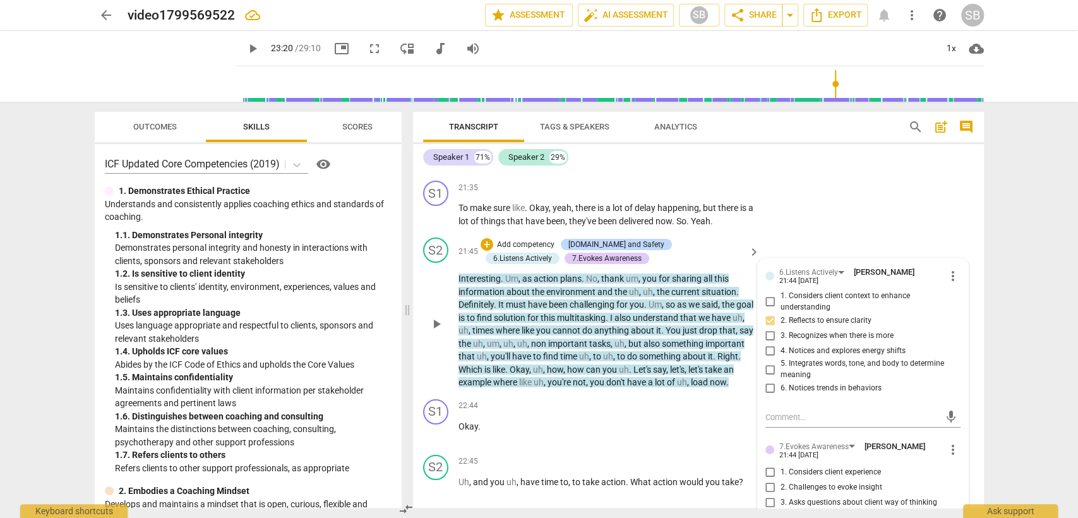
scroll to position [6491, 0]
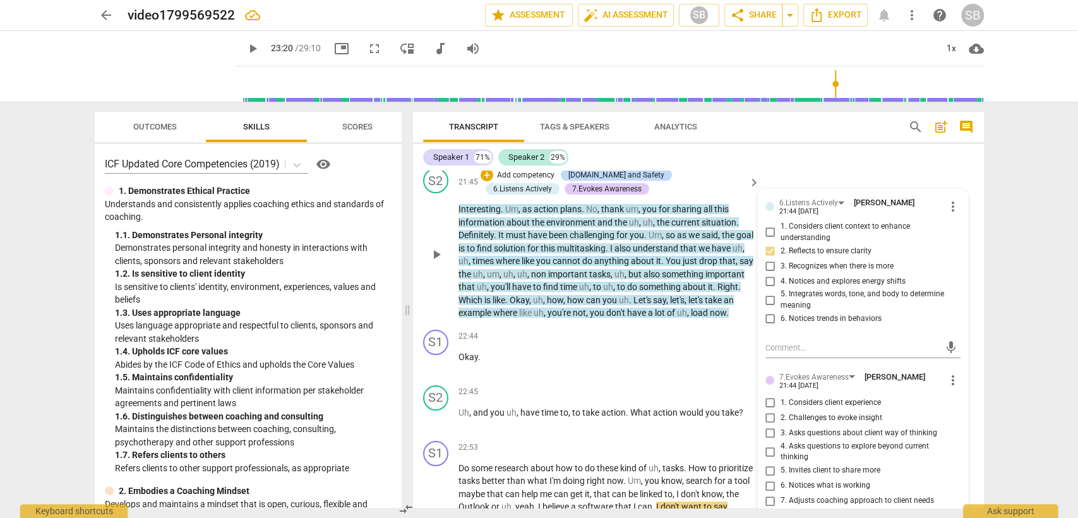
click at [767, 426] on input "3. Asks questions about client way of thinking" at bounding box center [770, 433] width 20 height 15
checkbox input "true"
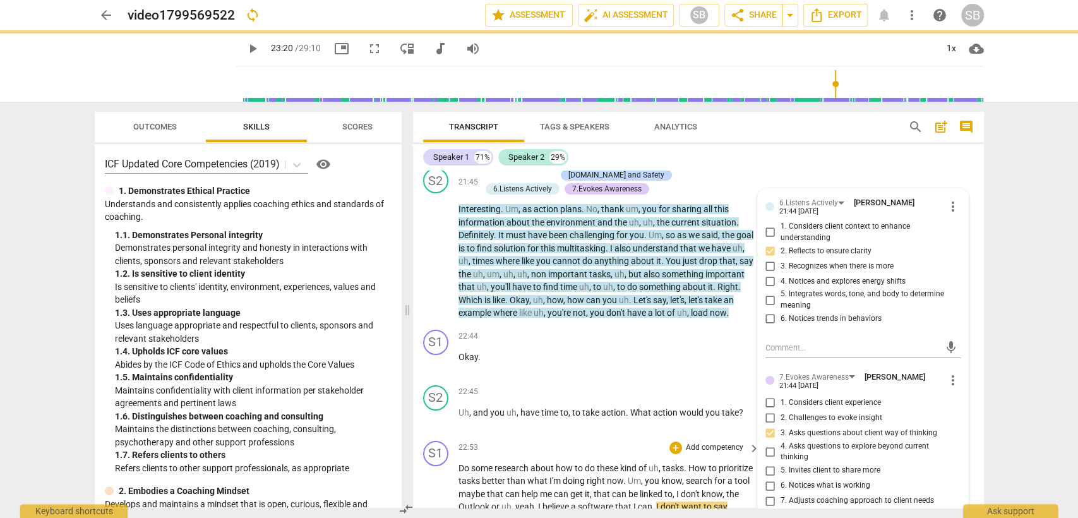
click at [649, 436] on div "S1 play_arrow pause 22:53 + Add competency keyboard_arrow_right Do some researc…" at bounding box center [698, 510] width 571 height 148
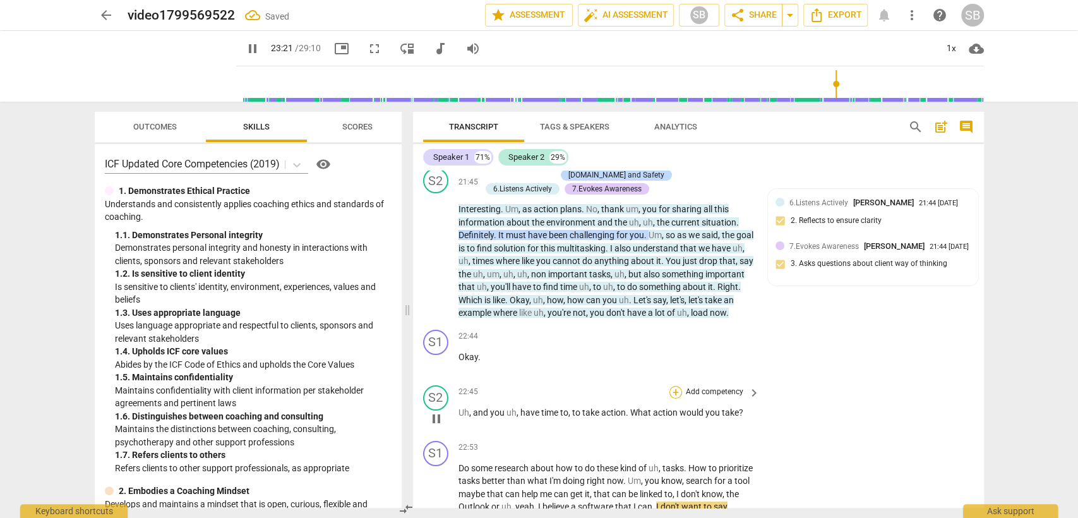
click at [673, 386] on div "+" at bounding box center [675, 392] width 13 height 13
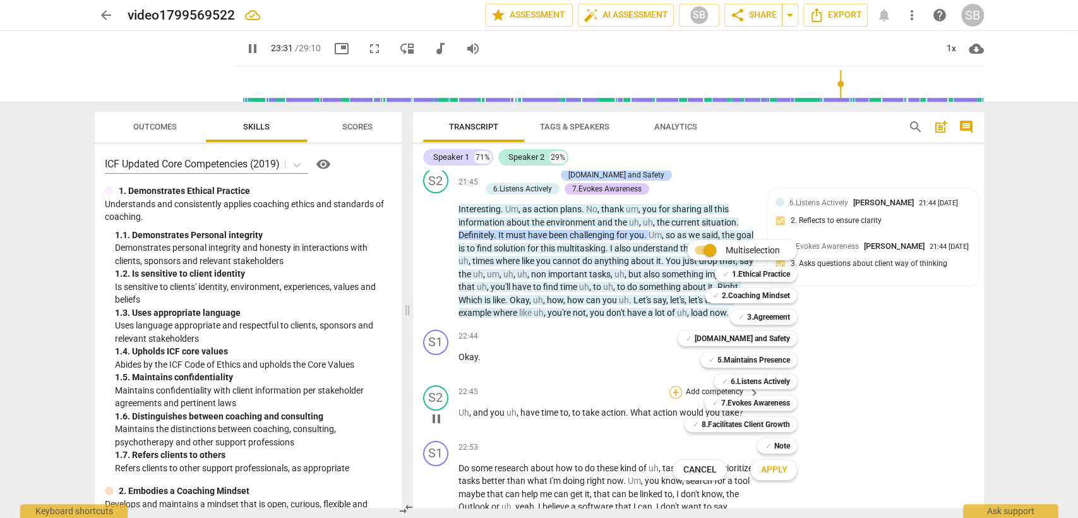
scroll to position [6828, 0]
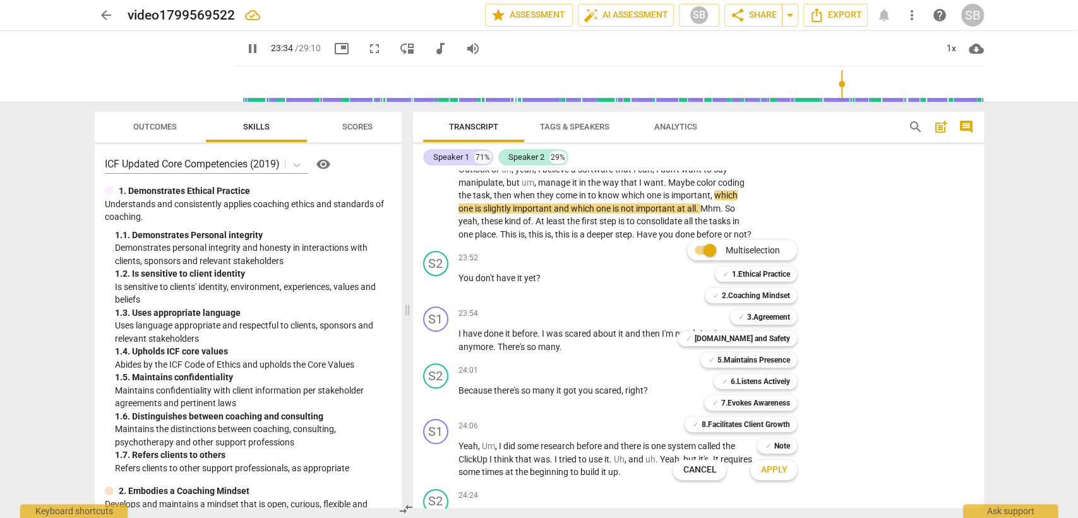
click at [614, 279] on div at bounding box center [539, 259] width 1078 height 518
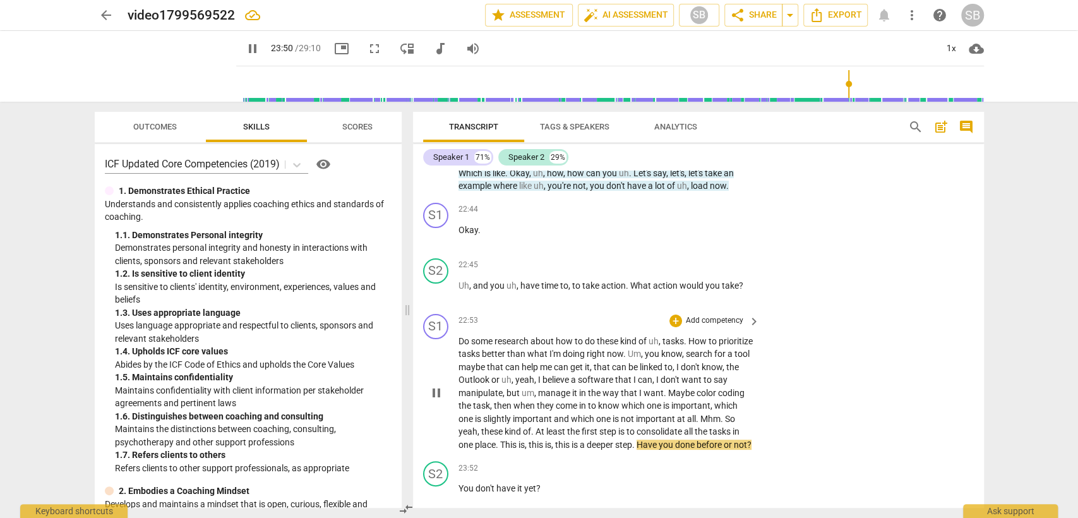
scroll to position [6758, 0]
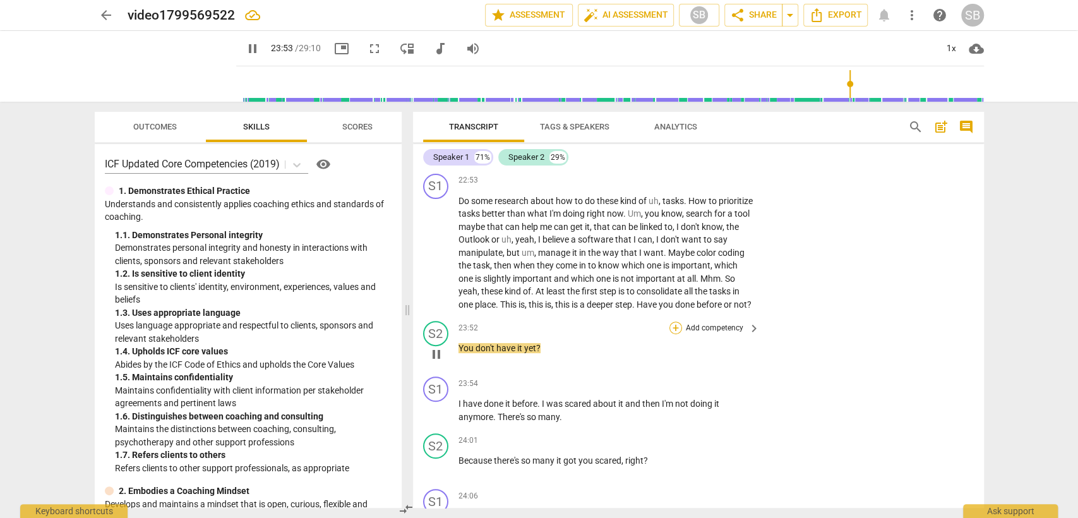
click at [674, 321] on div "+" at bounding box center [675, 327] width 13 height 13
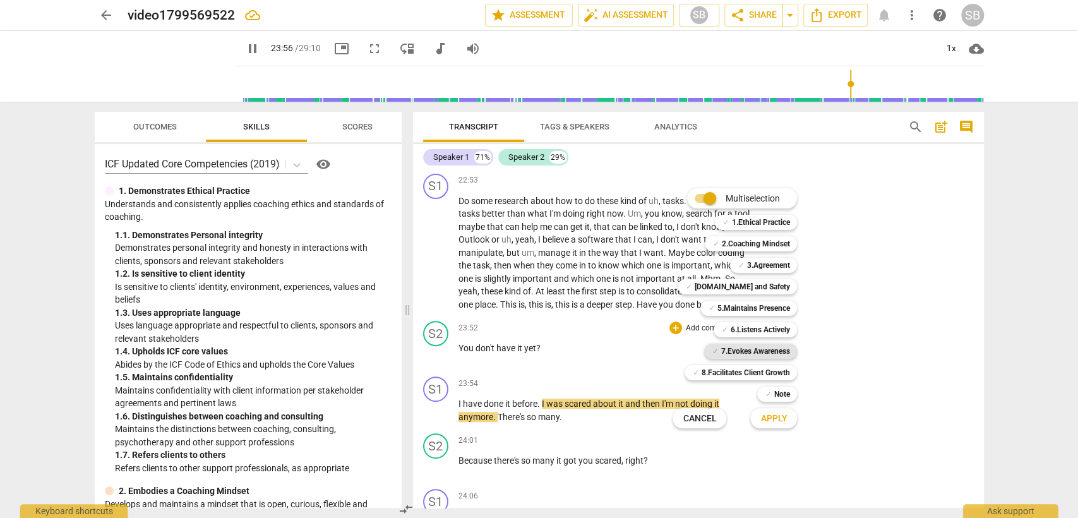
click at [758, 350] on b "7.Evokes Awareness" at bounding box center [755, 351] width 69 height 15
click at [765, 419] on span "Apply" at bounding box center [773, 418] width 27 height 13
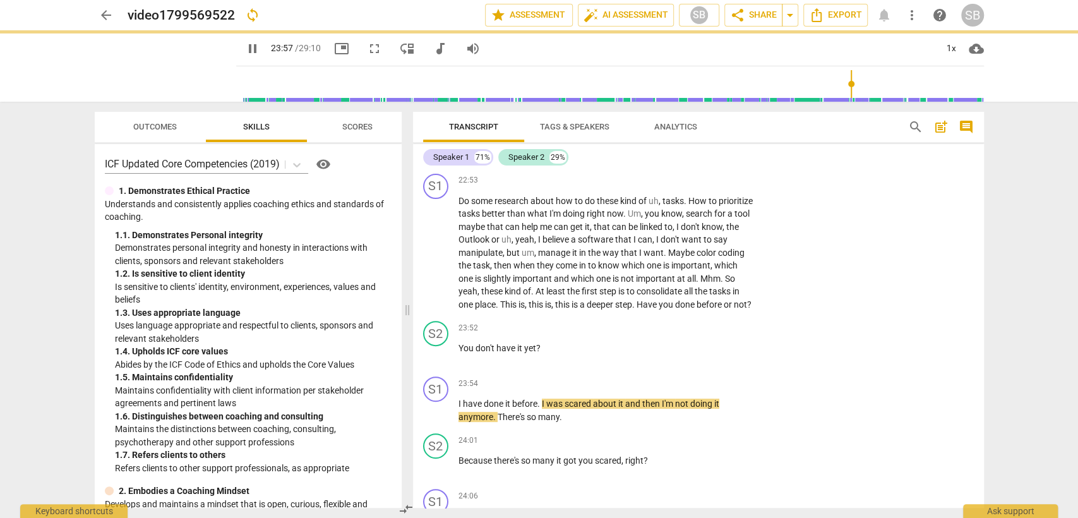
type input "1438"
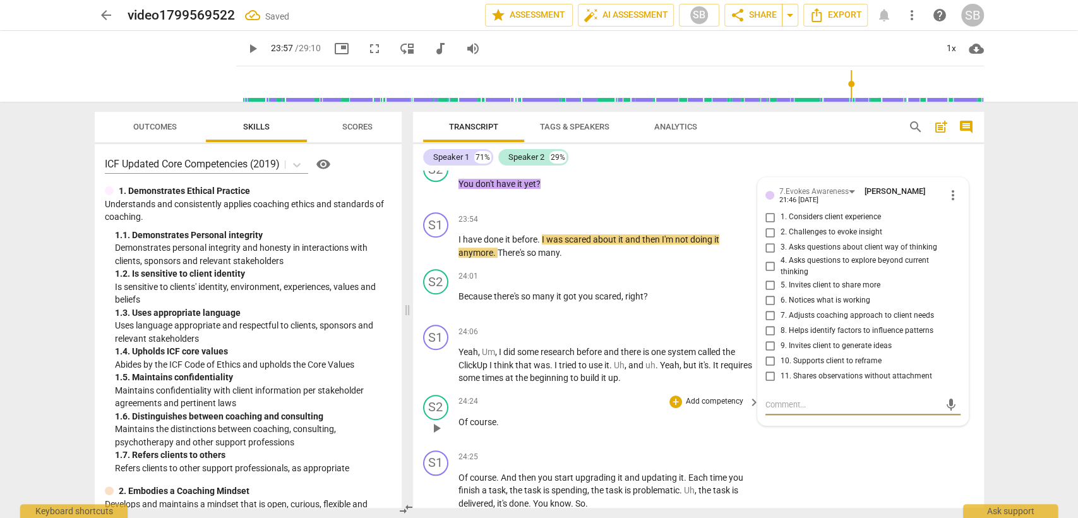
scroll to position [6898, 0]
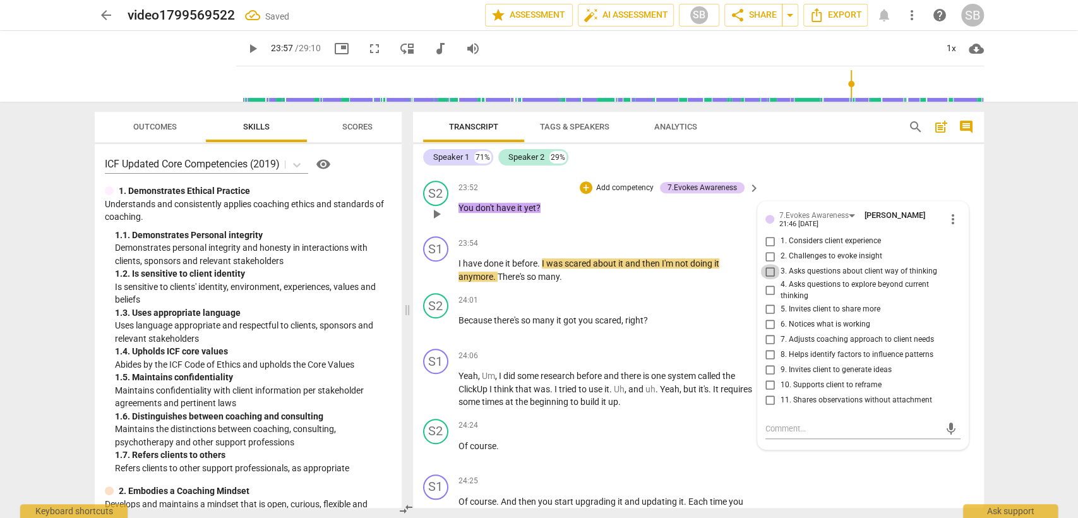
click at [767, 264] on input "3. Asks questions about client way of thinking" at bounding box center [770, 271] width 20 height 15
checkbox input "true"
click at [611, 349] on div "24:06 + Add competency keyboard_arrow_right Yeah , Um , I did some research bef…" at bounding box center [609, 379] width 303 height 60
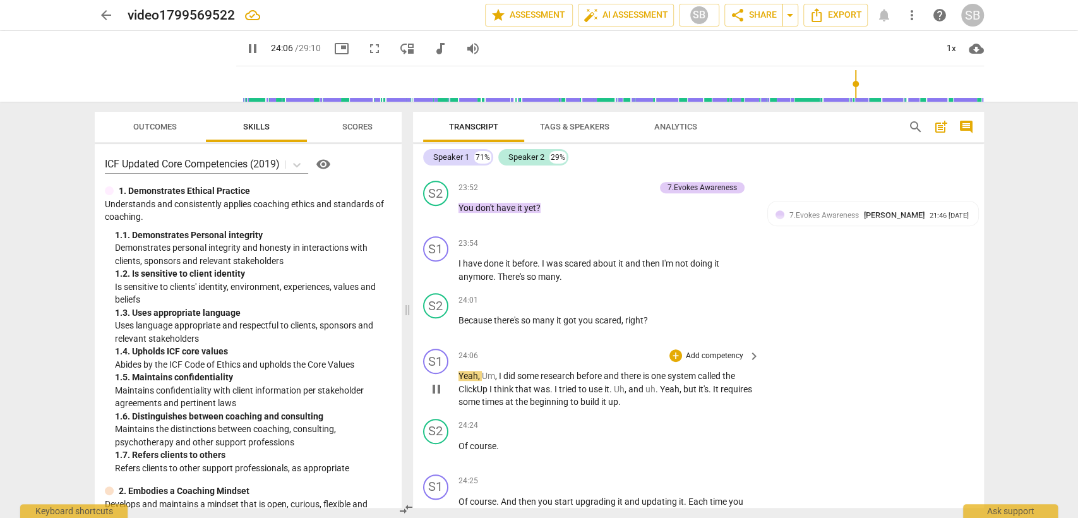
scroll to position [6969, 0]
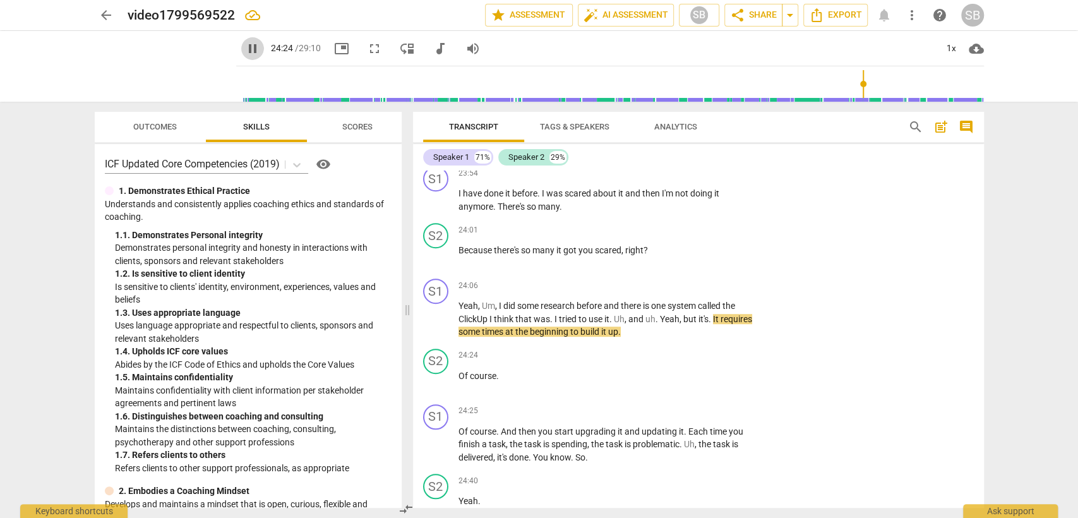
click at [245, 44] on span "pause" at bounding box center [252, 48] width 15 height 15
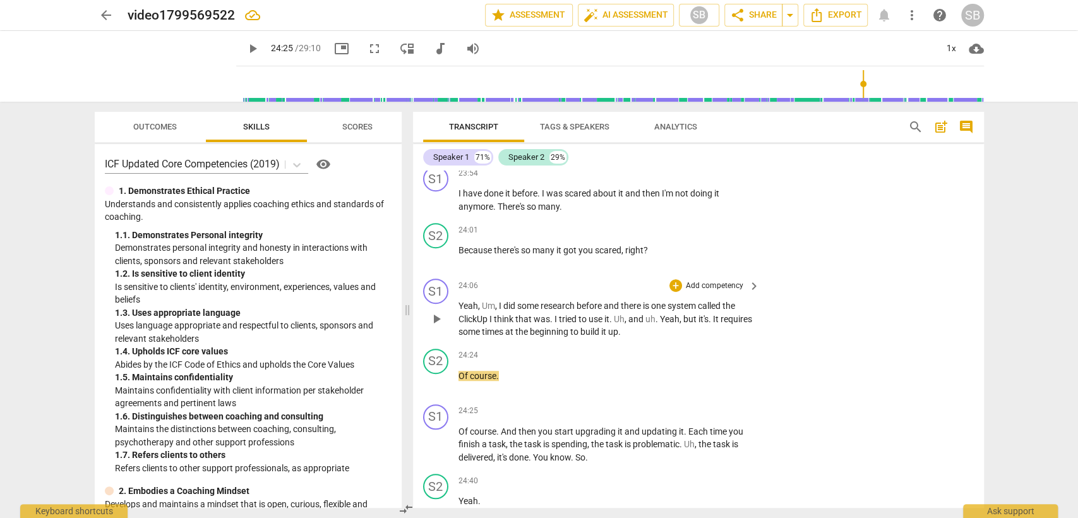
scroll to position [7039, 0]
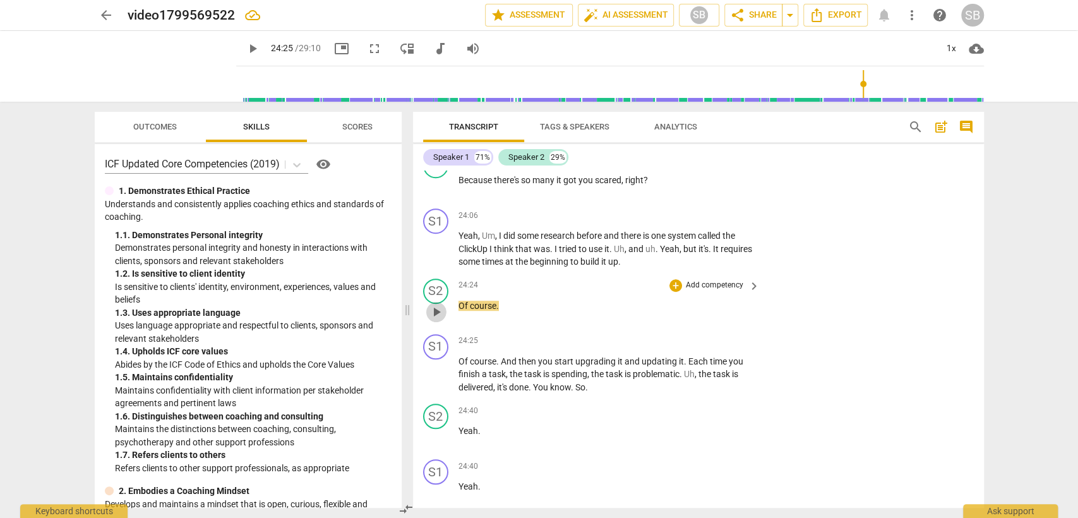
click at [443, 304] on span "play_arrow" at bounding box center [436, 311] width 15 height 15
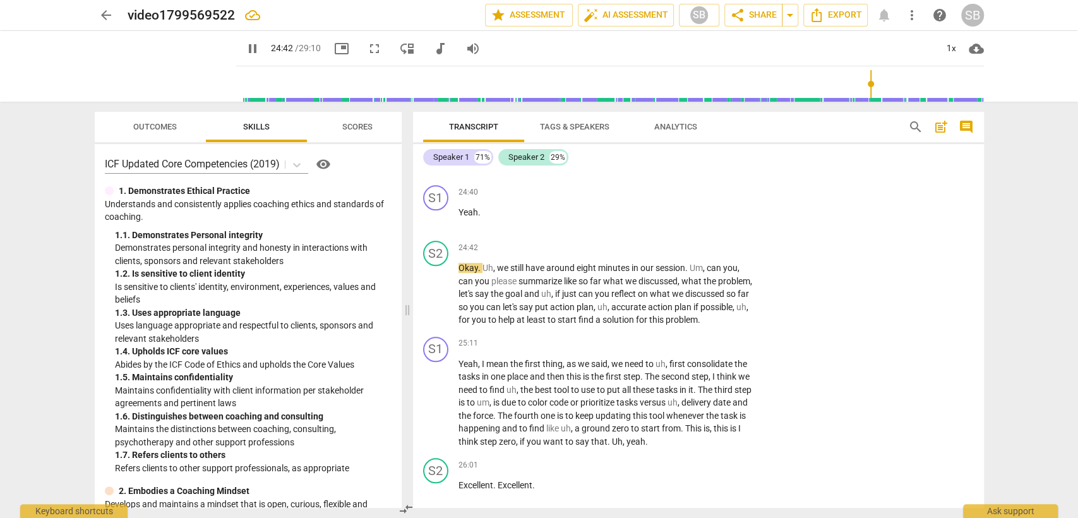
scroll to position [7320, 0]
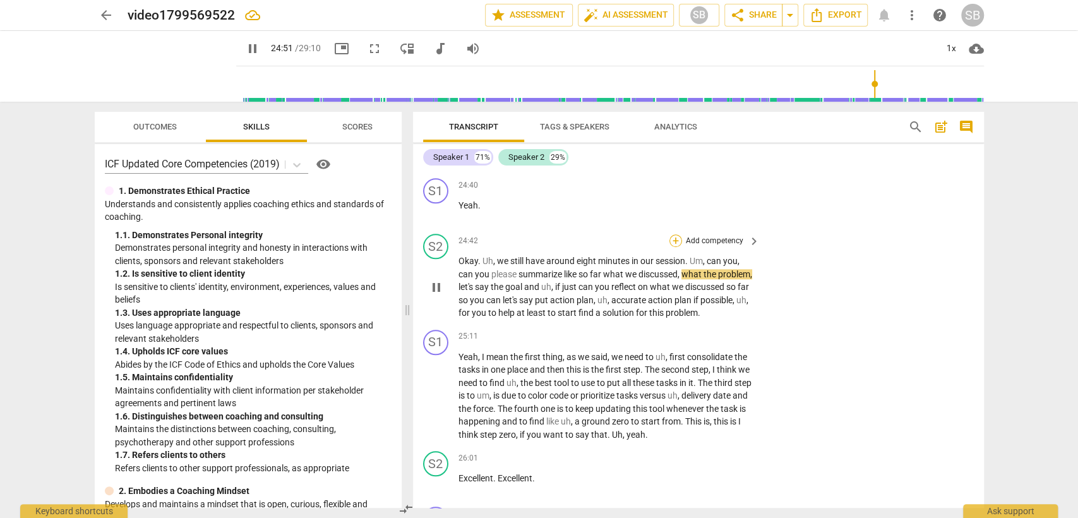
click at [673, 234] on div "+" at bounding box center [675, 240] width 13 height 13
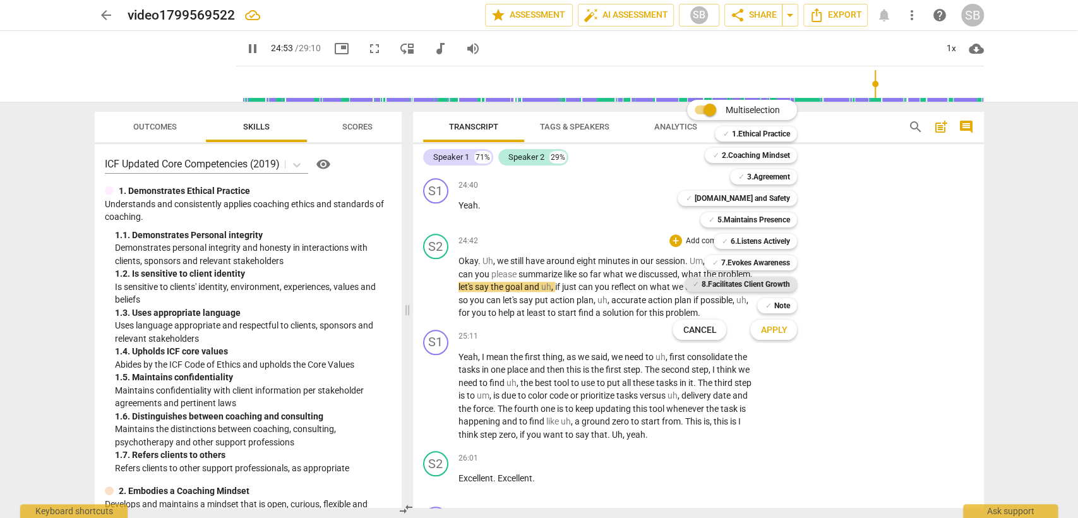
click at [755, 282] on b "8.Facilitates Client Growth" at bounding box center [745, 284] width 88 height 15
click at [758, 330] on button "Apply" at bounding box center [773, 329] width 47 height 23
type input "1494"
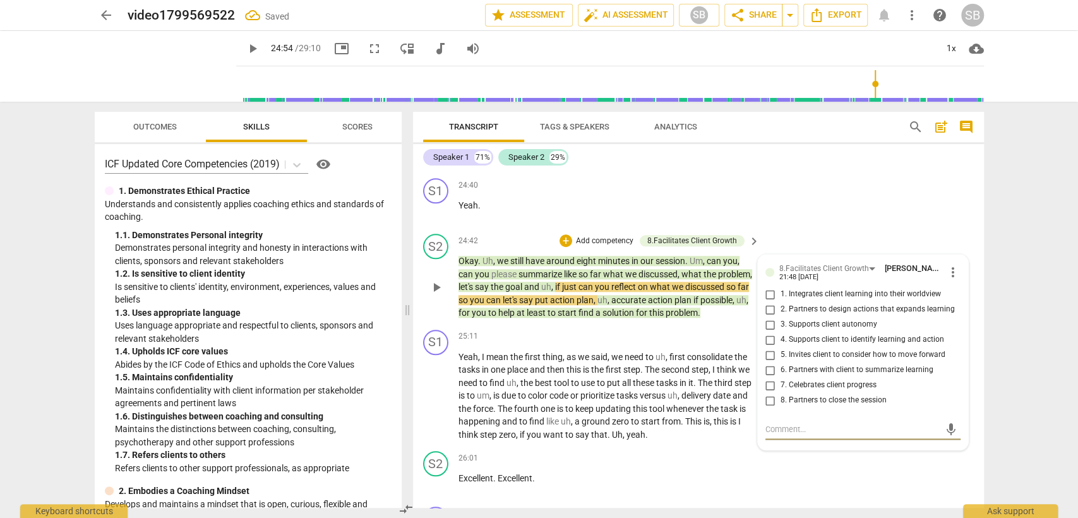
click at [775, 362] on input "6. Partners with client to summarize learning" at bounding box center [770, 369] width 20 height 15
checkbox input "true"
click at [626, 325] on div "S1 play_arrow pause 25:11 + Add competency keyboard_arrow_right Yeah , I mean t…" at bounding box center [698, 386] width 571 height 122
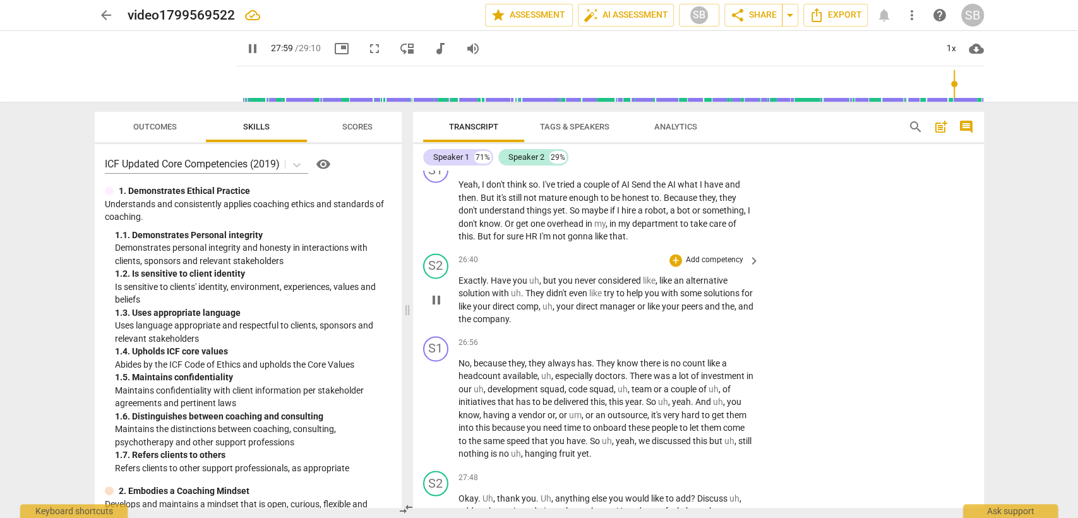
scroll to position [8118, 0]
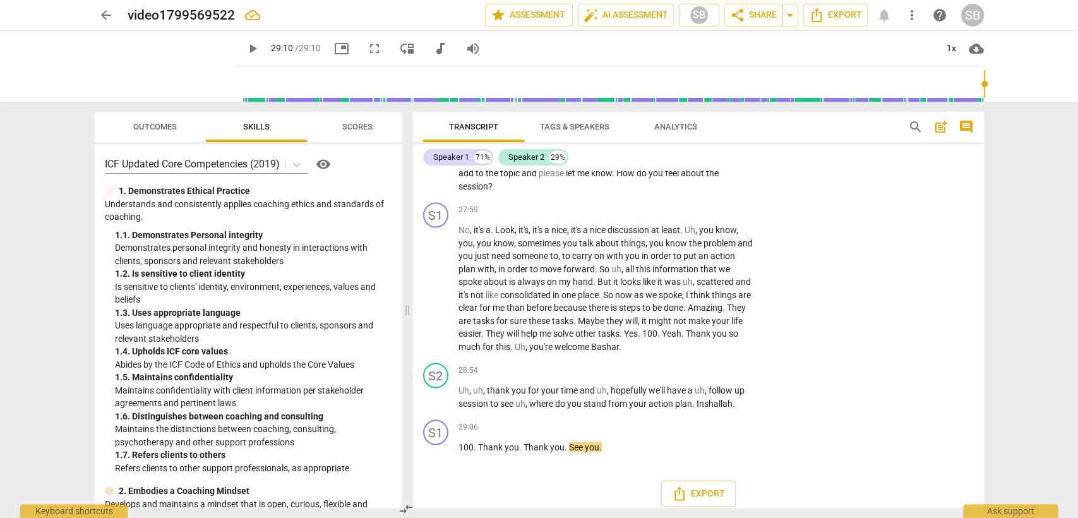
type input "1750"
